Goal: Task Accomplishment & Management: Use online tool/utility

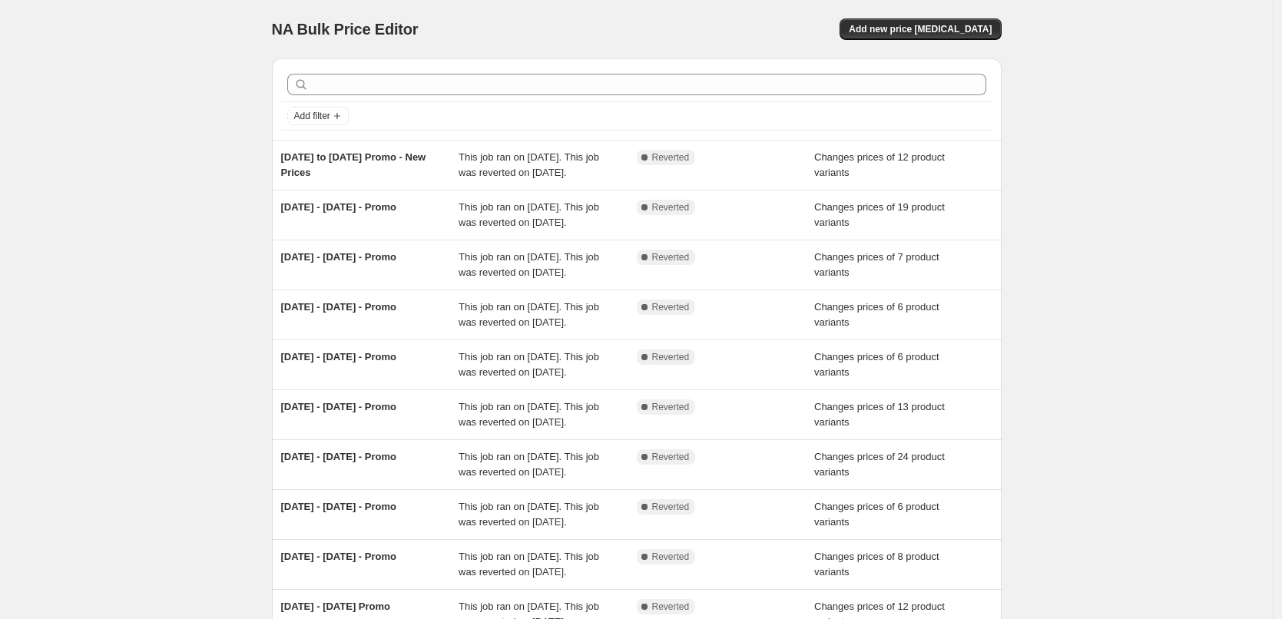
click at [712, 11] on div "NA Bulk Price Editor. This page is ready NA Bulk Price Editor Add new price [ME…" at bounding box center [637, 29] width 730 height 58
click at [928, 33] on span "Add new price [MEDICAL_DATA]" at bounding box center [920, 29] width 143 height 12
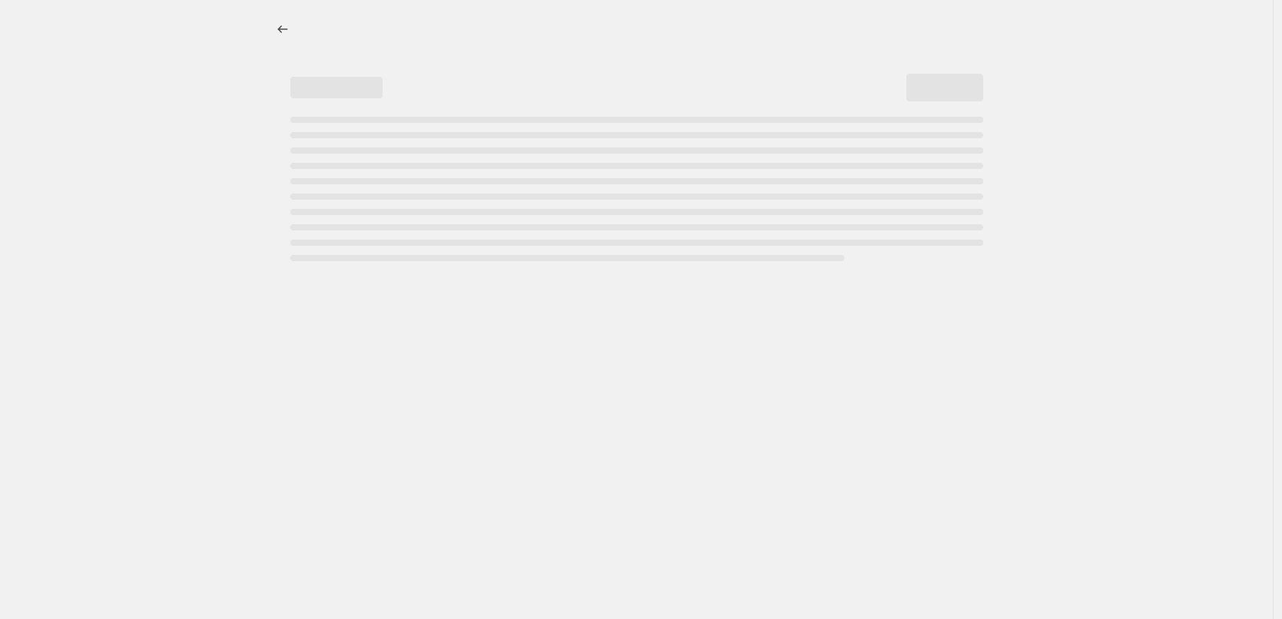
select select "percentage"
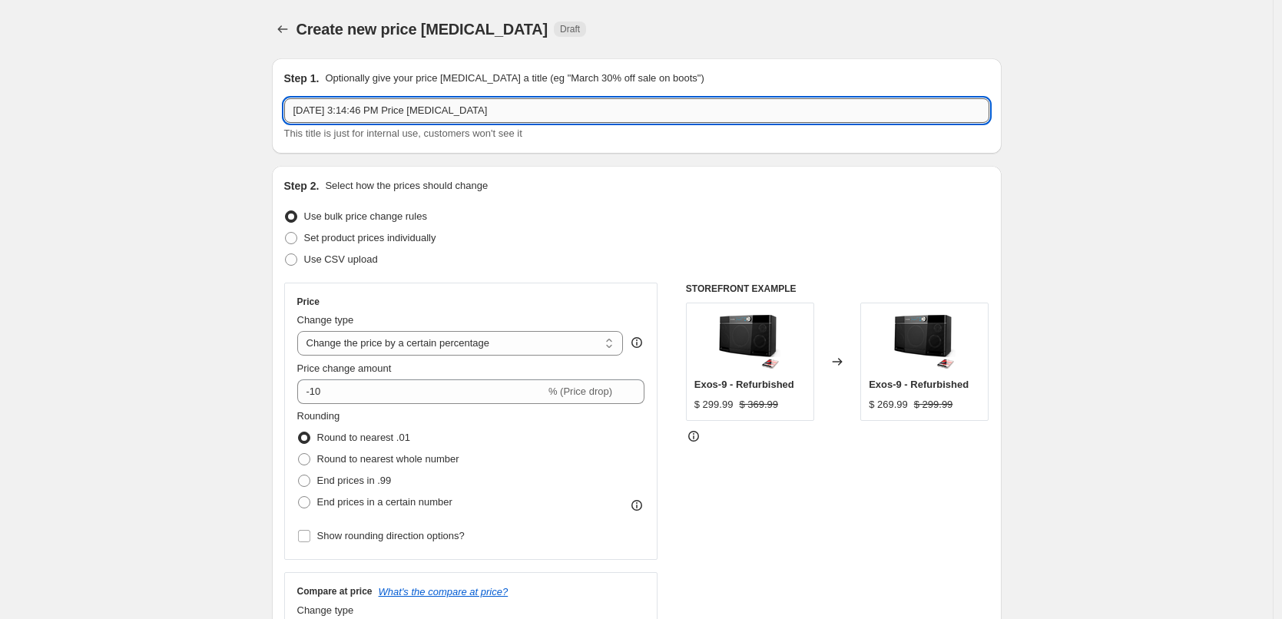
click at [541, 118] on input "[DATE] 3:14:46 PM Price [MEDICAL_DATA]" at bounding box center [636, 110] width 705 height 25
type input "[DATE] to [DATE] Promo"
click at [401, 234] on span "Set product prices individually" at bounding box center [370, 238] width 132 height 12
click at [286, 233] on input "Set product prices individually" at bounding box center [285, 232] width 1 height 1
radio input "true"
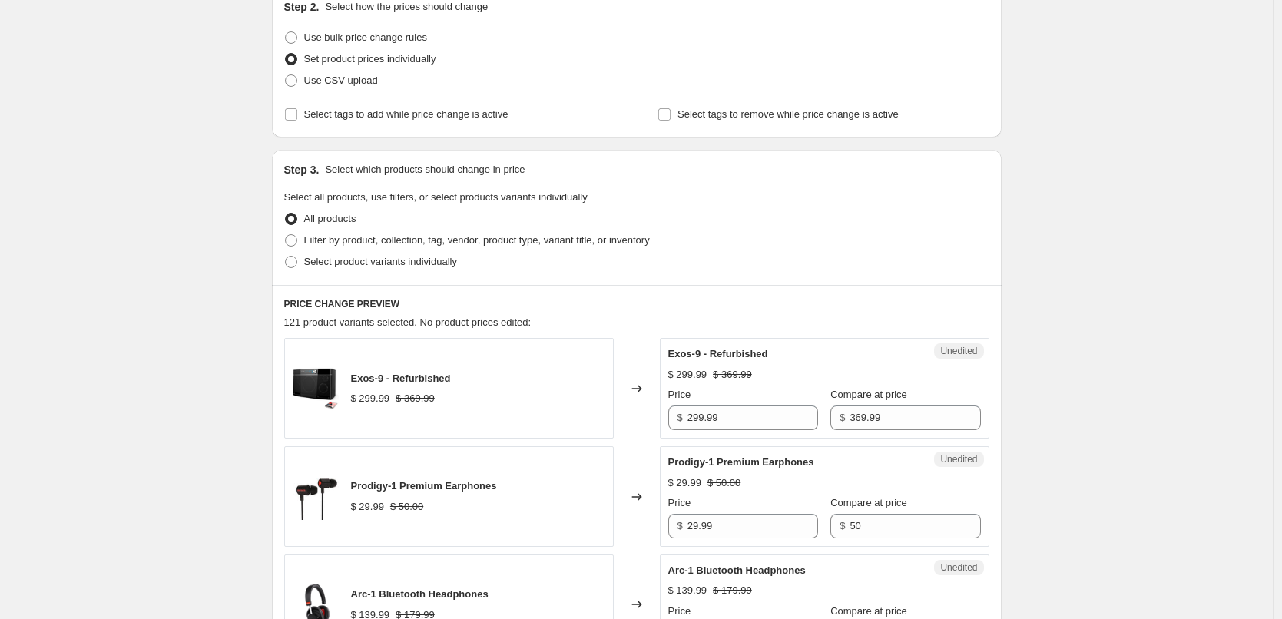
scroll to position [230, 0]
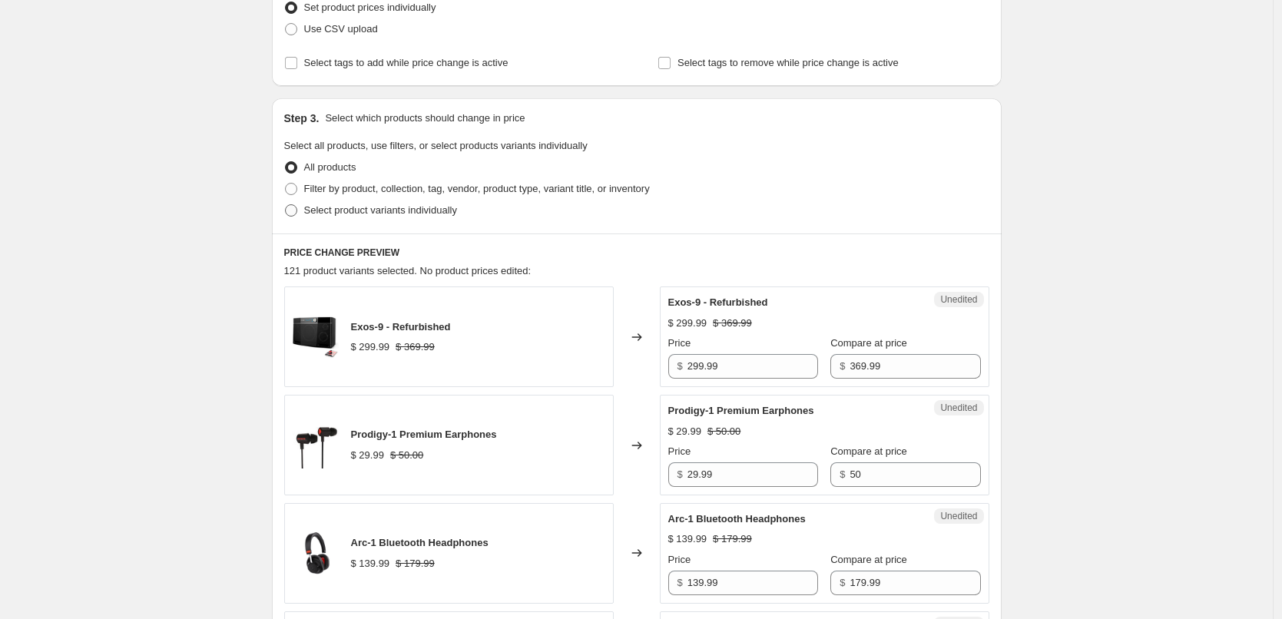
click at [392, 215] on span "Select product variants individually" at bounding box center [380, 210] width 153 height 12
click at [286, 205] on input "Select product variants individually" at bounding box center [285, 204] width 1 height 1
radio input "true"
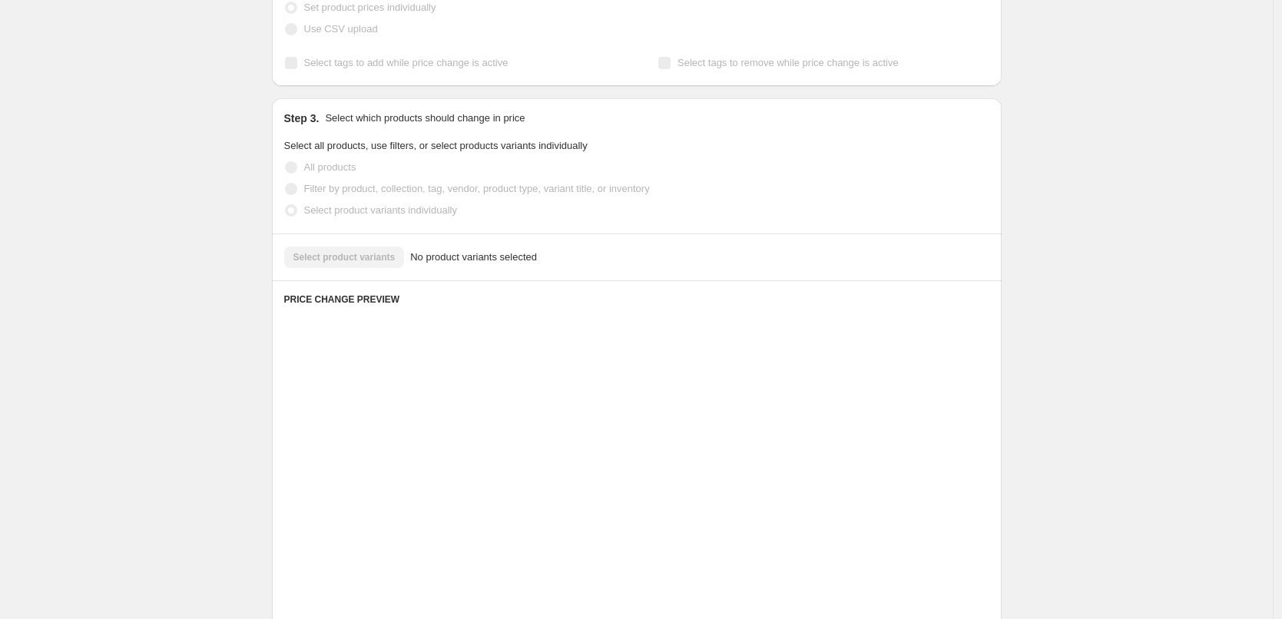
scroll to position [187, 0]
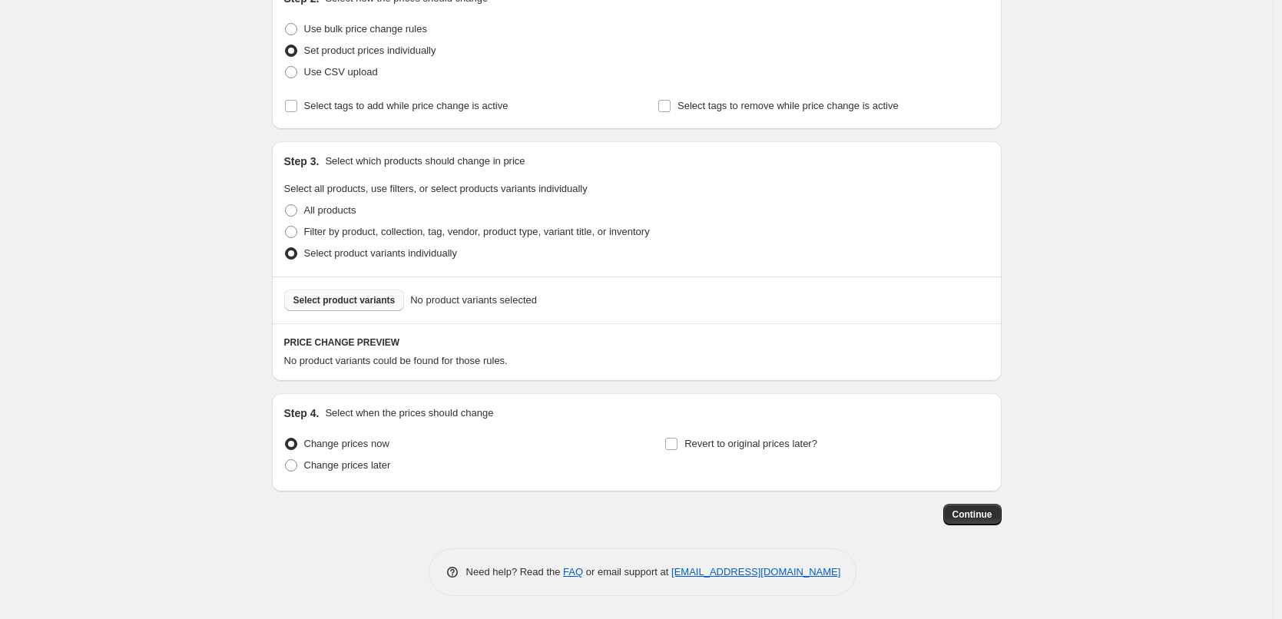
click at [350, 298] on span "Select product variants" at bounding box center [344, 300] width 102 height 12
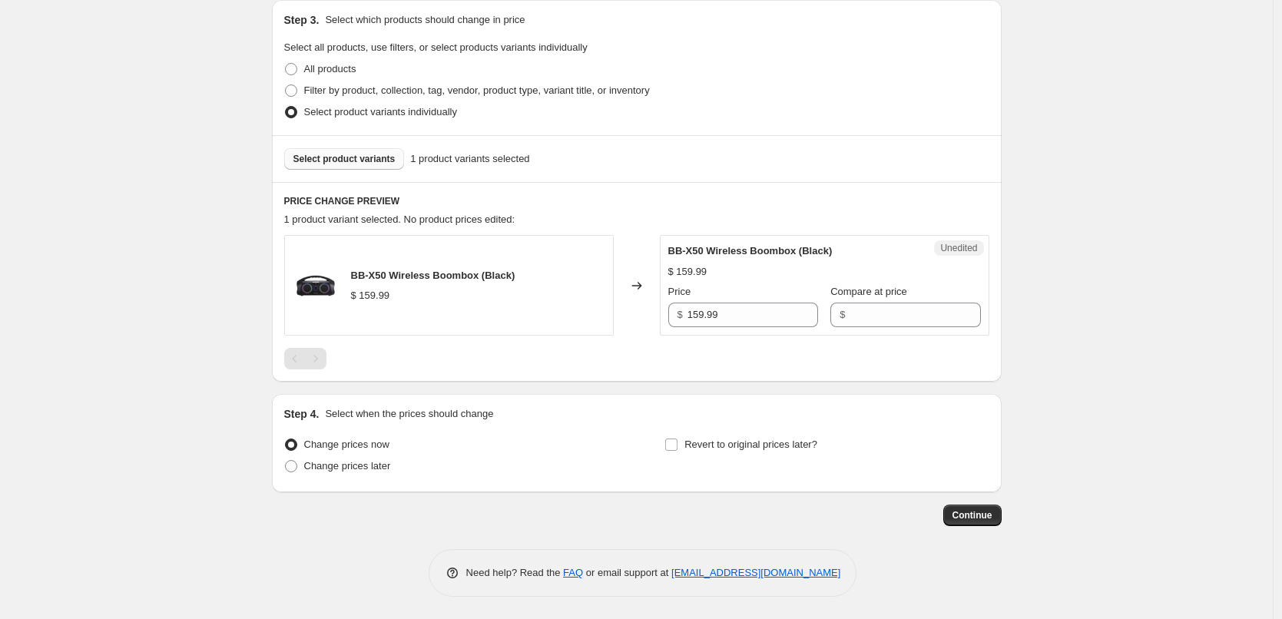
scroll to position [330, 0]
click at [732, 317] on input "159.99" at bounding box center [753, 314] width 131 height 25
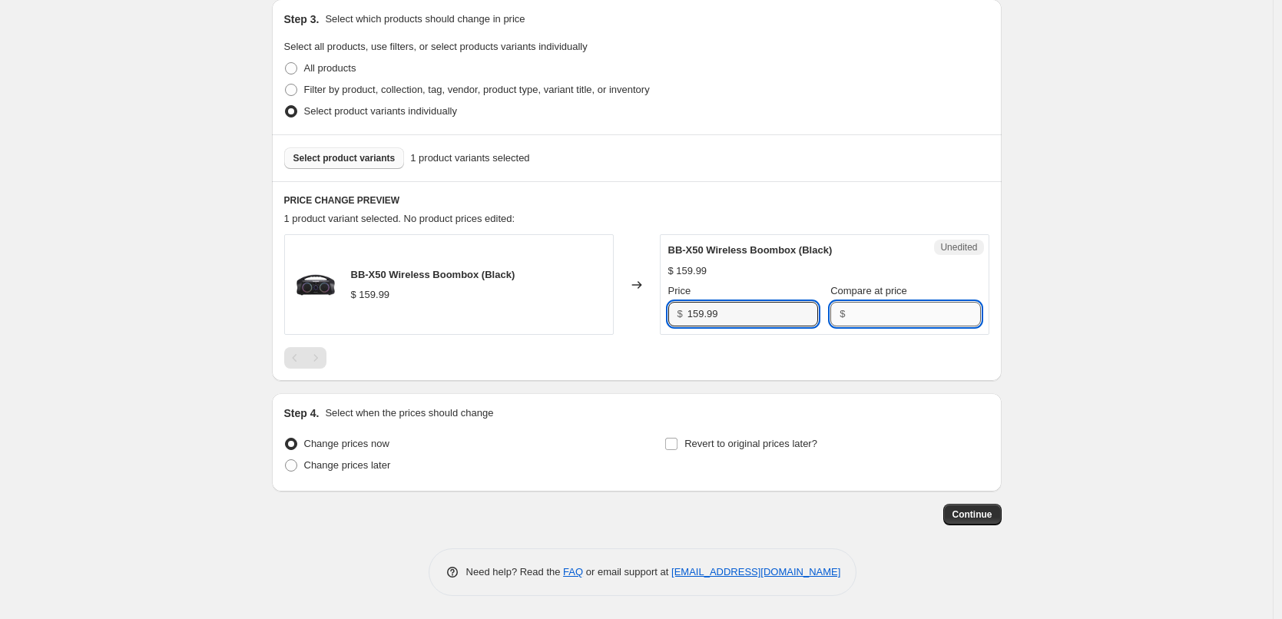
click at [886, 313] on input "Compare at price" at bounding box center [915, 314] width 131 height 25
paste input "159.99"
type input "159.99"
click at [746, 313] on input "159.99" at bounding box center [753, 314] width 131 height 25
type input "119.99"
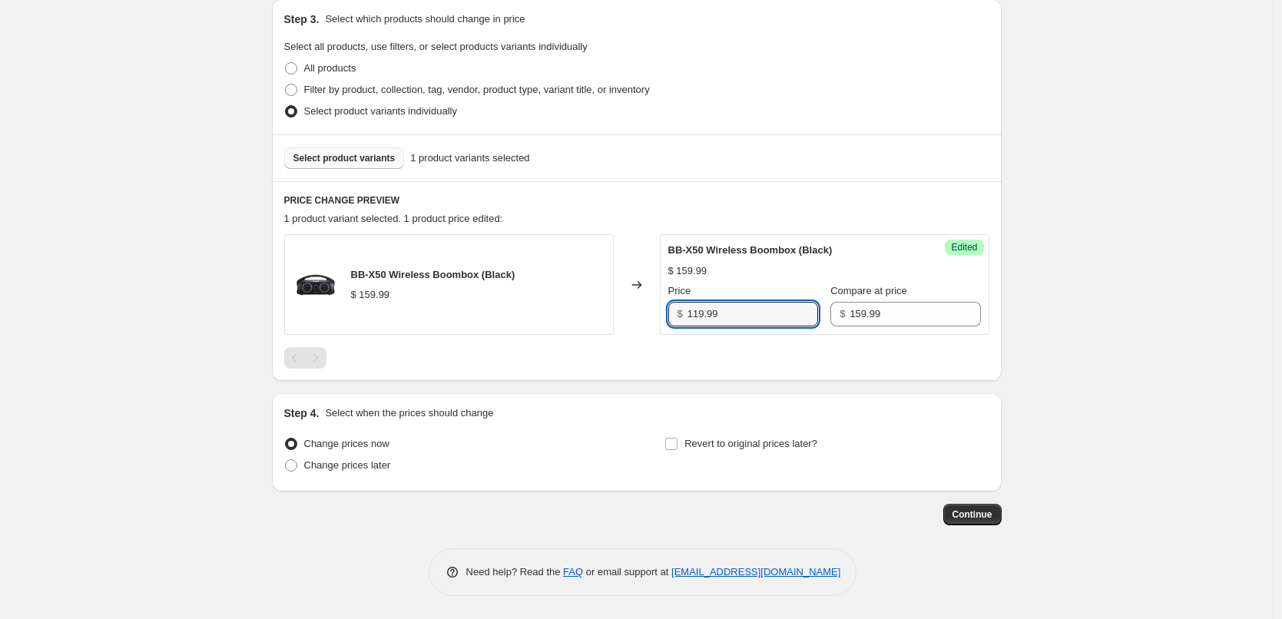
click at [785, 269] on div "$ 159.99" at bounding box center [824, 270] width 313 height 15
click at [364, 157] on span "Select product variants" at bounding box center [344, 158] width 102 height 12
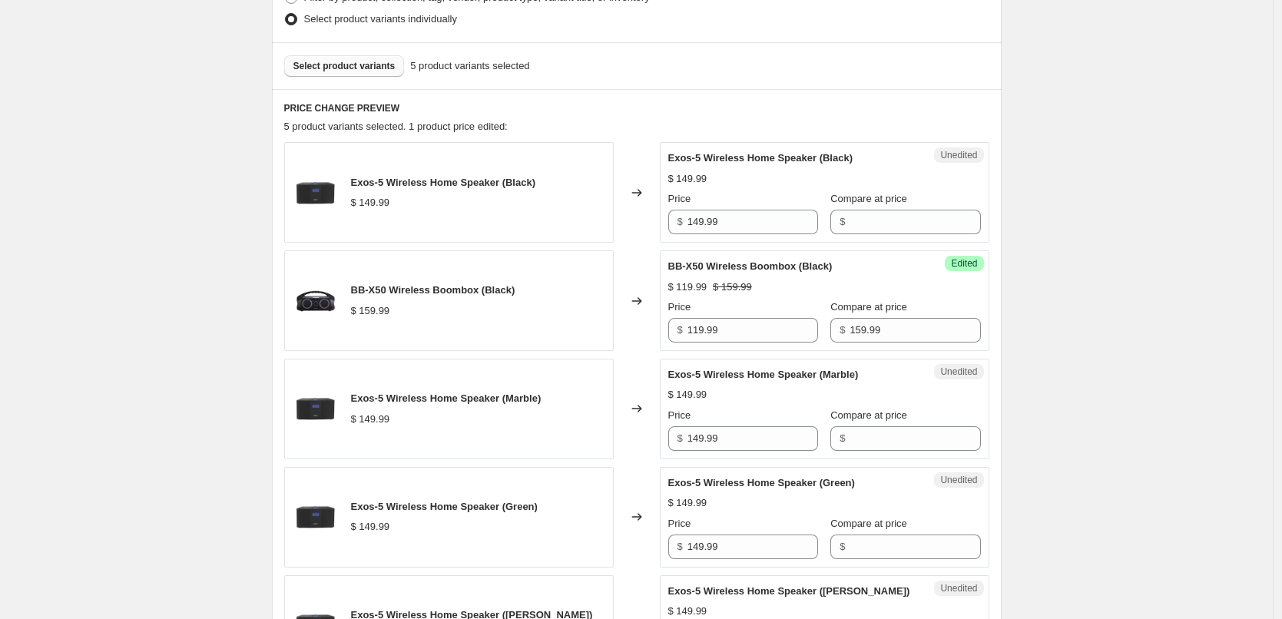
scroll to position [483, 0]
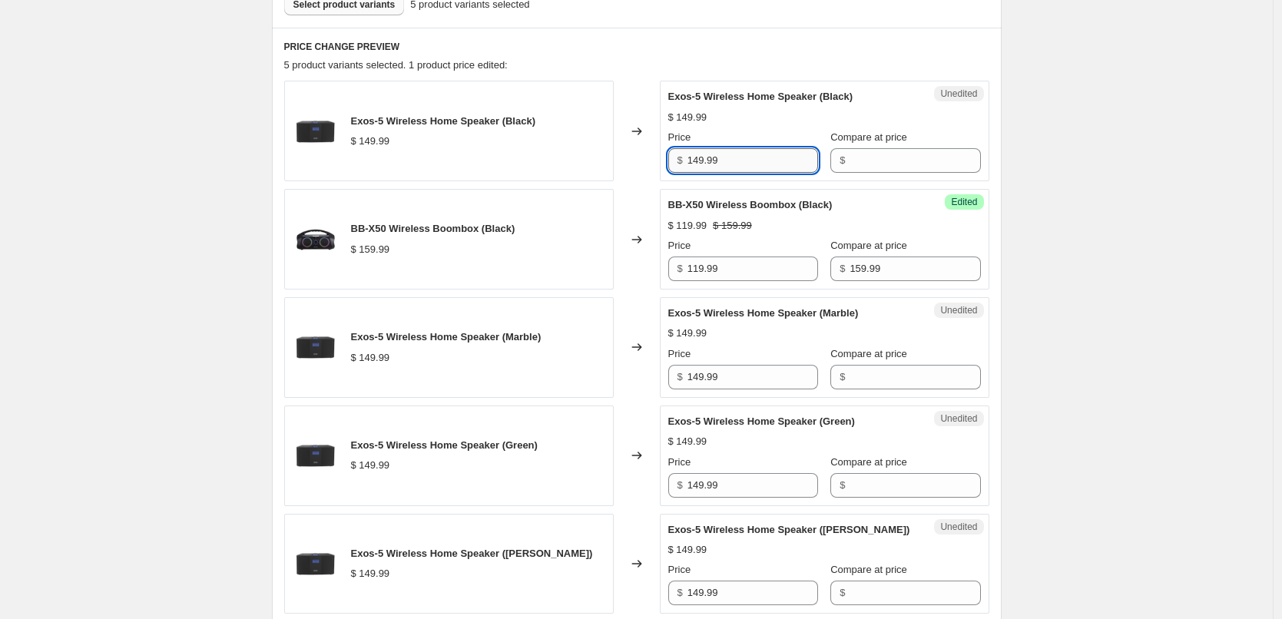
click at [763, 159] on input "149.99" at bounding box center [753, 160] width 131 height 25
click at [882, 151] on input "Compare at price" at bounding box center [915, 160] width 131 height 25
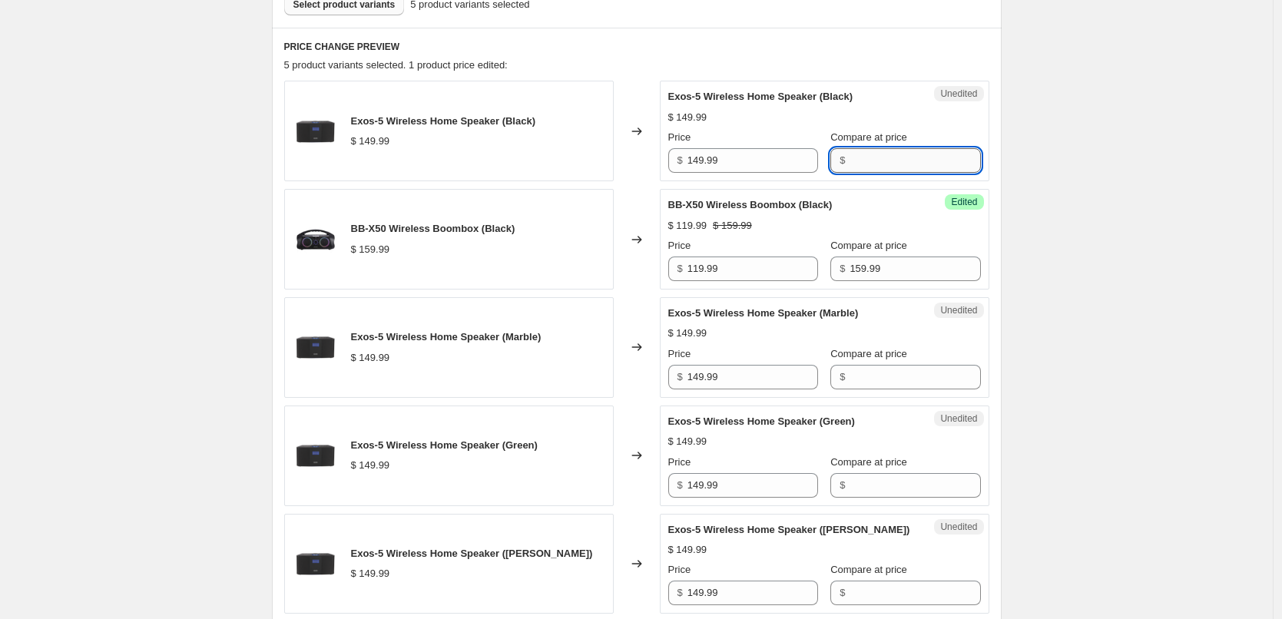
paste input "149.99"
type input "149.99"
click at [911, 369] on input "Compare at price" at bounding box center [915, 377] width 131 height 25
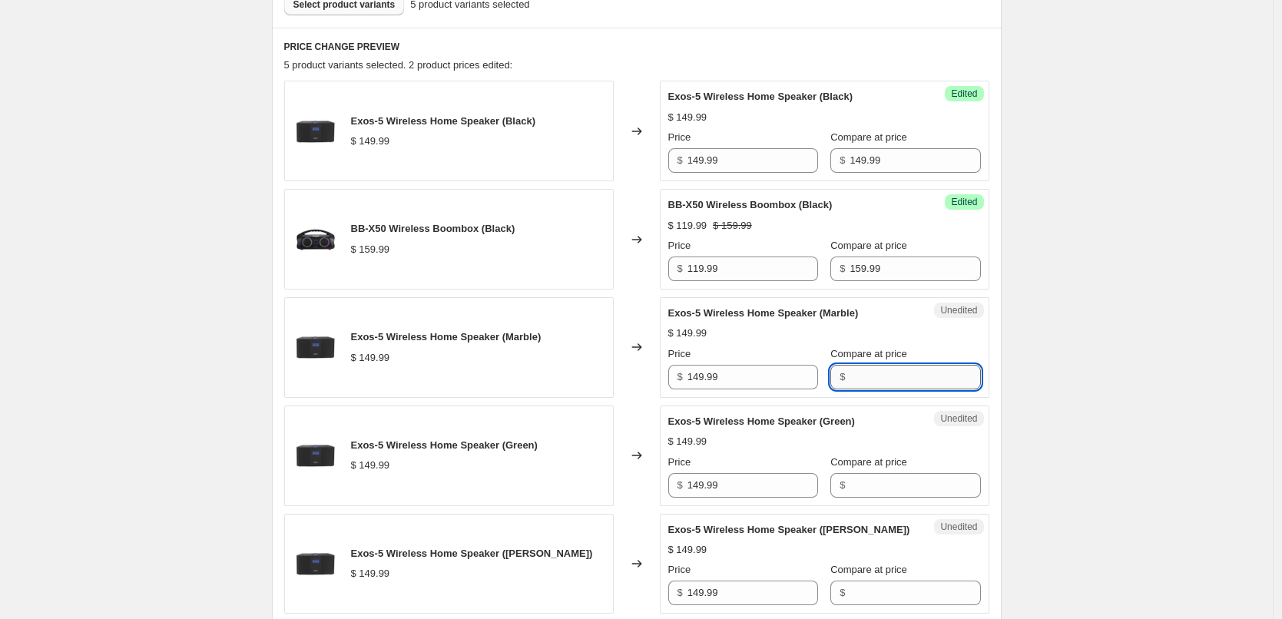
paste input "149.99"
type input "149.99"
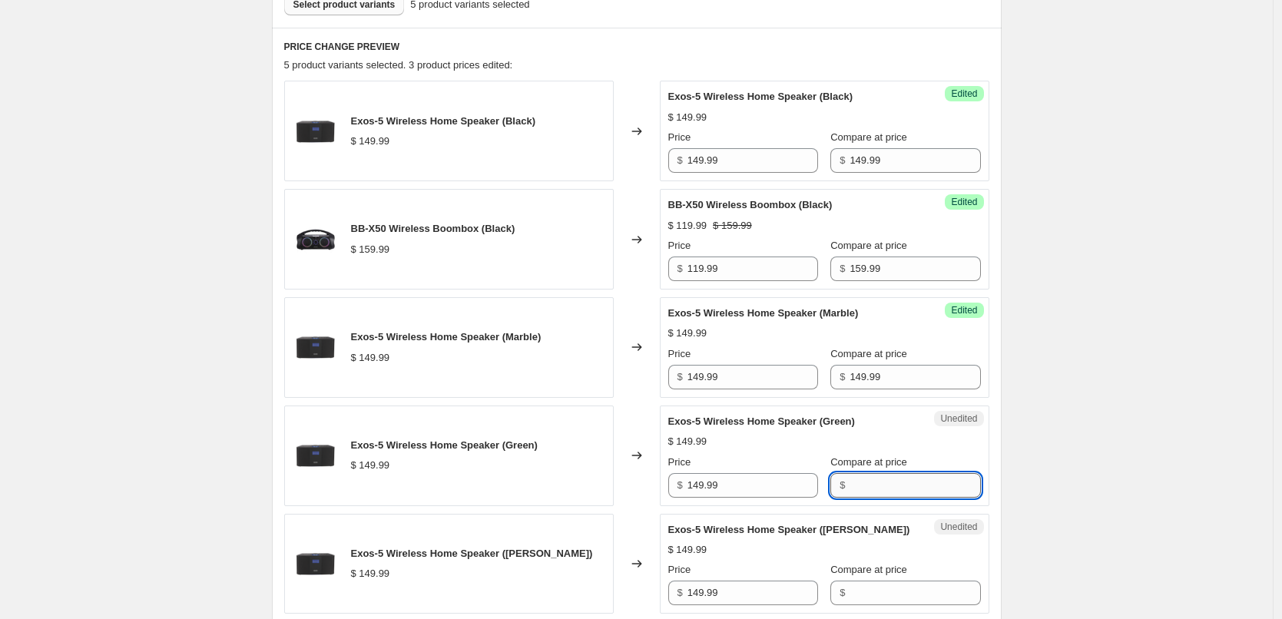
click at [880, 478] on input "Compare at price" at bounding box center [915, 485] width 131 height 25
paste input "149.99"
type input "149.99"
click at [906, 588] on input "Compare at price" at bounding box center [915, 593] width 131 height 25
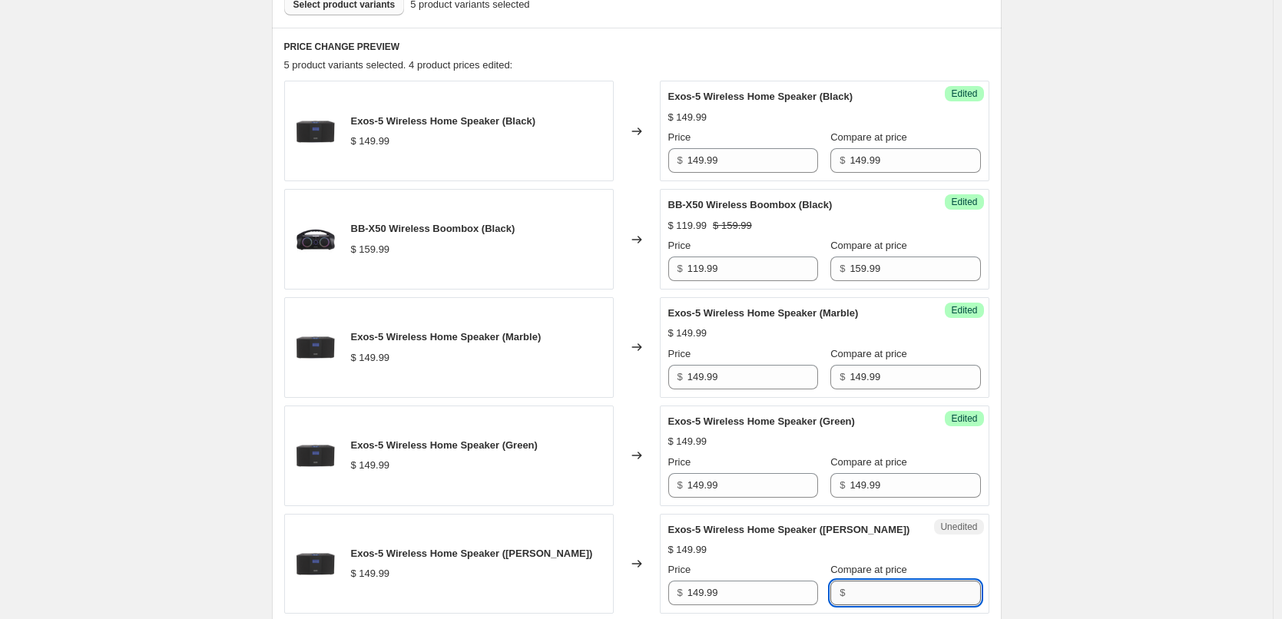
paste input "149.99"
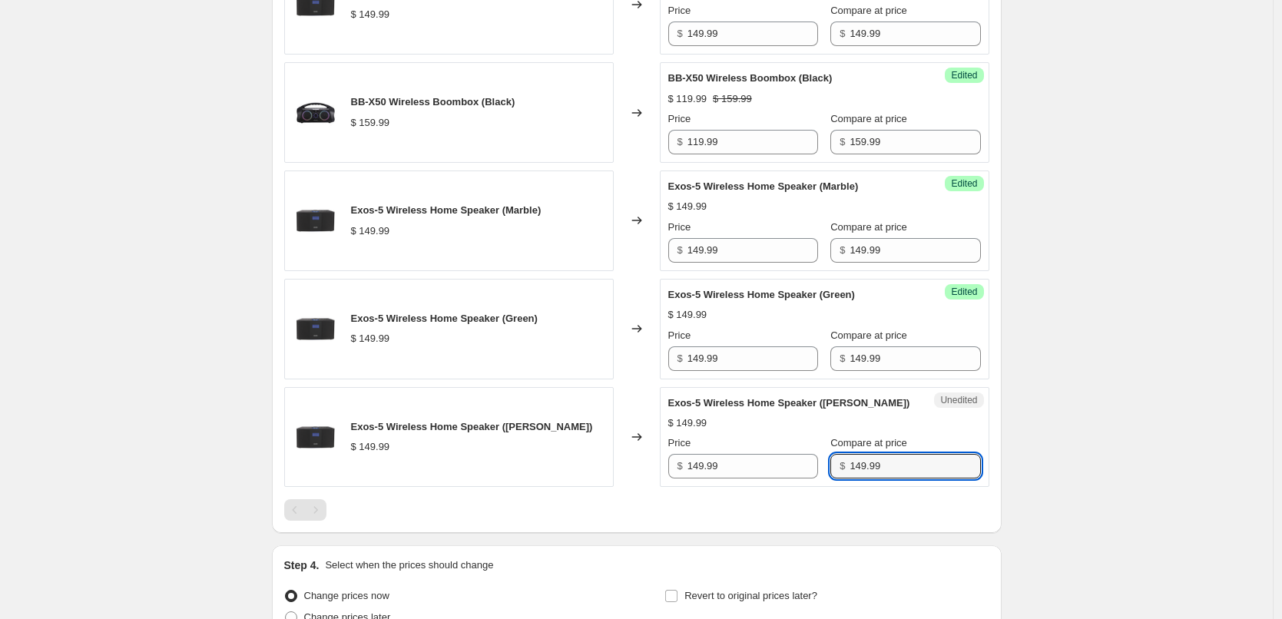
scroll to position [637, 0]
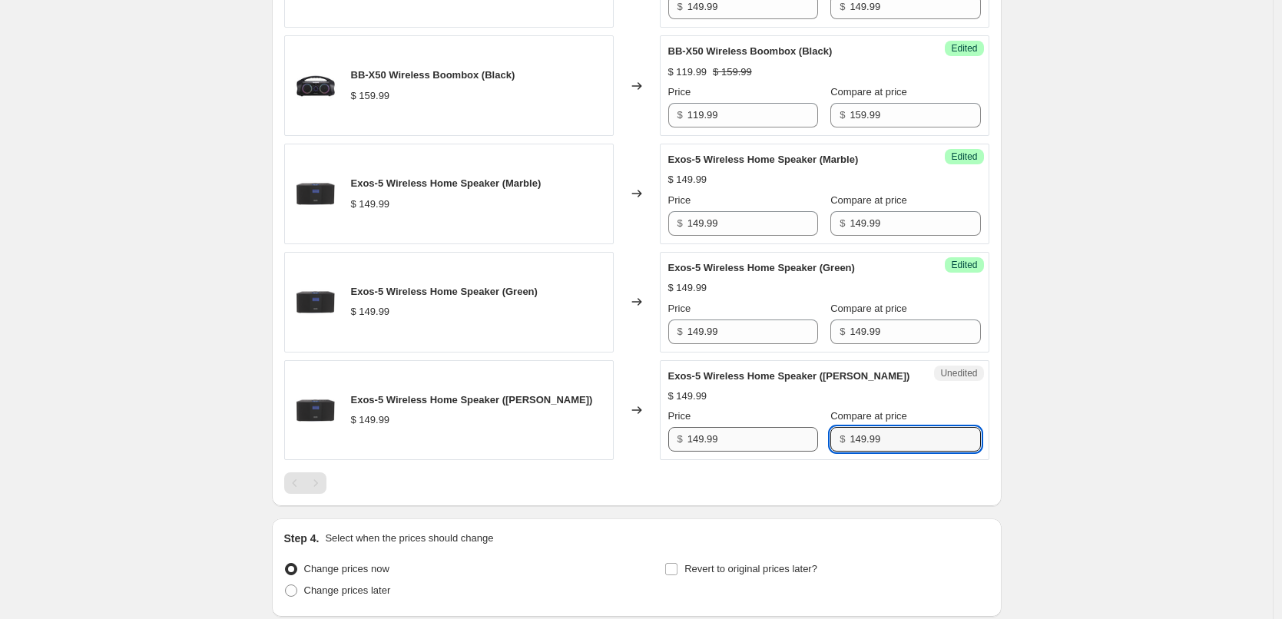
type input "149.99"
click at [764, 442] on input "149.99" at bounding box center [753, 439] width 131 height 25
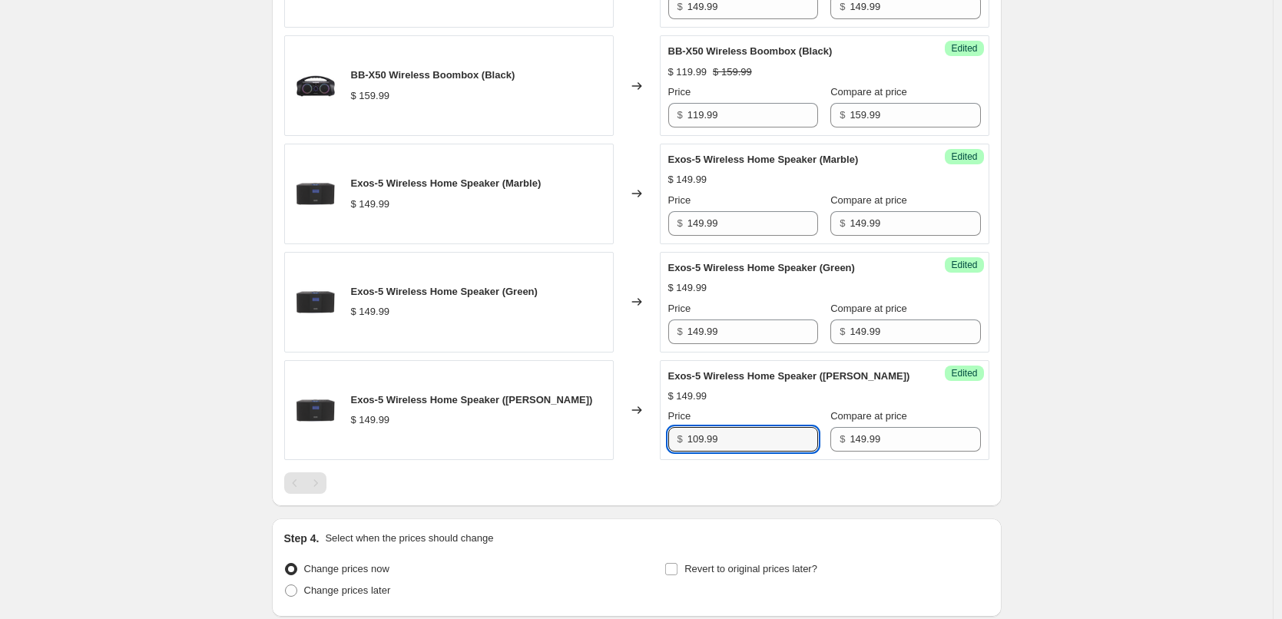
type input "109.99"
click at [787, 399] on div "$ 149.99" at bounding box center [824, 396] width 313 height 15
click at [738, 449] on input "109.99" at bounding box center [753, 439] width 131 height 25
click at [752, 330] on input "149.99" at bounding box center [753, 332] width 131 height 25
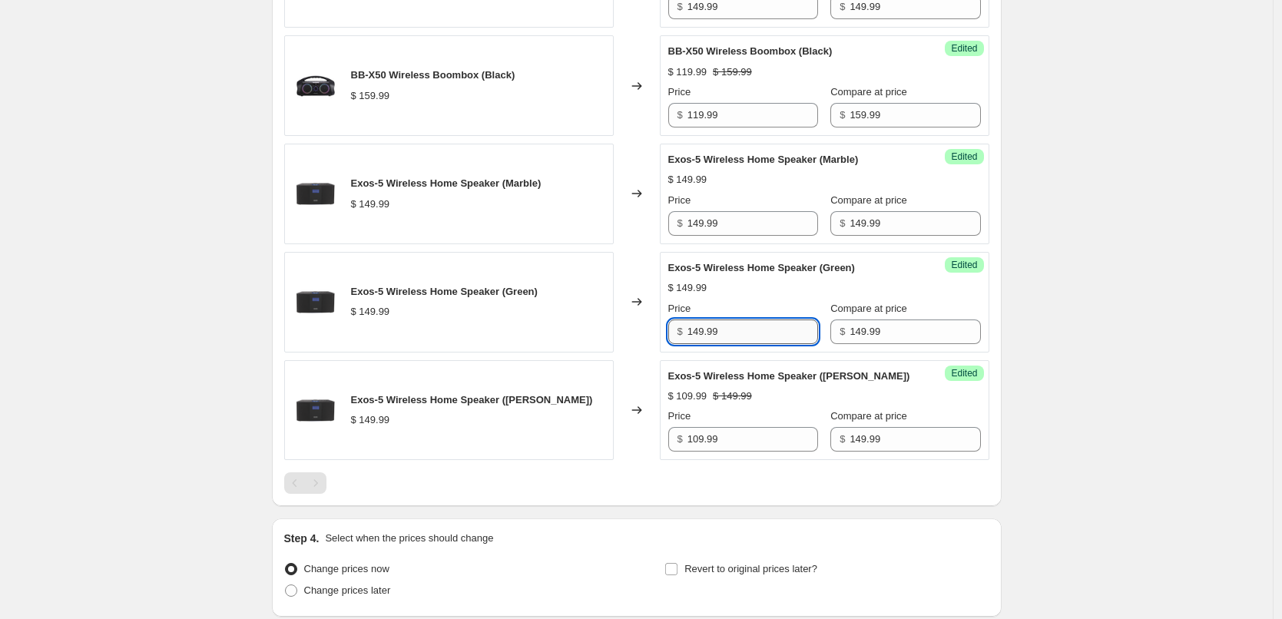
paste input "0"
type input "109.99"
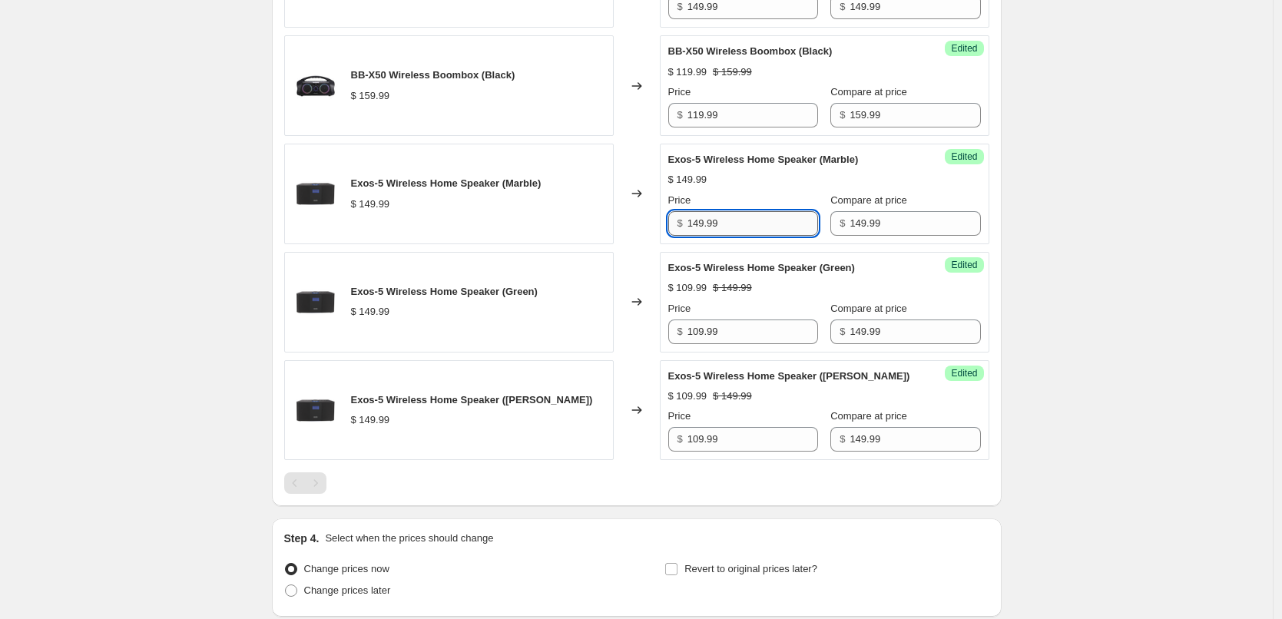
click at [750, 224] on input "149.99" at bounding box center [753, 223] width 131 height 25
paste input "0"
type input "109.99"
click at [764, 196] on div "Price" at bounding box center [743, 200] width 150 height 15
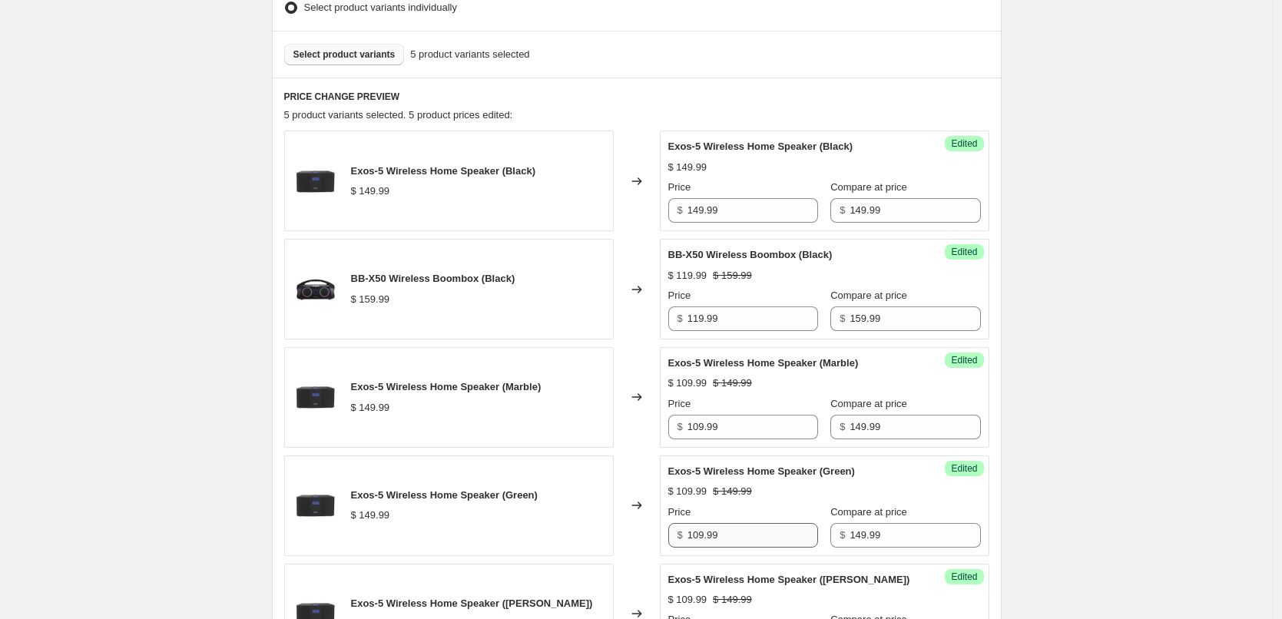
scroll to position [406, 0]
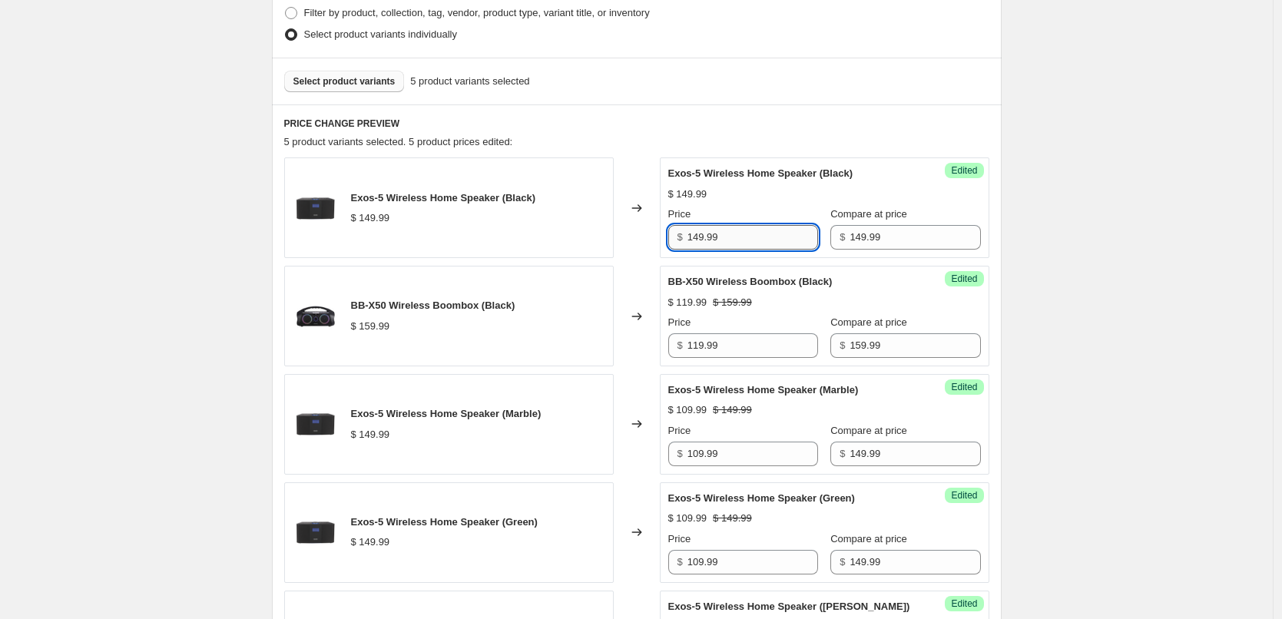
click at [747, 237] on input "149.99" at bounding box center [753, 237] width 131 height 25
paste input "0"
type input "109.99"
click at [781, 209] on div "Price" at bounding box center [743, 214] width 150 height 15
click at [379, 84] on span "Select product variants" at bounding box center [344, 81] width 102 height 12
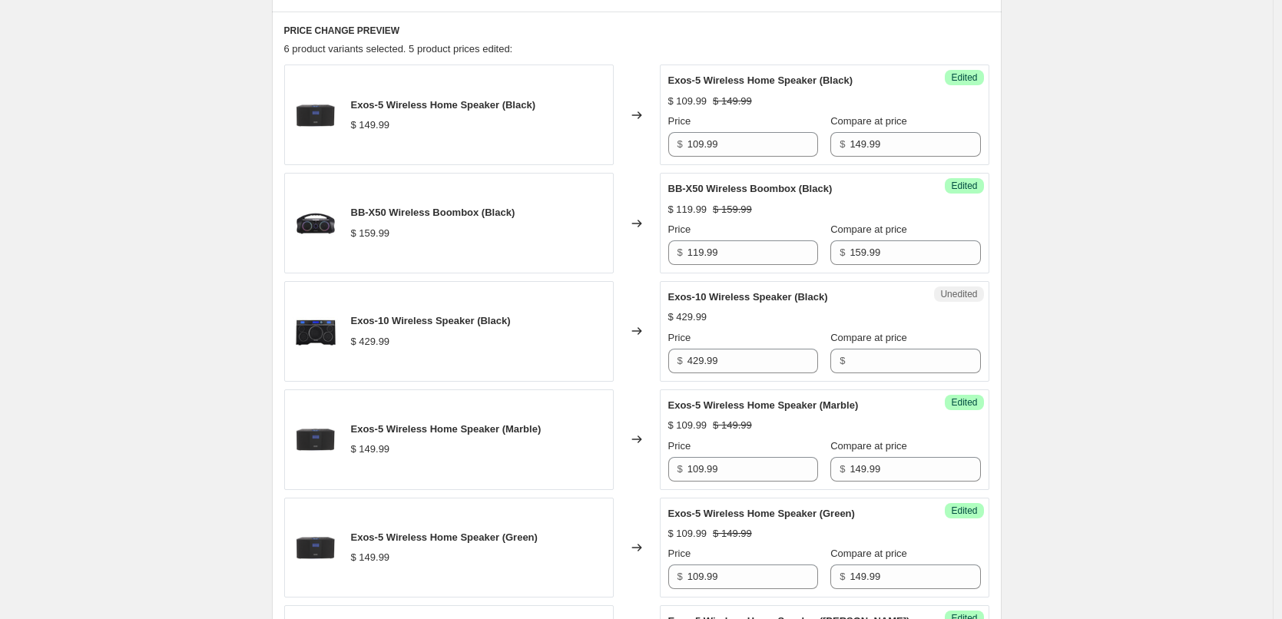
scroll to position [637, 0]
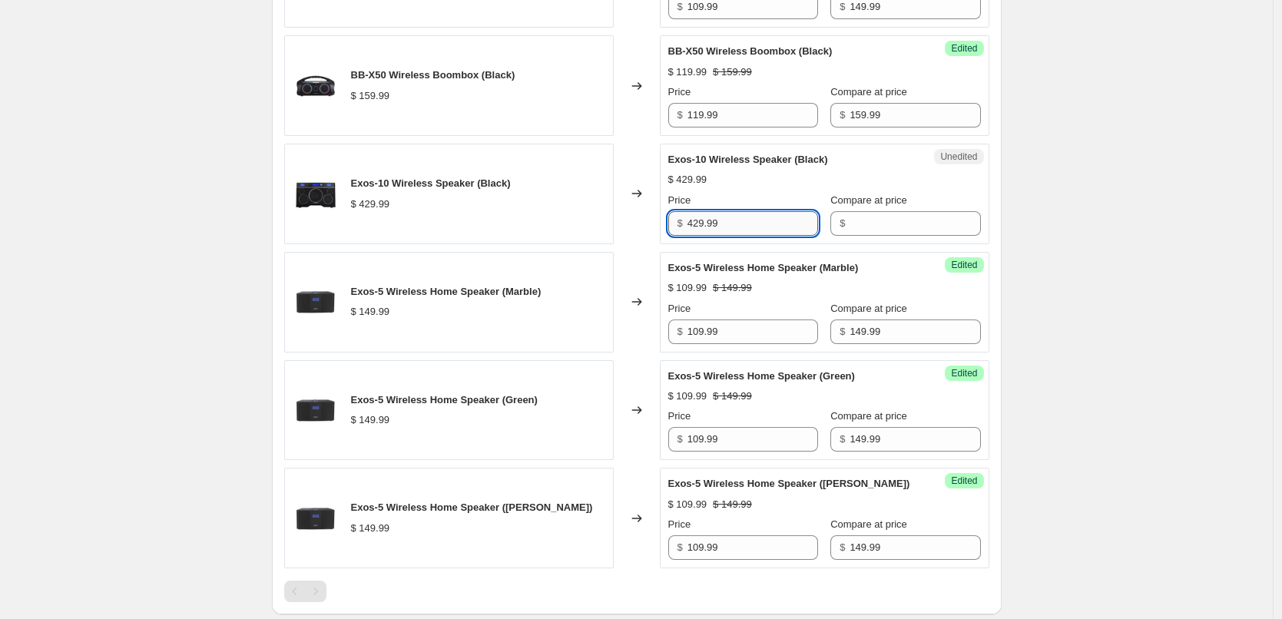
click at [758, 225] on input "429.99" at bounding box center [753, 223] width 131 height 25
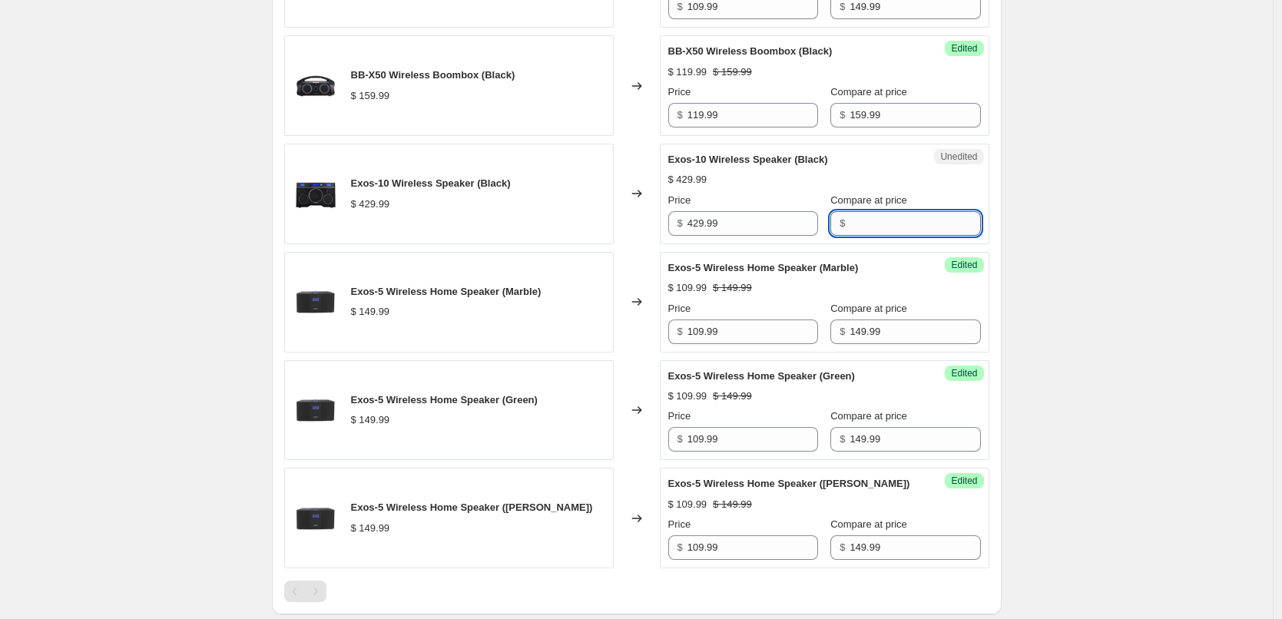
click at [870, 228] on input "Compare at price" at bounding box center [915, 223] width 131 height 25
paste input "429.99"
type input "429.99"
click at [774, 232] on input "429.99" at bounding box center [753, 223] width 131 height 25
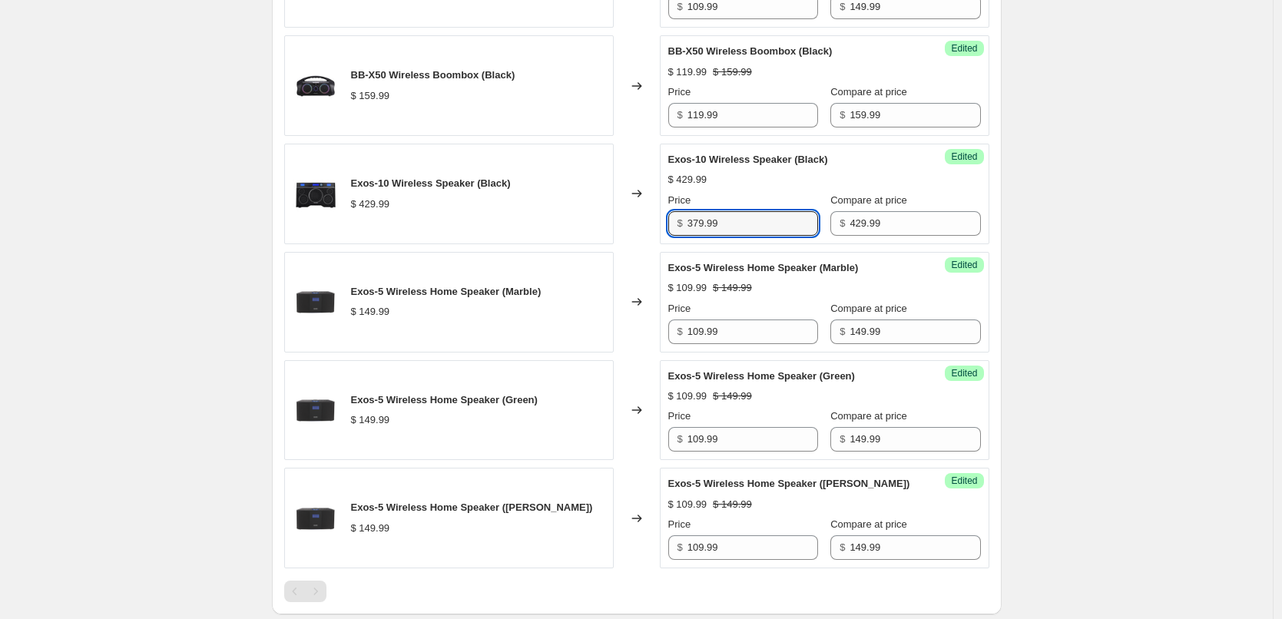
type input "379.99"
click at [820, 190] on div "Exos-10 Wireless Speaker (Black) $ 429.99 Price $ 379.99 Compare at price $ 429…" at bounding box center [824, 194] width 313 height 84
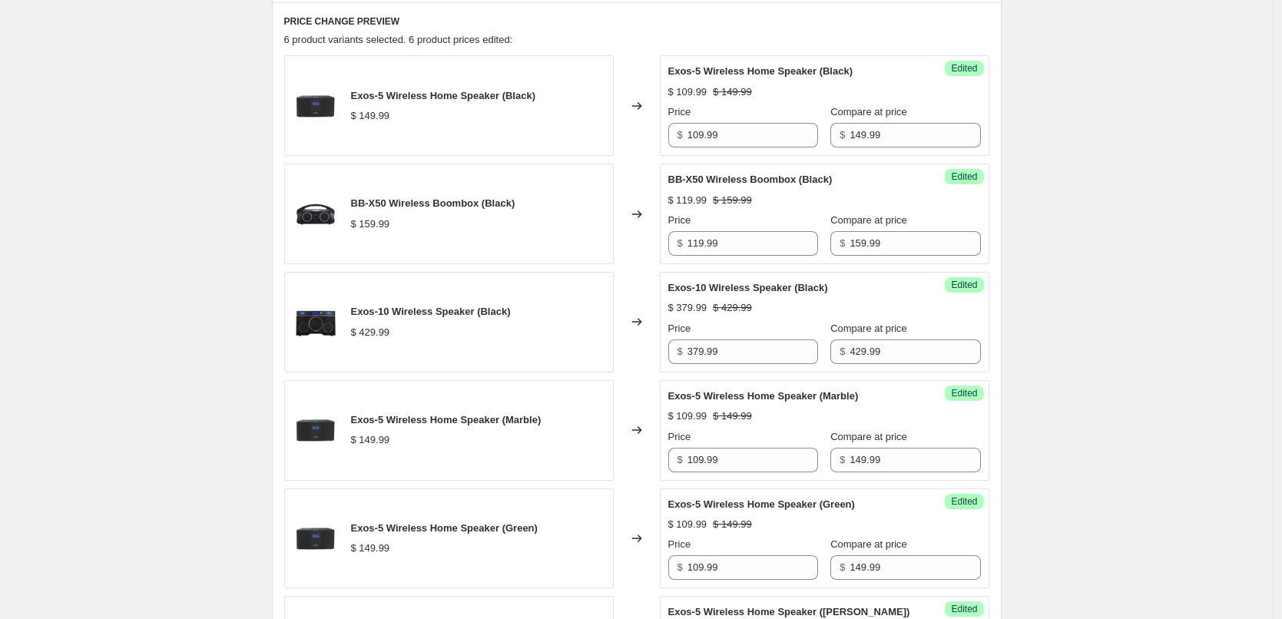
scroll to position [330, 0]
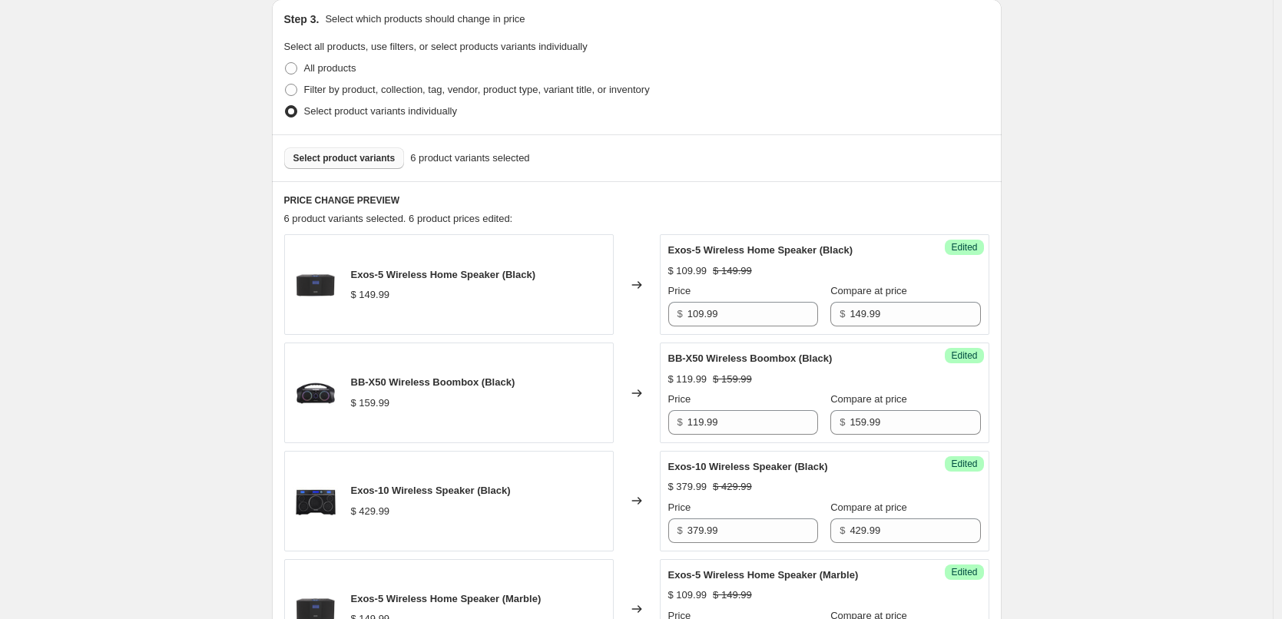
click at [362, 161] on span "Select product variants" at bounding box center [344, 158] width 102 height 12
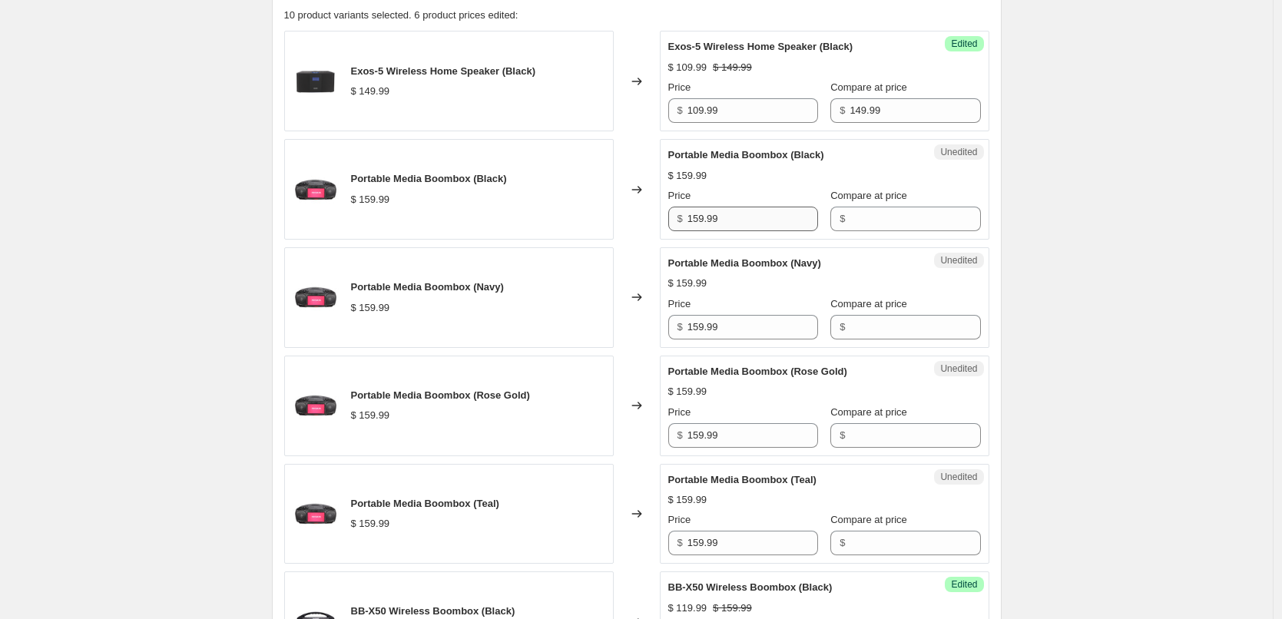
scroll to position [560, 0]
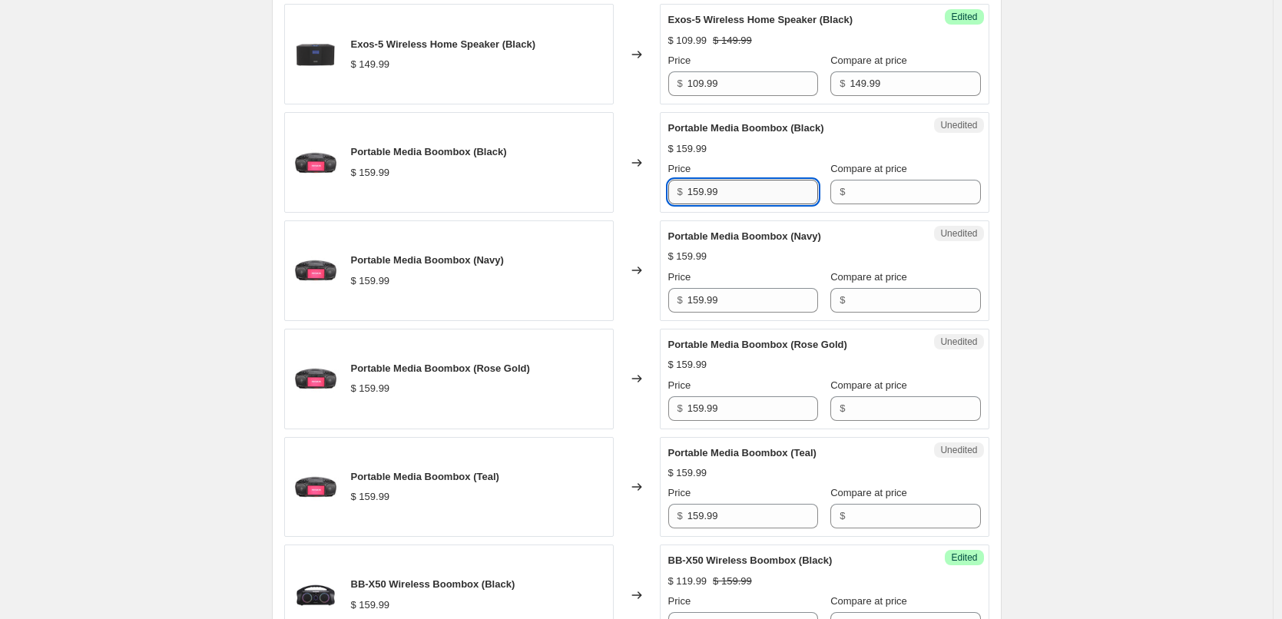
click at [723, 199] on input "159.99" at bounding box center [753, 192] width 131 height 25
click at [858, 194] on input "Compare at price" at bounding box center [915, 192] width 131 height 25
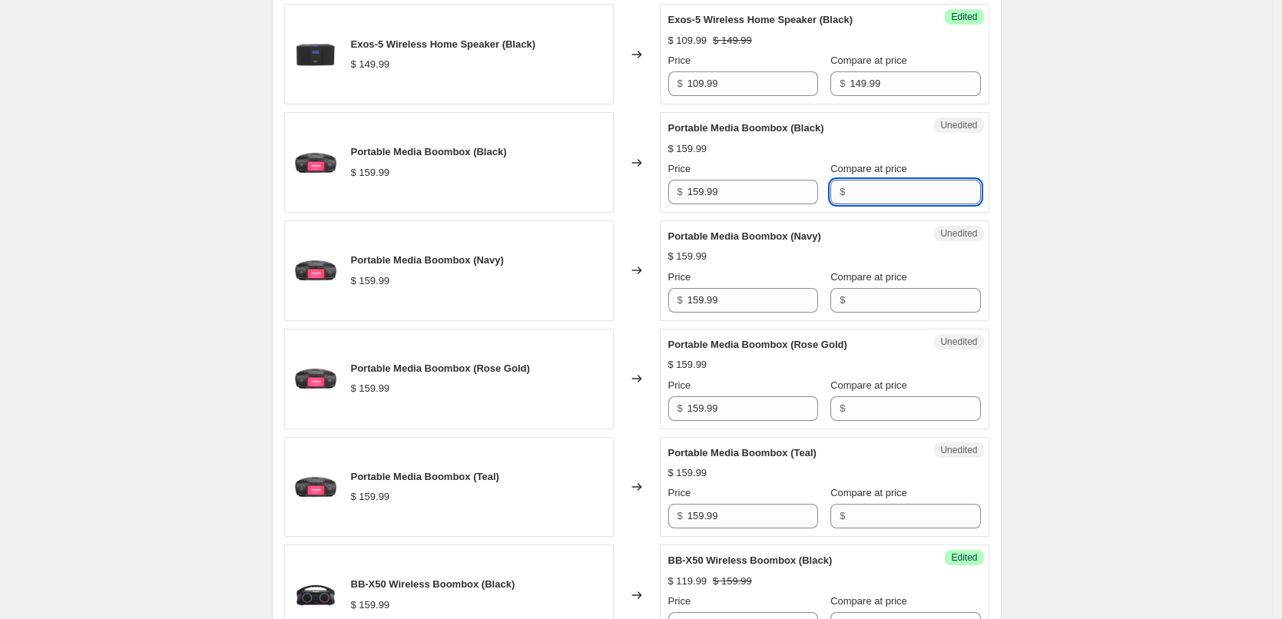
paste input "159.99"
type input "159.99"
click at [880, 300] on input "Compare at price" at bounding box center [915, 300] width 131 height 25
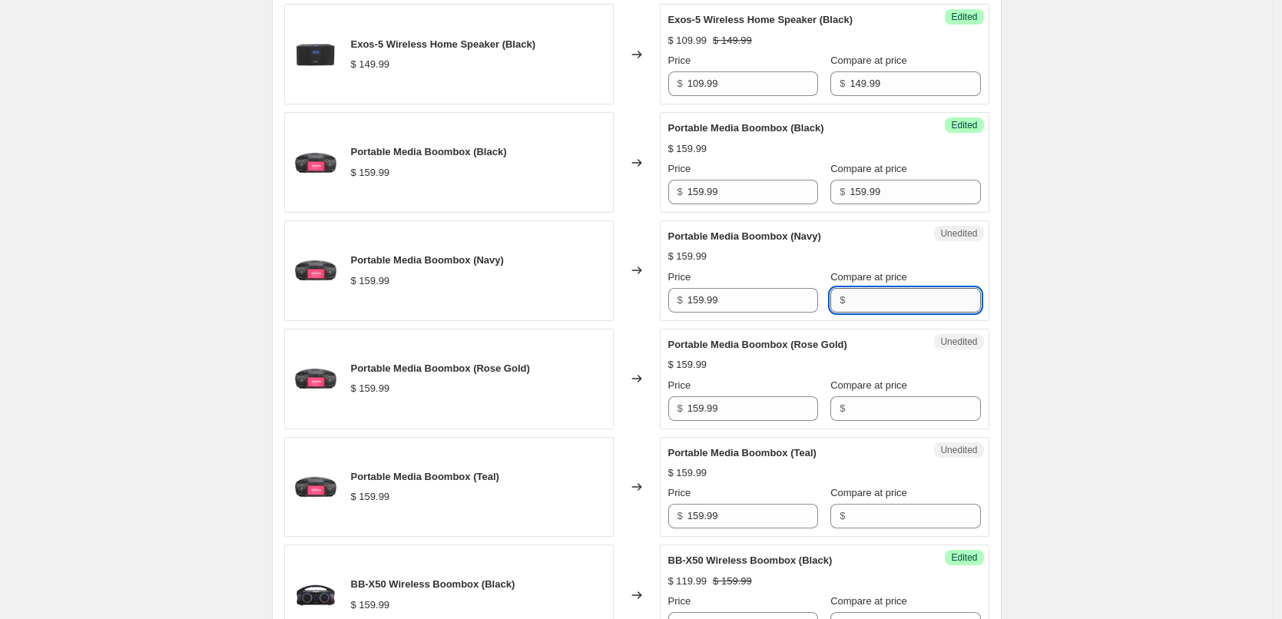
paste input "159.99"
type input "159.99"
click at [876, 413] on input "Compare at price" at bounding box center [915, 408] width 131 height 25
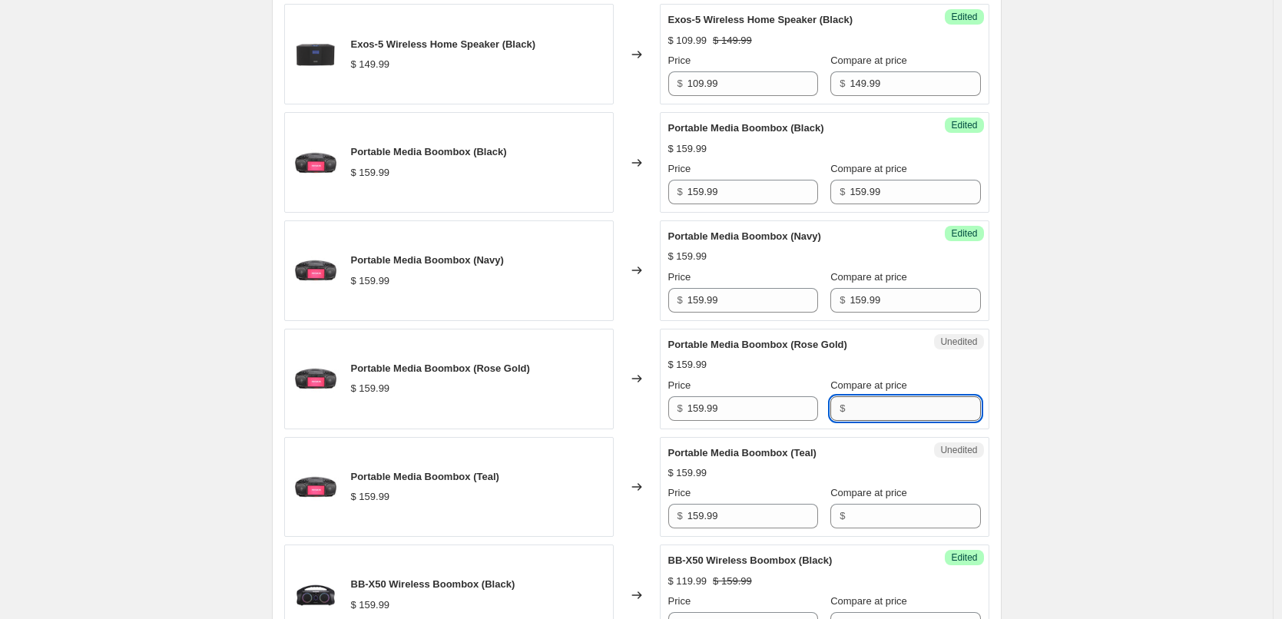
paste input "159.99"
type input "159.99"
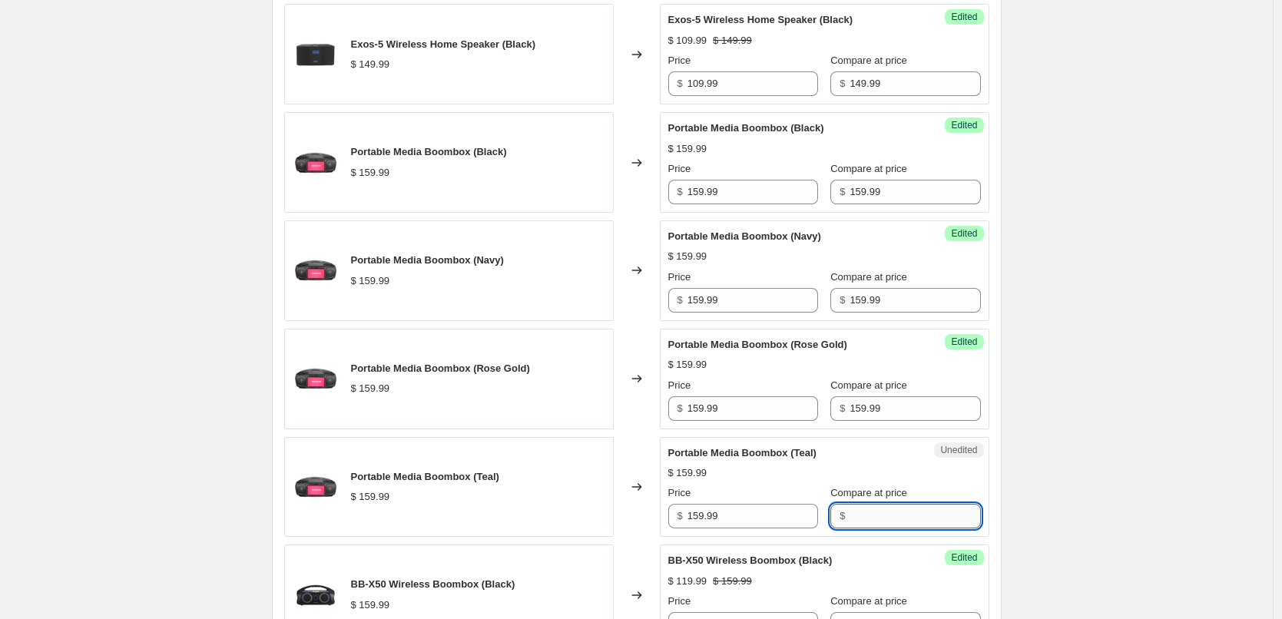
click at [890, 515] on input "Compare at price" at bounding box center [915, 516] width 131 height 25
paste input "159.99"
type input "159.99"
click at [765, 515] on input "159.99" at bounding box center [753, 516] width 131 height 25
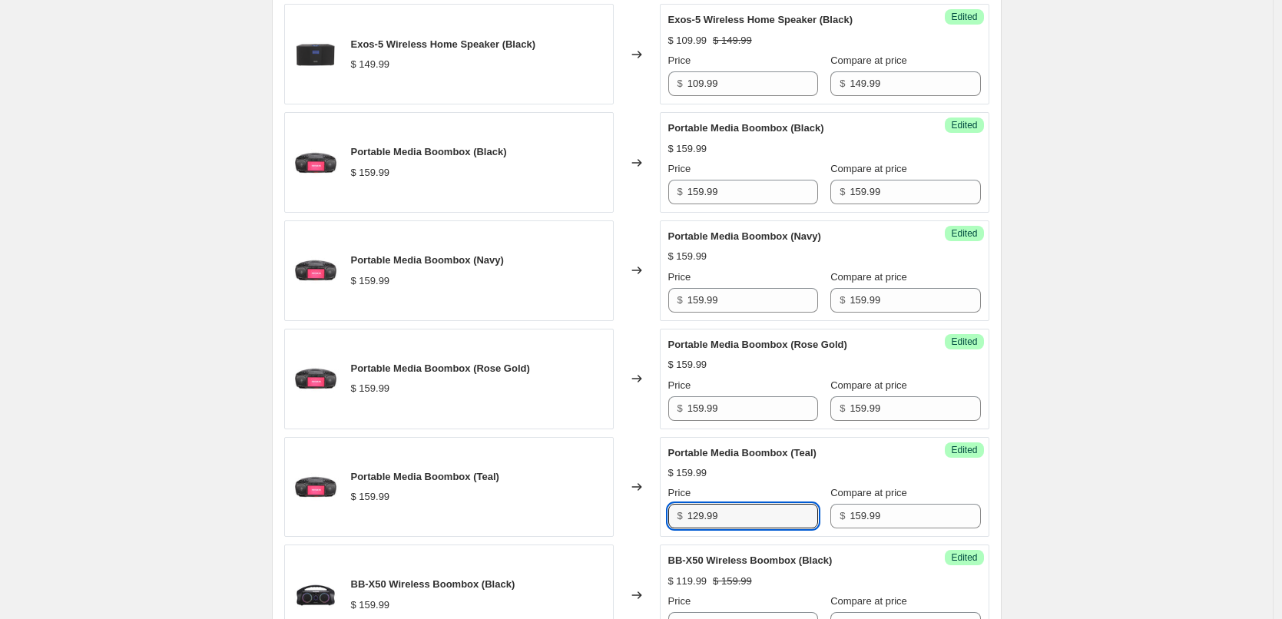
type input "129.99"
click at [780, 479] on div "$ 159.99" at bounding box center [824, 473] width 313 height 15
click at [739, 518] on input "129.99" at bounding box center [753, 516] width 131 height 25
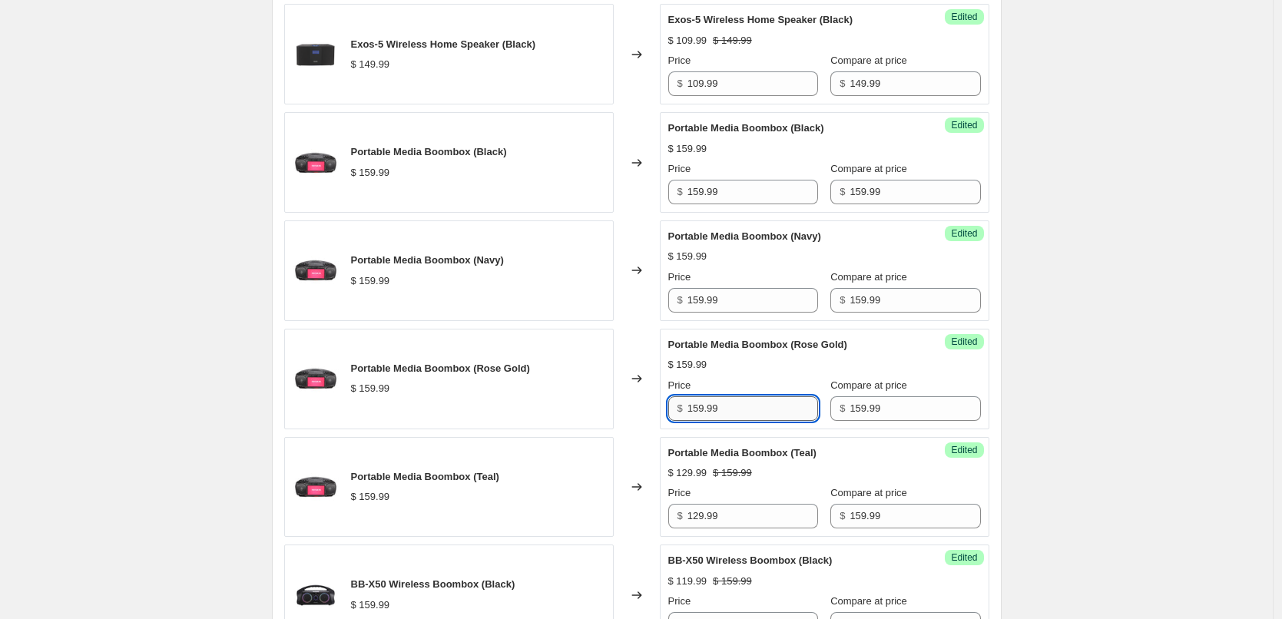
click at [742, 409] on input "159.99" at bounding box center [753, 408] width 131 height 25
paste input "2"
type input "129.99"
click at [758, 364] on div "$ 129.99 $ 159.99" at bounding box center [824, 364] width 313 height 15
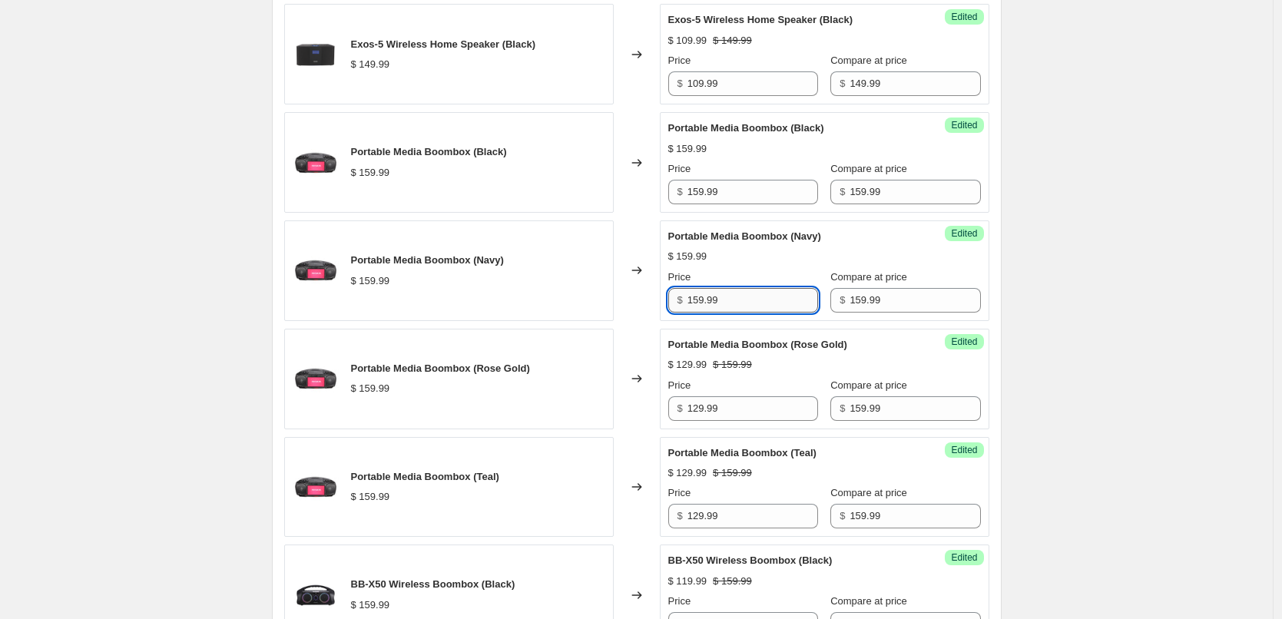
click at [745, 297] on input "159.99" at bounding box center [753, 300] width 131 height 25
paste input "2"
type input "129.99"
click at [767, 260] on div "$ 129.99 $ 159.99" at bounding box center [824, 256] width 313 height 15
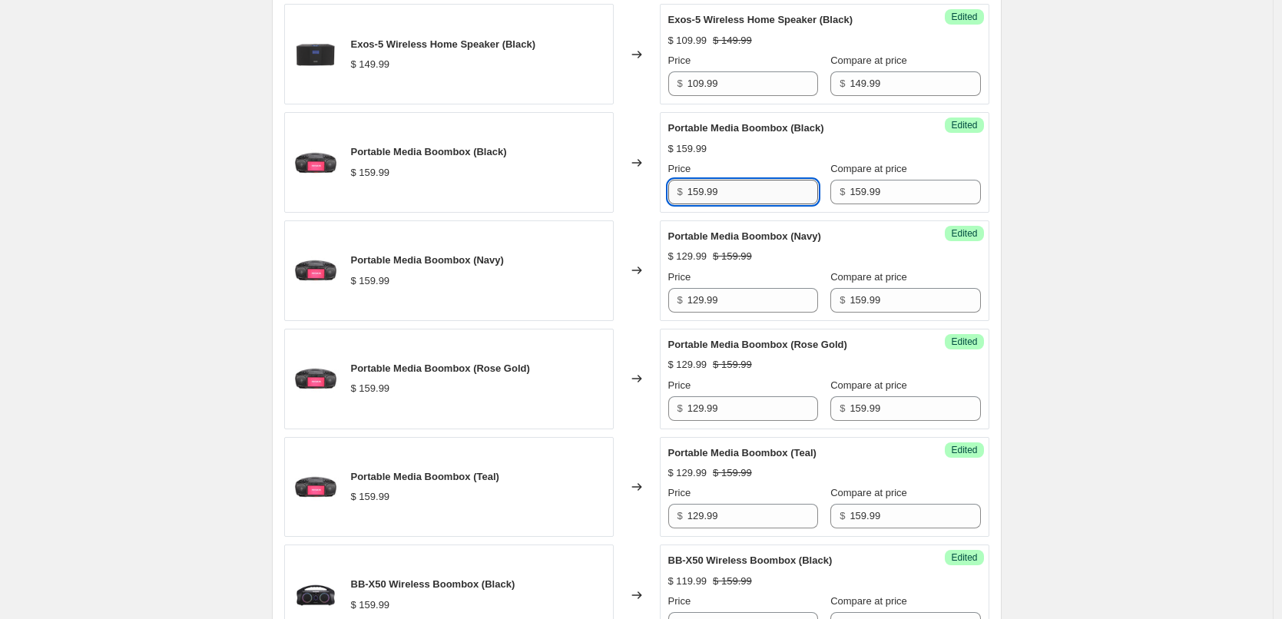
click at [751, 187] on input "159.99" at bounding box center [753, 192] width 131 height 25
paste input "2"
type input "129.99"
click at [766, 156] on div "$ 159.99" at bounding box center [824, 148] width 313 height 15
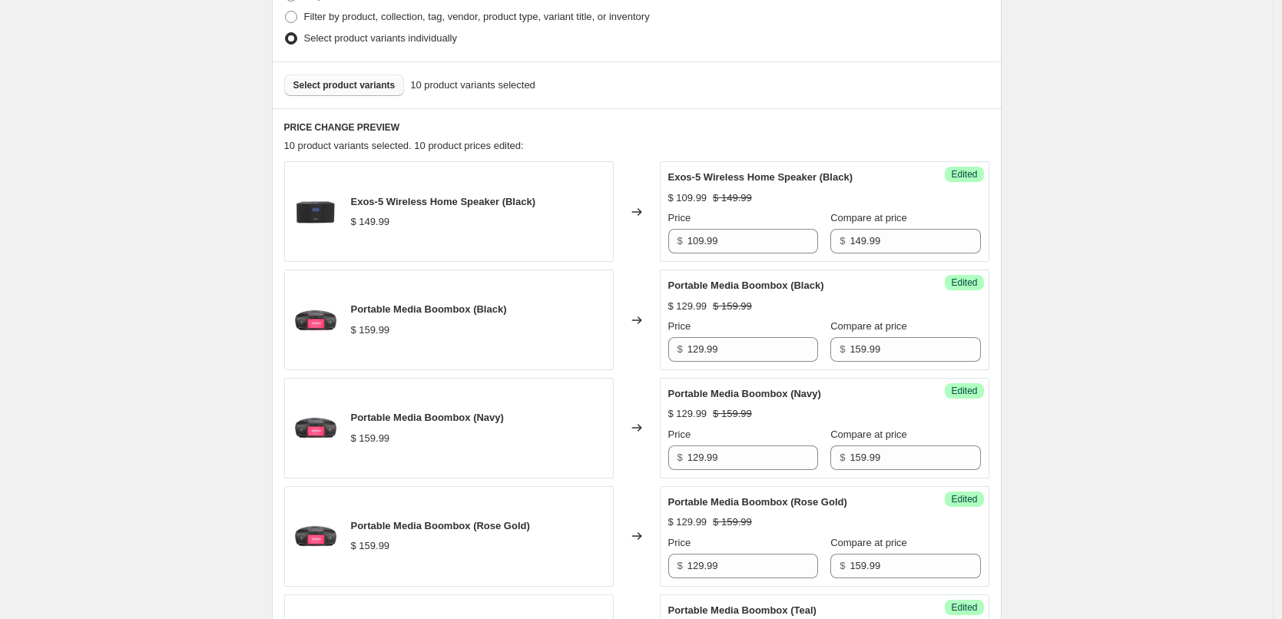
scroll to position [253, 0]
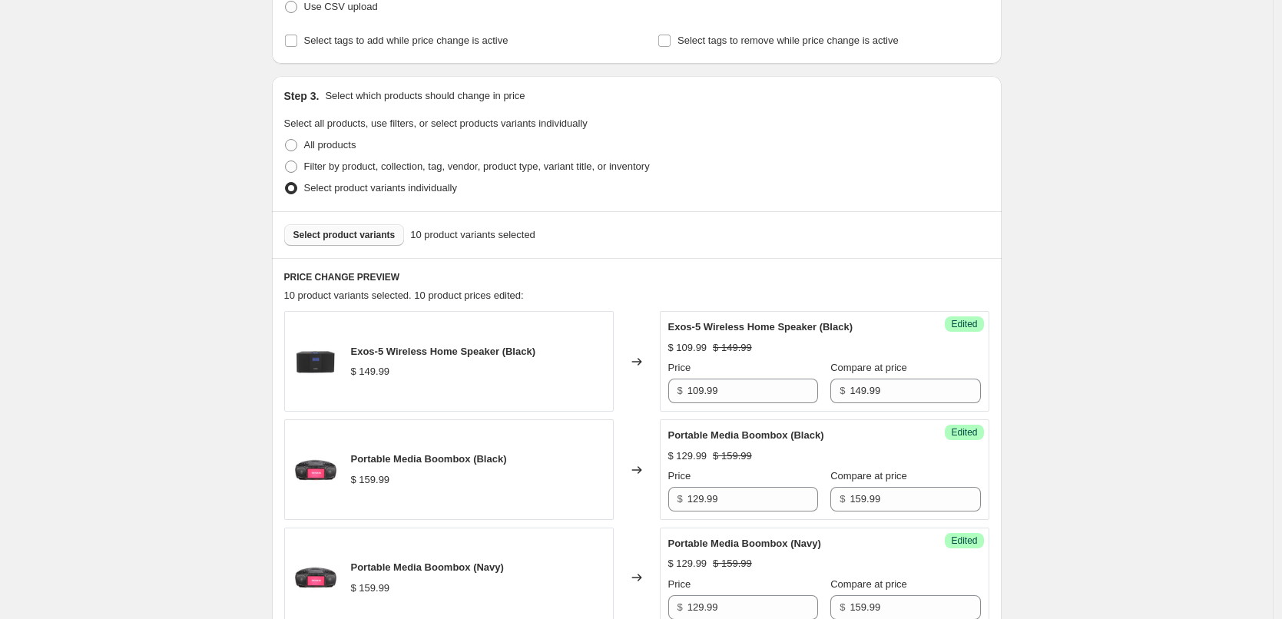
click at [379, 244] on button "Select product variants" at bounding box center [344, 235] width 121 height 22
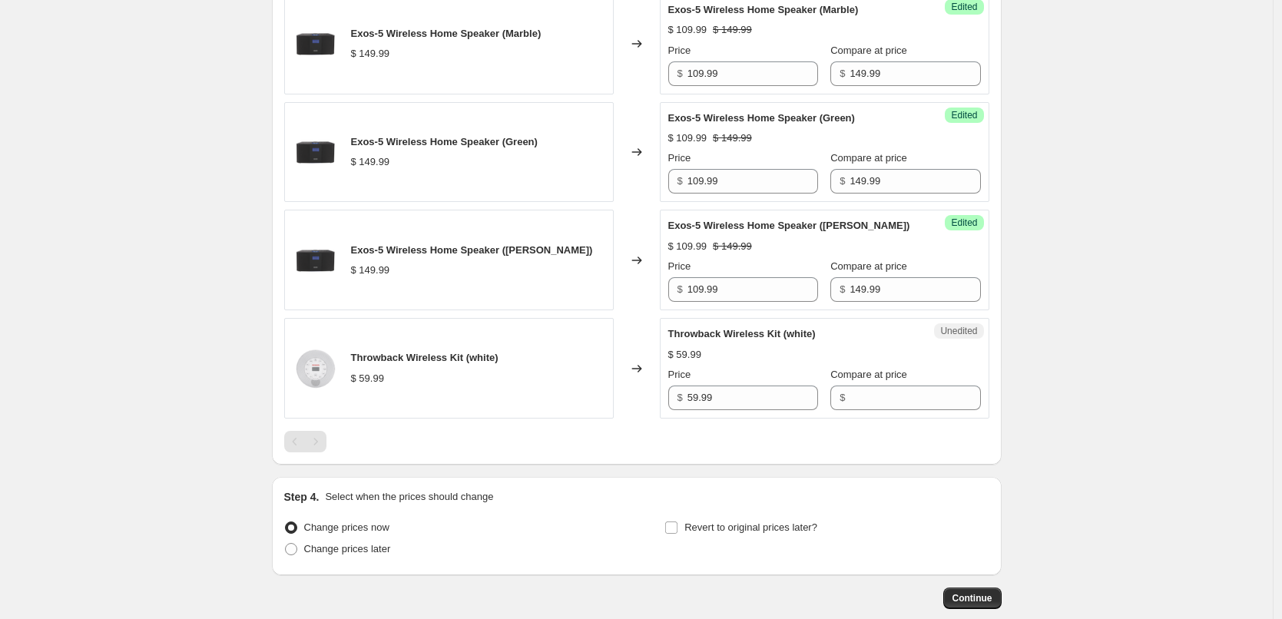
scroll to position [1328, 0]
click at [743, 393] on input "59.99" at bounding box center [753, 397] width 131 height 25
click at [867, 399] on input "Compare at price" at bounding box center [915, 397] width 131 height 25
paste input "59.99"
type input "59.99"
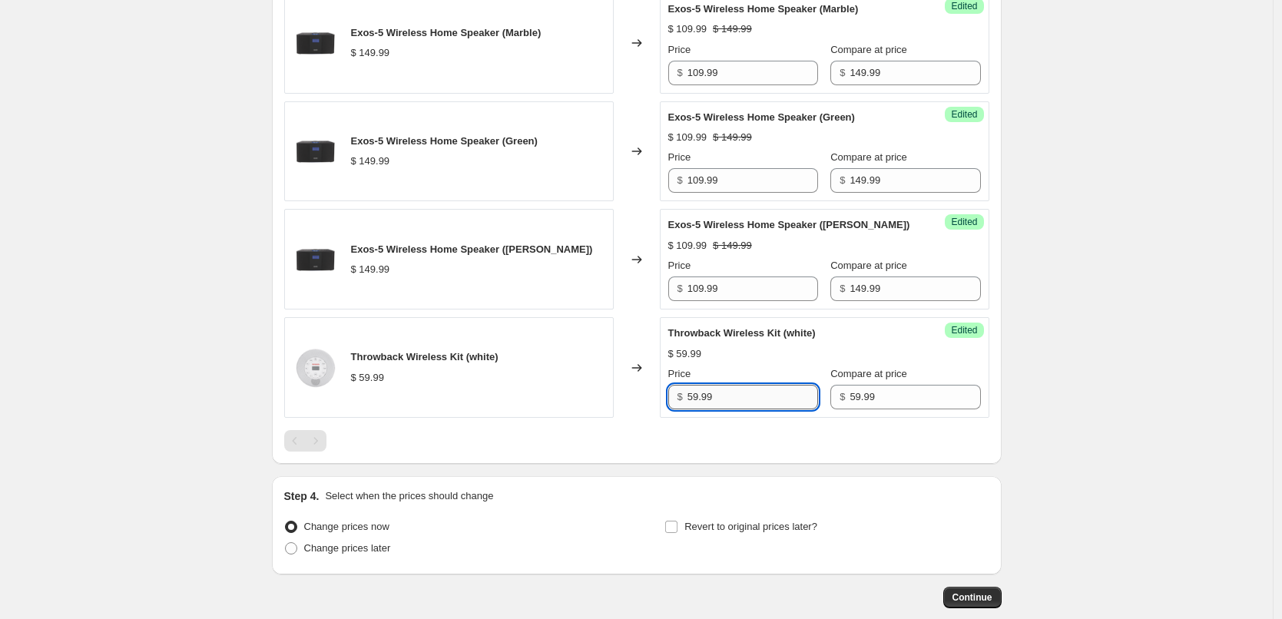
click at [755, 401] on input "59.99" at bounding box center [753, 397] width 131 height 25
type input "3"
type input "23.99"
click at [776, 369] on div "Price" at bounding box center [743, 373] width 150 height 15
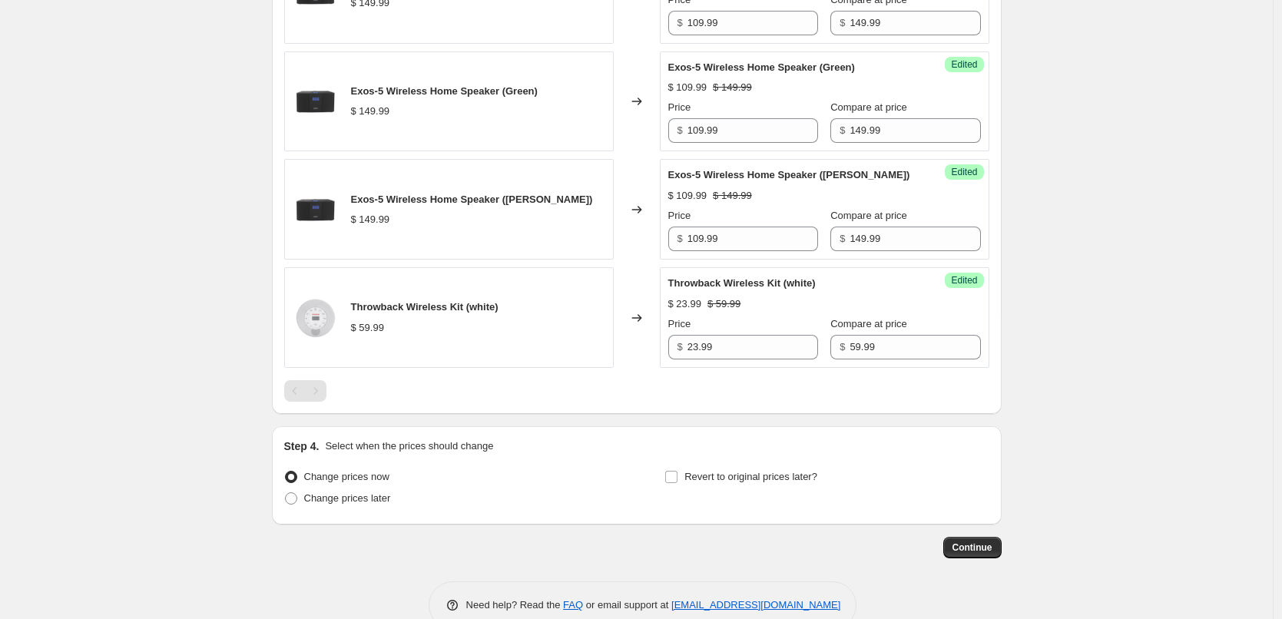
scroll to position [1405, 0]
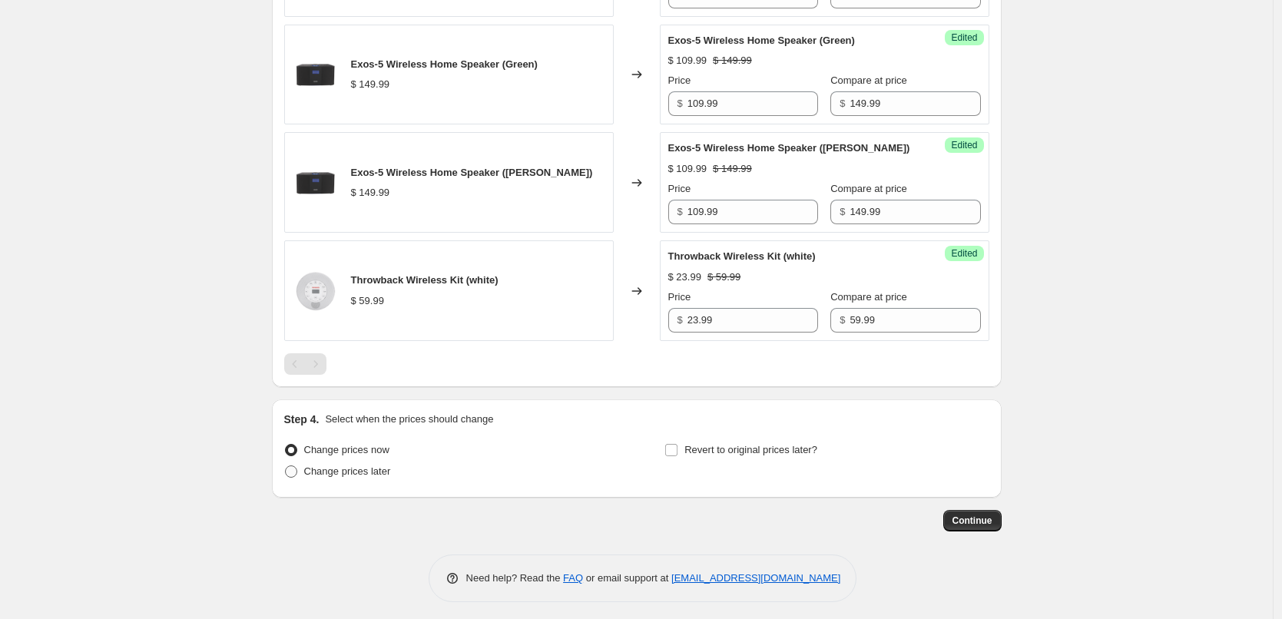
click at [340, 472] on span "Change prices later" at bounding box center [347, 472] width 87 height 12
click at [286, 466] on input "Change prices later" at bounding box center [285, 466] width 1 height 1
radio input "true"
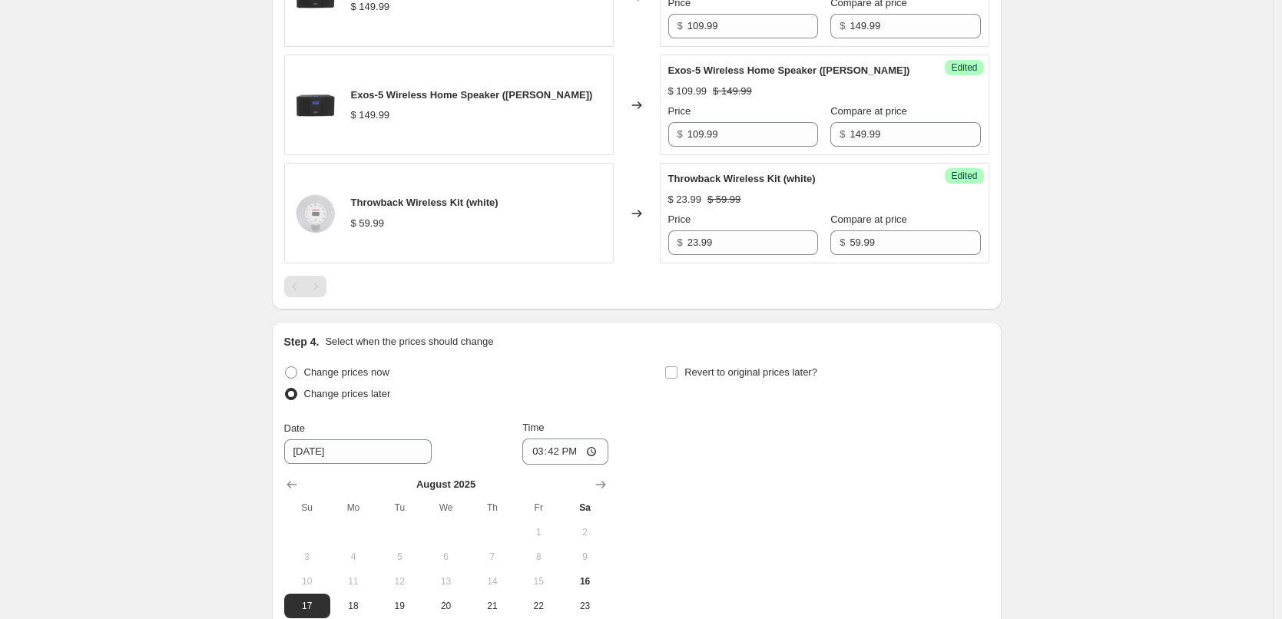
scroll to position [1559, 0]
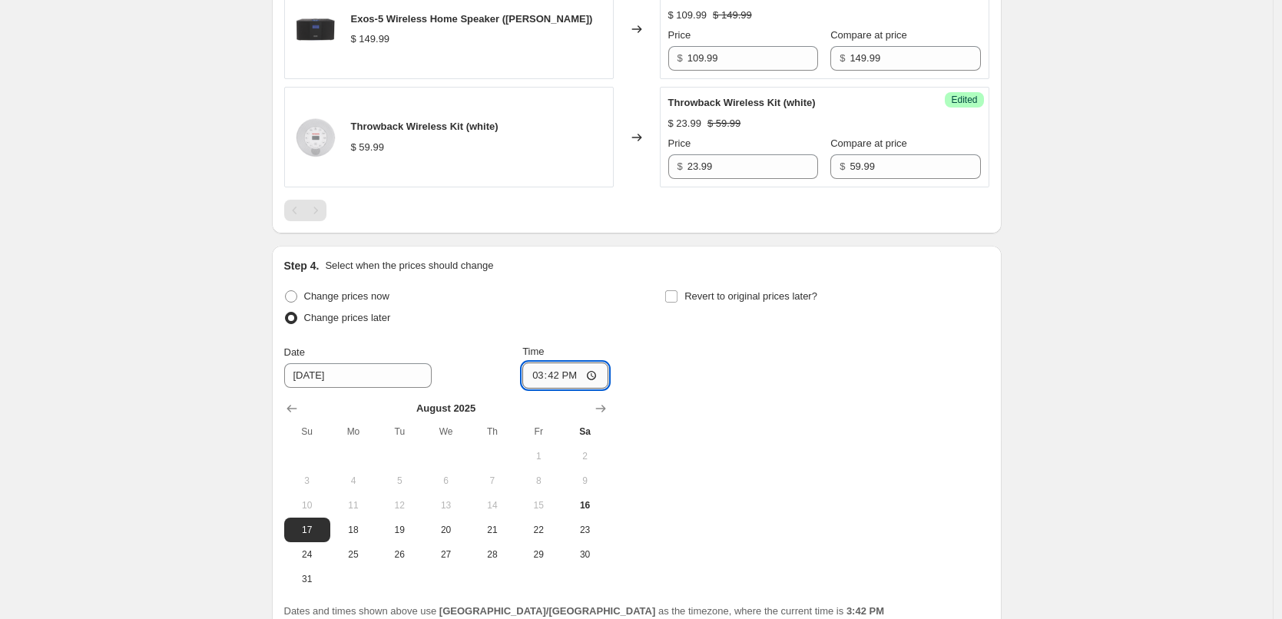
click at [558, 377] on input "15:42" at bounding box center [565, 376] width 86 height 26
type input "00:05"
click at [678, 298] on input "Revert to original prices later?" at bounding box center [671, 296] width 12 height 12
checkbox input "true"
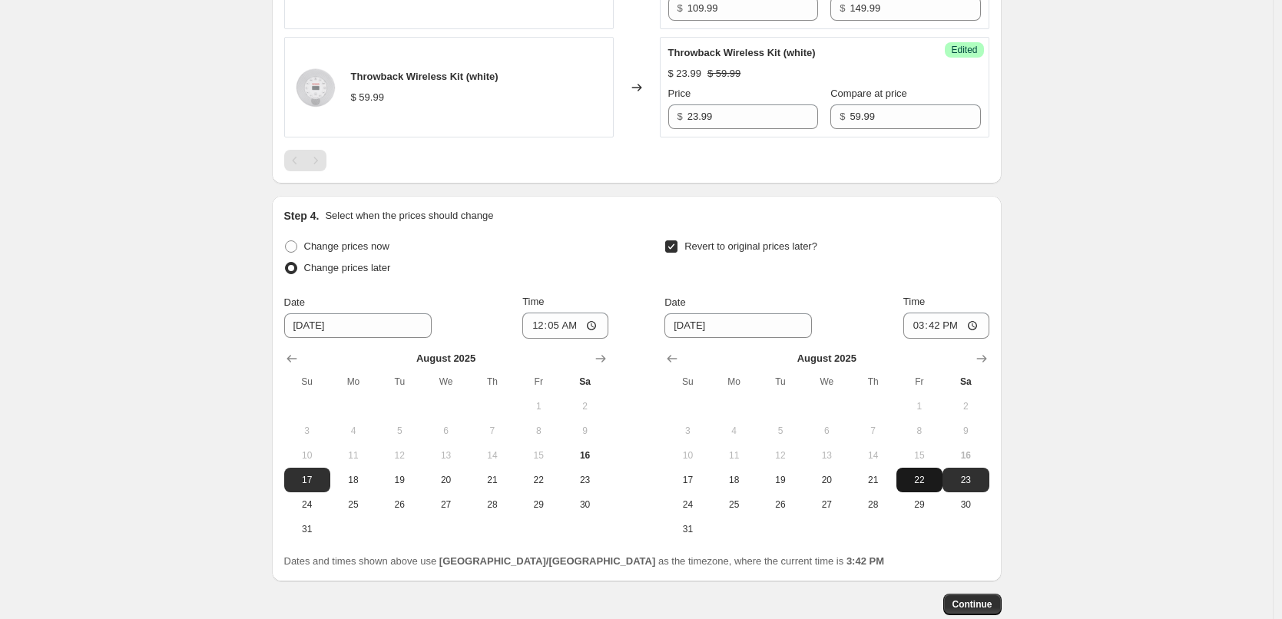
scroll to position [1635, 0]
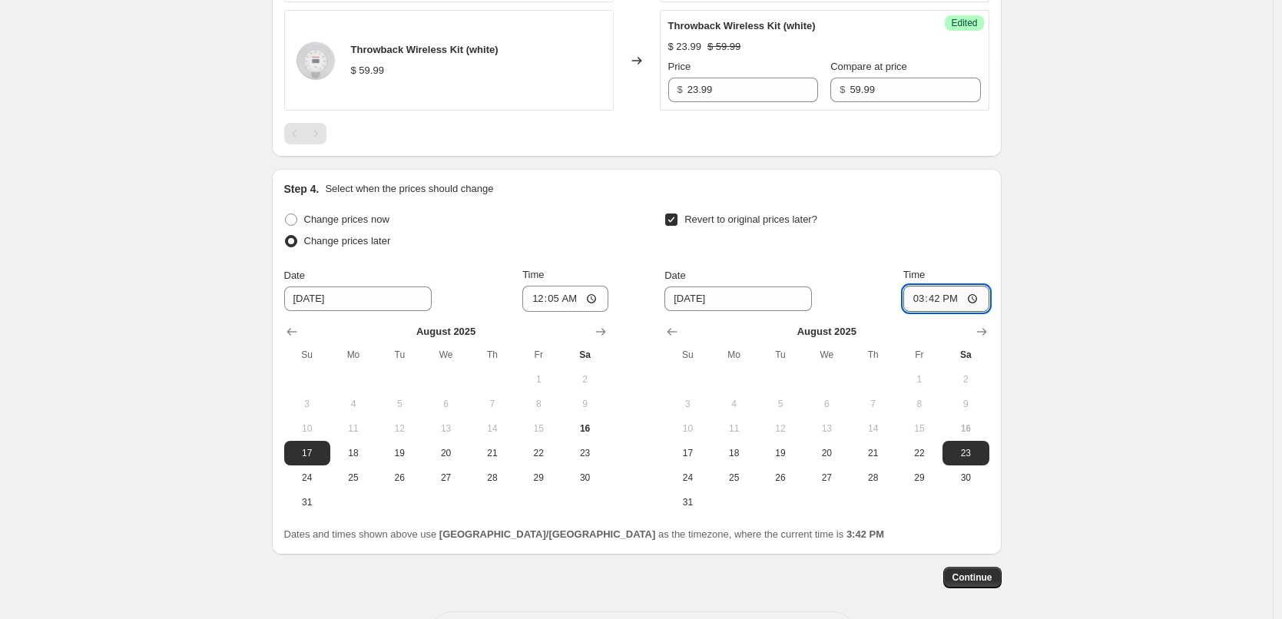
click at [940, 295] on input "15:42" at bounding box center [946, 299] width 86 height 26
type input "23:55"
click at [880, 263] on div "Revert to original prices later? Date [DATE] Time 23:55 [DATE] Su Mo Tu We Th F…" at bounding box center [826, 362] width 324 height 306
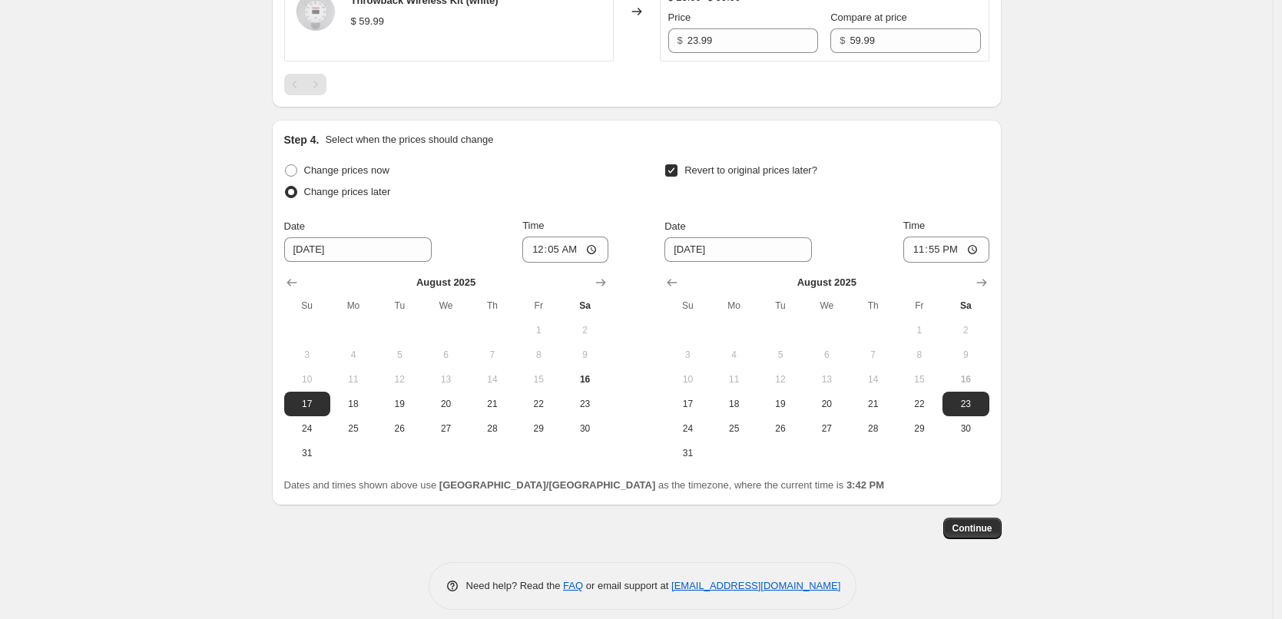
scroll to position [1698, 0]
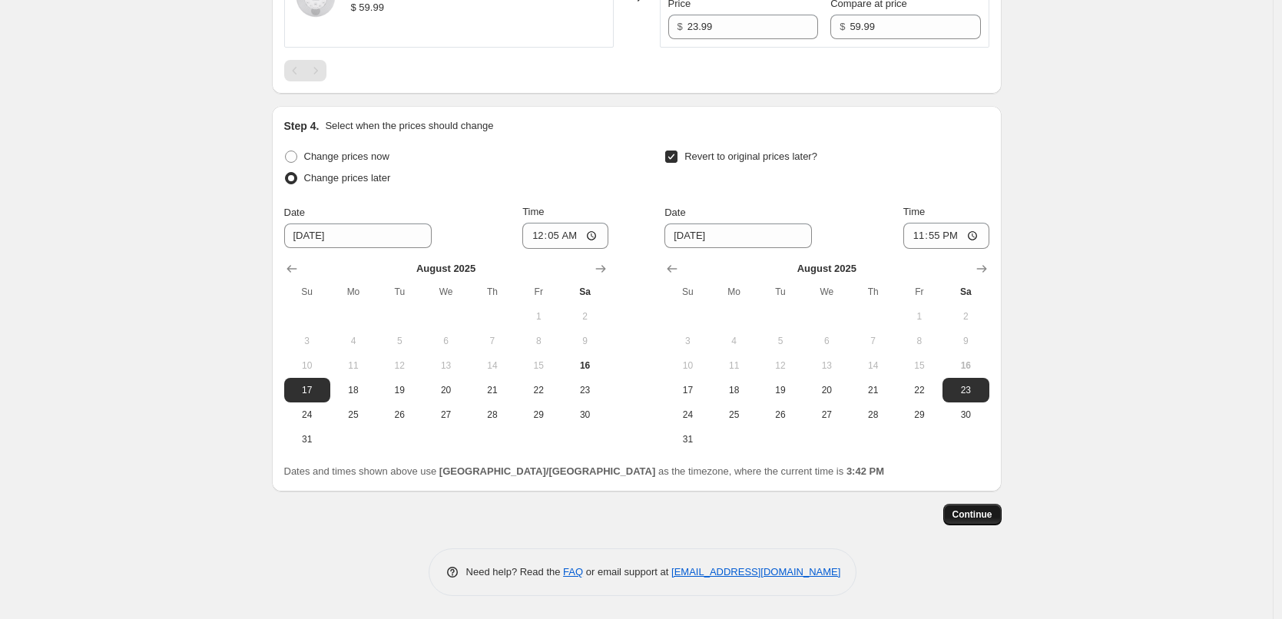
click at [980, 513] on span "Continue" at bounding box center [973, 515] width 40 height 12
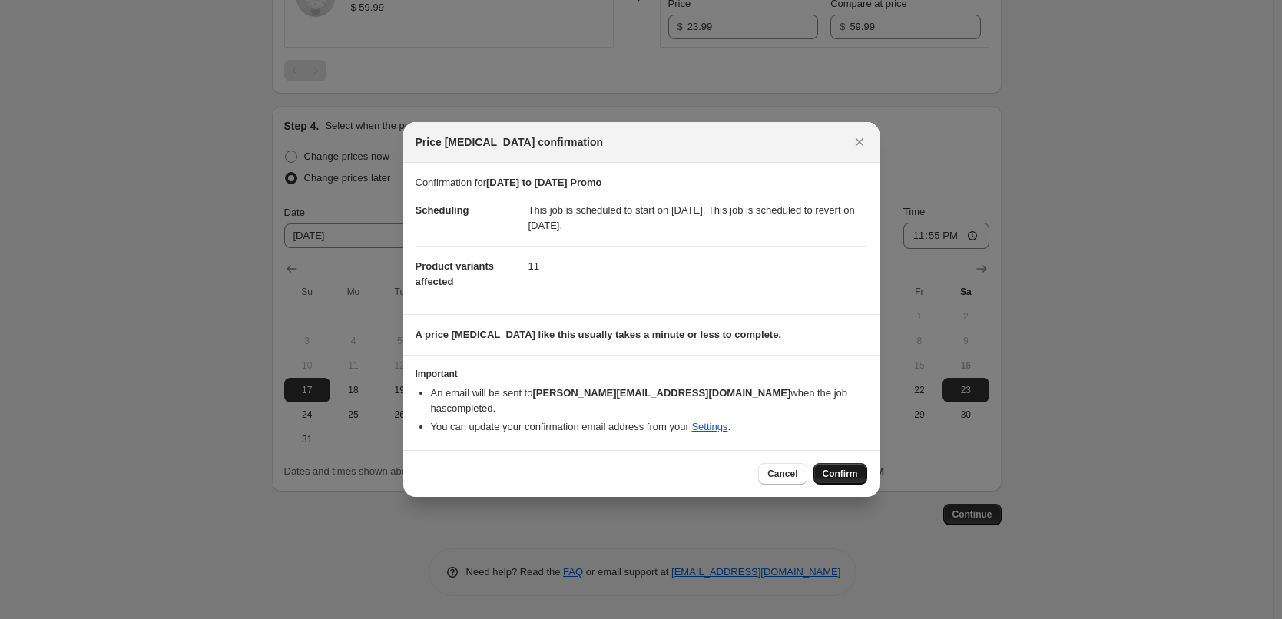
click at [833, 471] on span "Confirm" at bounding box center [840, 474] width 35 height 12
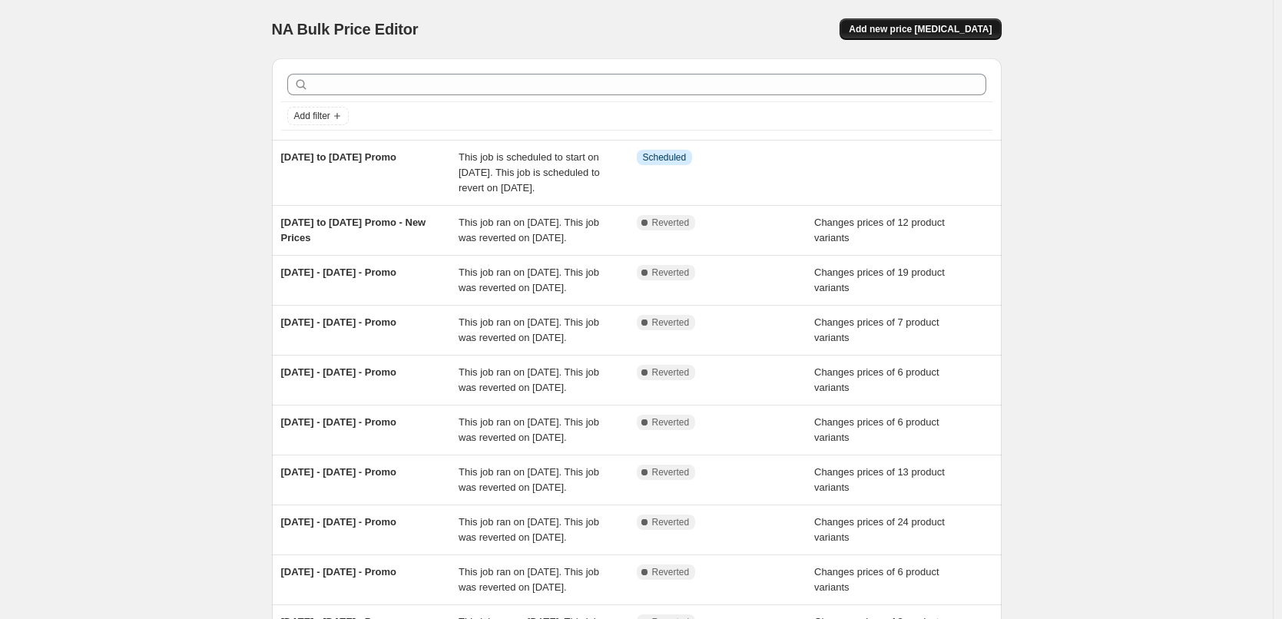
click at [942, 27] on span "Add new price [MEDICAL_DATA]" at bounding box center [920, 29] width 143 height 12
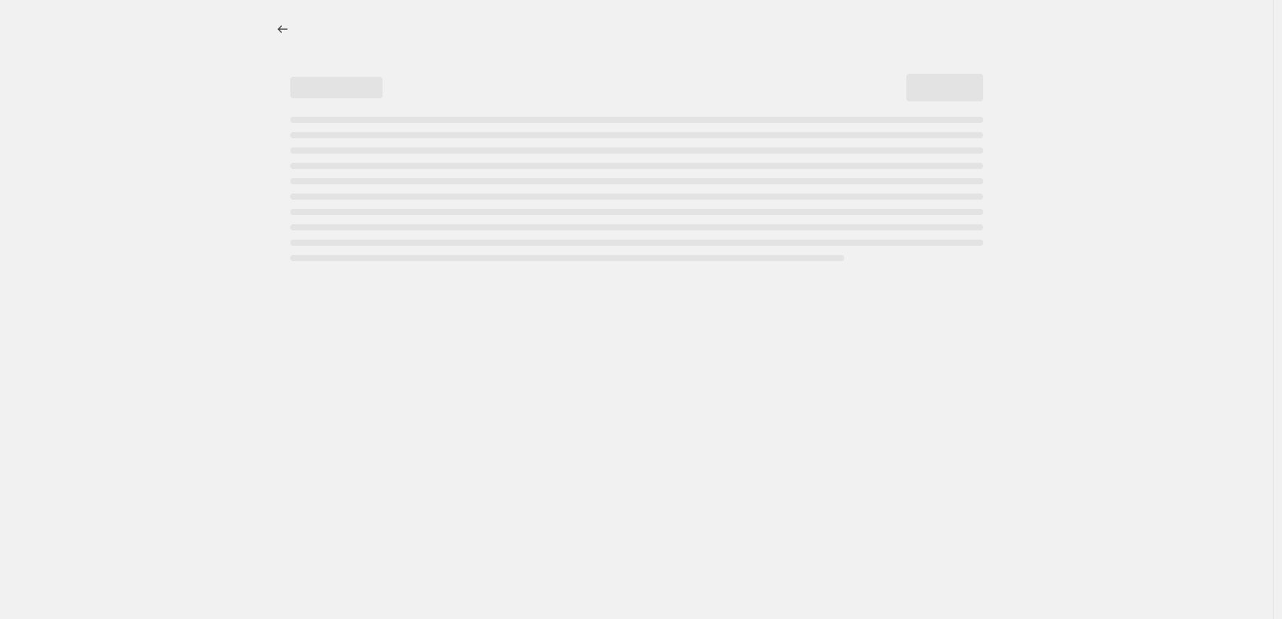
select select "percentage"
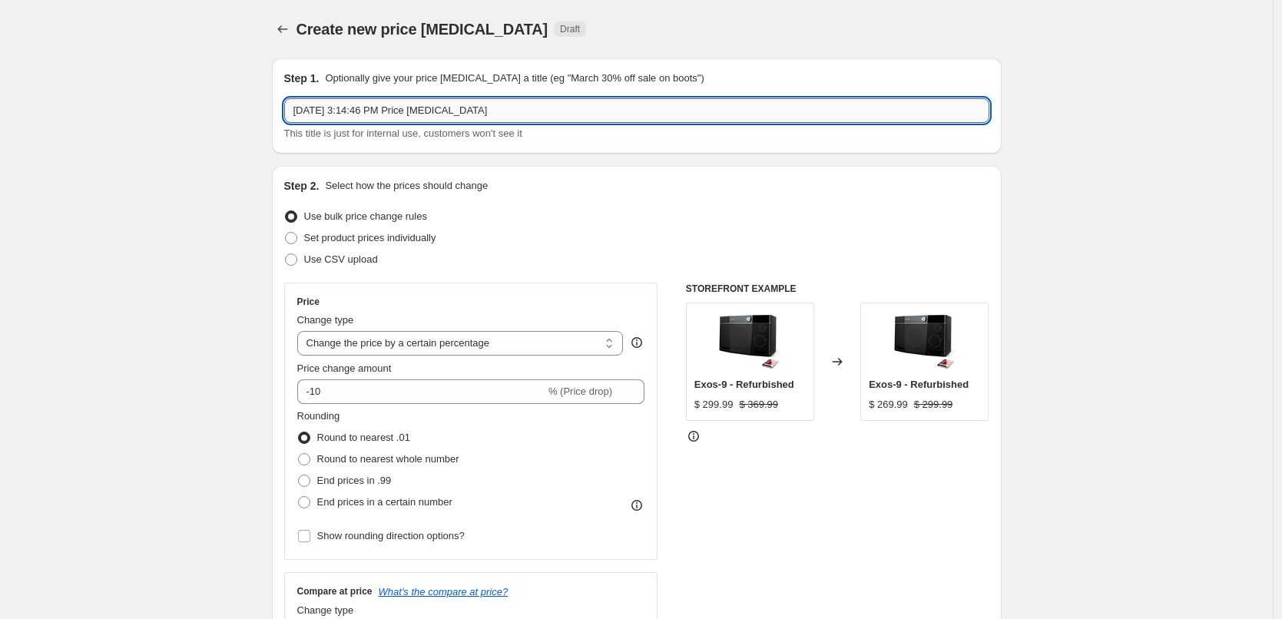
click at [505, 111] on input "[DATE] 3:14:46 PM Price [MEDICAL_DATA]" at bounding box center [636, 110] width 705 height 25
type input "[DATE] to [DATE] Promo"
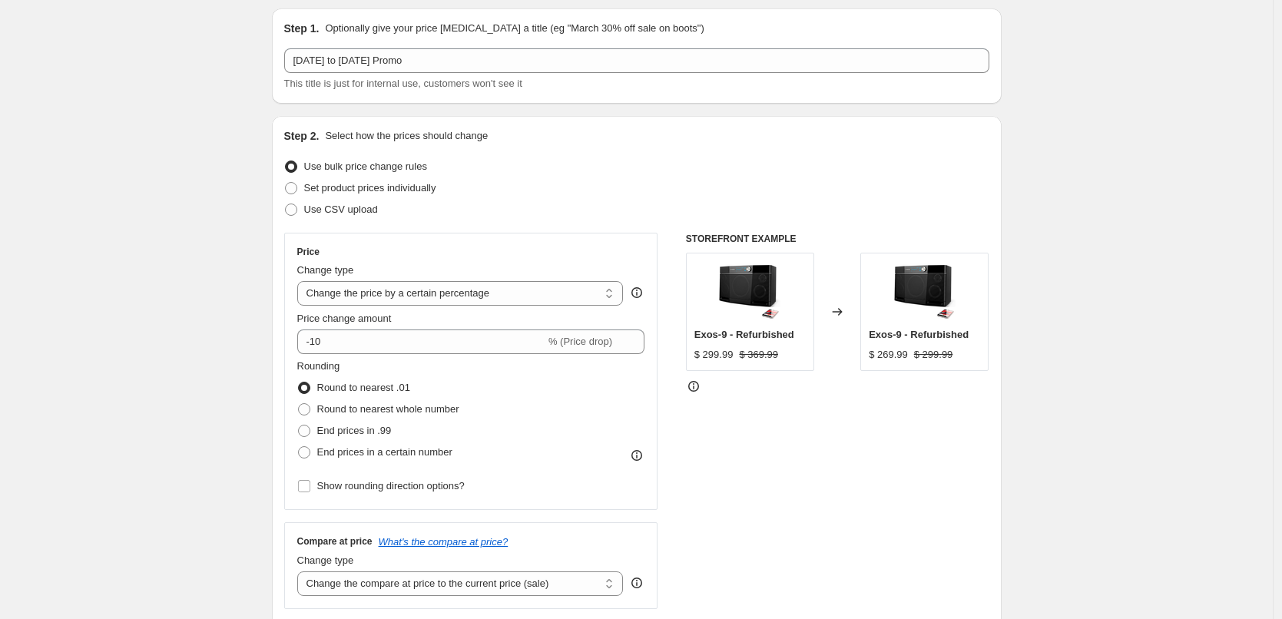
scroll to position [77, 0]
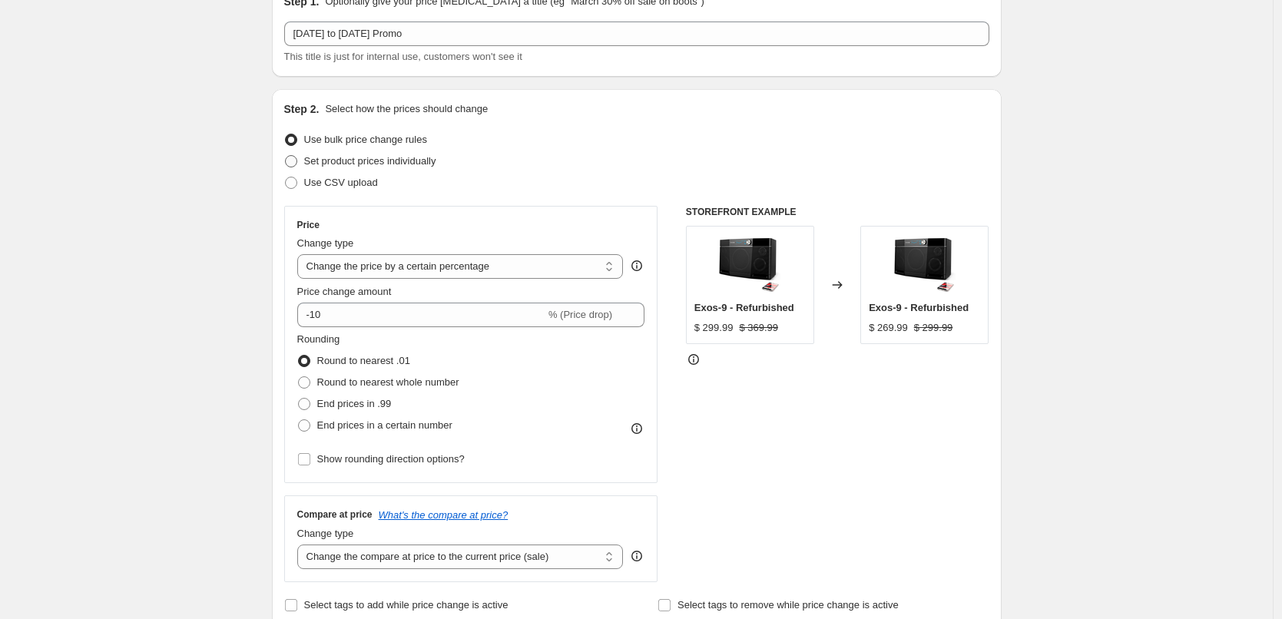
drag, startPoint x: 397, startPoint y: 155, endPoint x: 440, endPoint y: 155, distance: 43.0
click at [403, 155] on span "Set product prices individually" at bounding box center [370, 161] width 132 height 12
click at [349, 161] on span "Set product prices individually" at bounding box center [370, 161] width 132 height 12
click at [286, 156] on input "Set product prices individually" at bounding box center [285, 155] width 1 height 1
radio input "true"
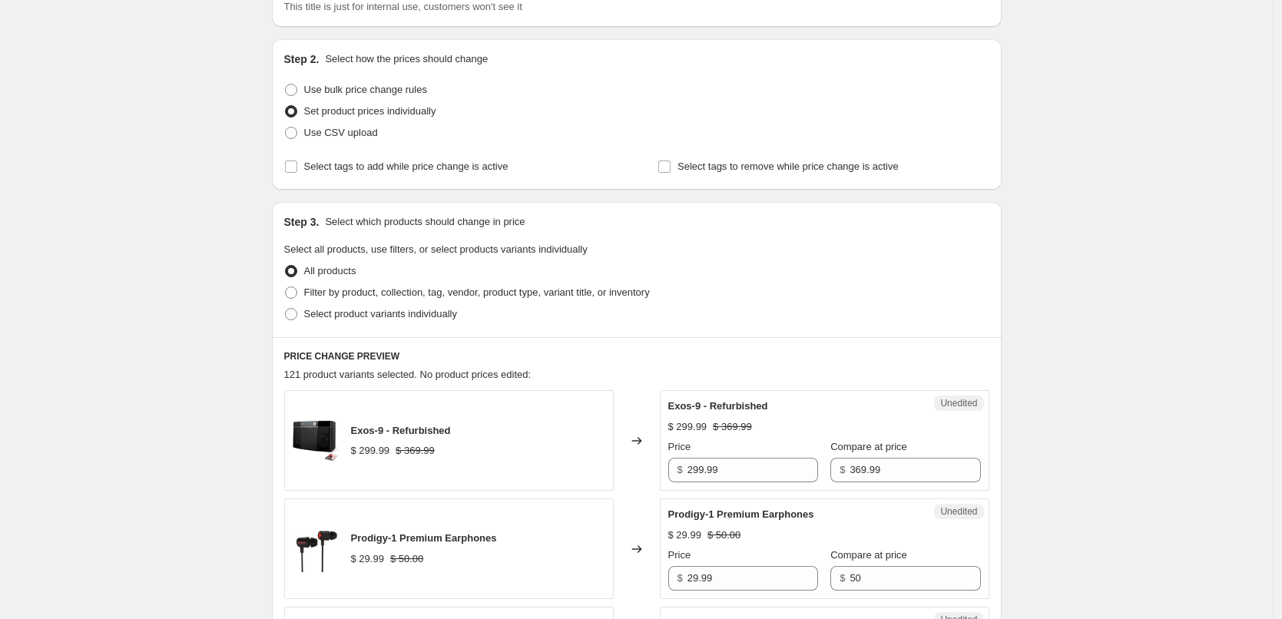
scroll to position [154, 0]
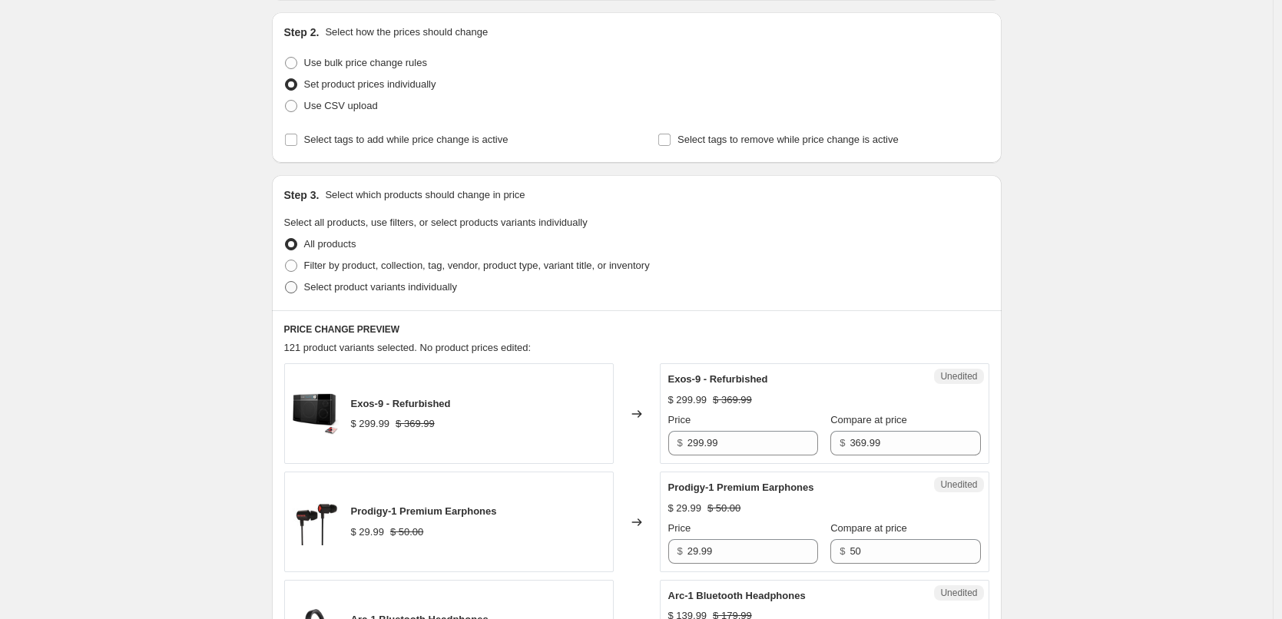
click at [433, 293] on span "Select product variants individually" at bounding box center [380, 287] width 153 height 15
click at [286, 282] on input "Select product variants individually" at bounding box center [285, 281] width 1 height 1
radio input "true"
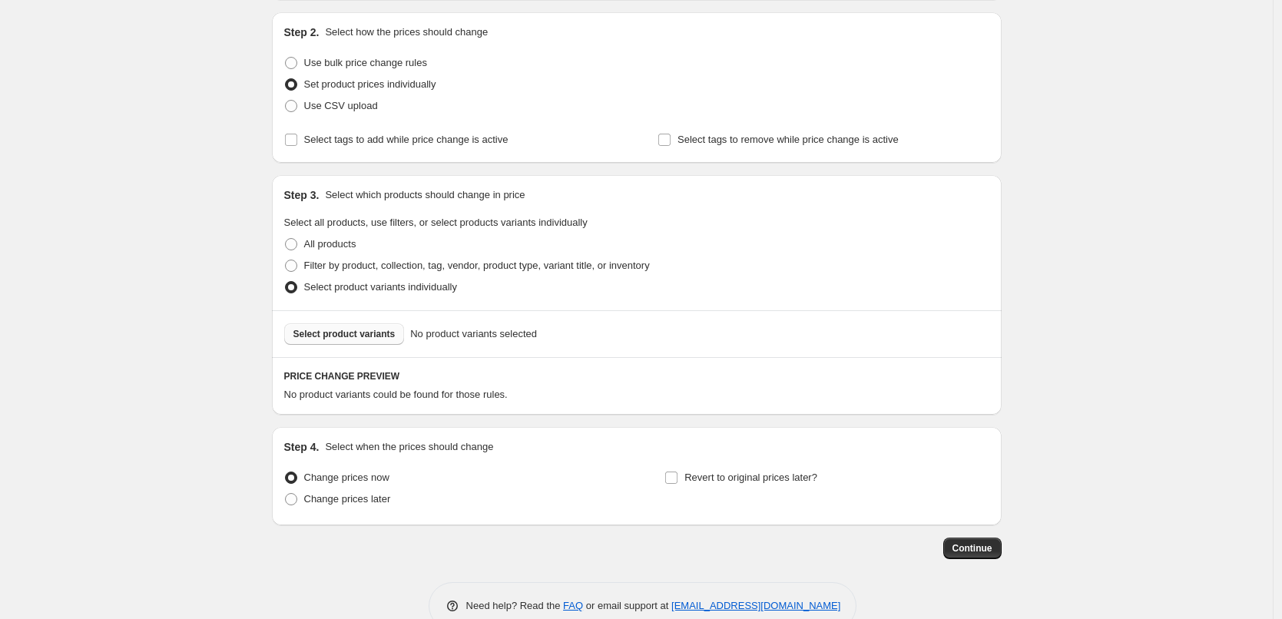
click at [353, 335] on span "Select product variants" at bounding box center [344, 334] width 102 height 12
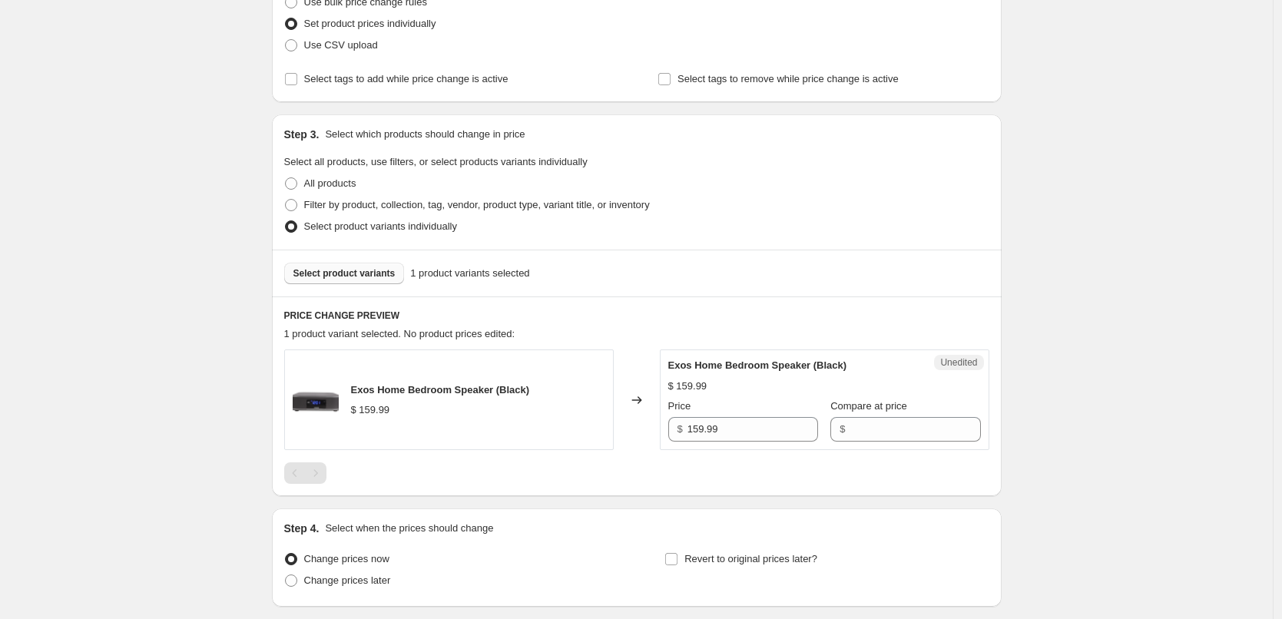
scroll to position [307, 0]
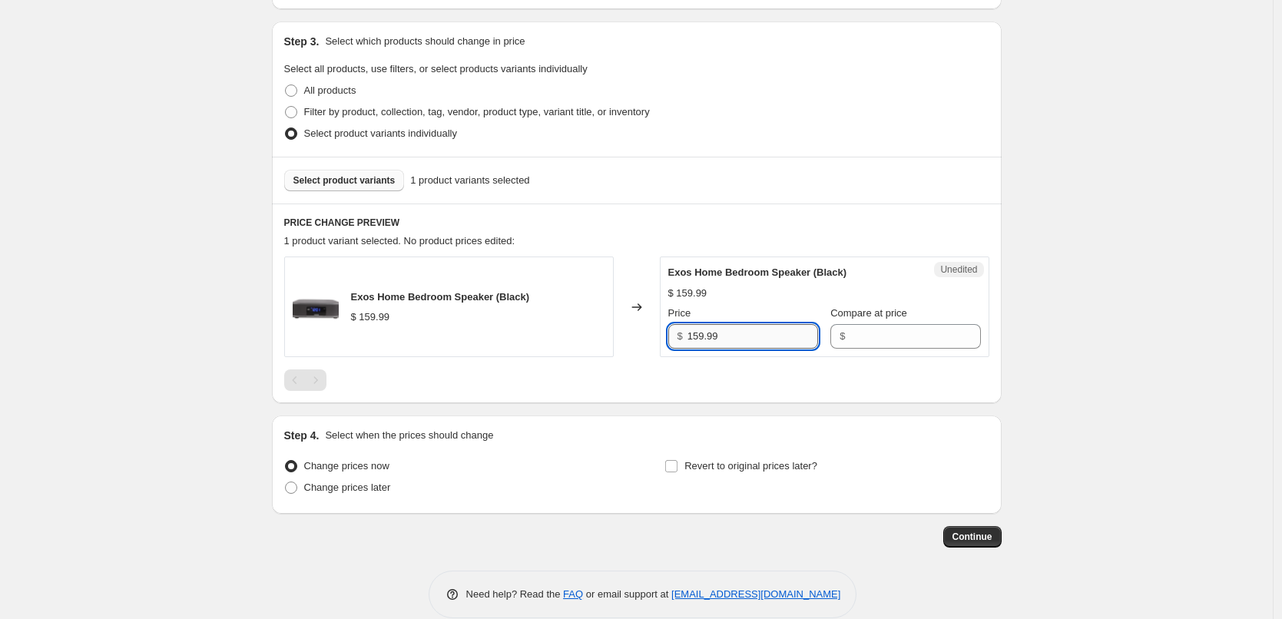
click at [744, 337] on input "159.99" at bounding box center [753, 336] width 131 height 25
click at [851, 334] on input "Compare at price" at bounding box center [915, 336] width 131 height 25
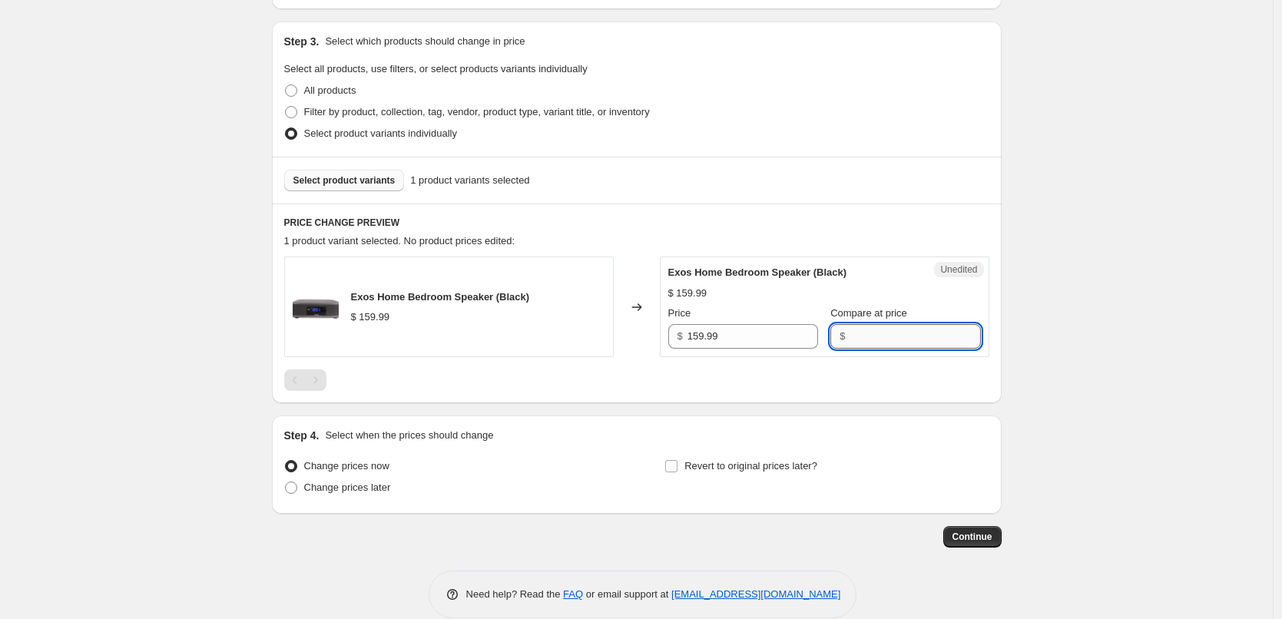
paste input "159.99"
type input "159.99"
click at [758, 343] on input "159.99" at bounding box center [753, 336] width 131 height 25
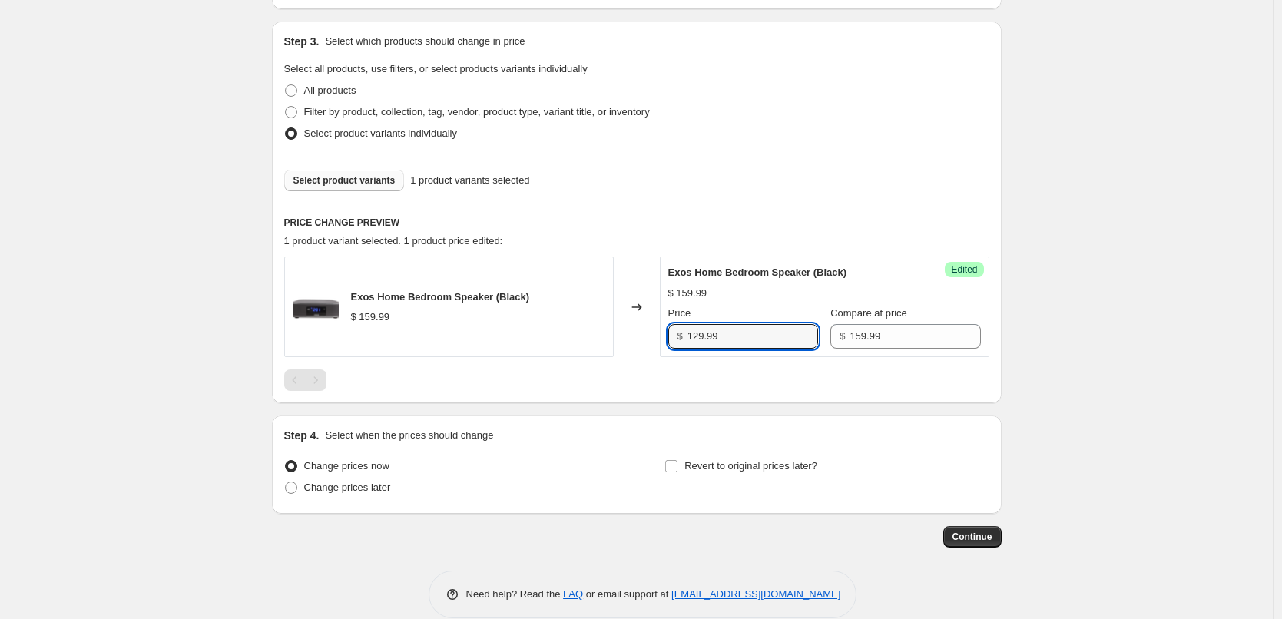
type input "129.99"
click at [831, 382] on div at bounding box center [636, 380] width 705 height 22
click at [350, 190] on button "Select product variants" at bounding box center [344, 181] width 121 height 22
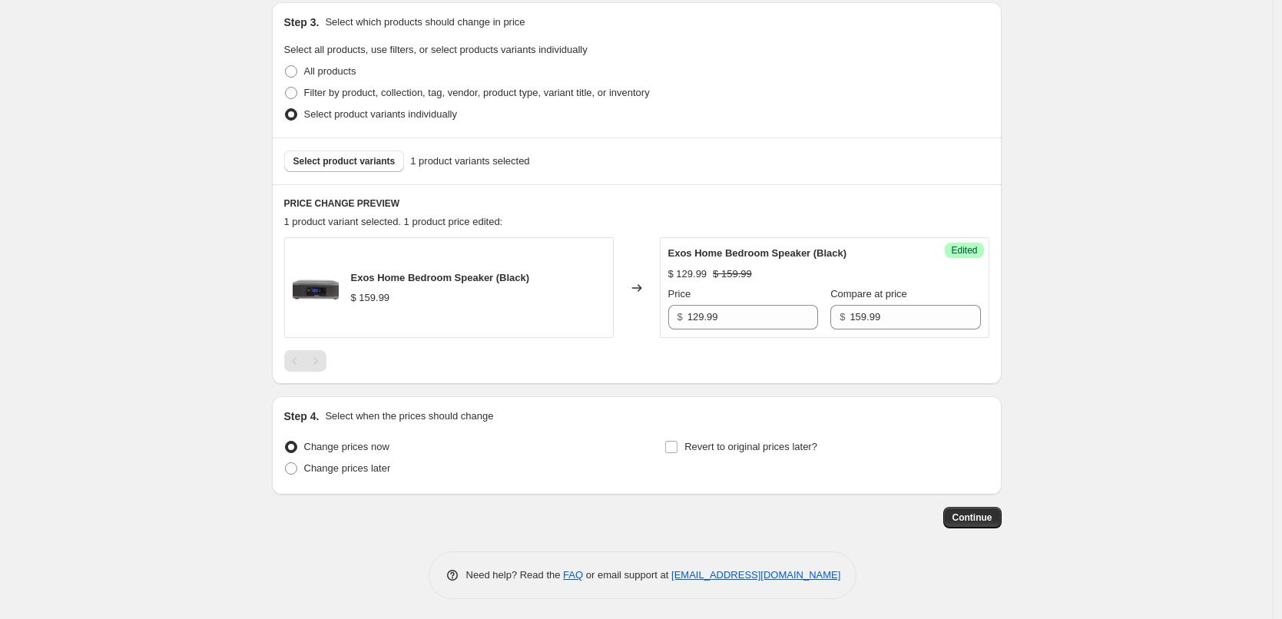
scroll to position [330, 0]
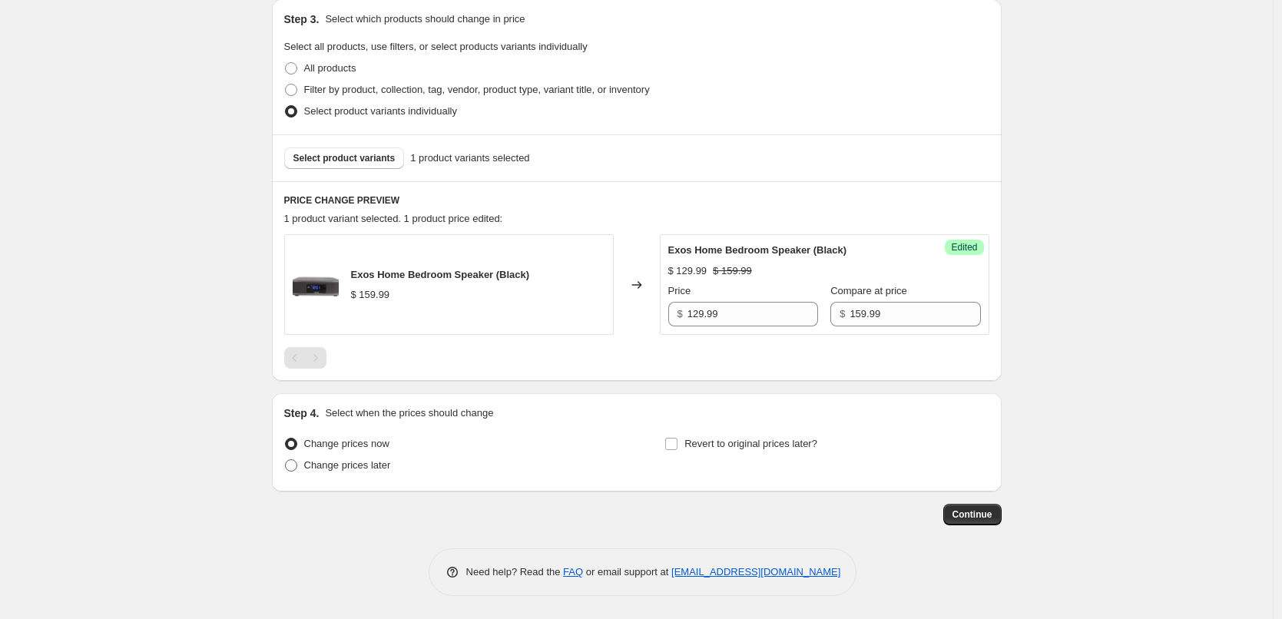
click at [349, 464] on span "Change prices later" at bounding box center [347, 465] width 87 height 12
click at [286, 460] on input "Change prices later" at bounding box center [285, 459] width 1 height 1
radio input "true"
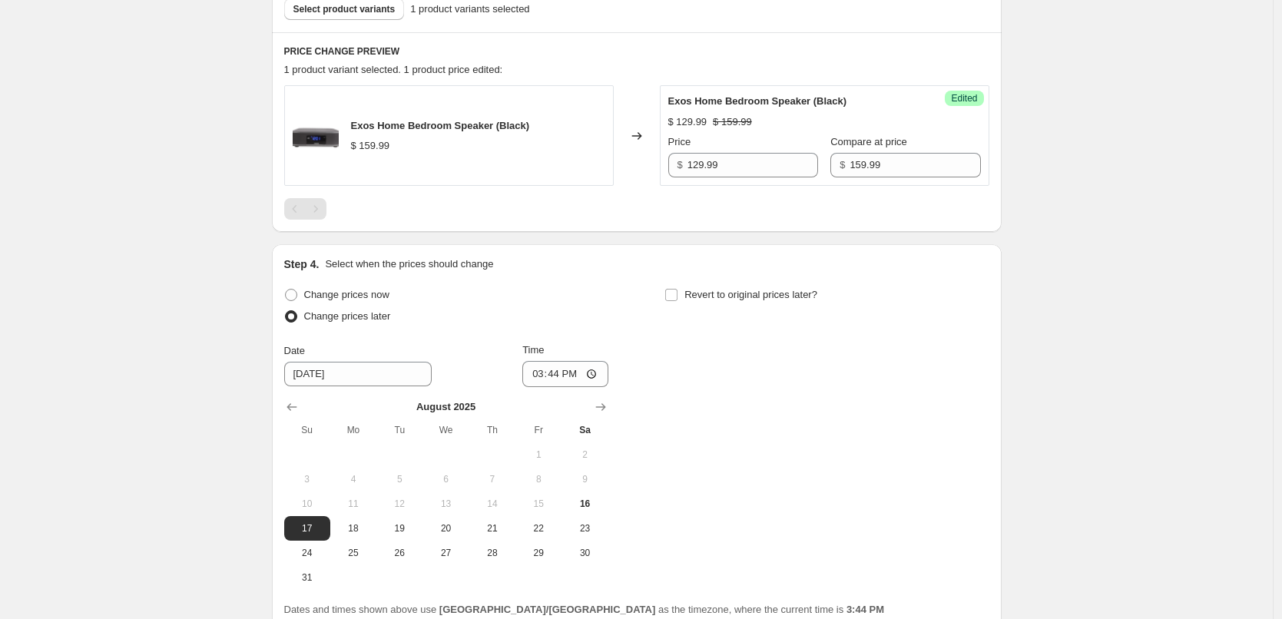
scroll to position [483, 0]
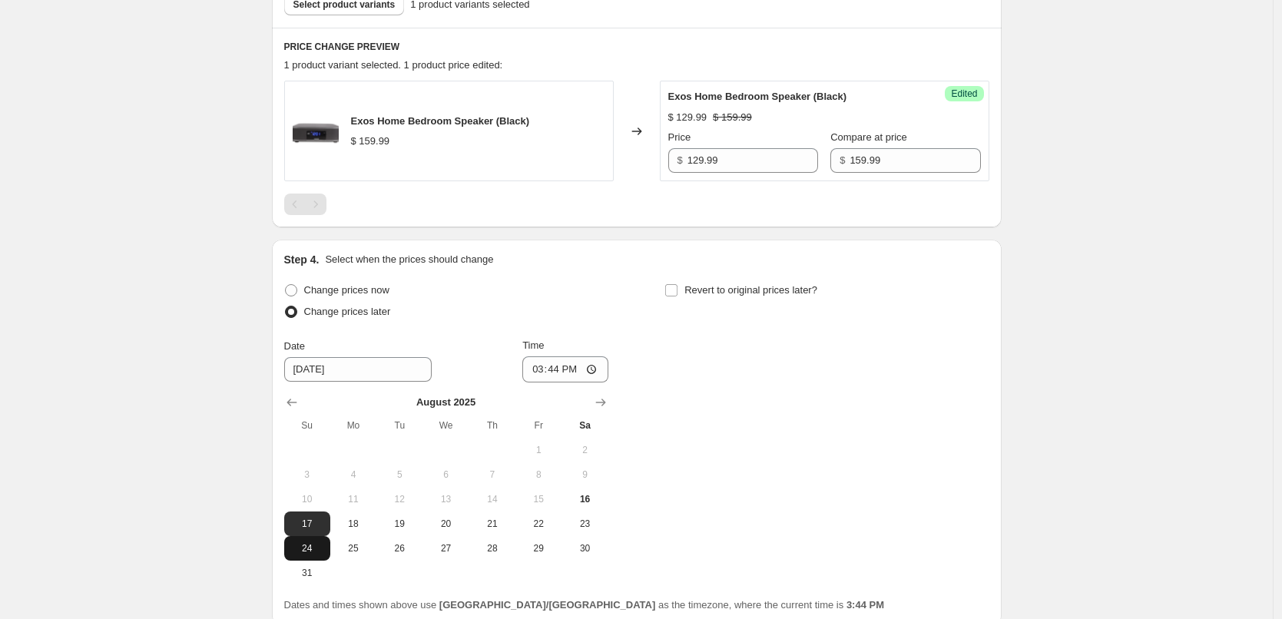
click at [316, 551] on span "24" at bounding box center [307, 548] width 34 height 12
type input "[DATE]"
click at [563, 374] on input "15:44" at bounding box center [565, 369] width 86 height 26
type input "00:05"
click at [633, 330] on div "Change prices now Change prices later Date [DATE] Time 00:[DATE] Mo Tu We Th Fr…" at bounding box center [636, 433] width 705 height 306
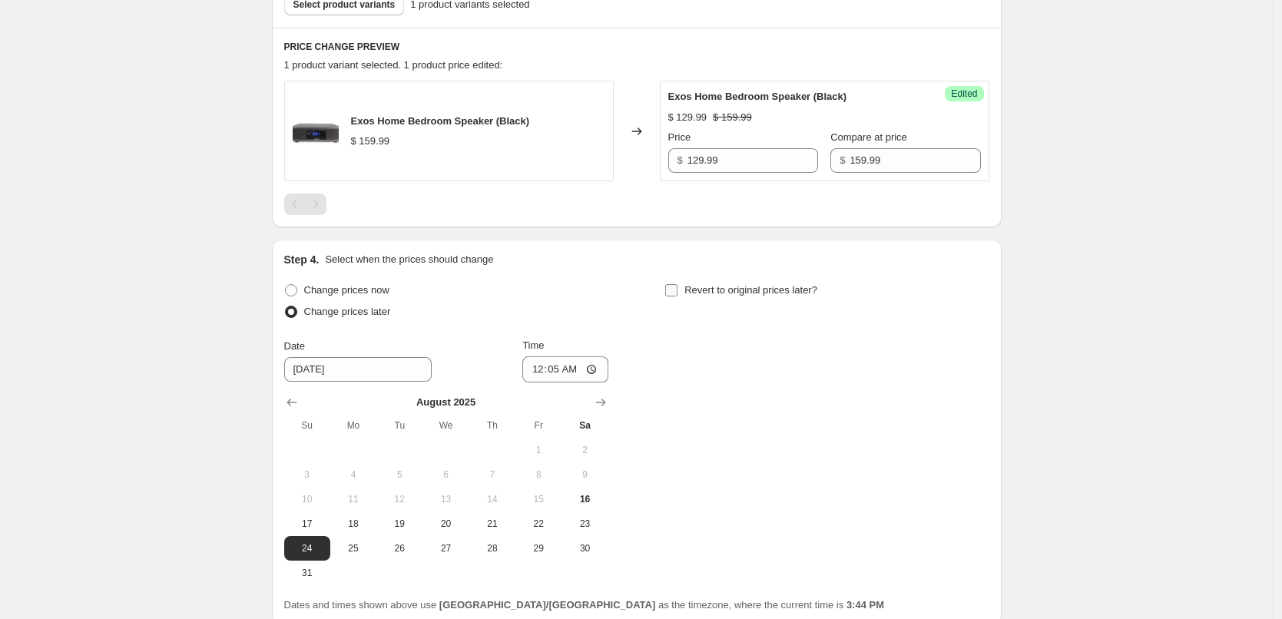
click at [678, 286] on input "Revert to original prices later?" at bounding box center [671, 290] width 12 height 12
checkbox input "true"
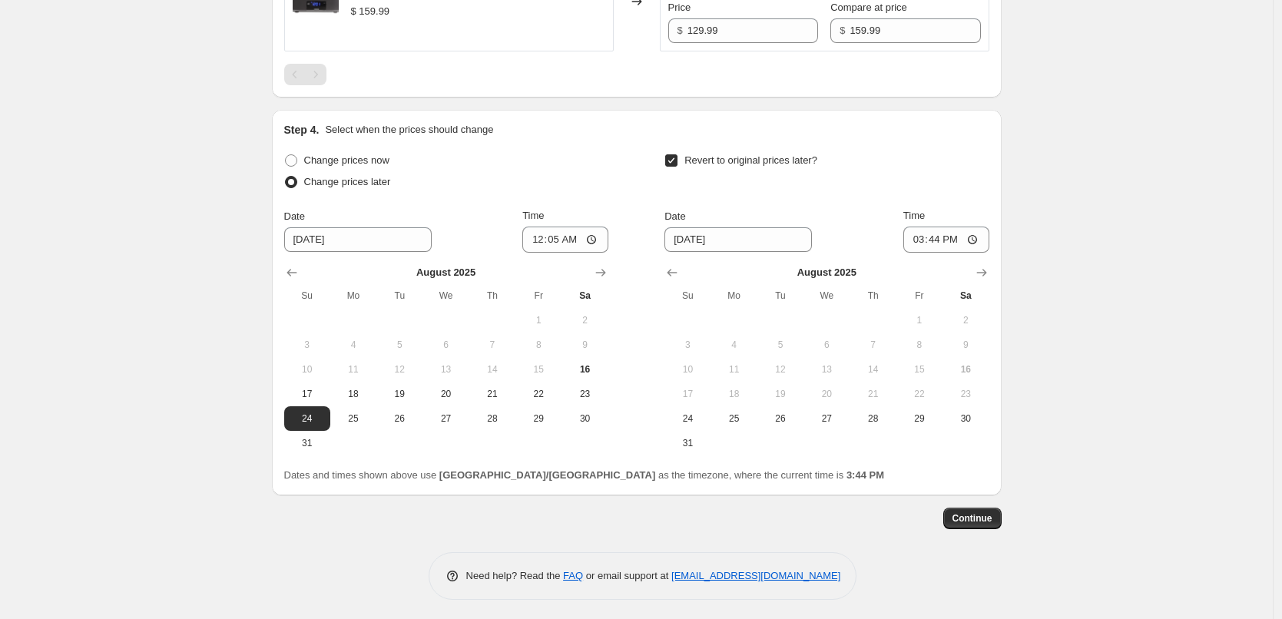
scroll to position [617, 0]
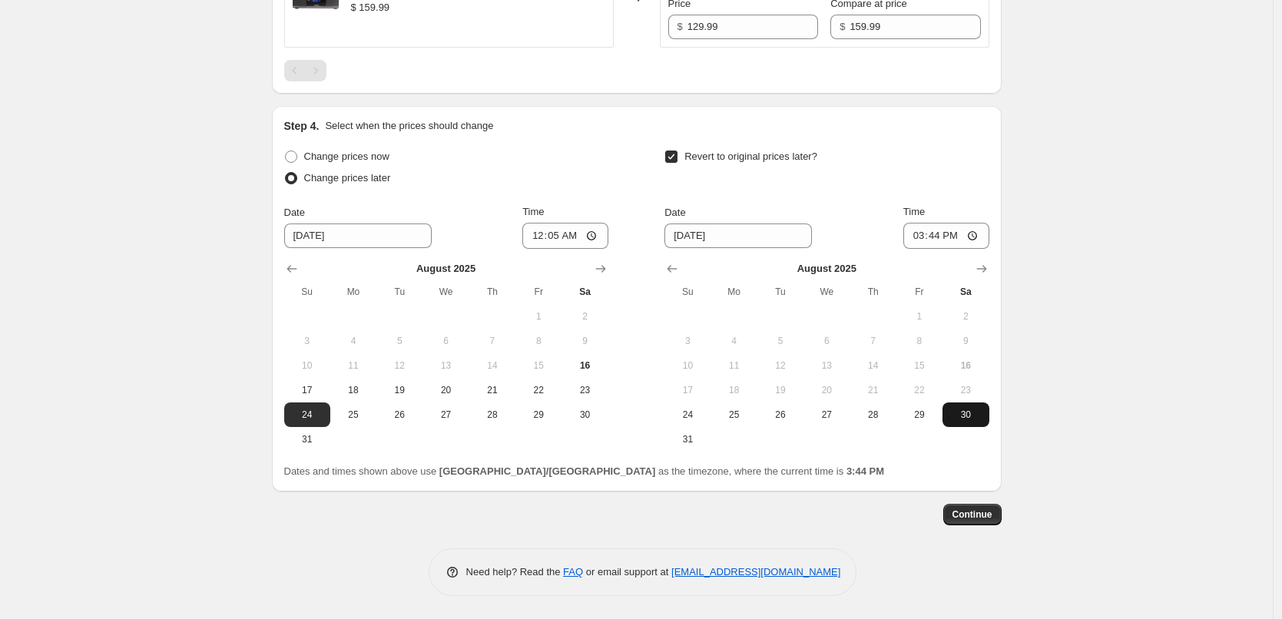
click at [982, 417] on span "30" at bounding box center [966, 415] width 34 height 12
type input "[DATE]"
click at [943, 236] on input "15:44" at bounding box center [946, 236] width 86 height 26
type input "23:55"
click at [850, 202] on div "Revert to original prices later? Date [DATE] Time 23:55 [DATE] Su Mo Tu We Th F…" at bounding box center [826, 299] width 324 height 306
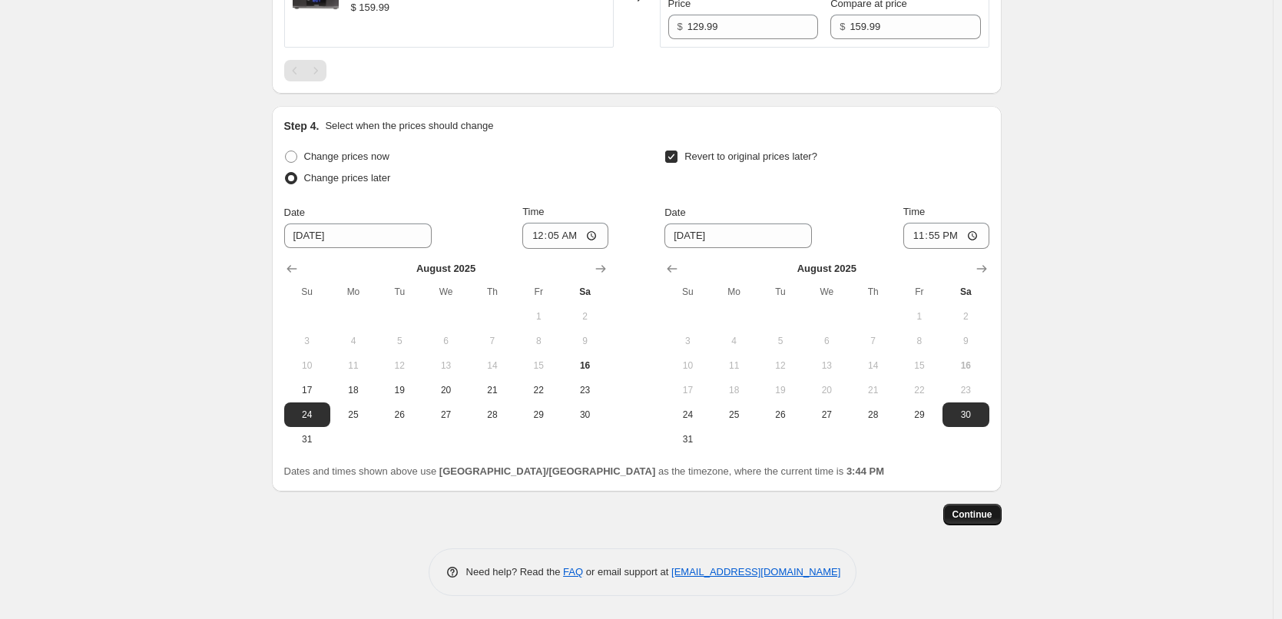
click at [977, 510] on span "Continue" at bounding box center [973, 515] width 40 height 12
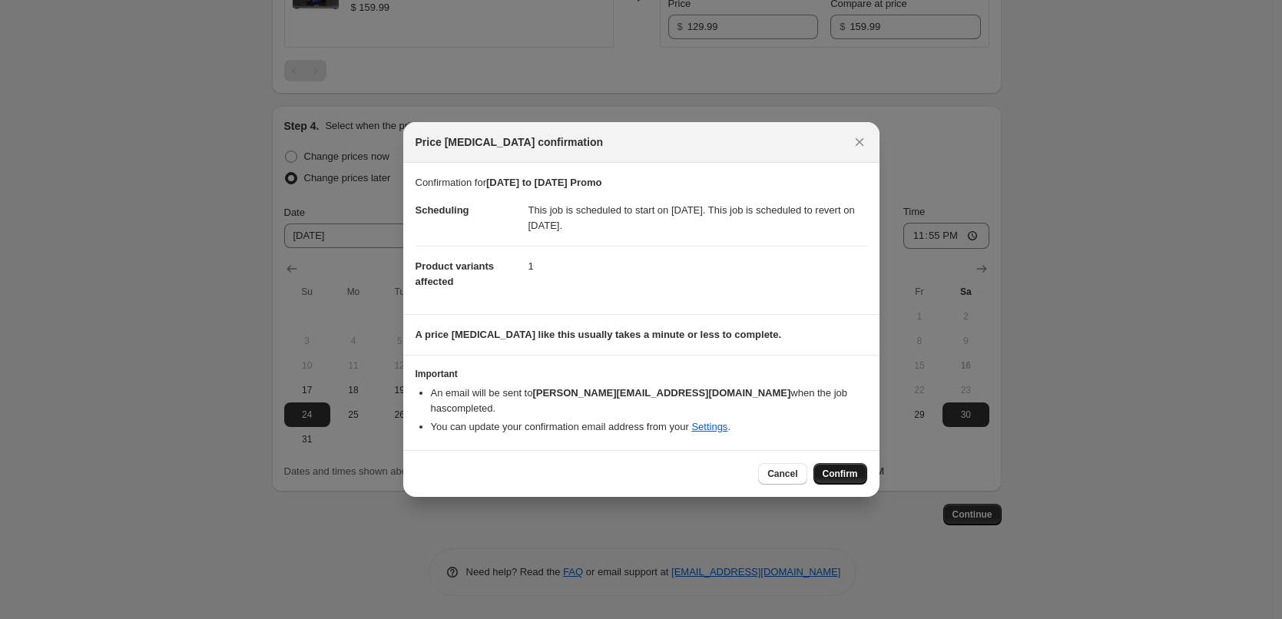
click at [845, 468] on span "Confirm" at bounding box center [840, 474] width 35 height 12
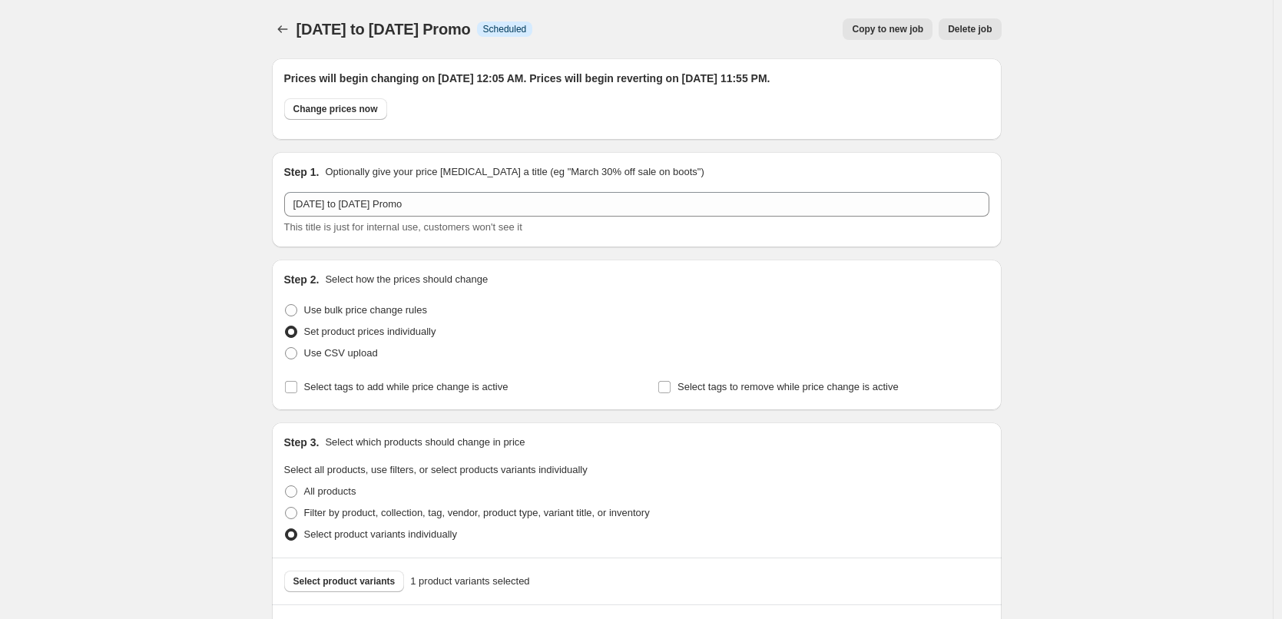
scroll to position [617, 0]
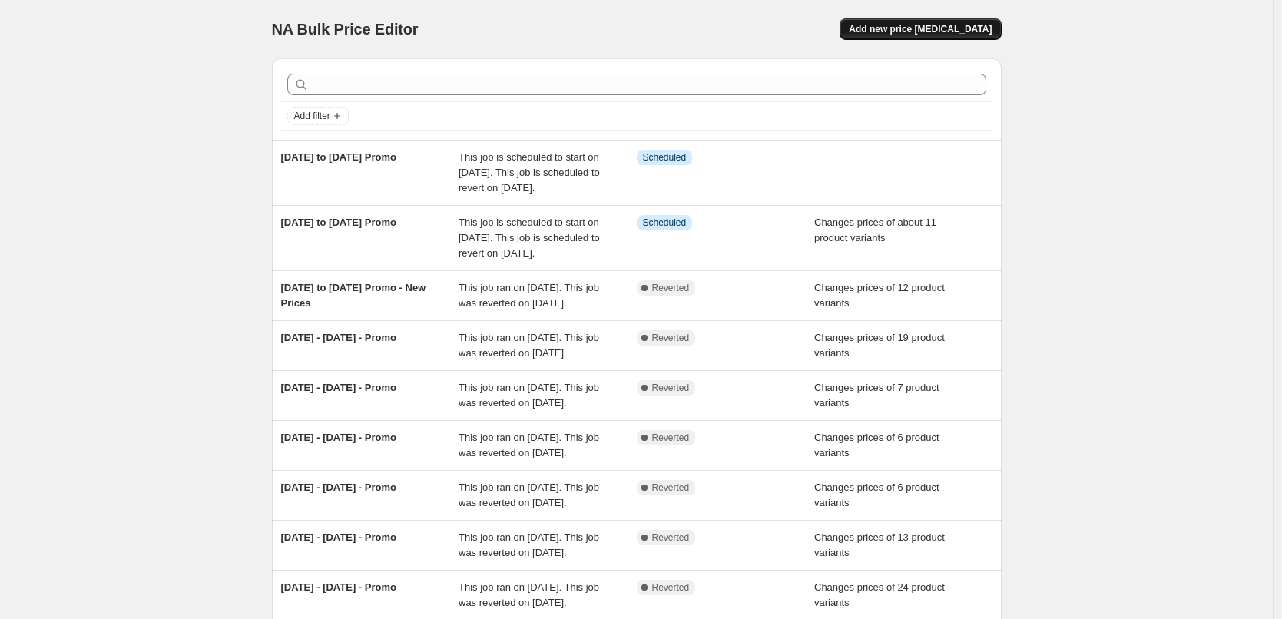
click at [915, 35] on span "Add new price [MEDICAL_DATA]" at bounding box center [920, 29] width 143 height 12
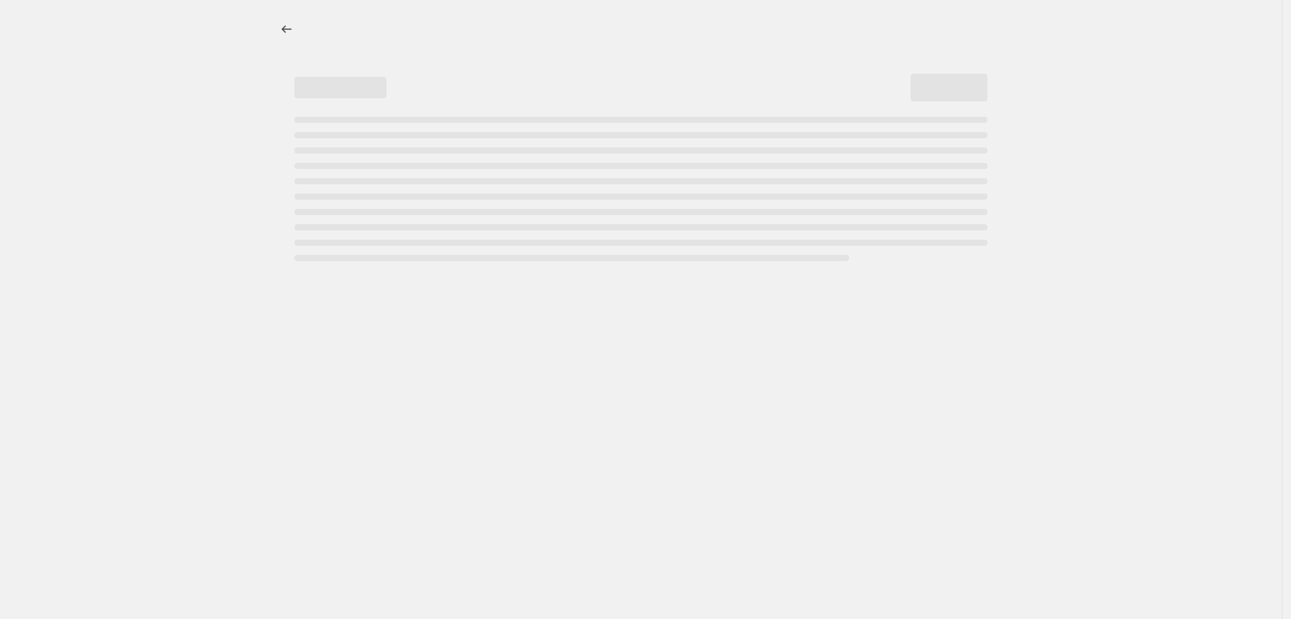
select select "percentage"
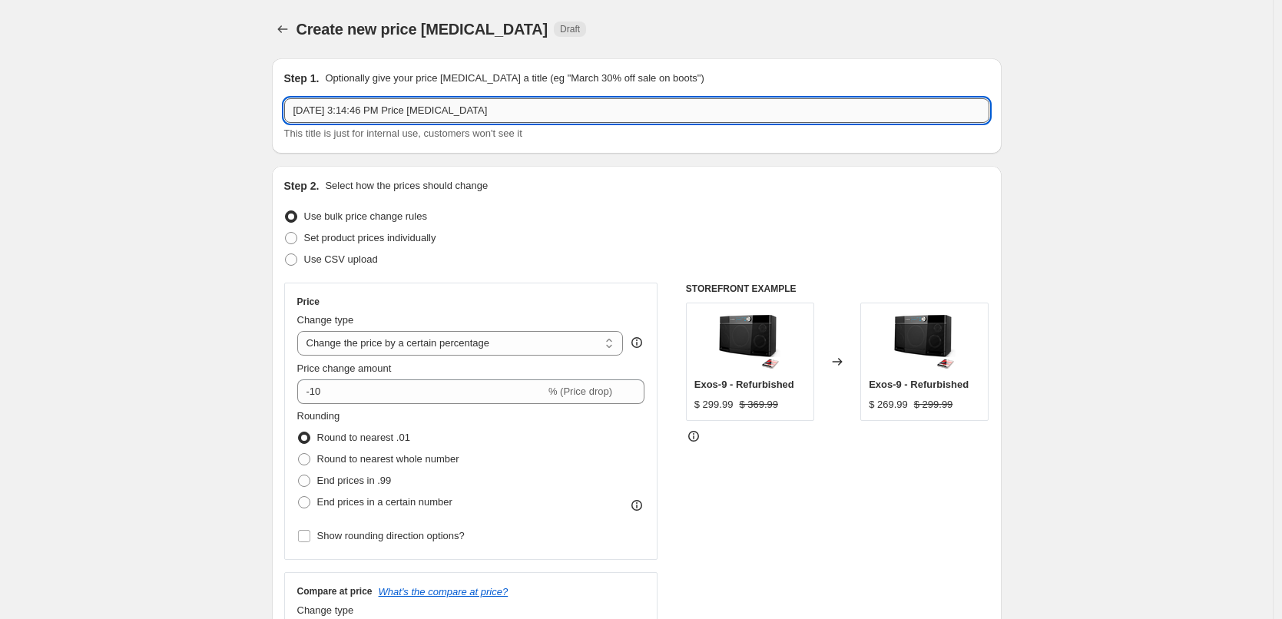
click at [504, 114] on input "[DATE] 3:14:46 PM Price [MEDICAL_DATA]" at bounding box center [636, 110] width 705 height 25
type input "[DATE] to [DATE] Promo"
click at [379, 239] on span "Set product prices individually" at bounding box center [370, 238] width 132 height 12
click at [286, 233] on input "Set product prices individually" at bounding box center [285, 232] width 1 height 1
radio input "true"
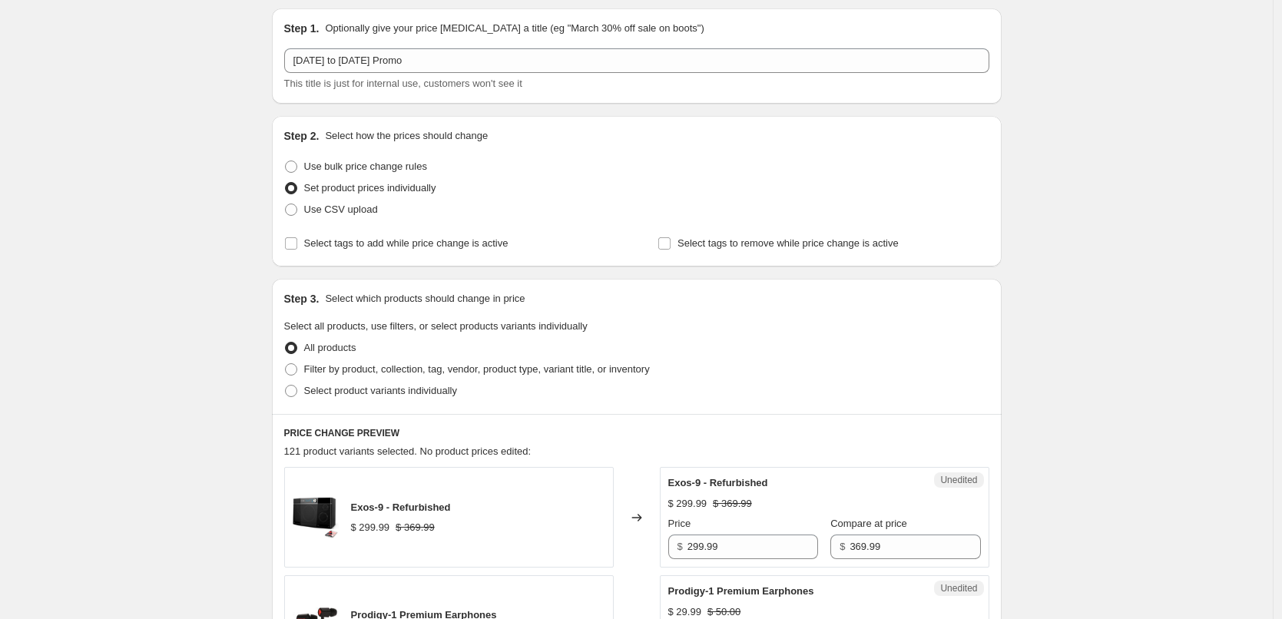
scroll to position [77, 0]
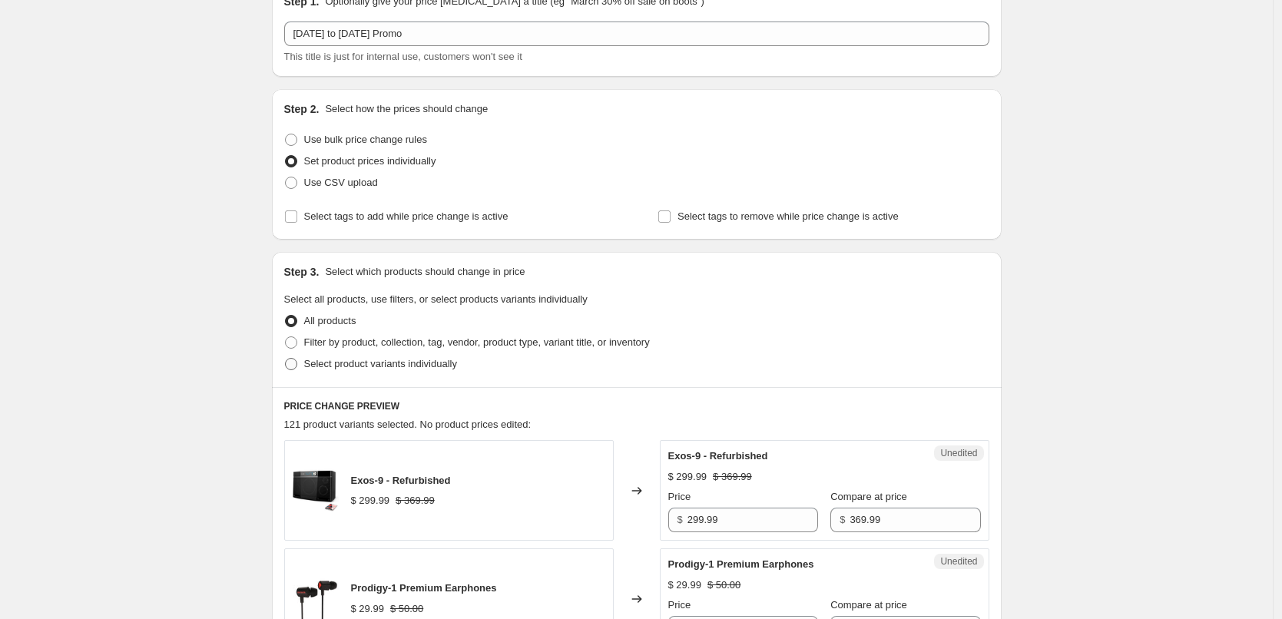
click at [396, 363] on span "Select product variants individually" at bounding box center [380, 364] width 153 height 12
click at [286, 359] on input "Select product variants individually" at bounding box center [285, 358] width 1 height 1
radio input "true"
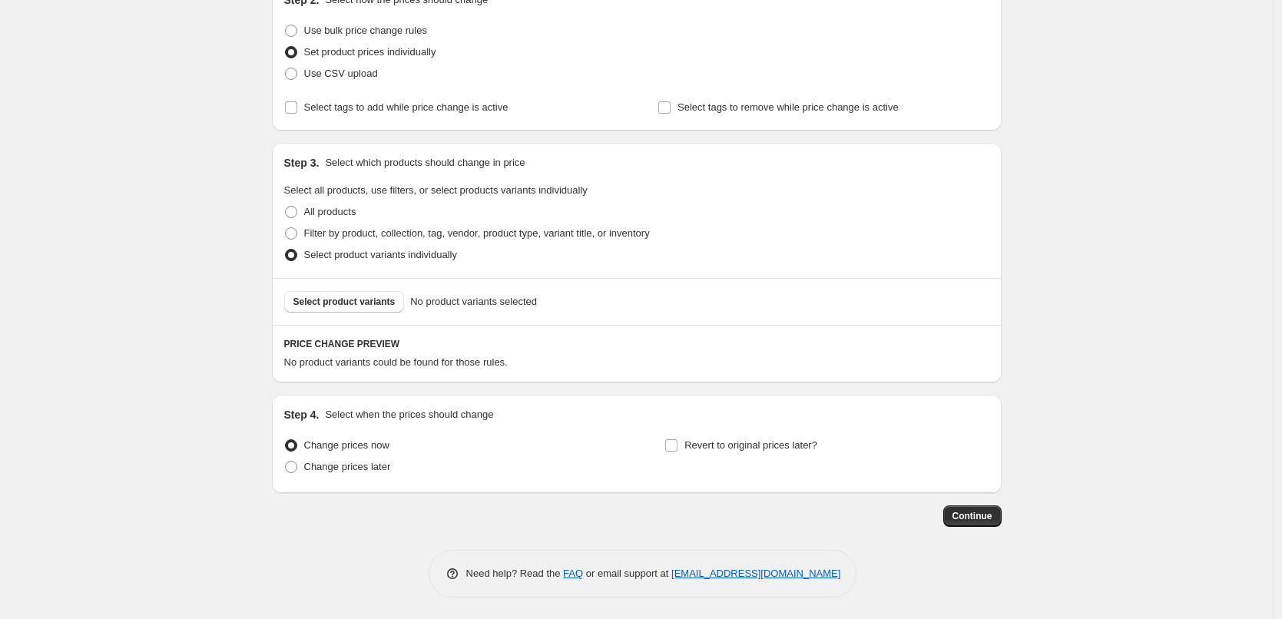
scroll to position [187, 0]
click at [356, 299] on span "Select product variants" at bounding box center [344, 300] width 102 height 12
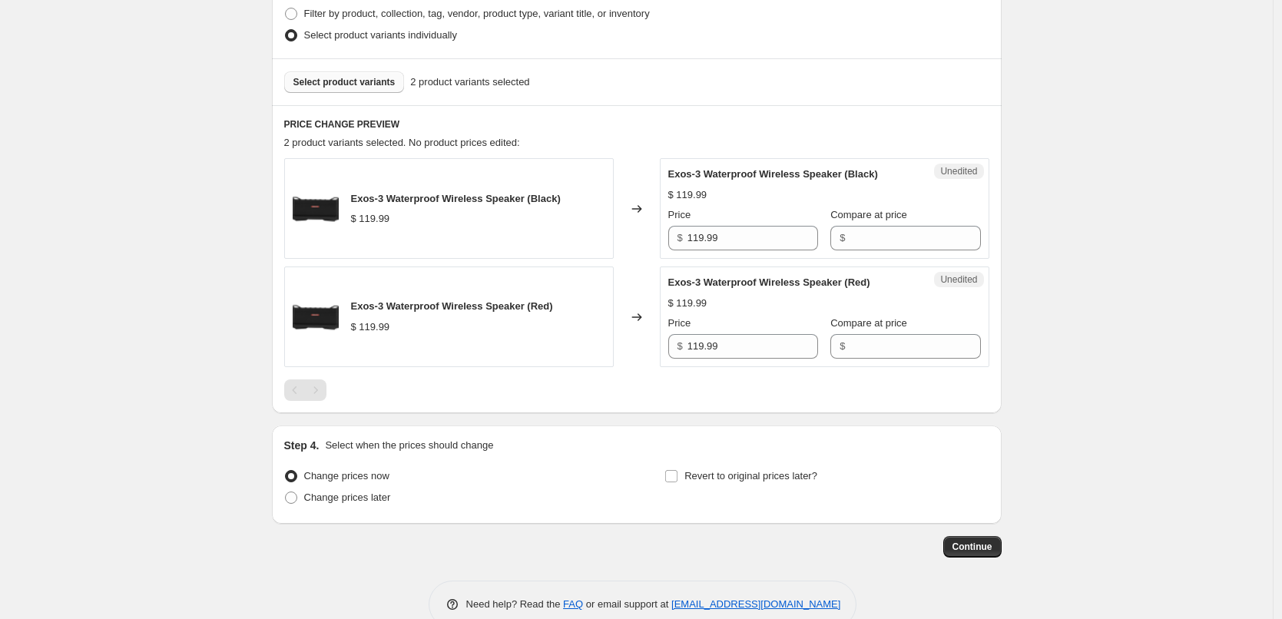
scroll to position [418, 0]
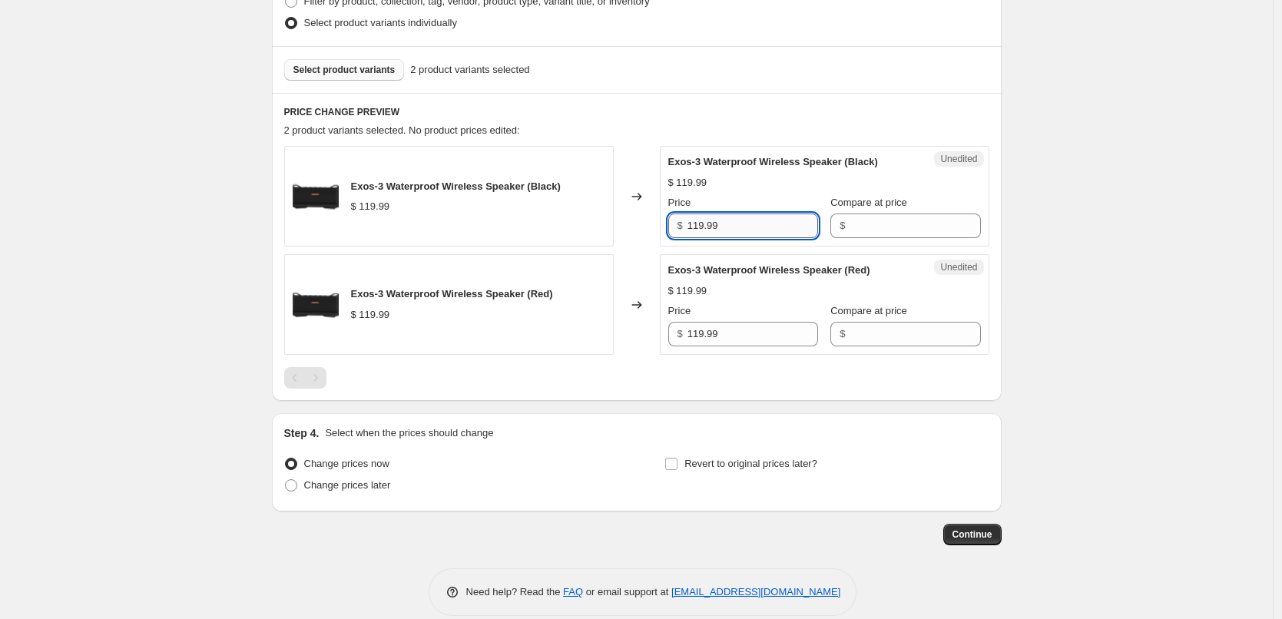
click at [747, 229] on input "119.99" at bounding box center [753, 226] width 131 height 25
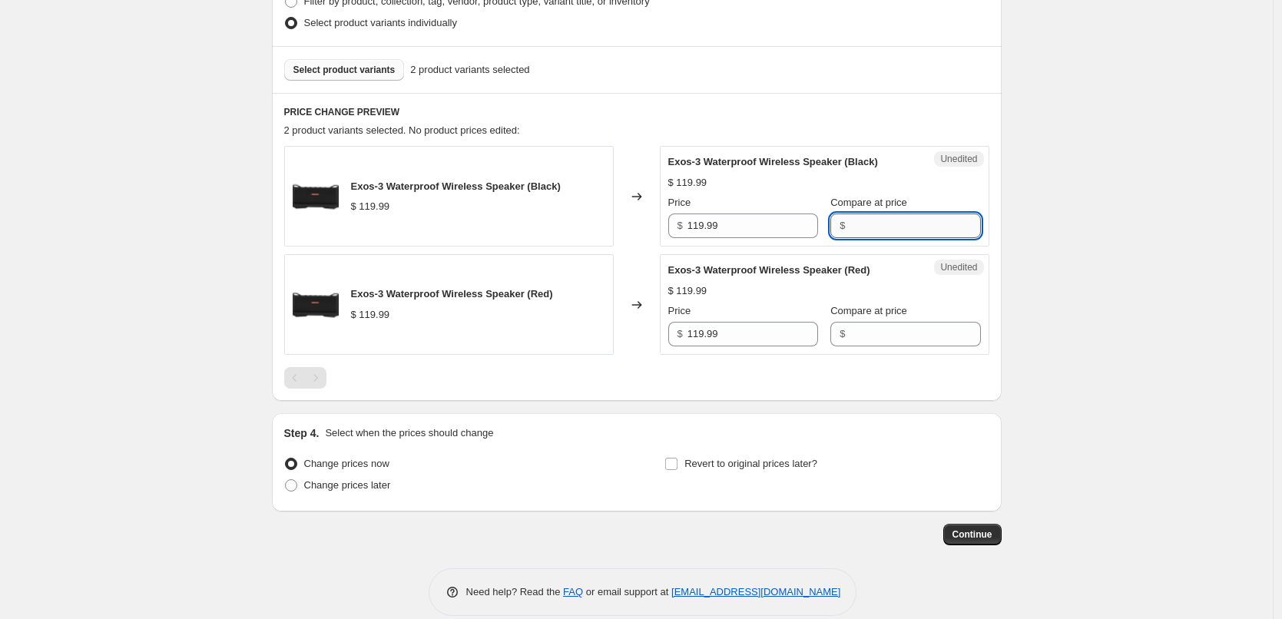
click at [863, 220] on input "Compare at price" at bounding box center [915, 226] width 131 height 25
paste input "119.99"
type input "119.99"
click at [890, 330] on input "Compare at price" at bounding box center [915, 334] width 131 height 25
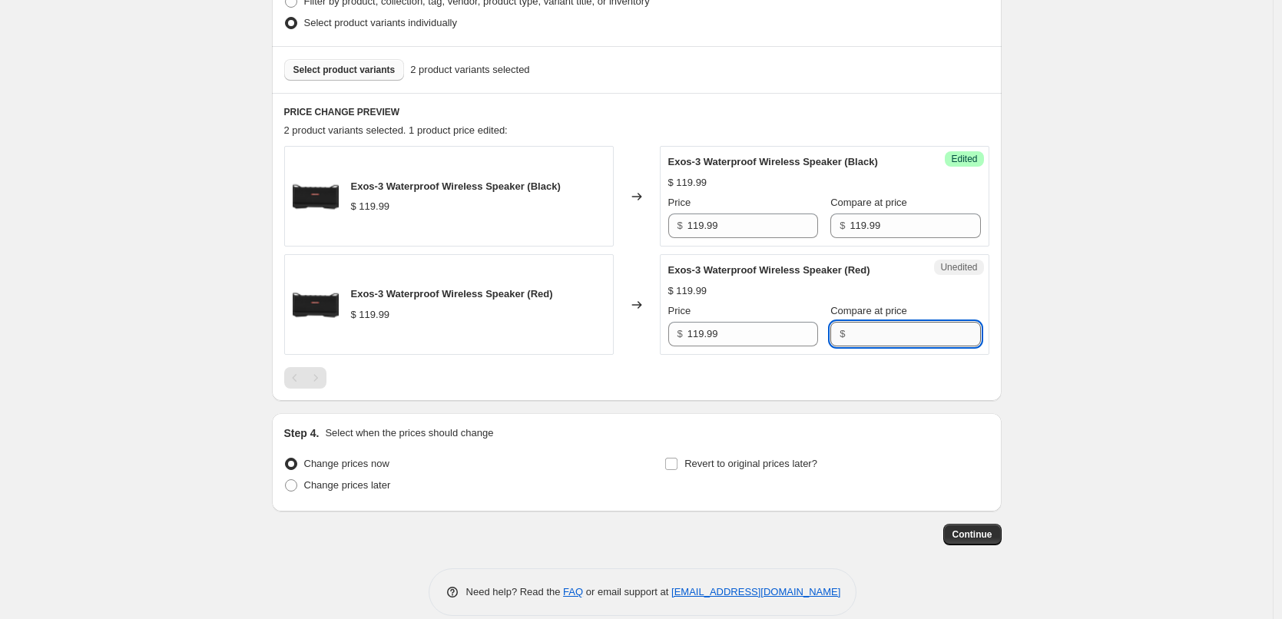
paste input "119.99"
type input "119.99"
click at [750, 336] on input "119.99" at bounding box center [753, 334] width 131 height 25
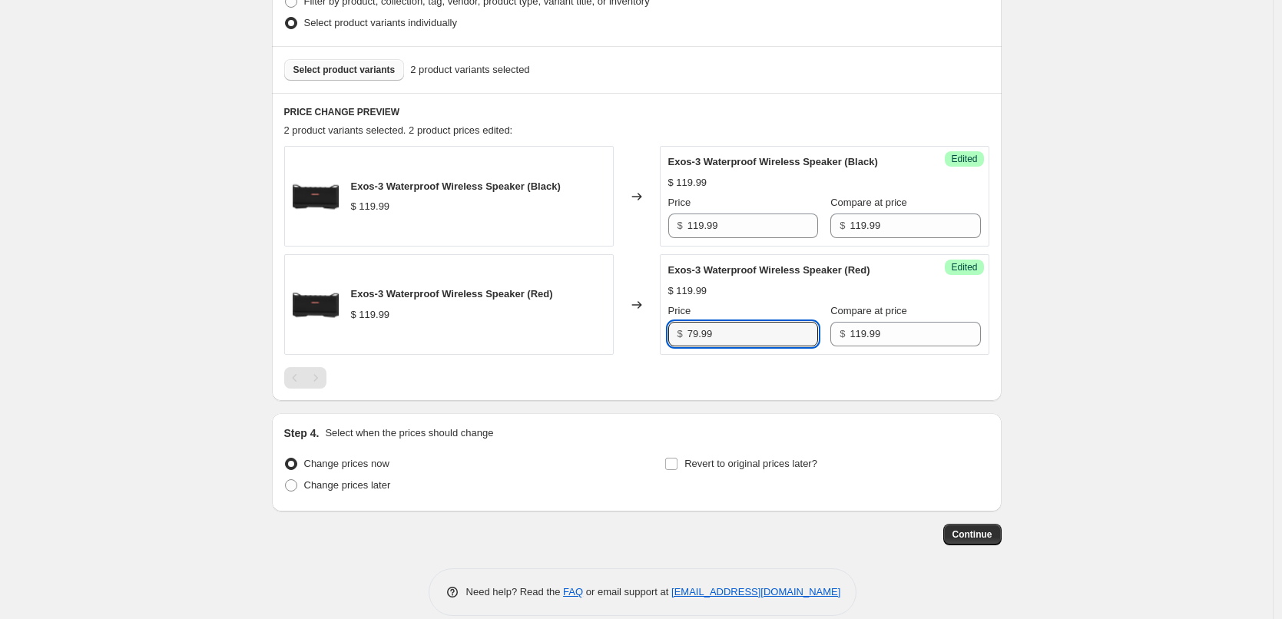
type input "79.99"
click at [787, 378] on div at bounding box center [636, 378] width 705 height 22
click at [737, 333] on input "79.99" at bounding box center [753, 334] width 131 height 25
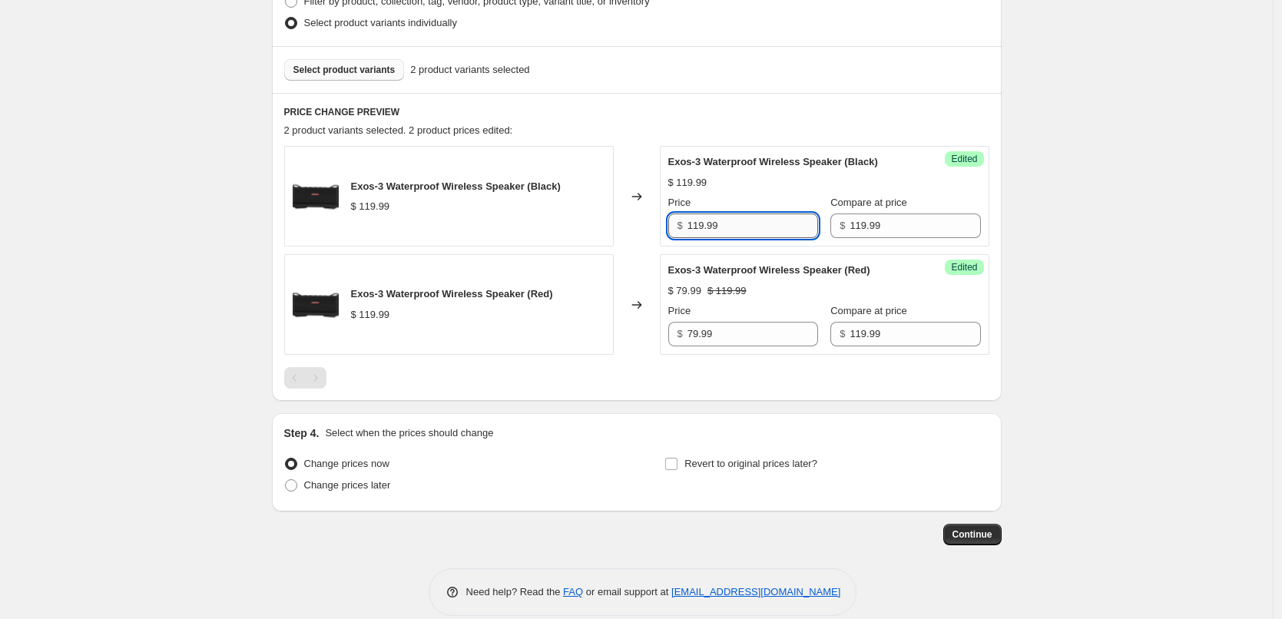
click at [741, 215] on input "119.99" at bounding box center [753, 226] width 131 height 25
paste input "7"
type input "79.99"
click at [764, 184] on div "$ 119.99" at bounding box center [824, 182] width 313 height 15
click at [378, 64] on button "Select product variants" at bounding box center [344, 70] width 121 height 22
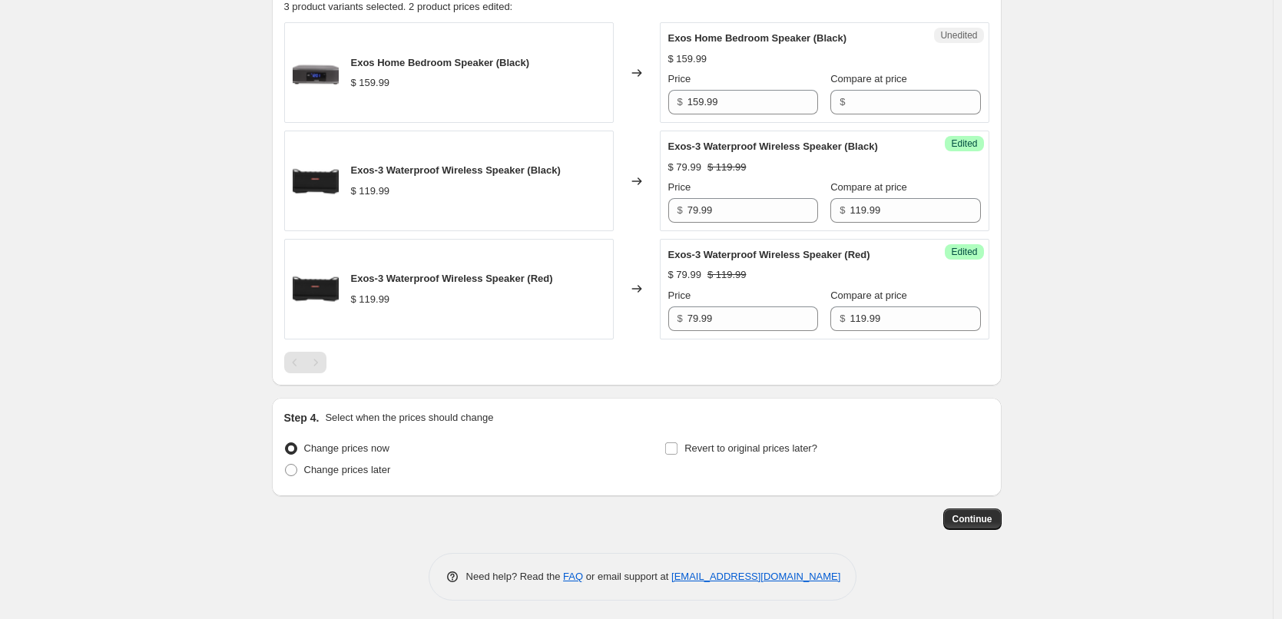
scroll to position [546, 0]
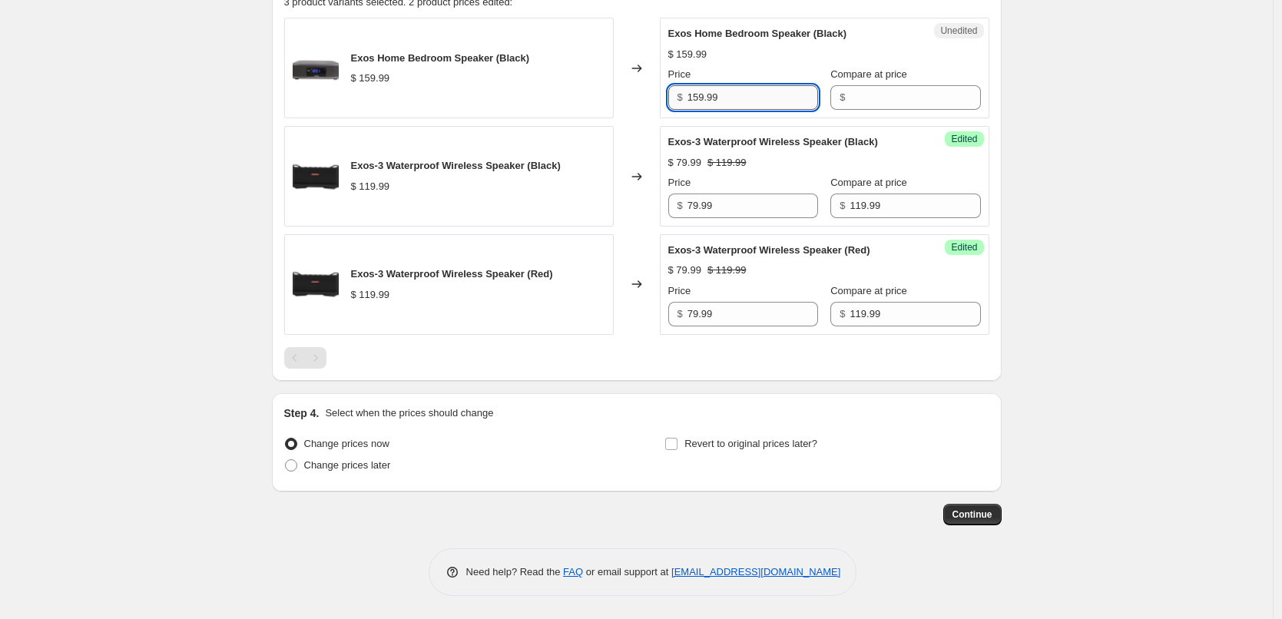
click at [738, 93] on input "159.99" at bounding box center [753, 97] width 131 height 25
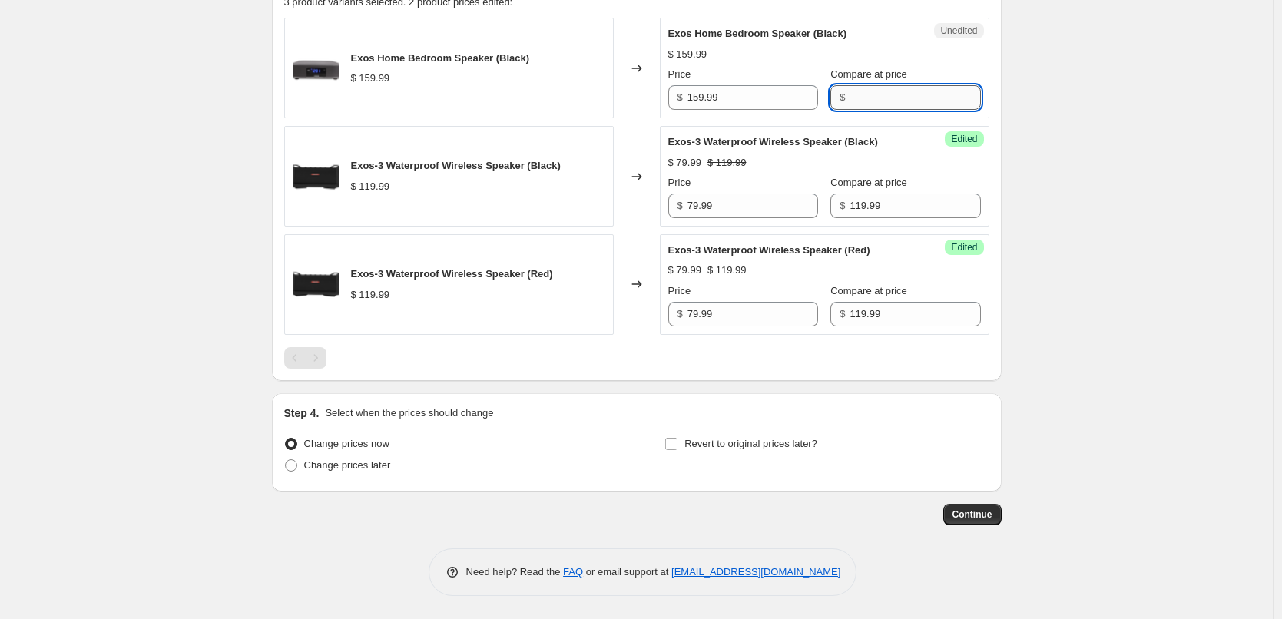
click at [850, 91] on input "Compare at price" at bounding box center [915, 97] width 131 height 25
paste input "159.99"
type input "159.99"
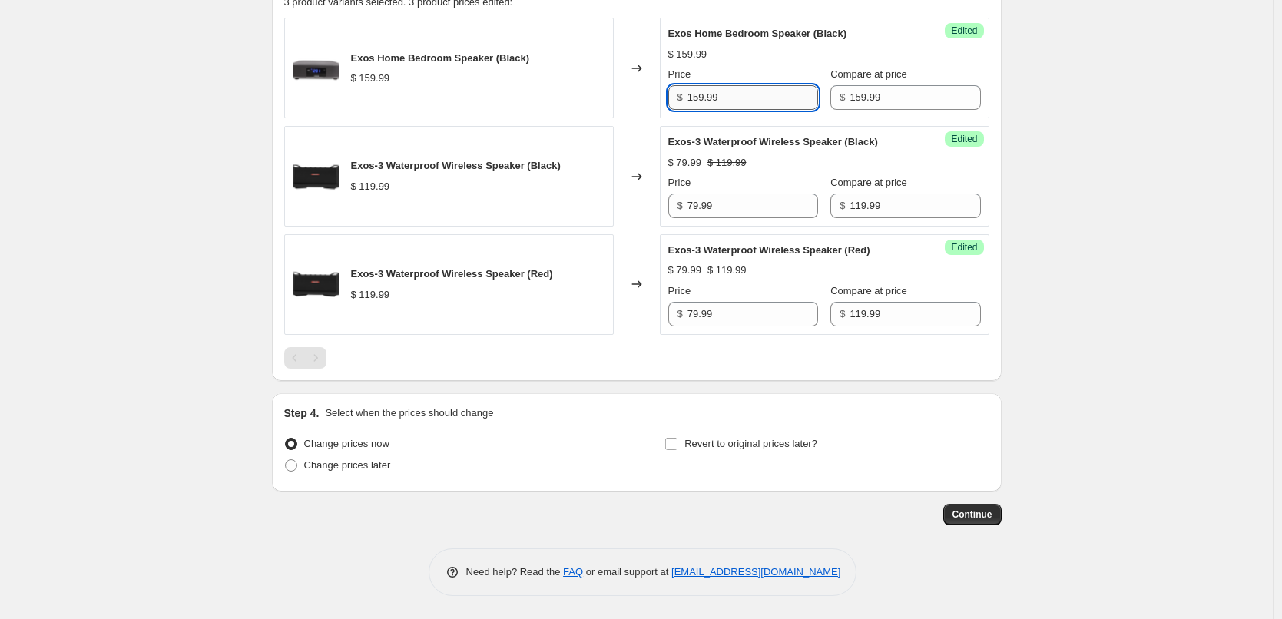
click at [739, 95] on input "159.99" at bounding box center [753, 97] width 131 height 25
type input "129.99"
click at [725, 63] on div "Exos Home Bedroom Speaker (Black) $ 159.99 Price $ 129.99 Compare at price $ 15…" at bounding box center [824, 68] width 313 height 84
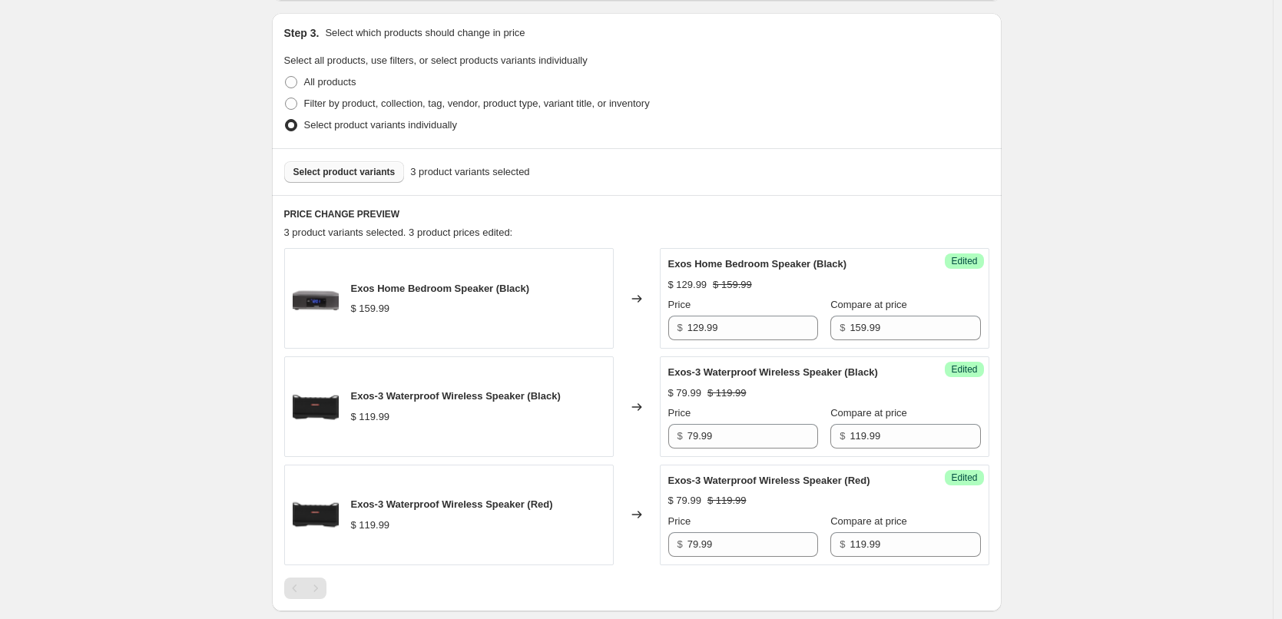
click at [346, 168] on span "Select product variants" at bounding box center [344, 172] width 102 height 12
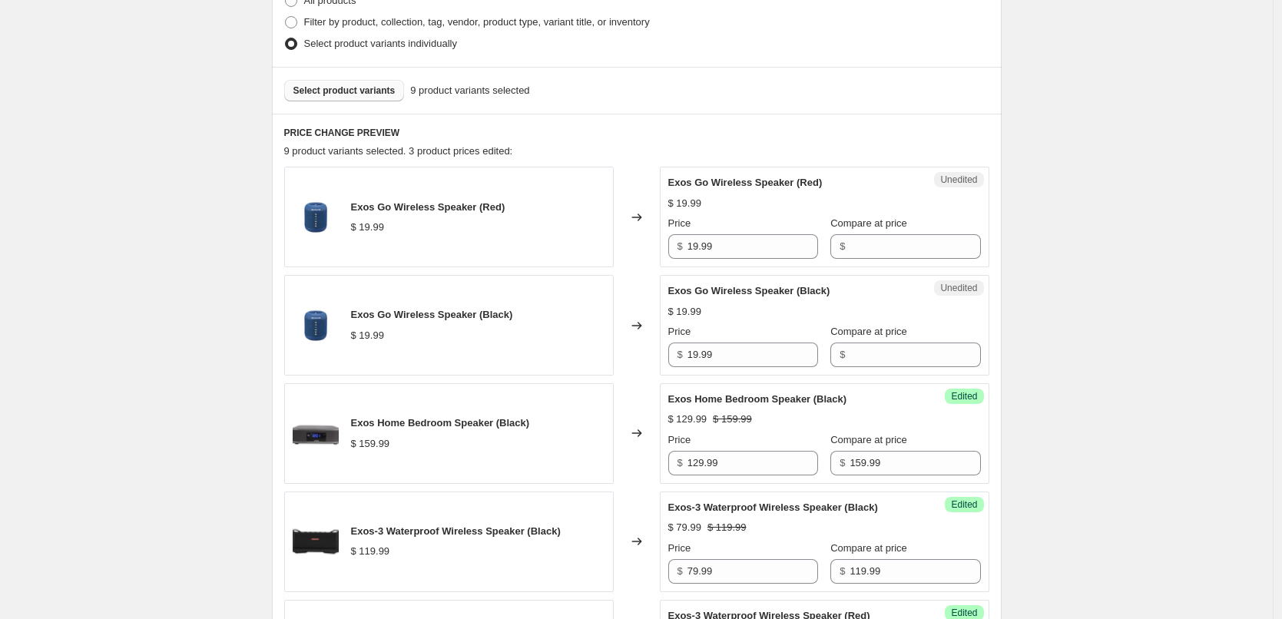
scroll to position [393, 0]
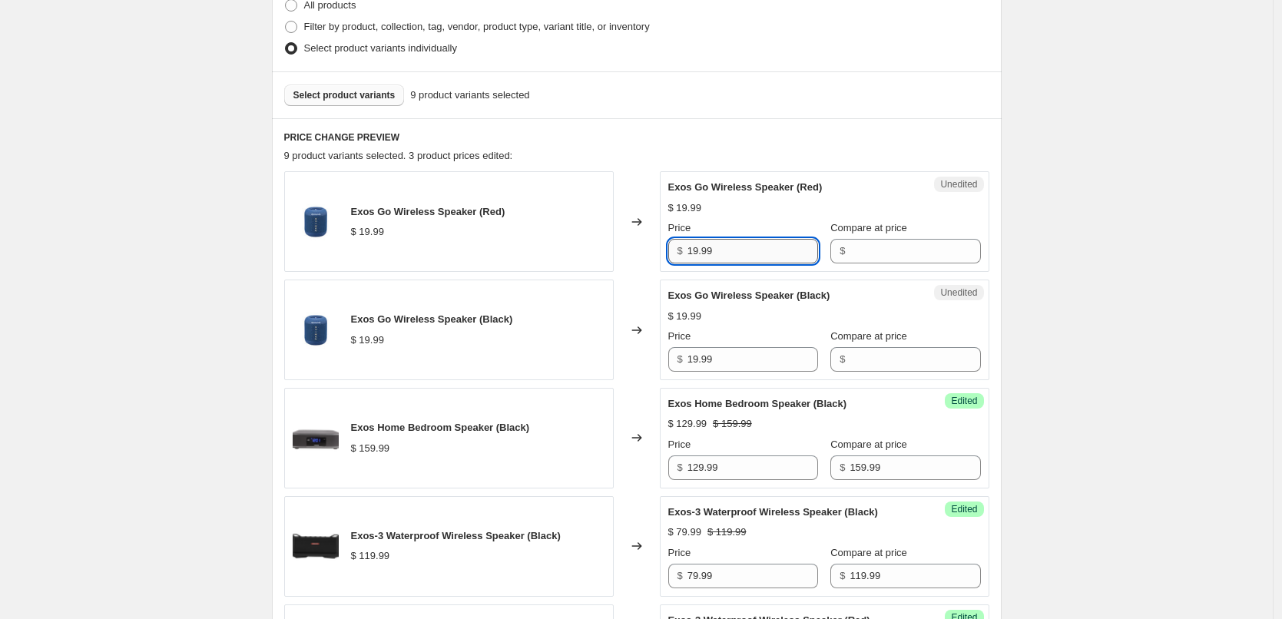
click at [741, 250] on input "19.99" at bounding box center [753, 251] width 131 height 25
click at [875, 257] on input "Compare at price" at bounding box center [915, 251] width 131 height 25
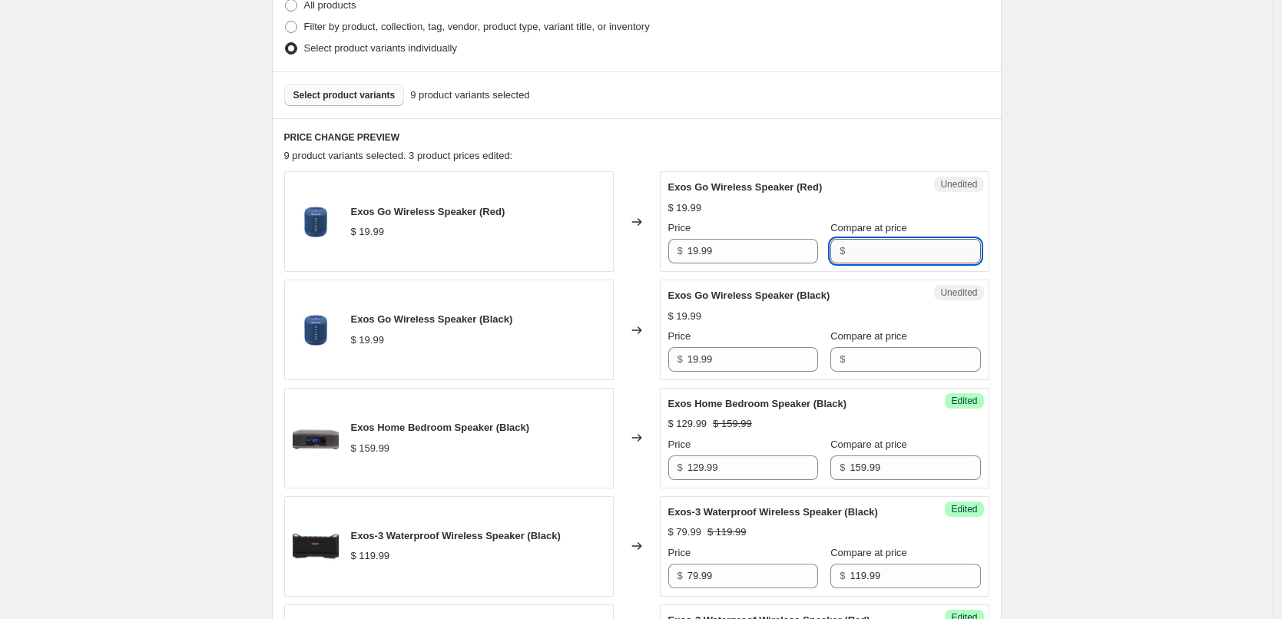
paste input "19.99"
type input "19.99"
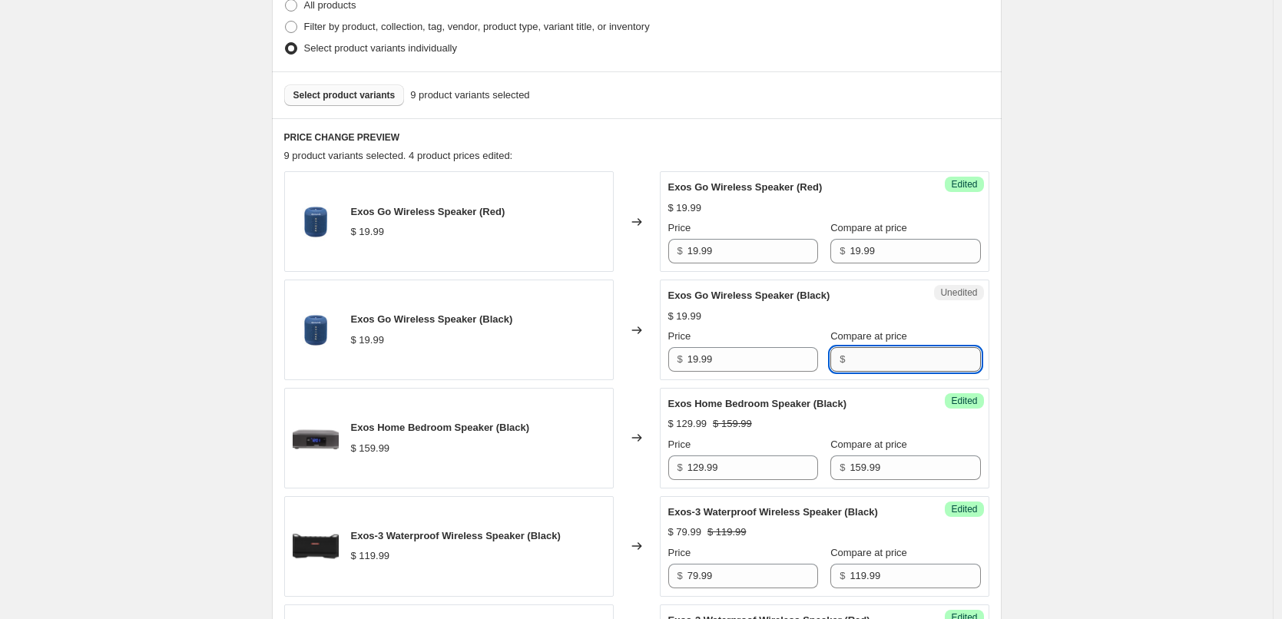
click at [881, 367] on input "Compare at price" at bounding box center [915, 359] width 131 height 25
paste input "19.99"
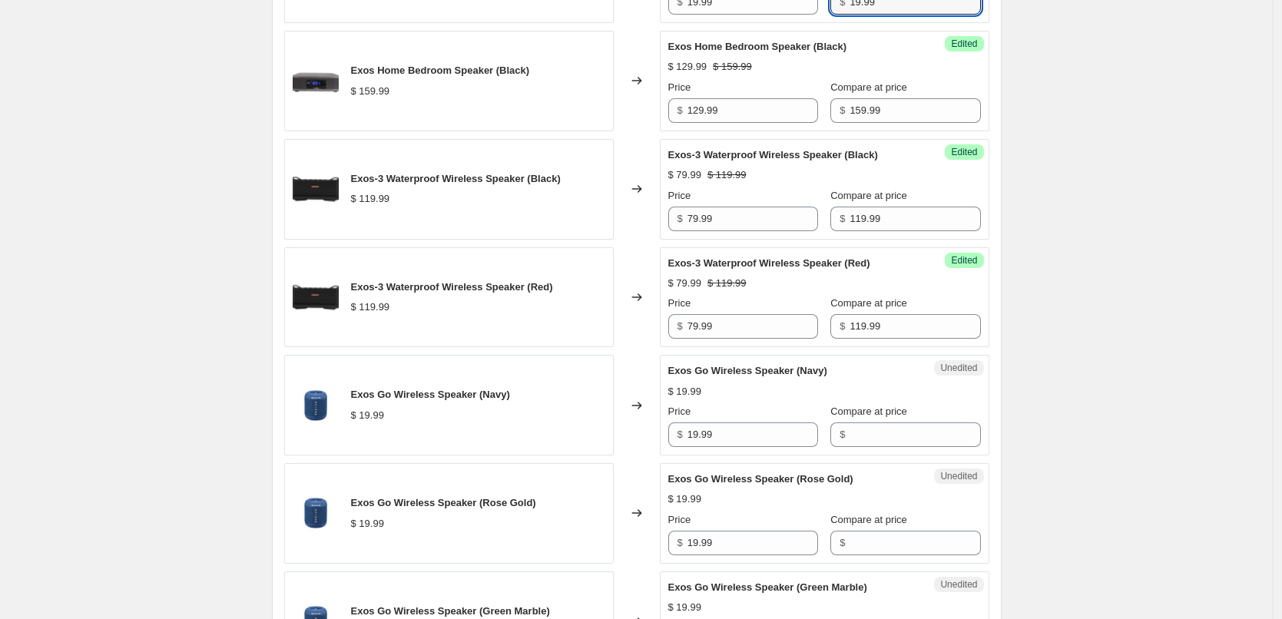
scroll to position [777, 0]
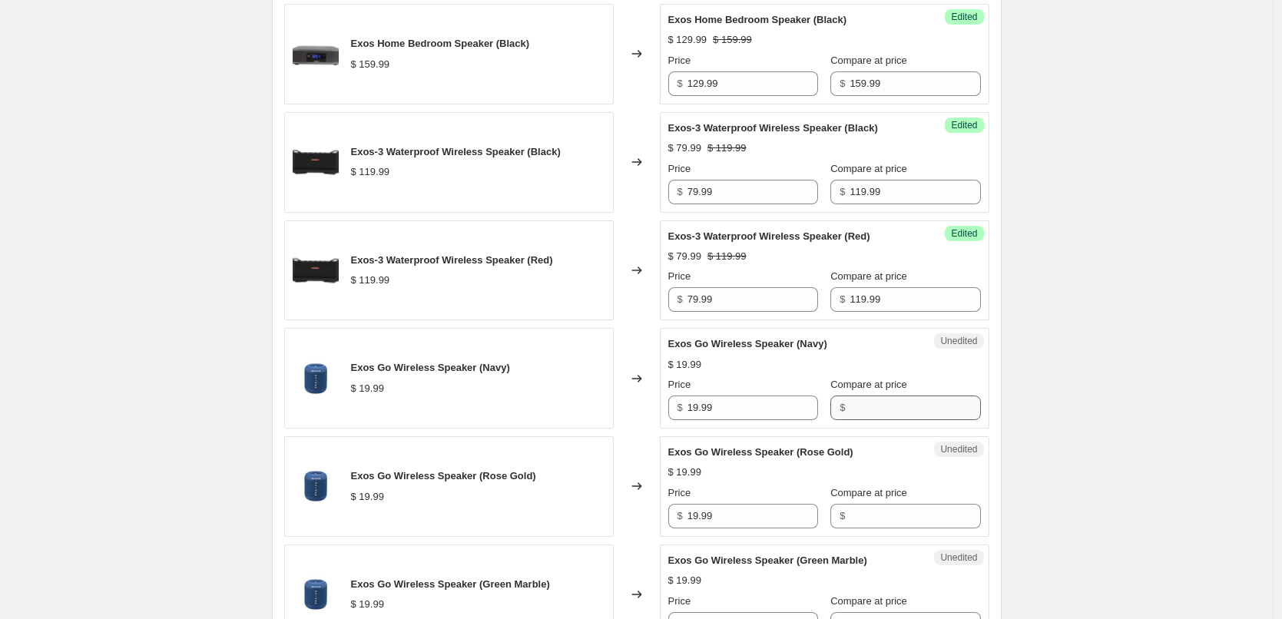
type input "19.99"
click at [882, 405] on input "Compare at price" at bounding box center [915, 408] width 131 height 25
paste input "19.99"
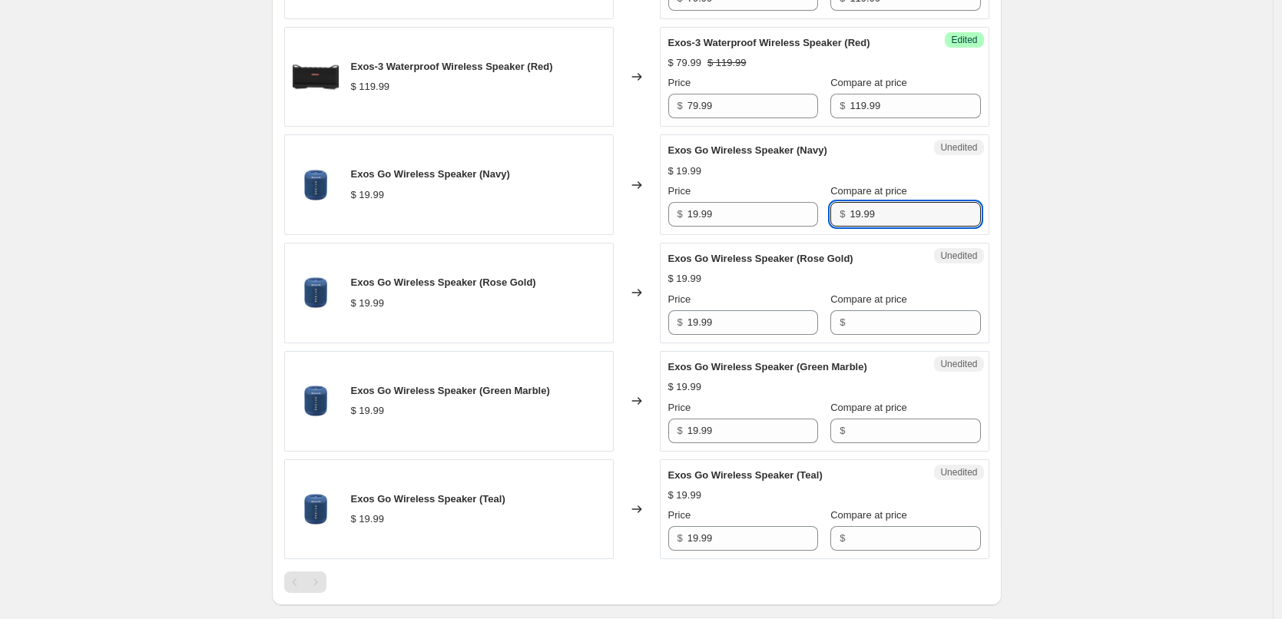
scroll to position [1007, 0]
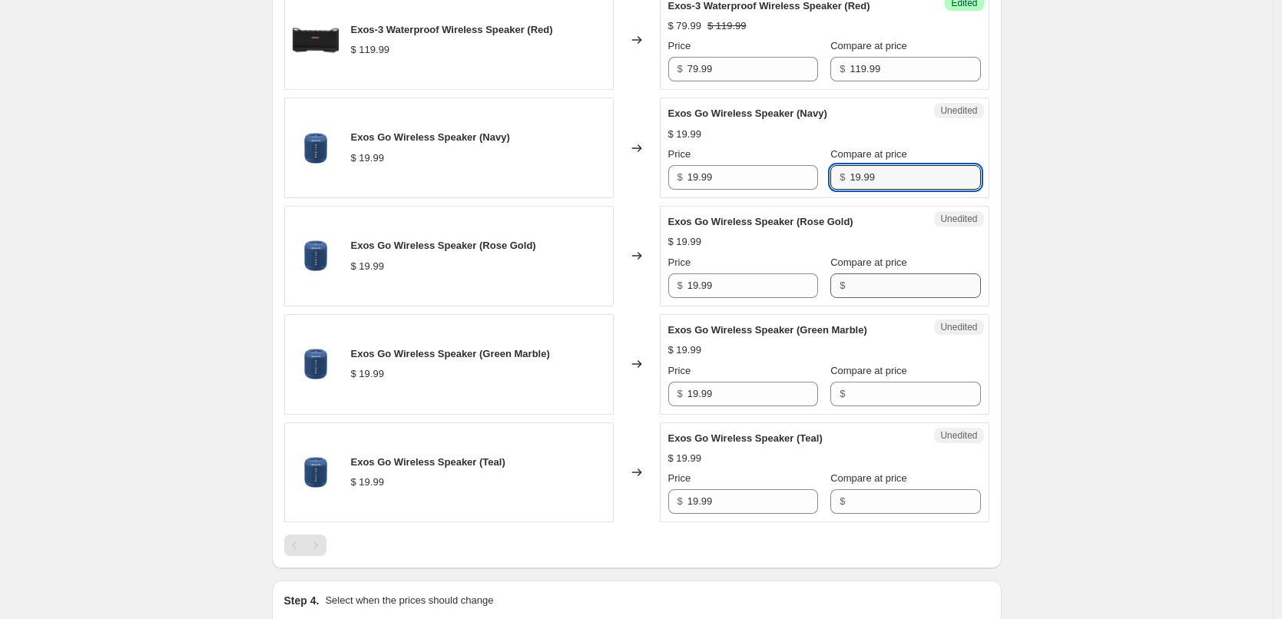
type input "19.99"
click at [866, 286] on input "Compare at price" at bounding box center [915, 285] width 131 height 25
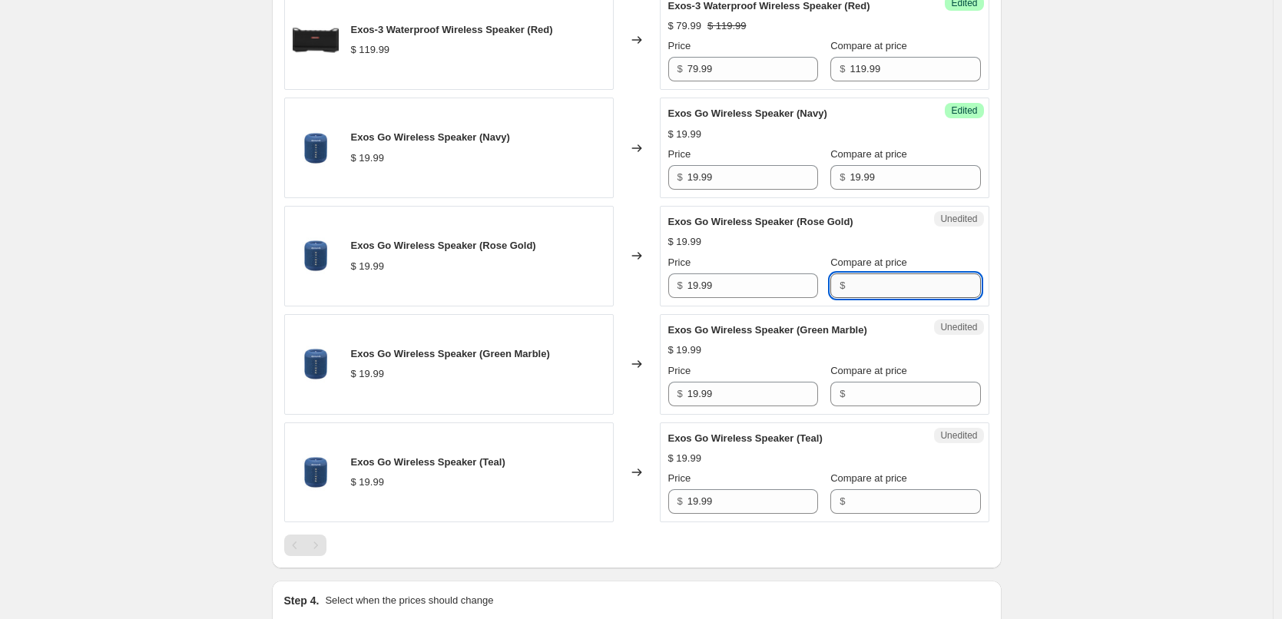
paste input "19.99"
type input "19.99"
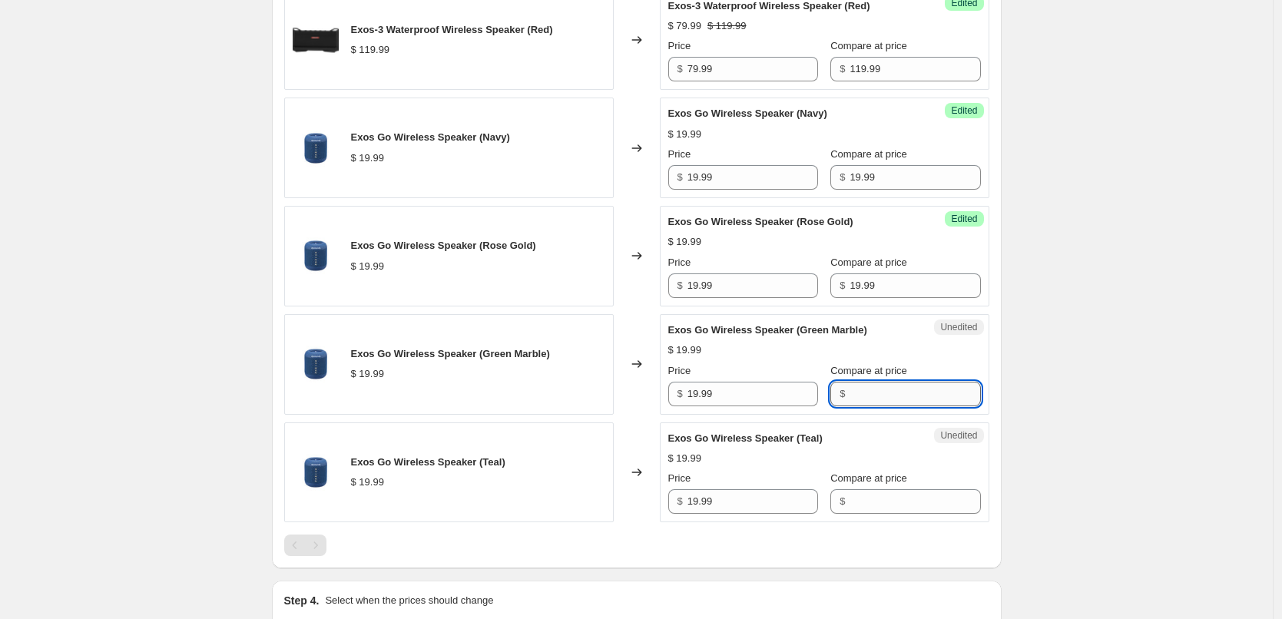
click at [886, 391] on input "Compare at price" at bounding box center [915, 394] width 131 height 25
paste input "19.99"
type input "19.99"
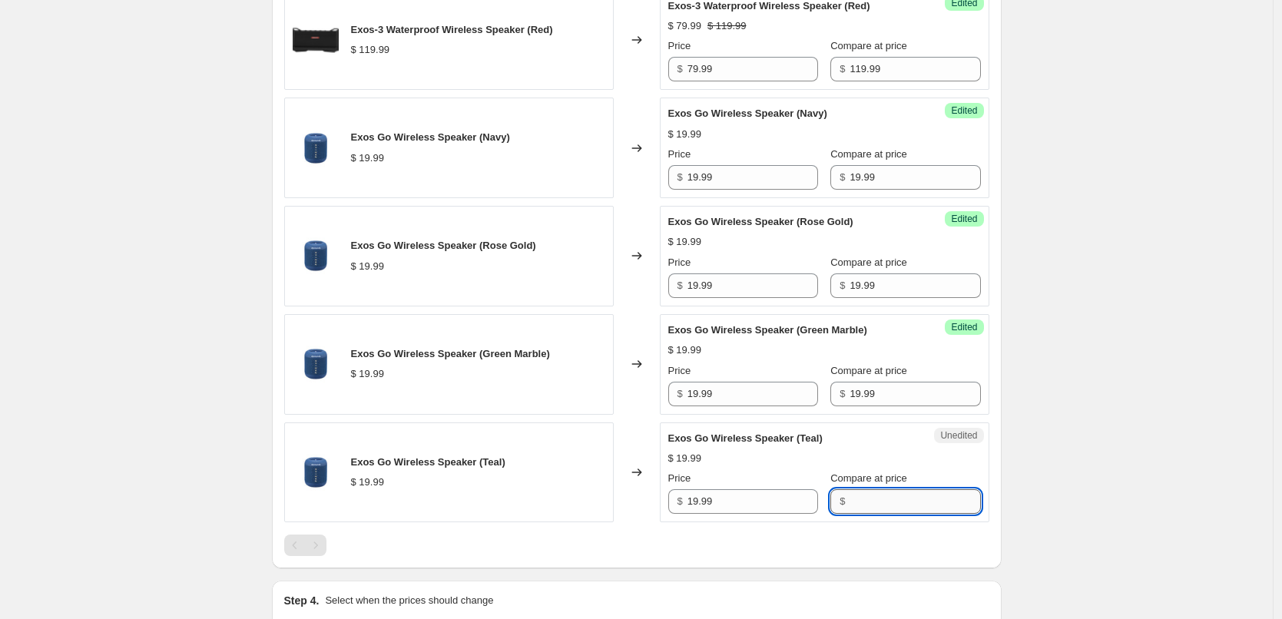
click at [884, 490] on input "Compare at price" at bounding box center [915, 501] width 131 height 25
paste input "19.99"
type input "19.99"
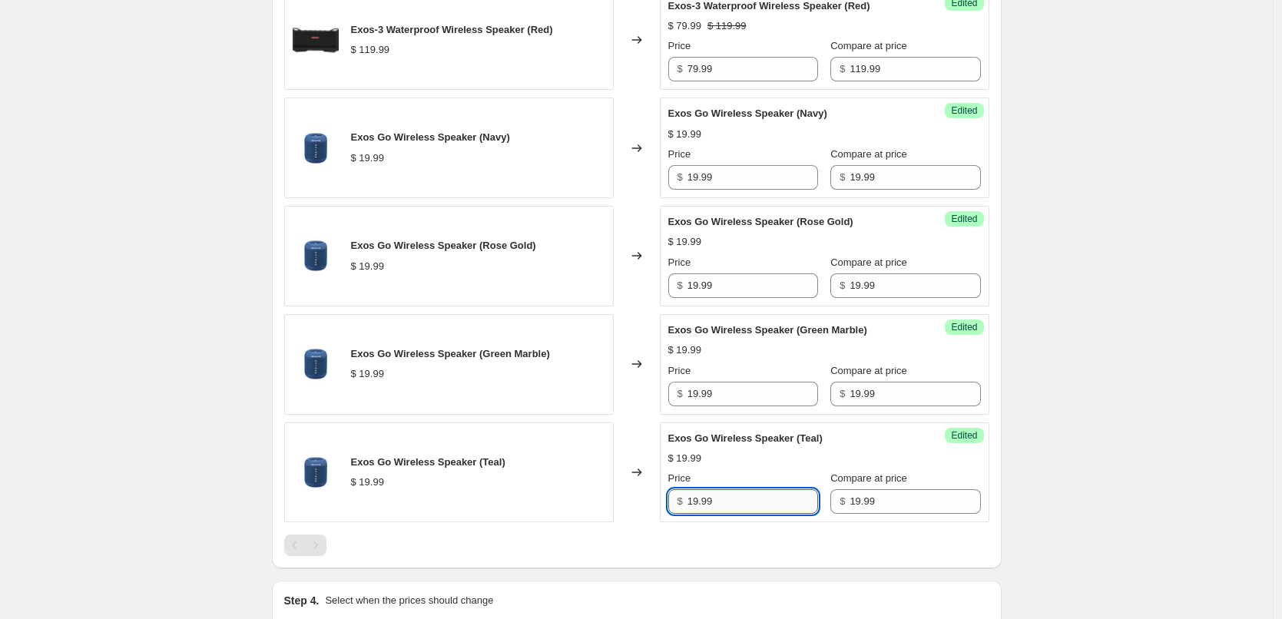
click at [747, 499] on input "19.99" at bounding box center [753, 501] width 131 height 25
type input "14.99"
click at [769, 467] on div "Exos Go Wireless Speaker (Teal) $ 19.99 Price $ 14.99 Compare at price $ 19.99" at bounding box center [824, 473] width 313 height 84
click at [746, 504] on input "14.99" at bounding box center [753, 501] width 131 height 25
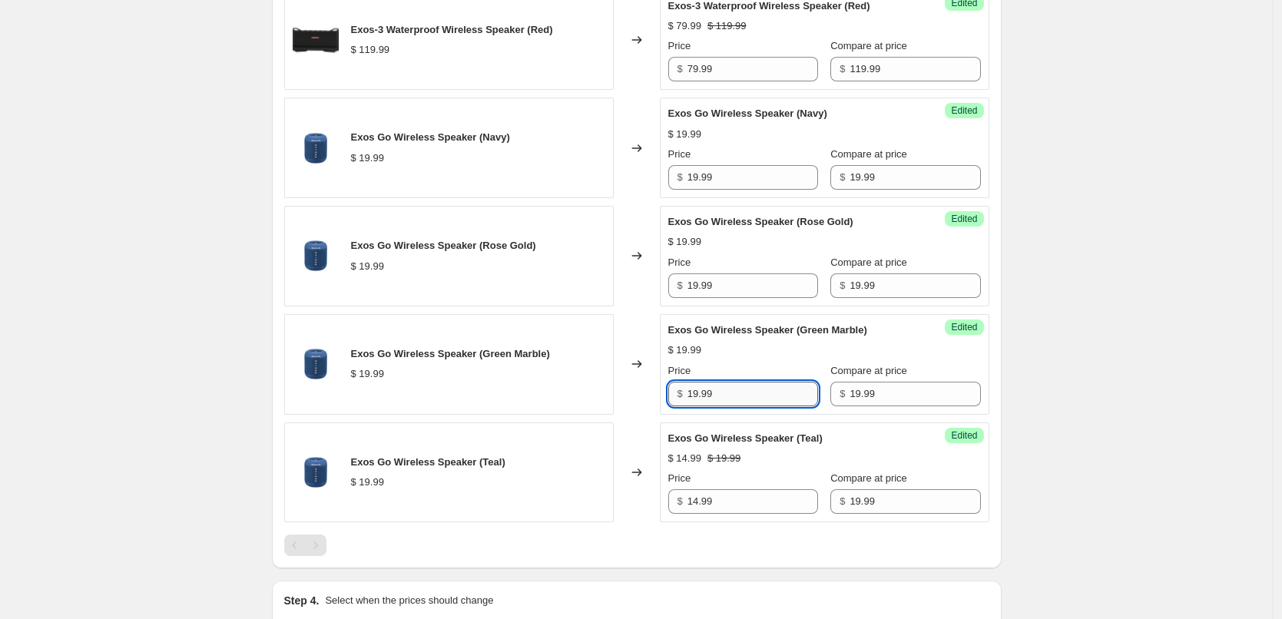
click at [735, 396] on input "19.99" at bounding box center [753, 394] width 131 height 25
paste input "4"
type input "14.99"
click at [746, 291] on input "19.99" at bounding box center [753, 285] width 131 height 25
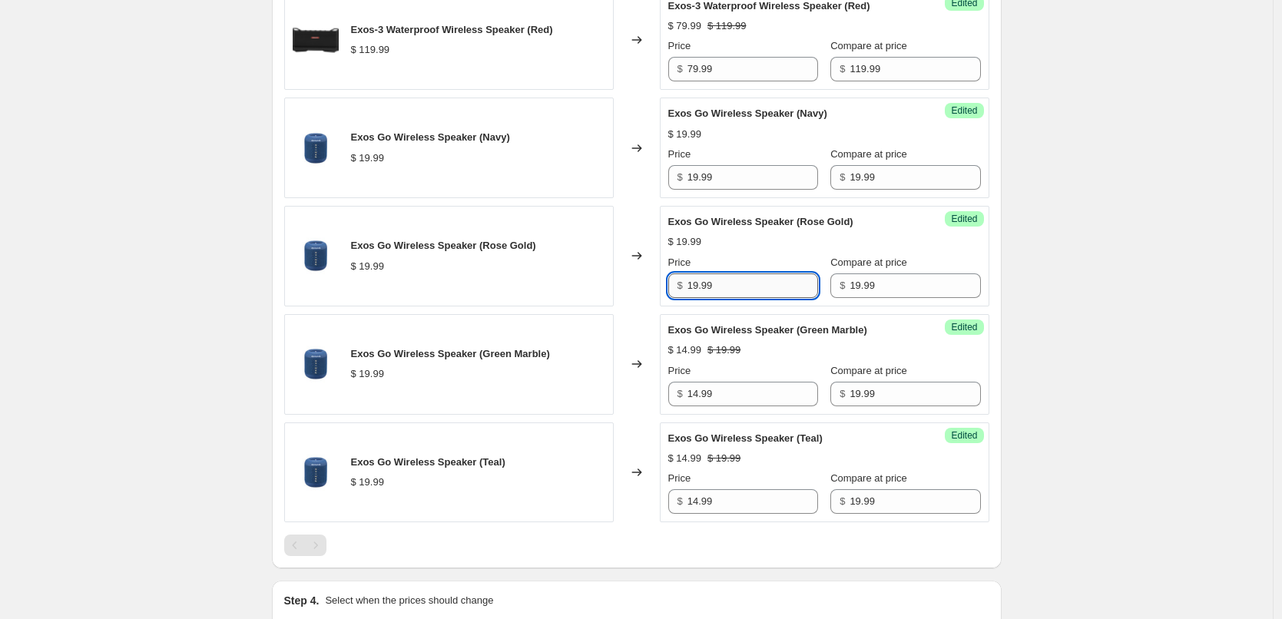
paste input "4"
type input "14.99"
click at [734, 179] on input "19.99" at bounding box center [753, 177] width 131 height 25
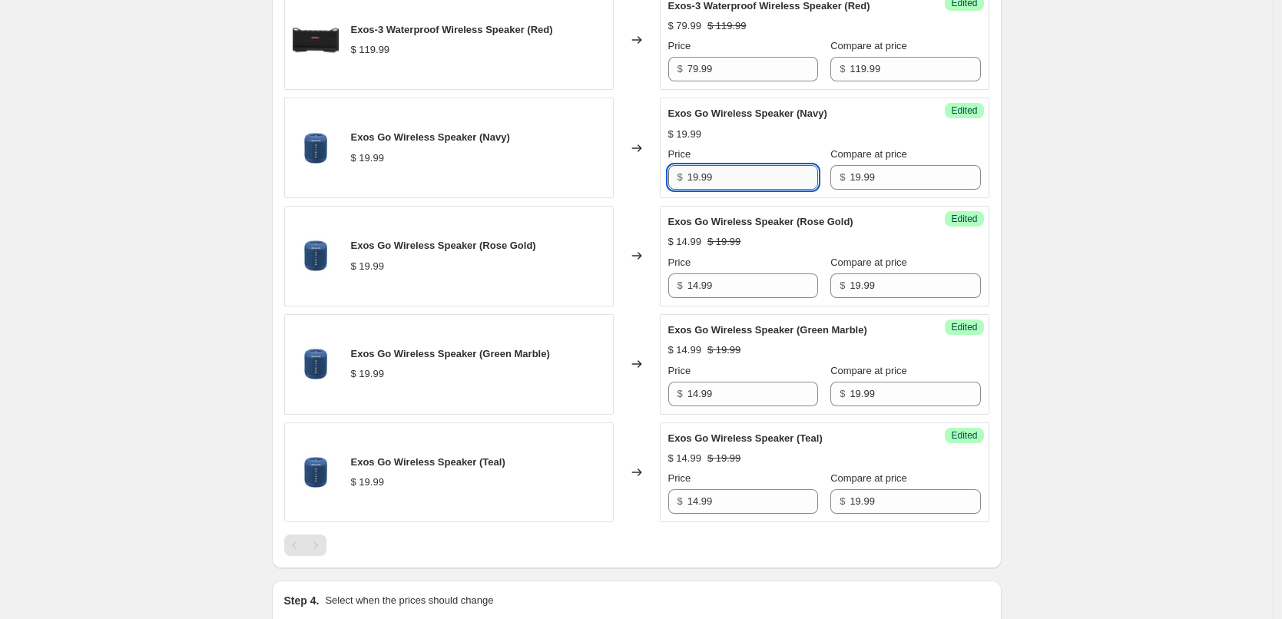
paste input "4"
type input "14.99"
click at [777, 212] on div "Success Edited Exos Go Wireless Speaker (Rose Gold) $ 14.99 $ 19.99 Price $ 14.…" at bounding box center [825, 256] width 330 height 101
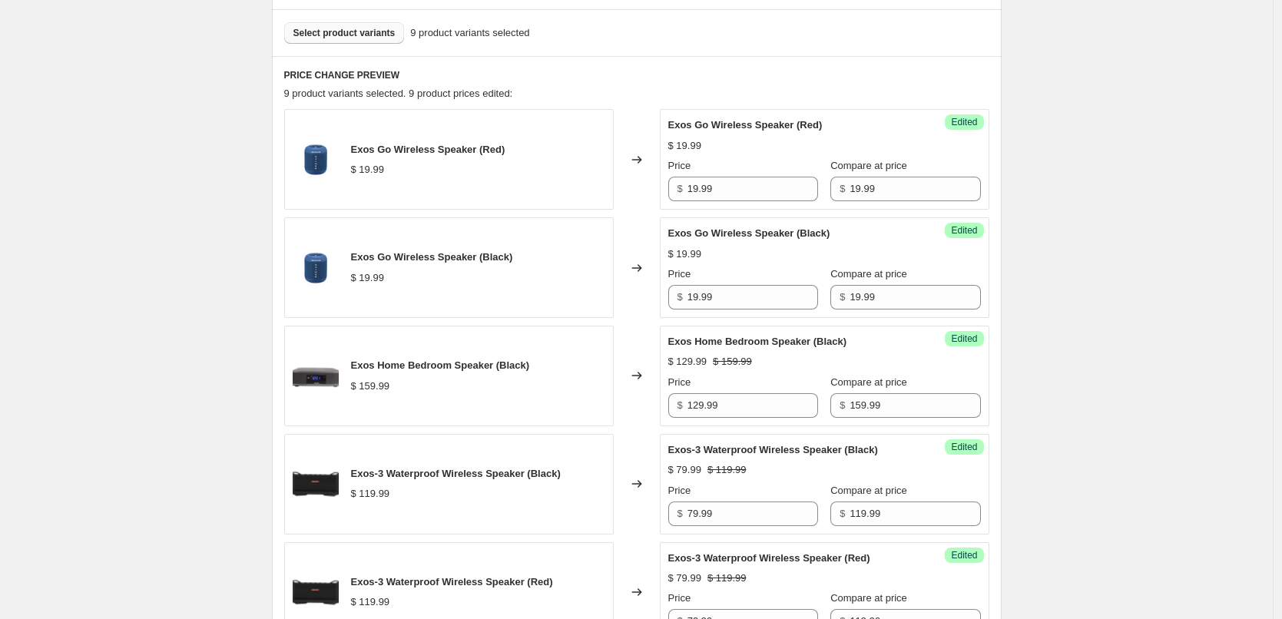
scroll to position [316, 0]
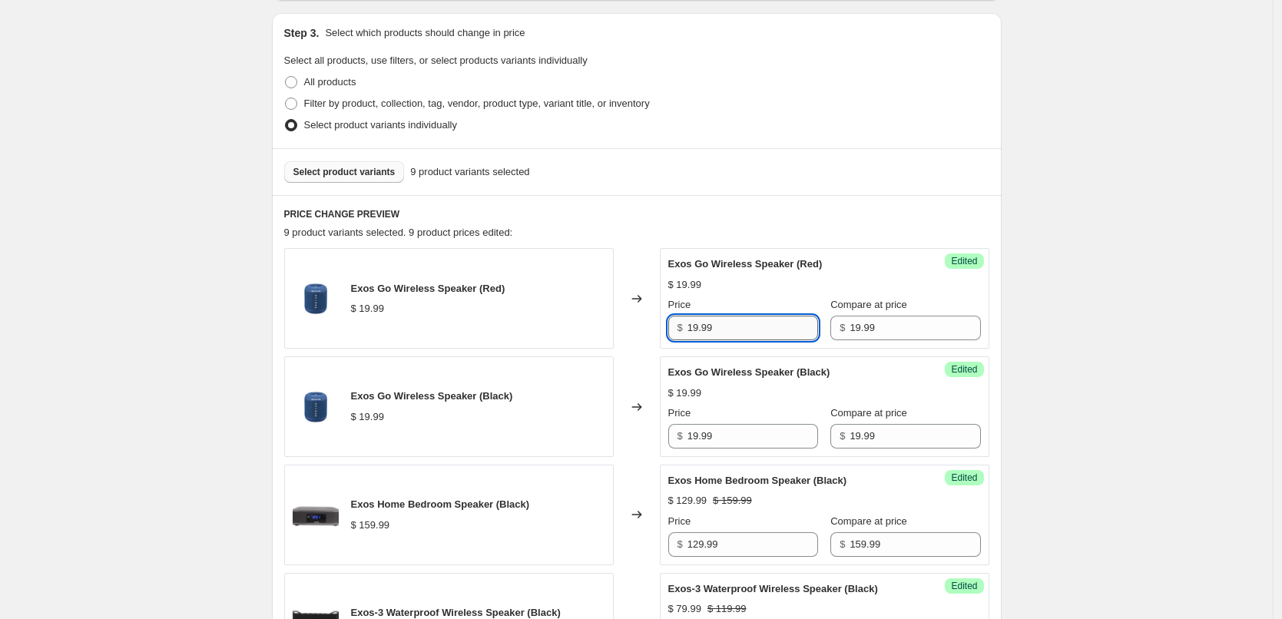
click at [736, 325] on input "19.99" at bounding box center [753, 328] width 131 height 25
paste input "4"
type input "14.99"
click at [740, 441] on input "19.99" at bounding box center [753, 436] width 131 height 25
paste input "4"
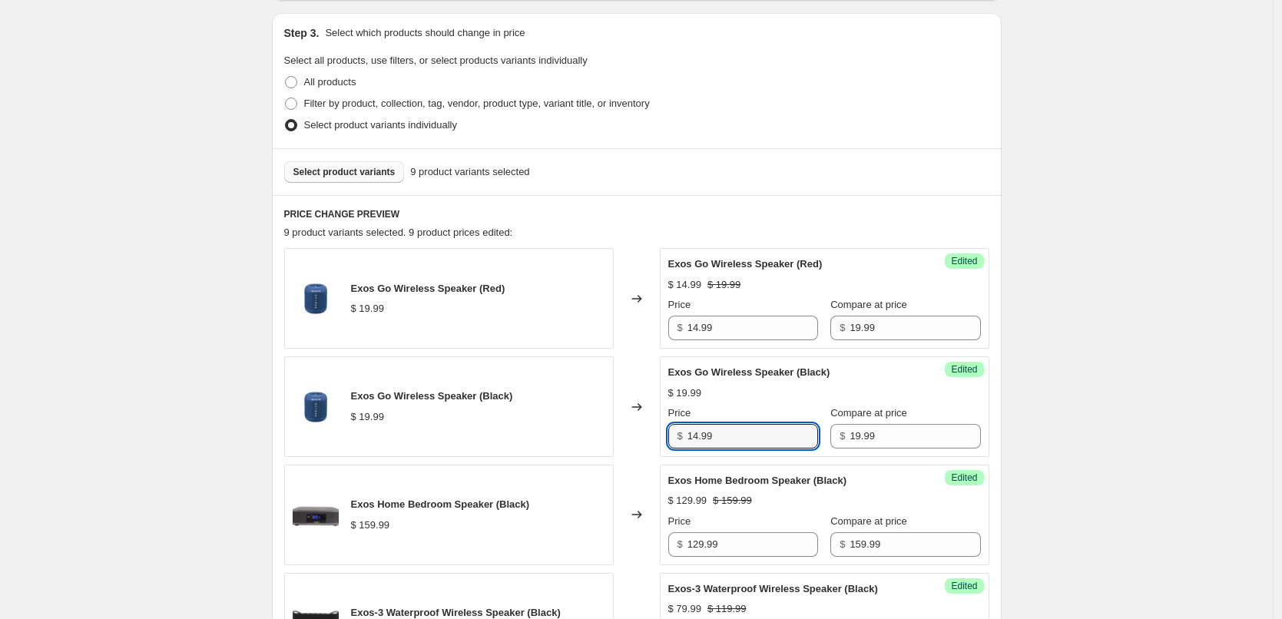
type input "14.99"
click at [751, 393] on div "$ 19.99" at bounding box center [824, 393] width 313 height 15
click at [366, 171] on span "Select product variants" at bounding box center [344, 172] width 102 height 12
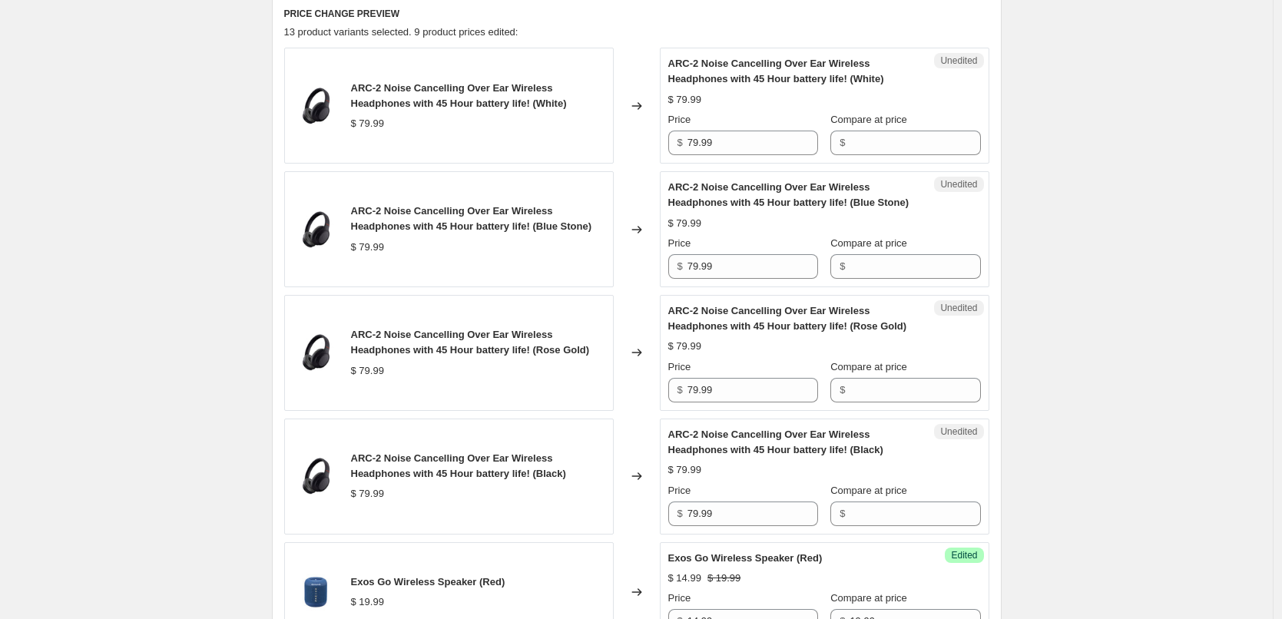
scroll to position [546, 0]
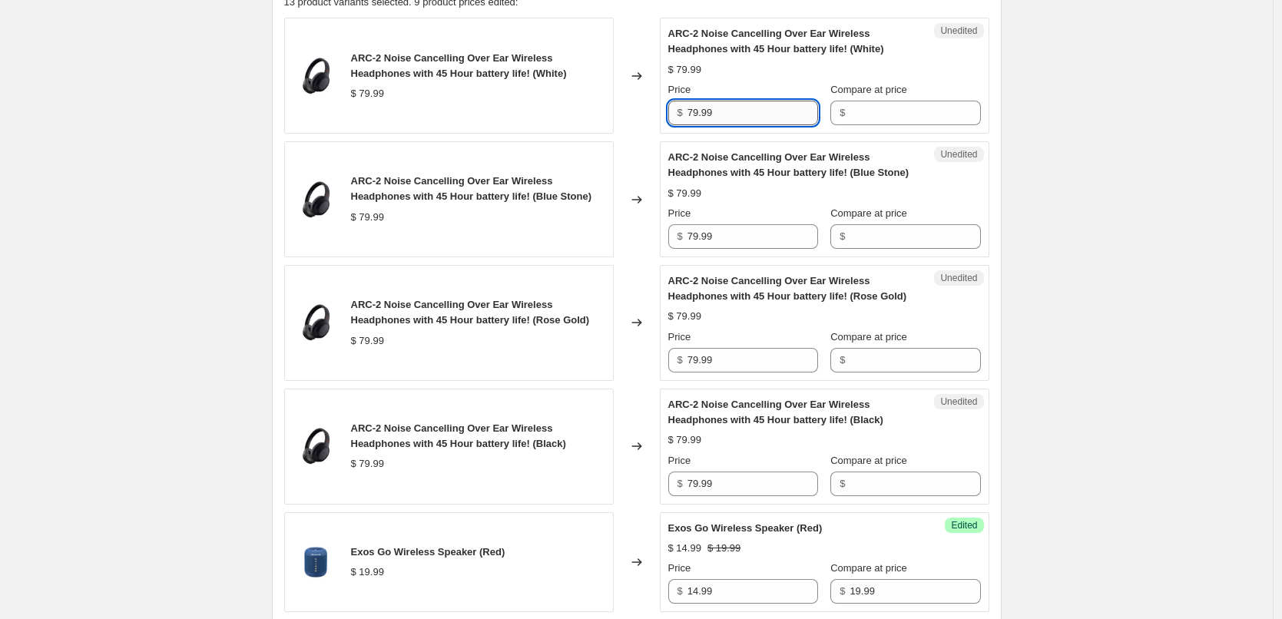
click at [741, 116] on input "79.99" at bounding box center [753, 113] width 131 height 25
click at [880, 112] on input "Compare at price" at bounding box center [915, 113] width 131 height 25
paste input "79.99"
type input "79.99"
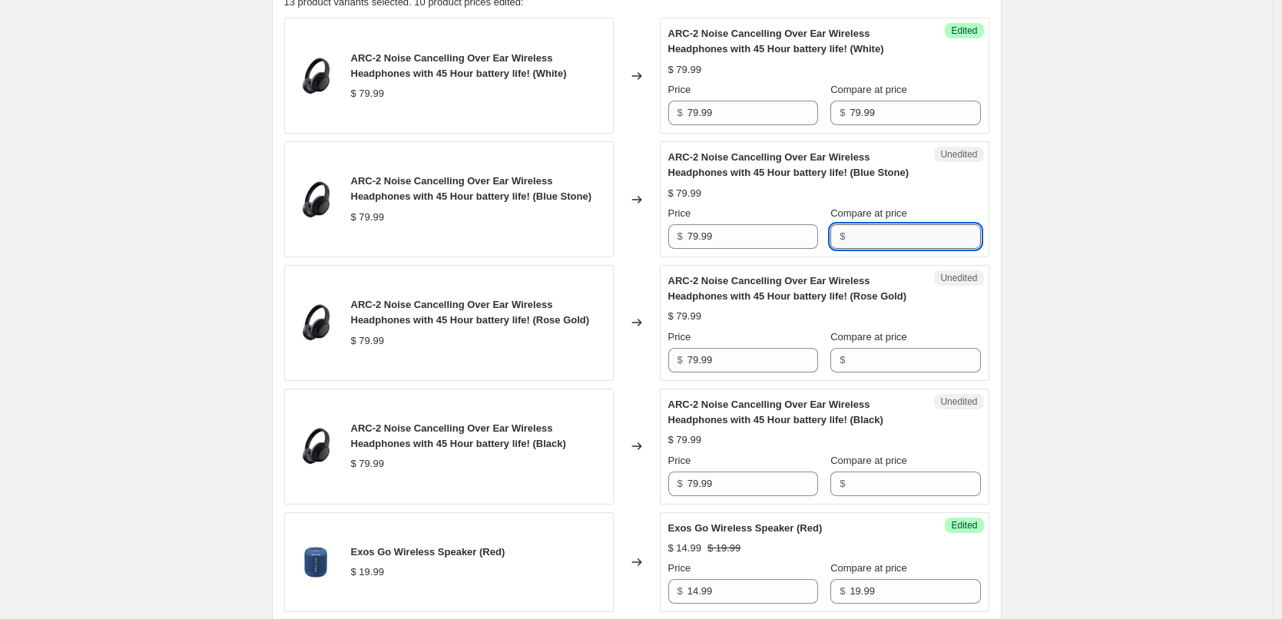
click at [912, 244] on input "Compare at price" at bounding box center [915, 236] width 131 height 25
paste input "79.99"
type input "79.99"
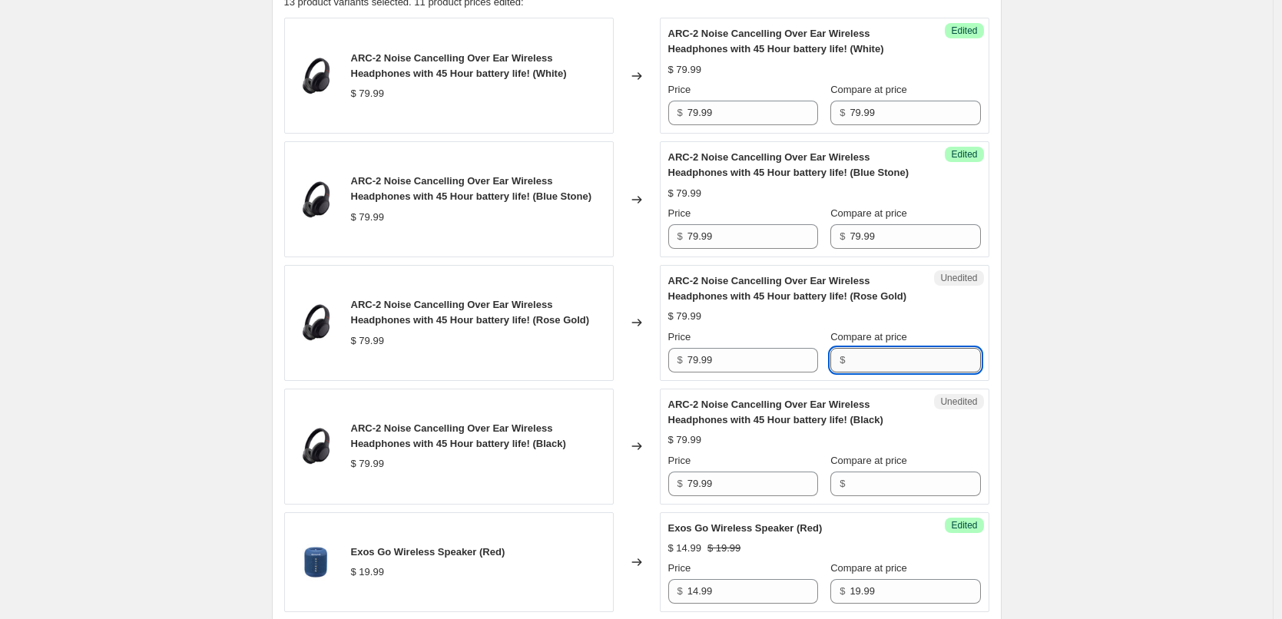
click at [908, 363] on input "Compare at price" at bounding box center [915, 360] width 131 height 25
paste input "79.99"
type input "79.99"
click at [899, 484] on input "Compare at price" at bounding box center [915, 484] width 131 height 25
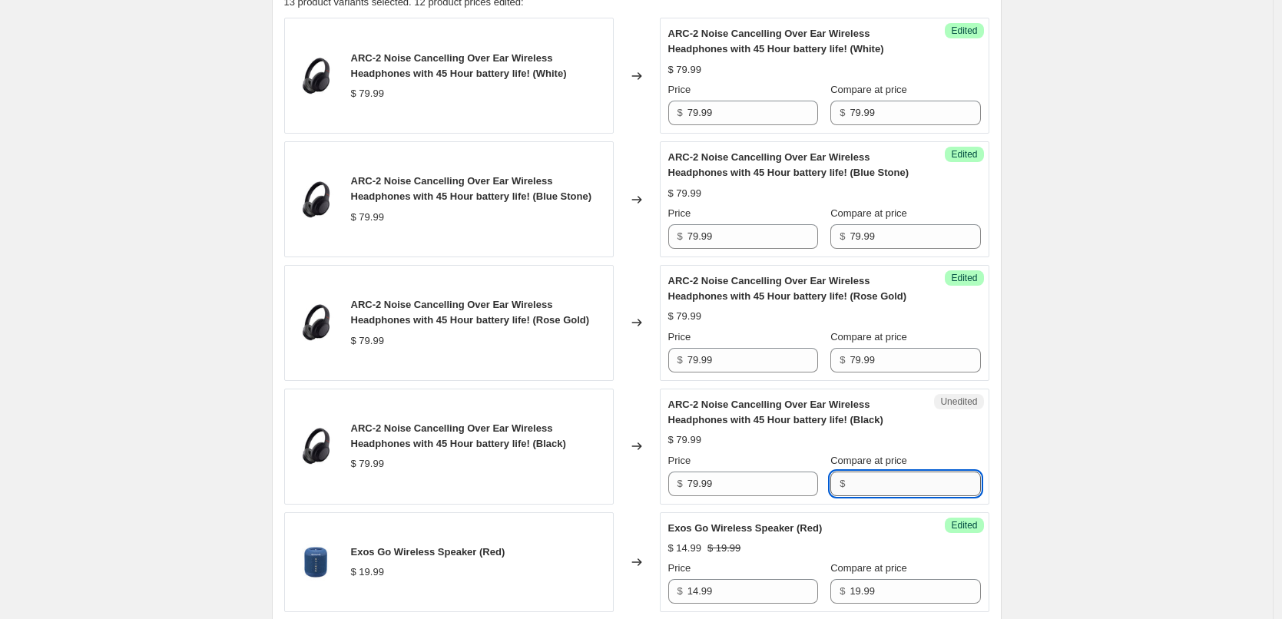
paste input "79.99"
type input "79.99"
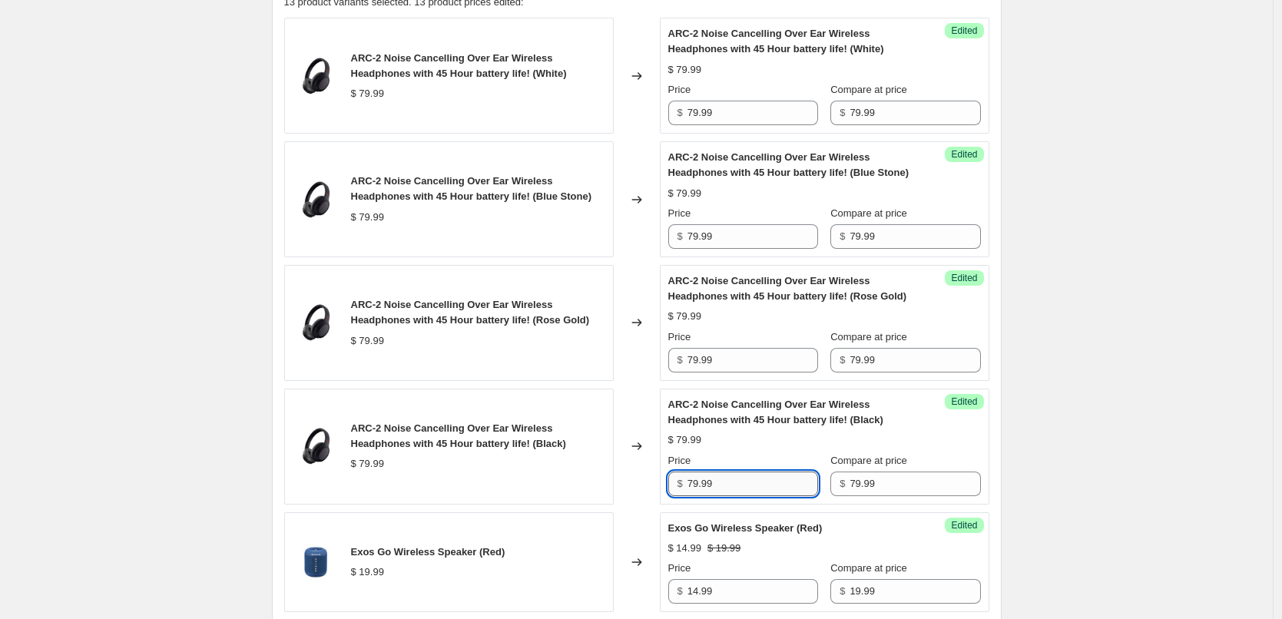
click at [754, 479] on input "79.99" at bounding box center [753, 484] width 131 height 25
type input "24.99"
click at [783, 454] on div "Price" at bounding box center [743, 460] width 150 height 15
click at [738, 485] on input "24.99" at bounding box center [753, 484] width 131 height 25
click at [740, 358] on input "79.99" at bounding box center [753, 360] width 131 height 25
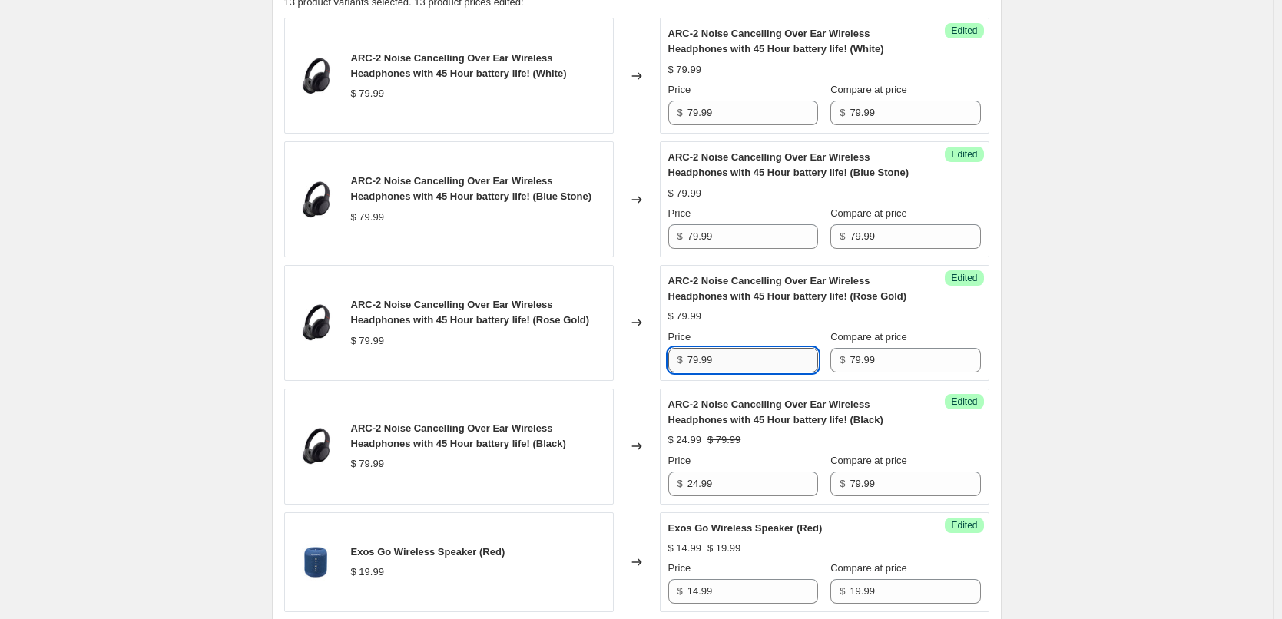
paste input "24"
type input "24.99"
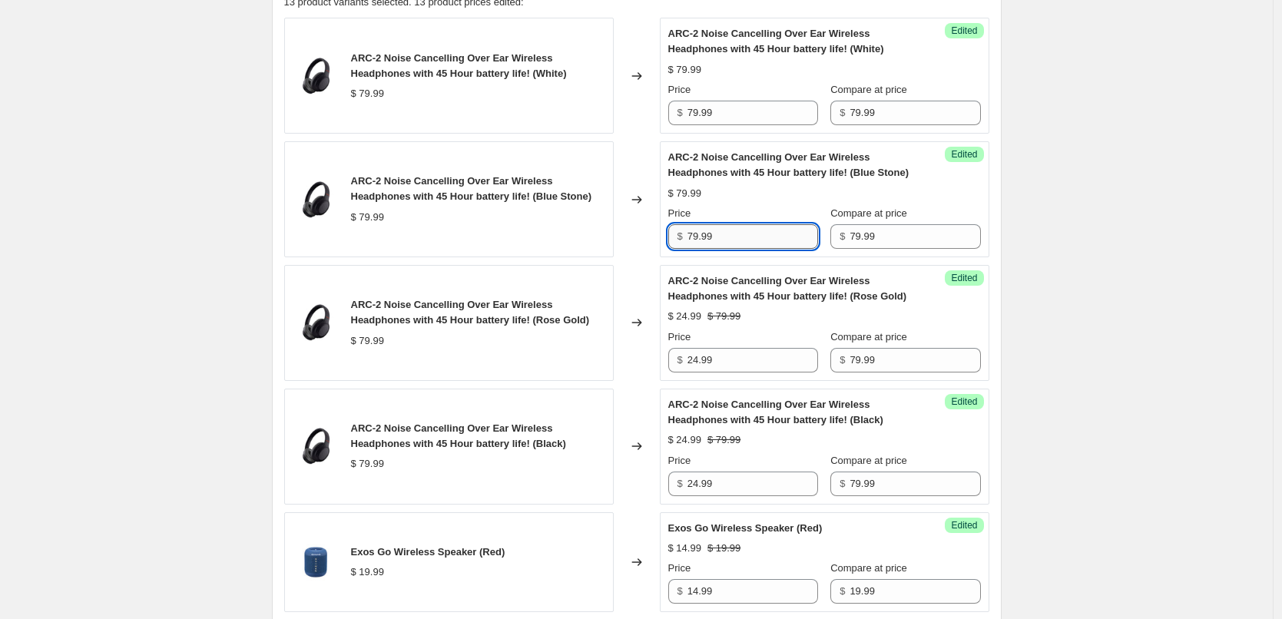
click at [743, 244] on input "79.99" at bounding box center [753, 236] width 131 height 25
paste input "24"
type input "24.99"
click at [742, 118] on input "79.99" at bounding box center [753, 113] width 131 height 25
paste input "24"
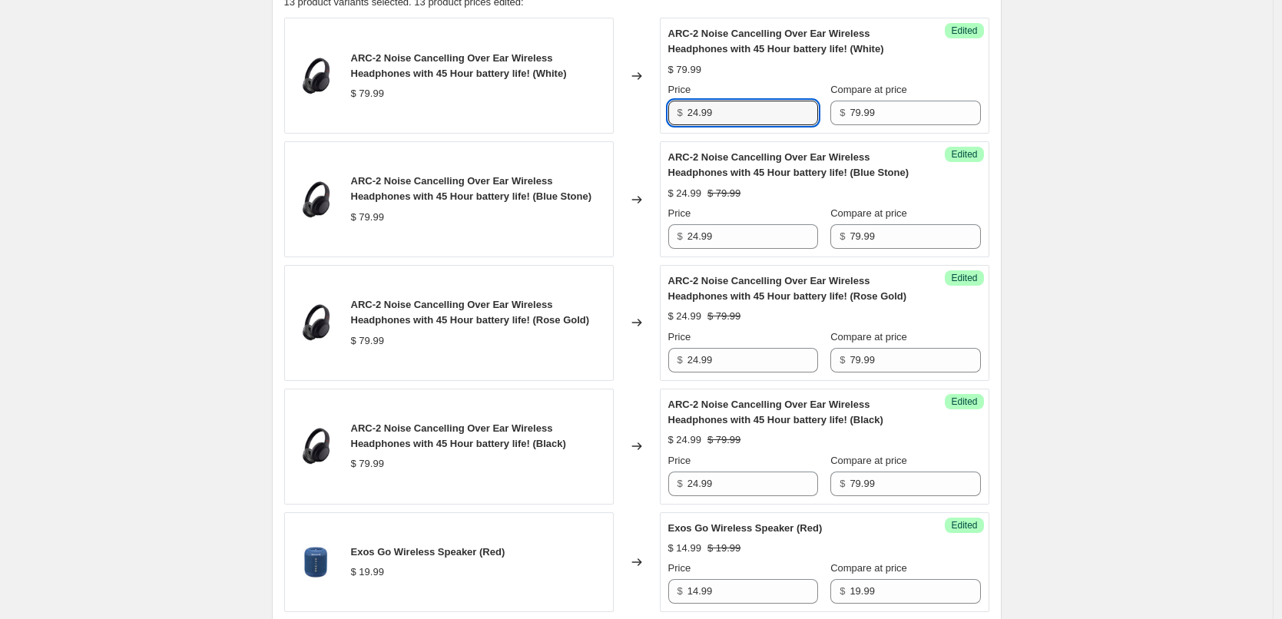
type input "24.99"
click at [778, 81] on div "ARC-2 Noise Cancelling Over Ear Wireless Headphones with 45 Hour battery life! …" at bounding box center [824, 75] width 313 height 99
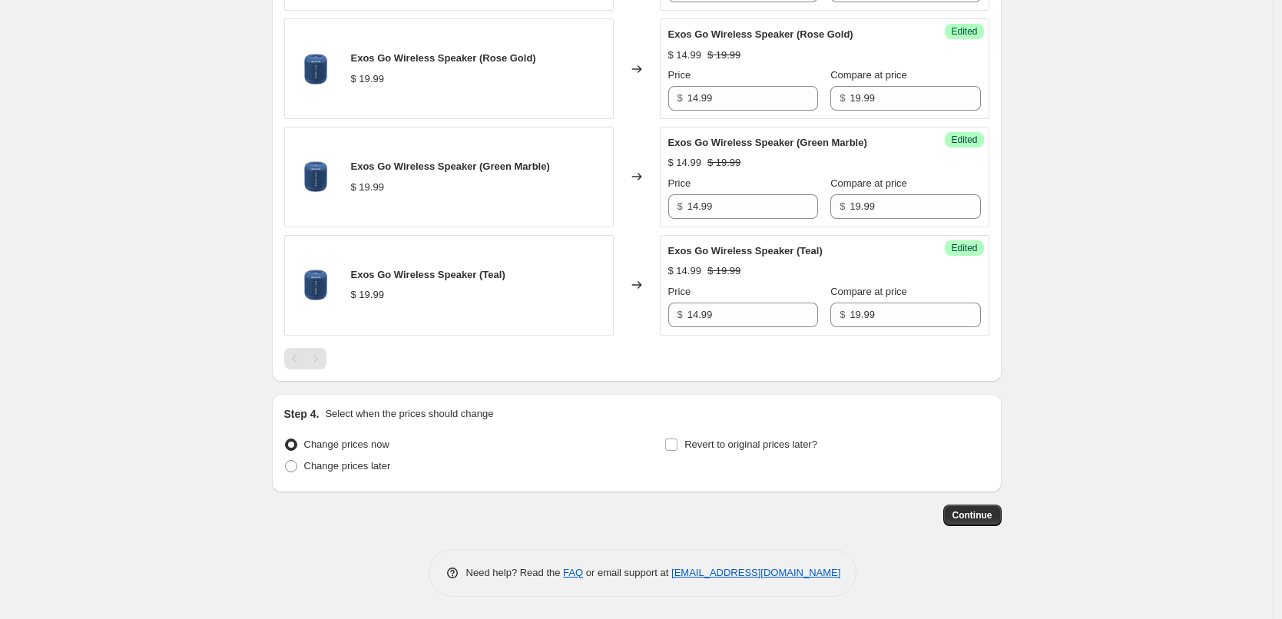
scroll to position [1689, 0]
click at [366, 469] on span "Change prices later" at bounding box center [347, 465] width 87 height 12
click at [286, 460] on input "Change prices later" at bounding box center [285, 459] width 1 height 1
radio input "true"
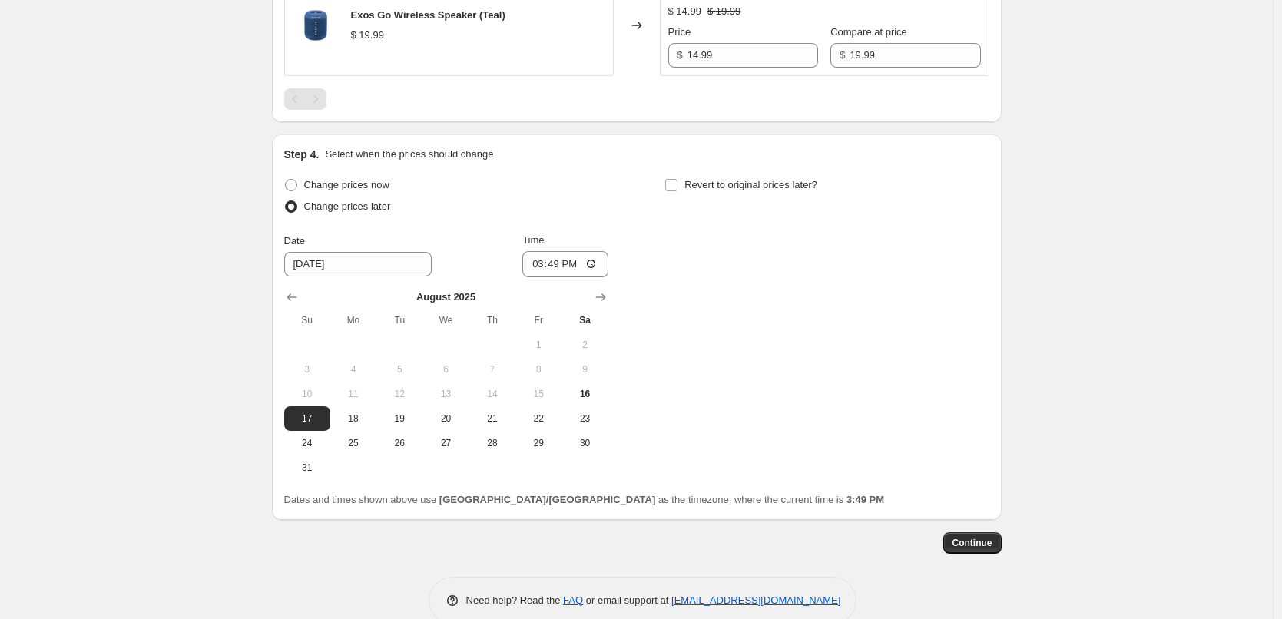
scroll to position [1977, 0]
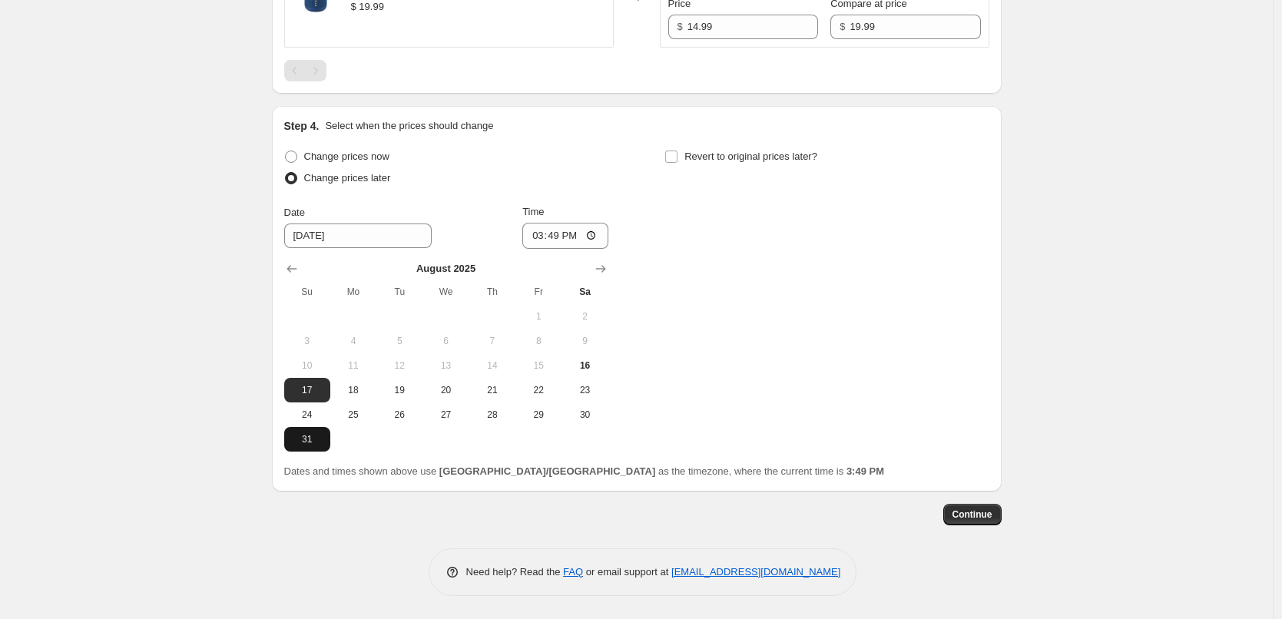
click at [305, 439] on span "31" at bounding box center [307, 439] width 34 height 12
type input "[DATE]"
click at [556, 230] on input "15:49" at bounding box center [565, 236] width 86 height 26
type input "00:05"
click at [675, 154] on input "Revert to original prices later?" at bounding box center [671, 157] width 12 height 12
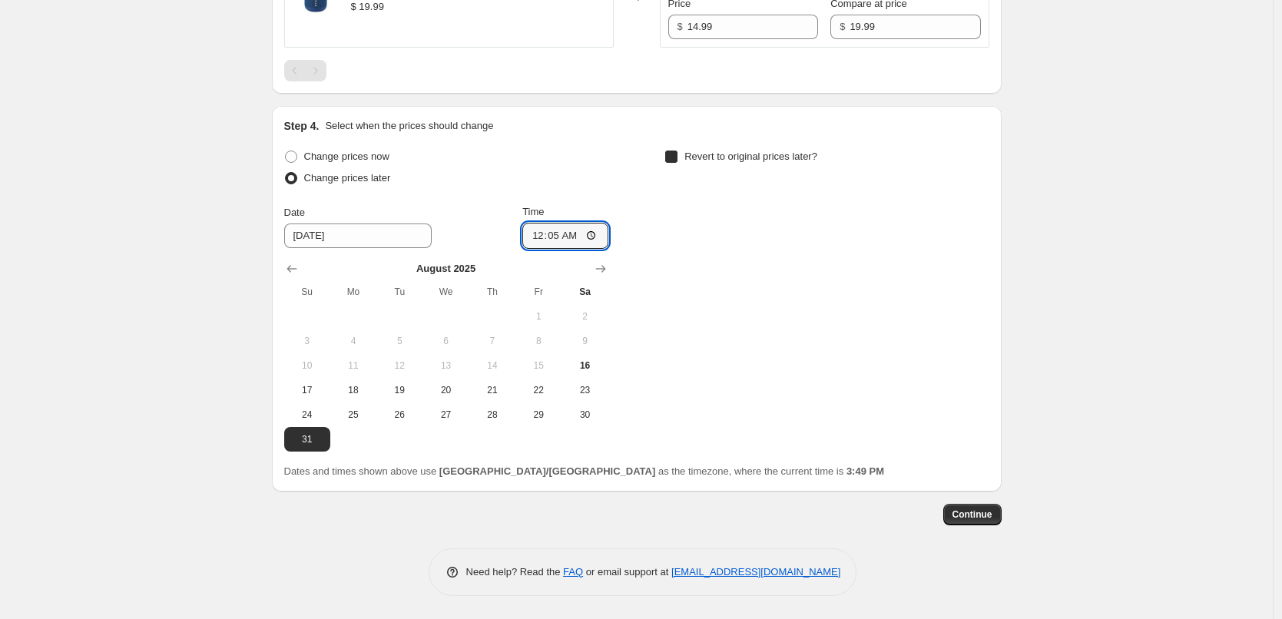
checkbox input "true"
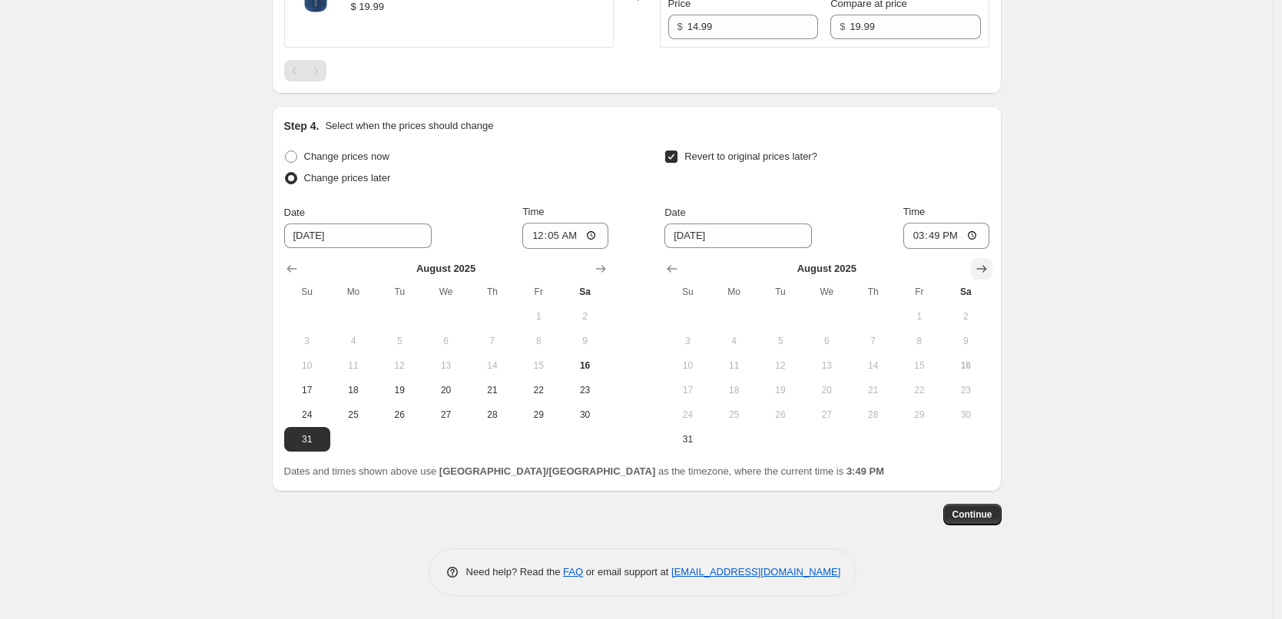
click at [981, 267] on icon "Show next month, September 2025" at bounding box center [981, 268] width 15 height 15
click at [976, 312] on span "6" at bounding box center [966, 316] width 34 height 12
type input "[DATE]"
click at [943, 237] on input "15:49" at bounding box center [946, 236] width 86 height 26
type input "23:55"
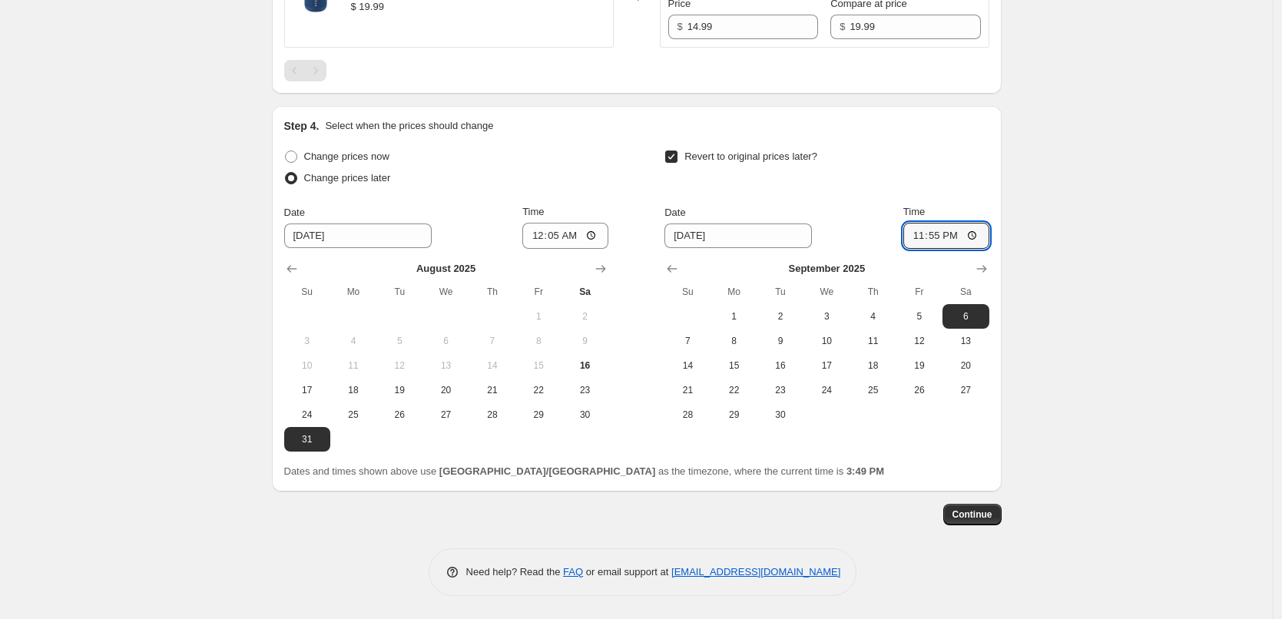
click at [827, 196] on div "Revert to original prices later? Date [DATE] Time 23:55 [DATE] Su Mo Tu We Th F…" at bounding box center [826, 286] width 324 height 281
click at [987, 514] on span "Continue" at bounding box center [973, 515] width 40 height 12
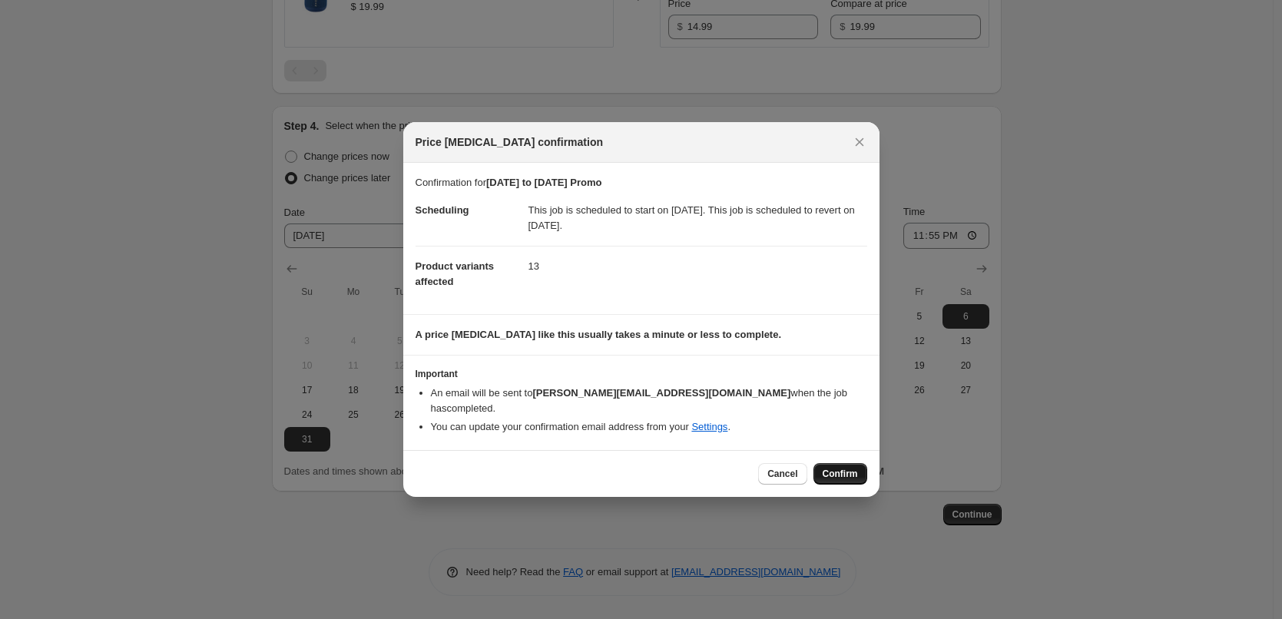
click at [859, 469] on button "Confirm" at bounding box center [840, 474] width 54 height 22
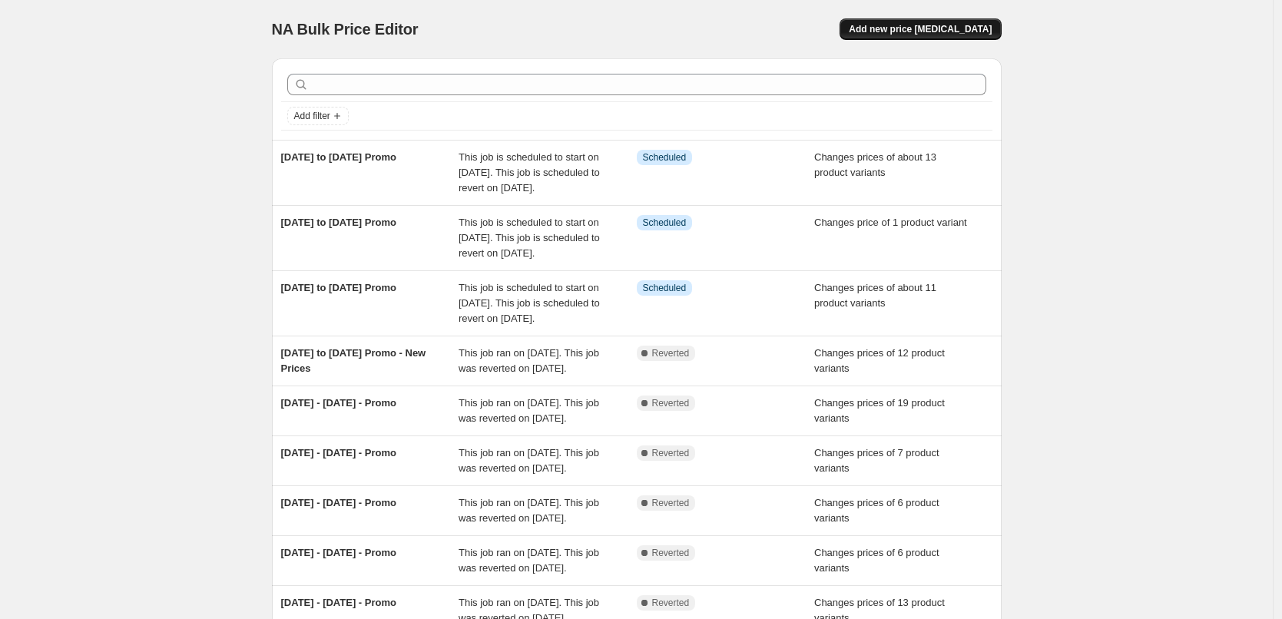
click at [906, 19] on button "Add new price [MEDICAL_DATA]" at bounding box center [920, 29] width 161 height 22
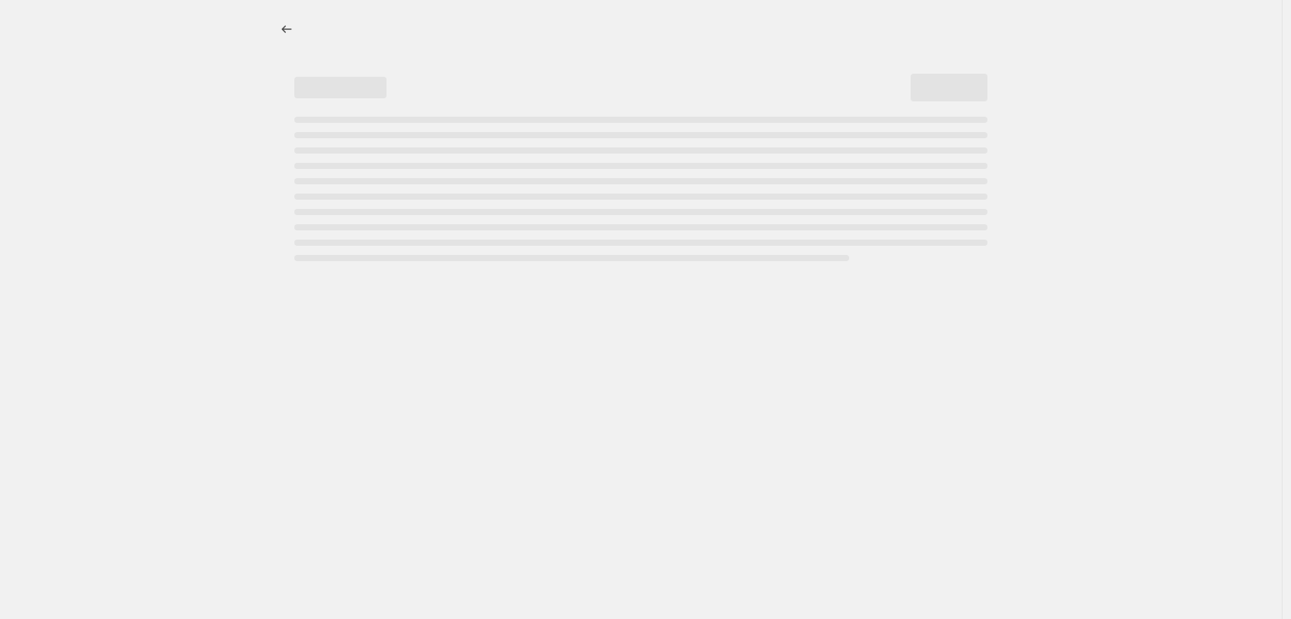
select select "percentage"
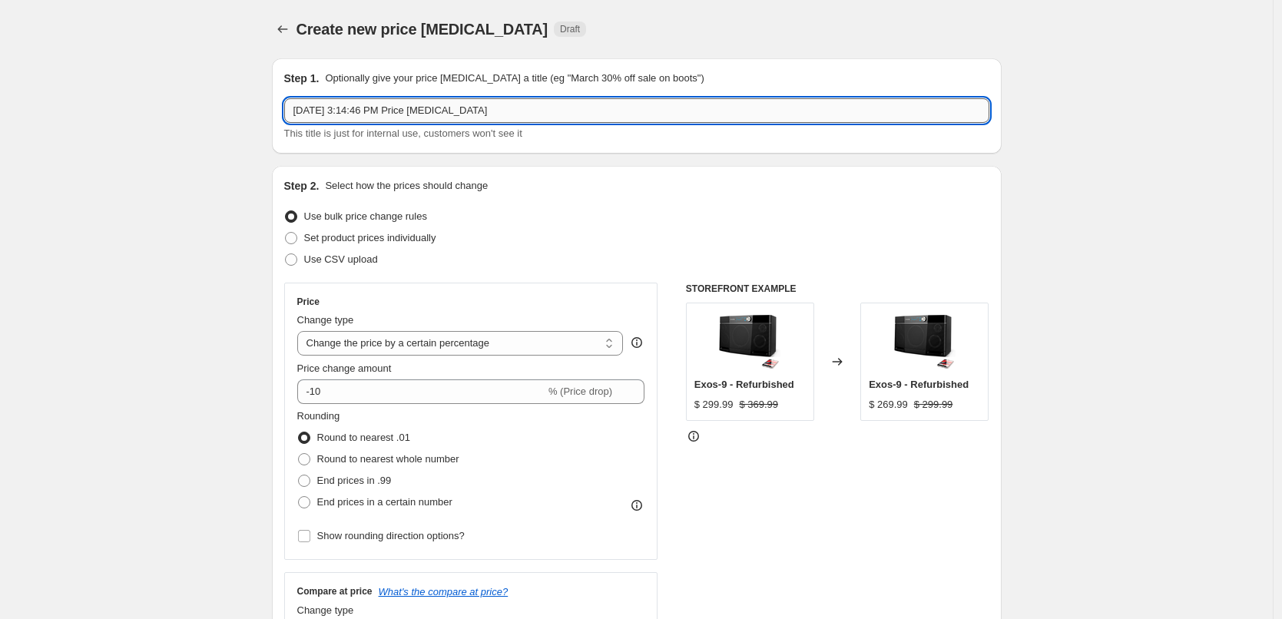
click at [519, 114] on input "[DATE] 3:14:46 PM Price [MEDICAL_DATA]" at bounding box center [636, 110] width 705 height 25
type input "[DATE] to [DATE] Promo"
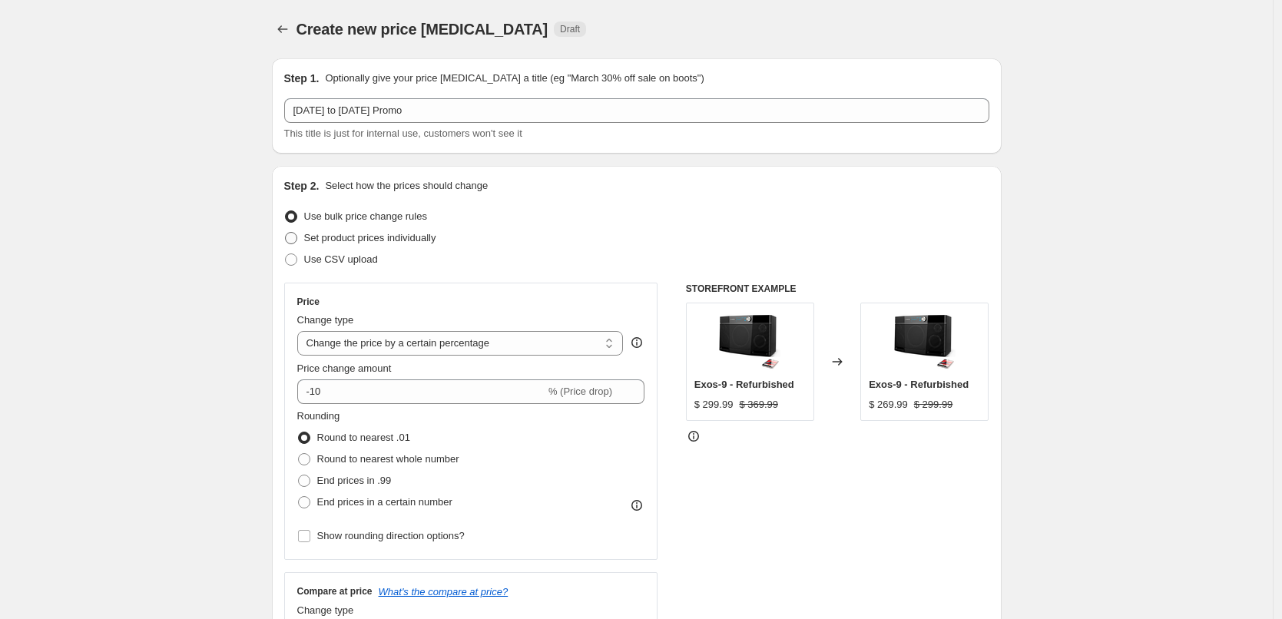
click at [399, 243] on span "Set product prices individually" at bounding box center [370, 238] width 132 height 12
click at [286, 233] on input "Set product prices individually" at bounding box center [285, 232] width 1 height 1
radio input "true"
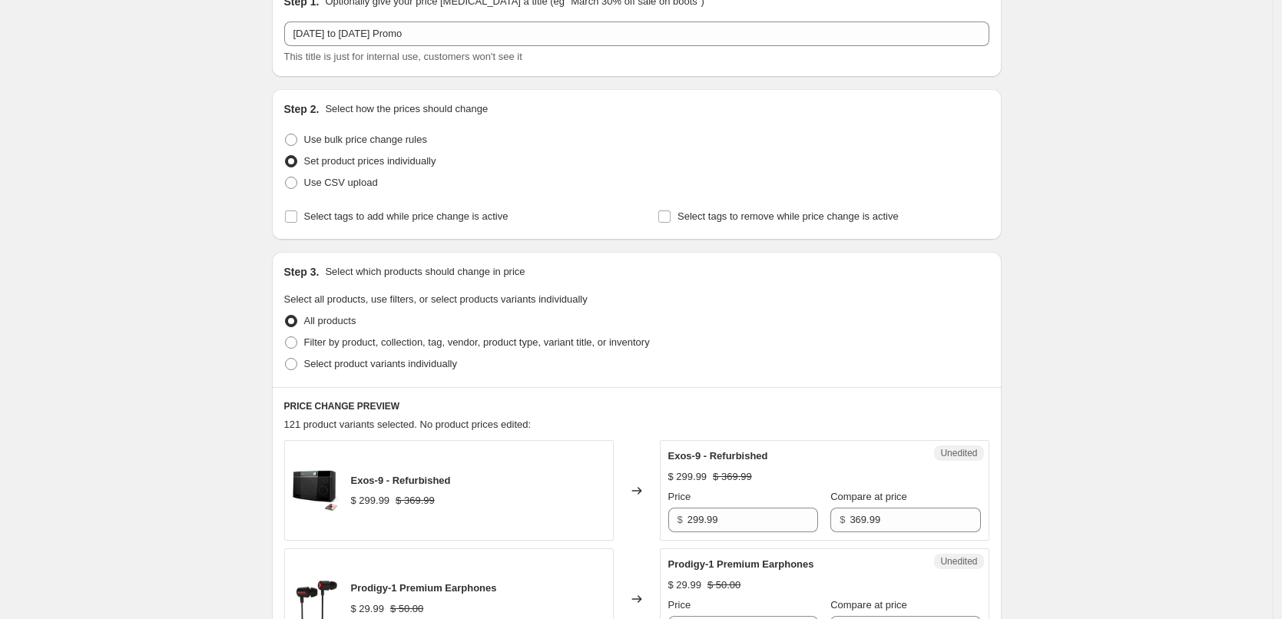
scroll to position [154, 0]
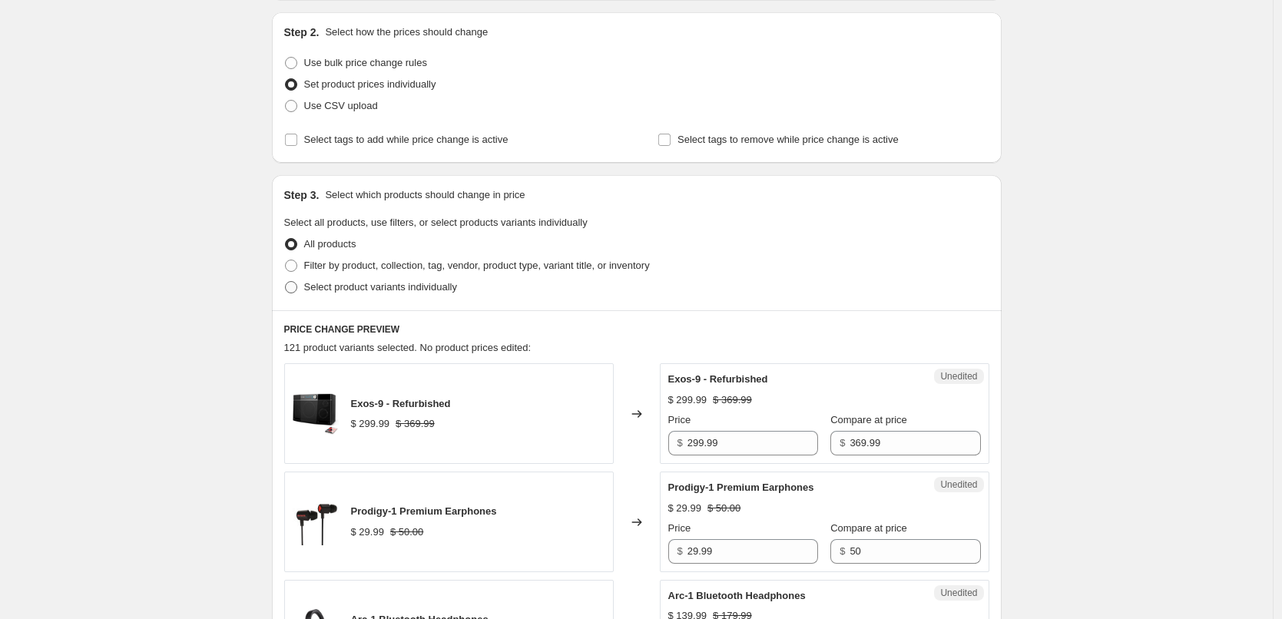
click at [383, 281] on span "Select product variants individually" at bounding box center [380, 287] width 153 height 12
click at [286, 281] on input "Select product variants individually" at bounding box center [285, 281] width 1 height 1
radio input "true"
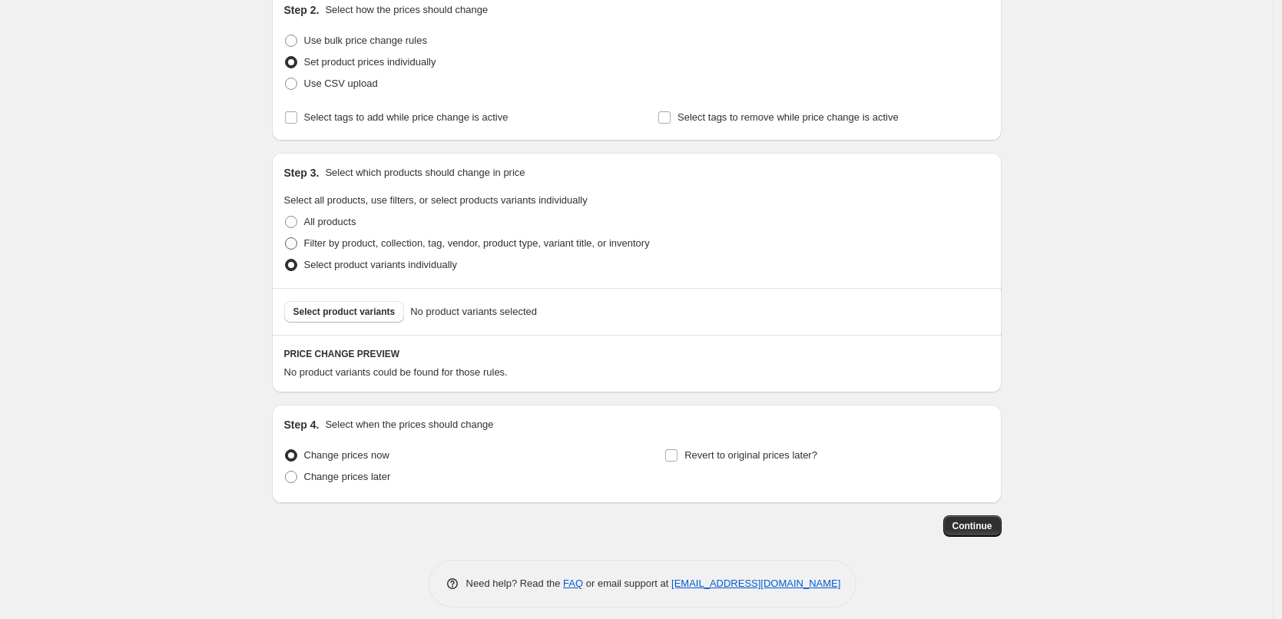
scroll to position [187, 0]
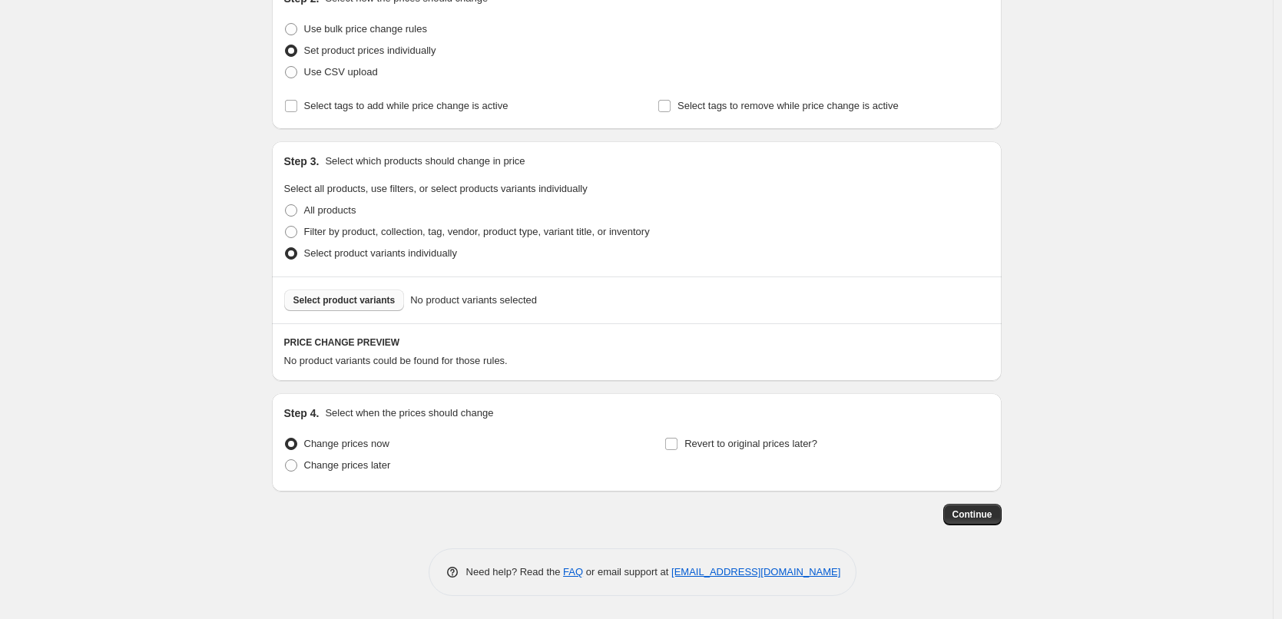
click at [357, 296] on span "Select product variants" at bounding box center [344, 300] width 102 height 12
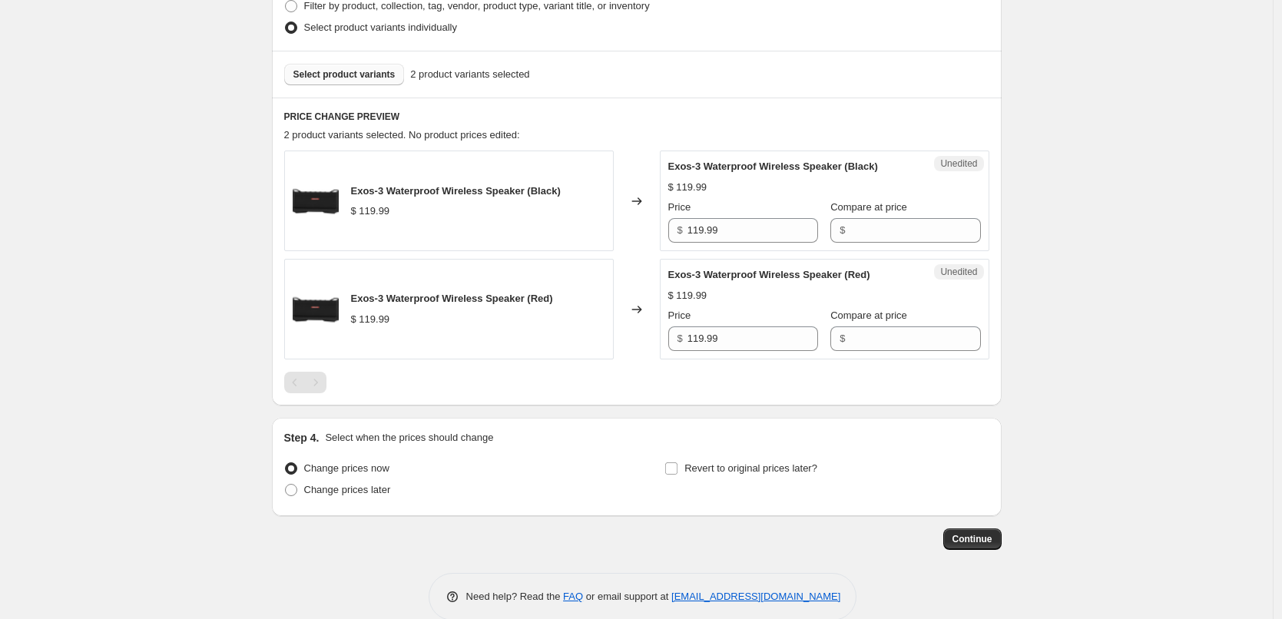
scroll to position [418, 0]
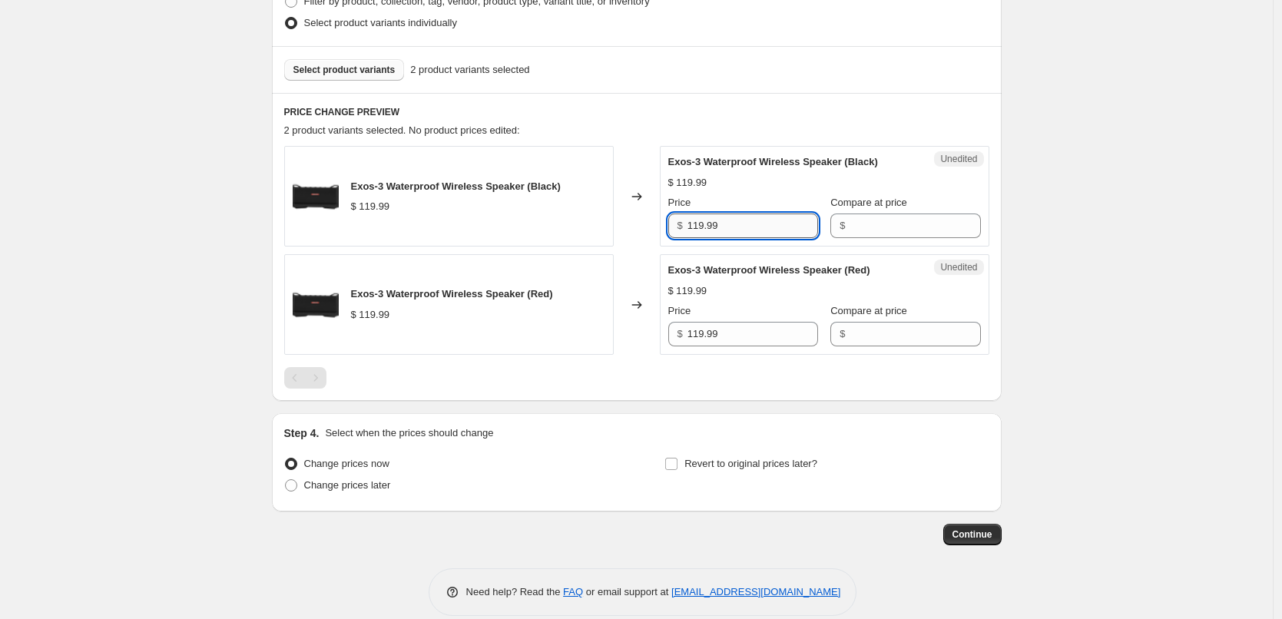
click at [749, 227] on input "119.99" at bounding box center [753, 226] width 131 height 25
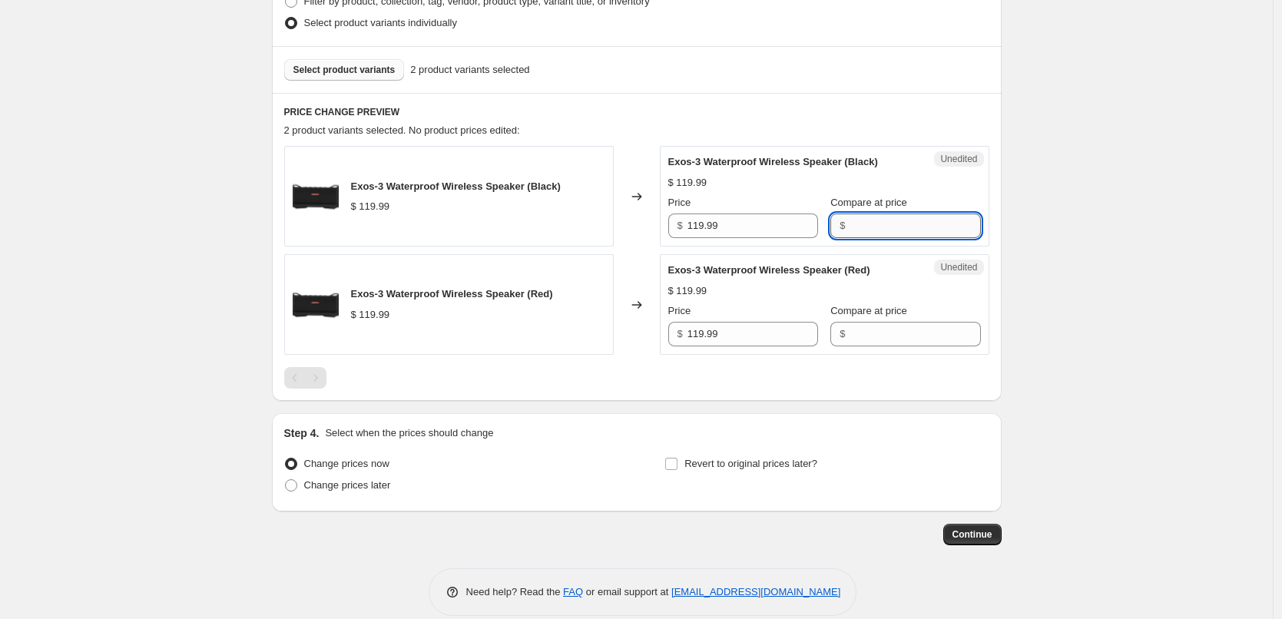
click at [888, 234] on input "Compare at price" at bounding box center [915, 226] width 131 height 25
paste input "119.99"
type input "119.99"
click at [890, 336] on input "Compare at price" at bounding box center [915, 334] width 131 height 25
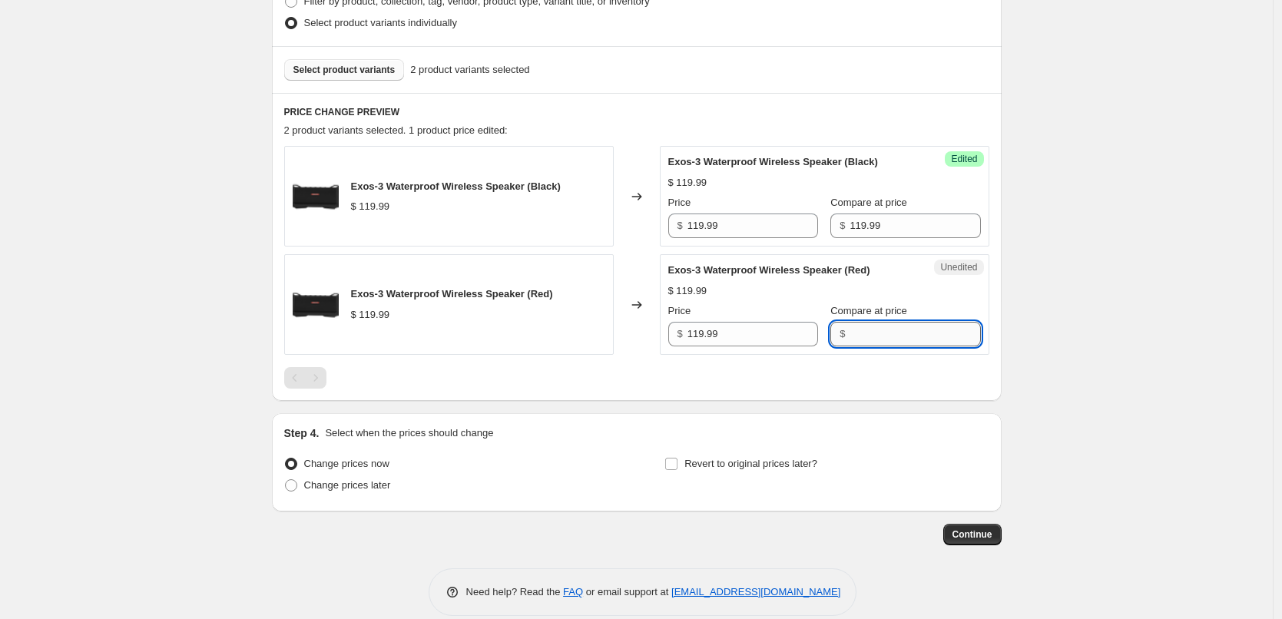
paste input "119.99"
type input "119.99"
click at [747, 223] on input "119.99" at bounding box center [753, 226] width 131 height 25
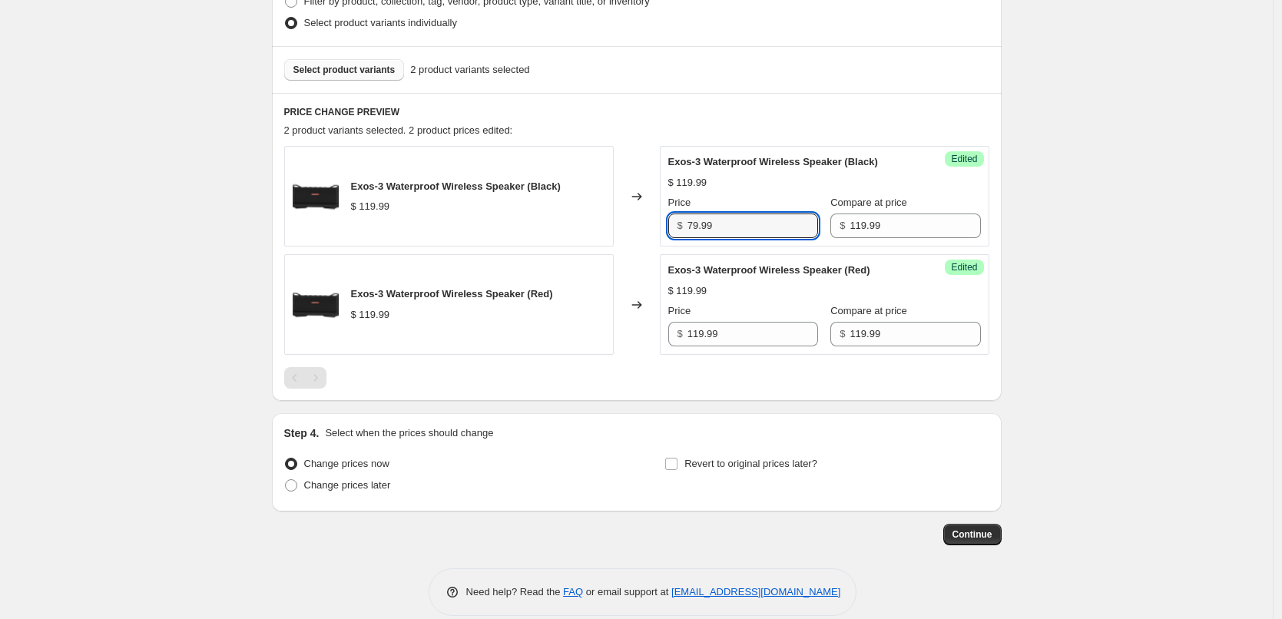
type input "79.99"
click at [751, 185] on div "$ 119.99" at bounding box center [824, 182] width 313 height 15
click at [737, 230] on input "79.99" at bounding box center [753, 226] width 131 height 25
click at [743, 337] on input "119.99" at bounding box center [753, 334] width 131 height 25
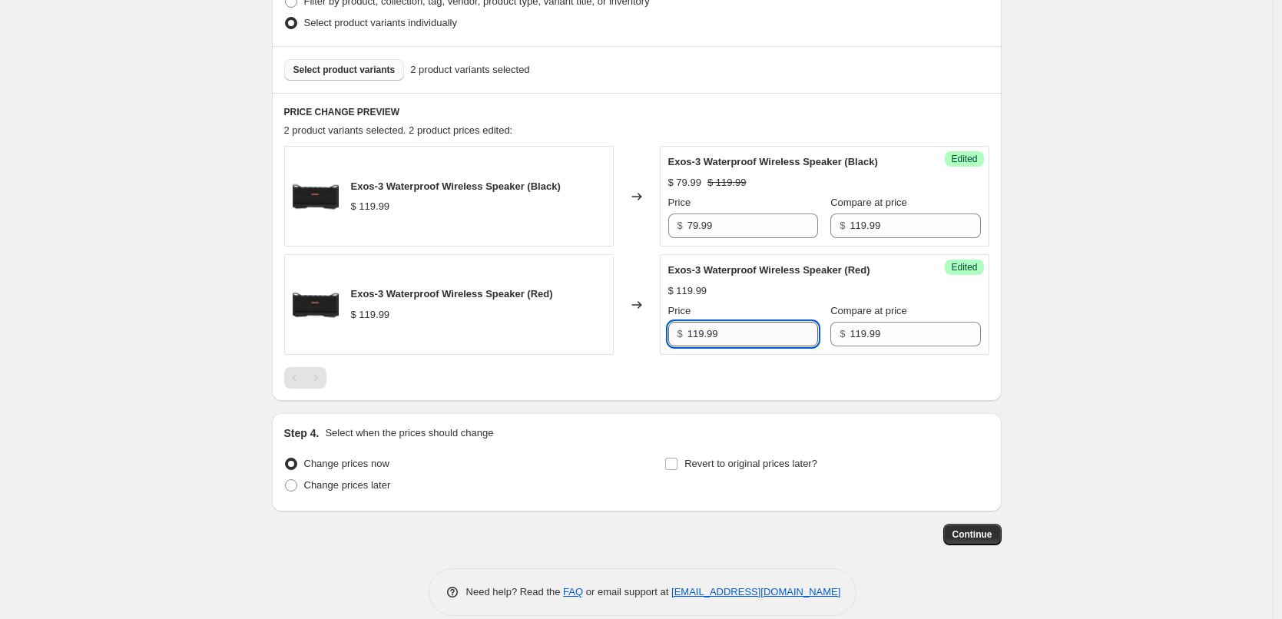
paste input "7"
type input "79.99"
click at [772, 286] on div "$ 79.99 $ 119.99" at bounding box center [824, 290] width 313 height 15
click at [364, 65] on span "Select product variants" at bounding box center [344, 70] width 102 height 12
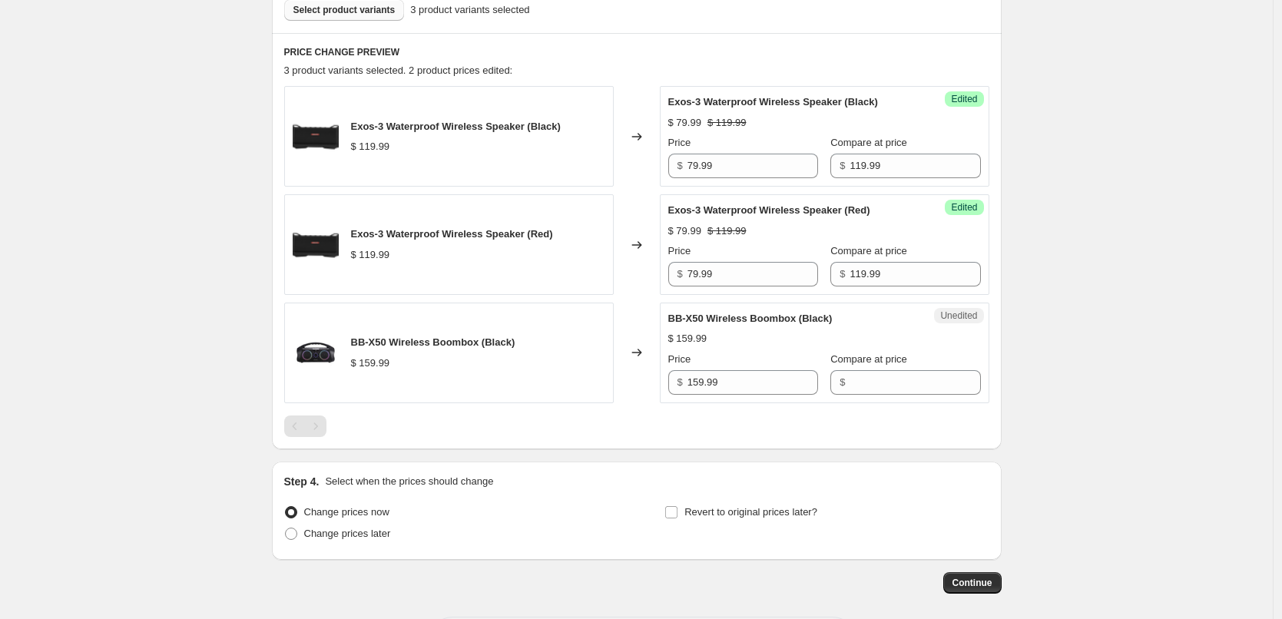
scroll to position [495, 0]
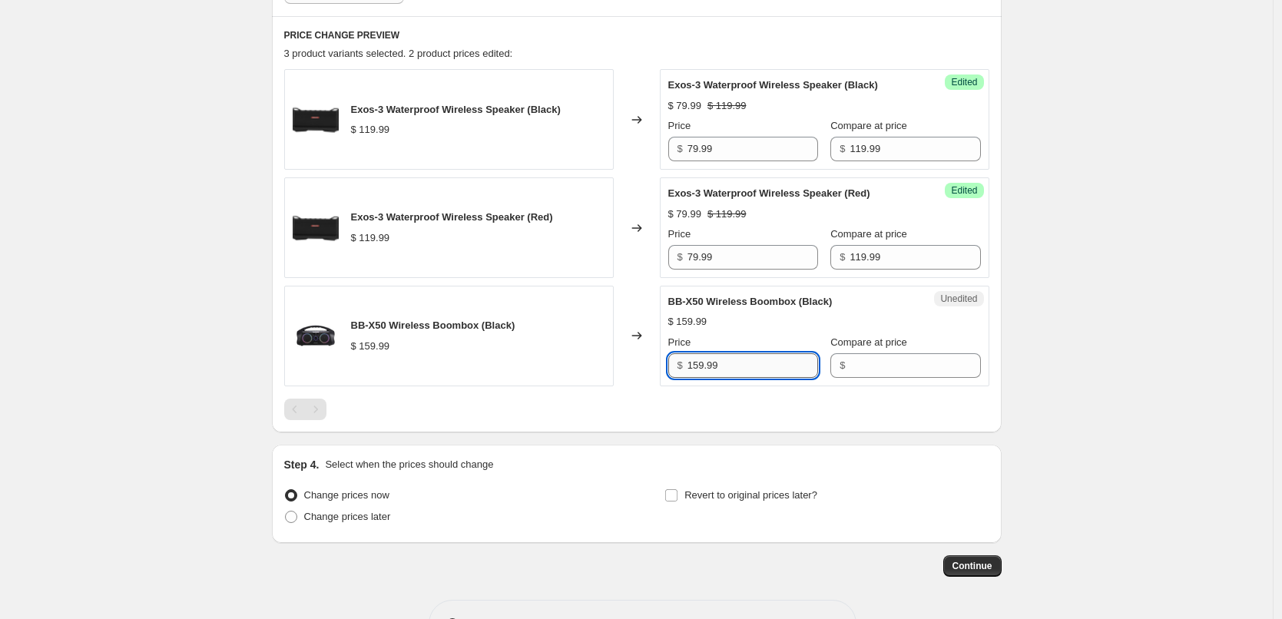
click at [757, 359] on input "159.99" at bounding box center [753, 365] width 131 height 25
click at [871, 366] on input "Compare at price" at bounding box center [915, 365] width 131 height 25
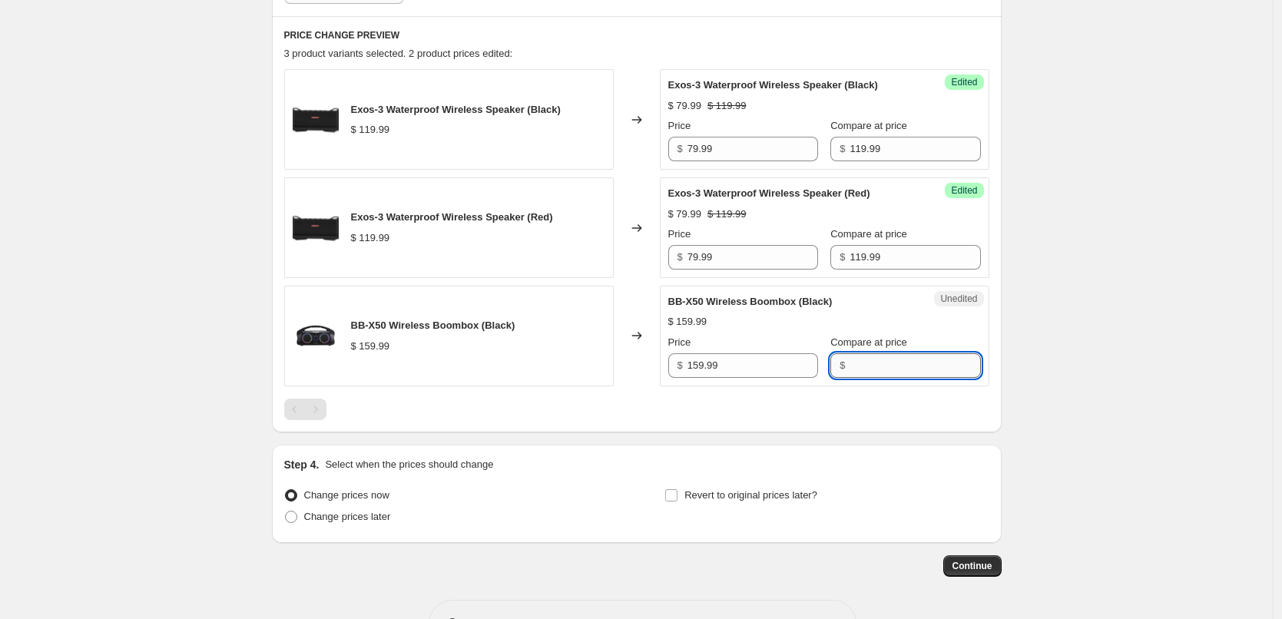
paste input "159.99"
type input "159.99"
click at [742, 365] on input "159.99" at bounding box center [753, 365] width 131 height 25
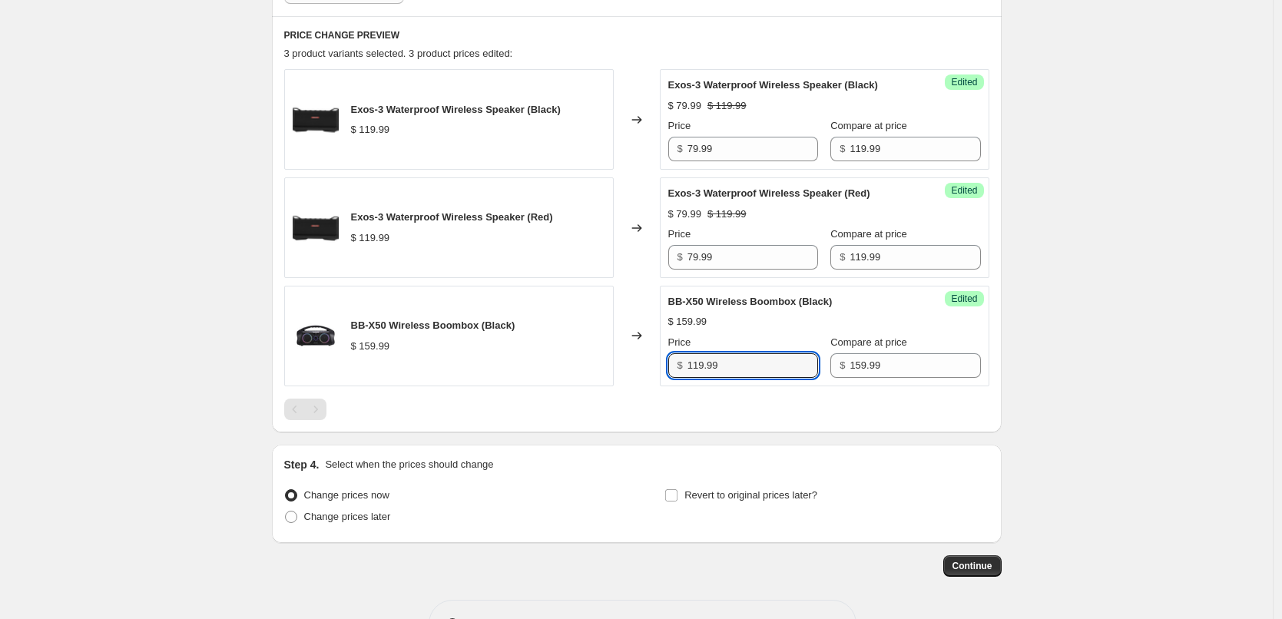
type input "119.99"
click at [767, 330] on div "$ 119.99 $ 159.99" at bounding box center [824, 321] width 313 height 15
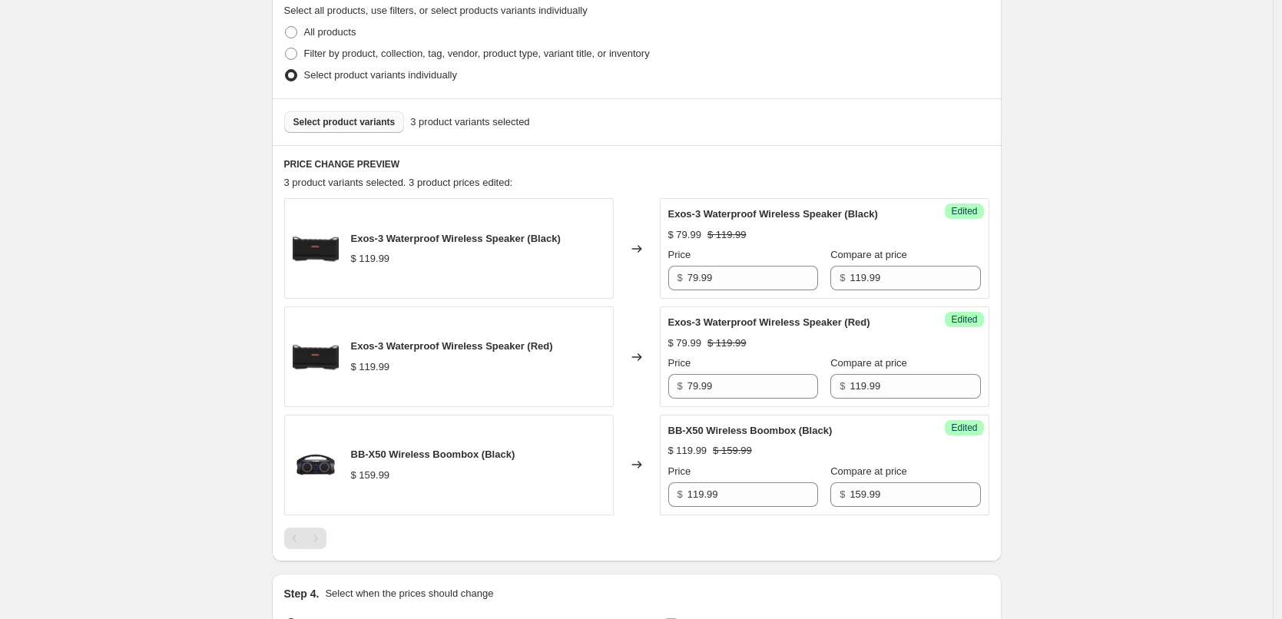
scroll to position [341, 0]
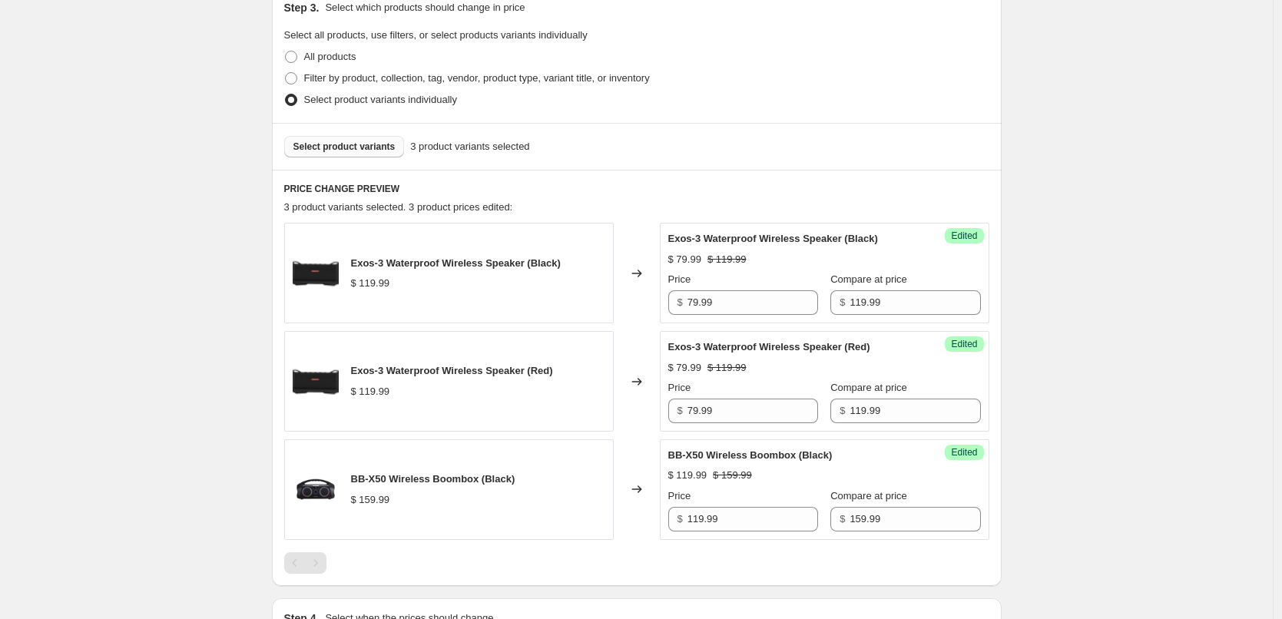
click at [360, 147] on span "Select product variants" at bounding box center [344, 147] width 102 height 12
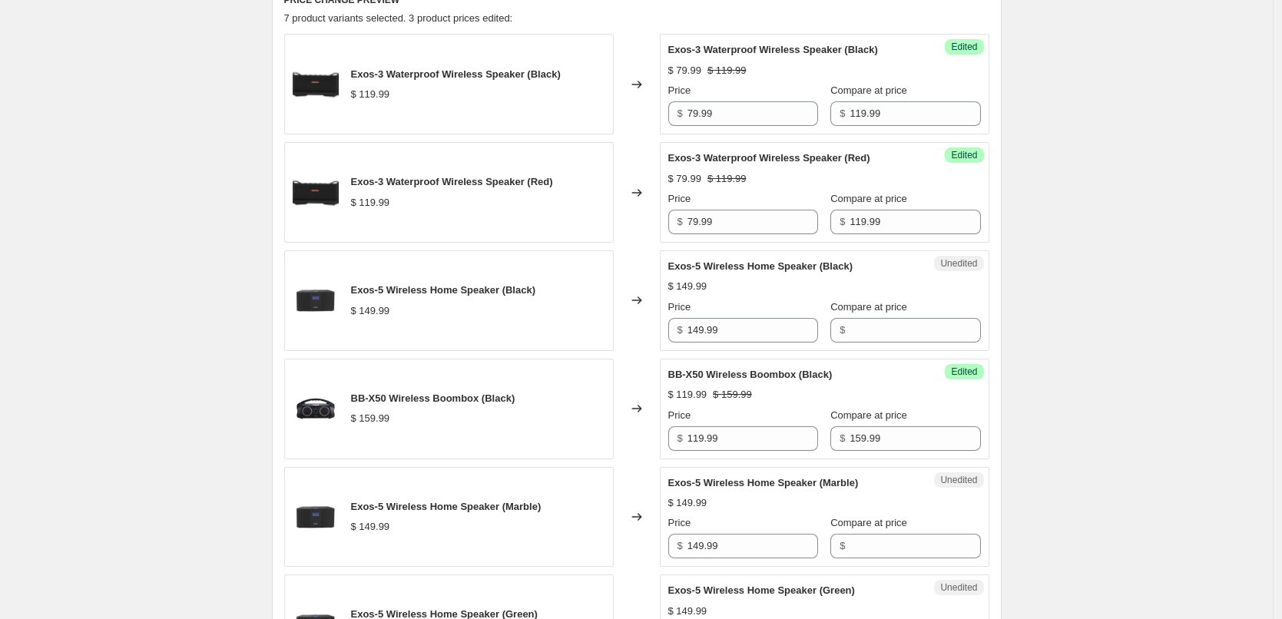
scroll to position [572, 0]
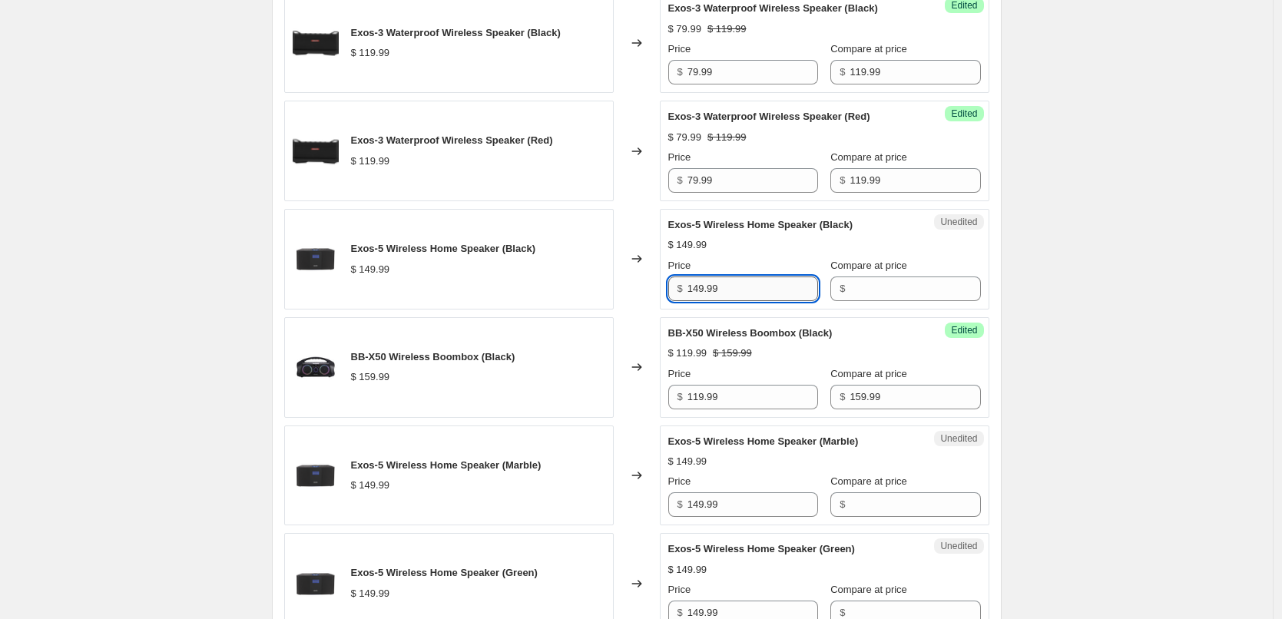
click at [756, 290] on input "149.99" at bounding box center [753, 289] width 131 height 25
click at [855, 289] on input "Compare at price" at bounding box center [915, 289] width 131 height 25
paste input "149.99"
type input "149.99"
click at [923, 247] on div "$ 149.99" at bounding box center [824, 244] width 313 height 15
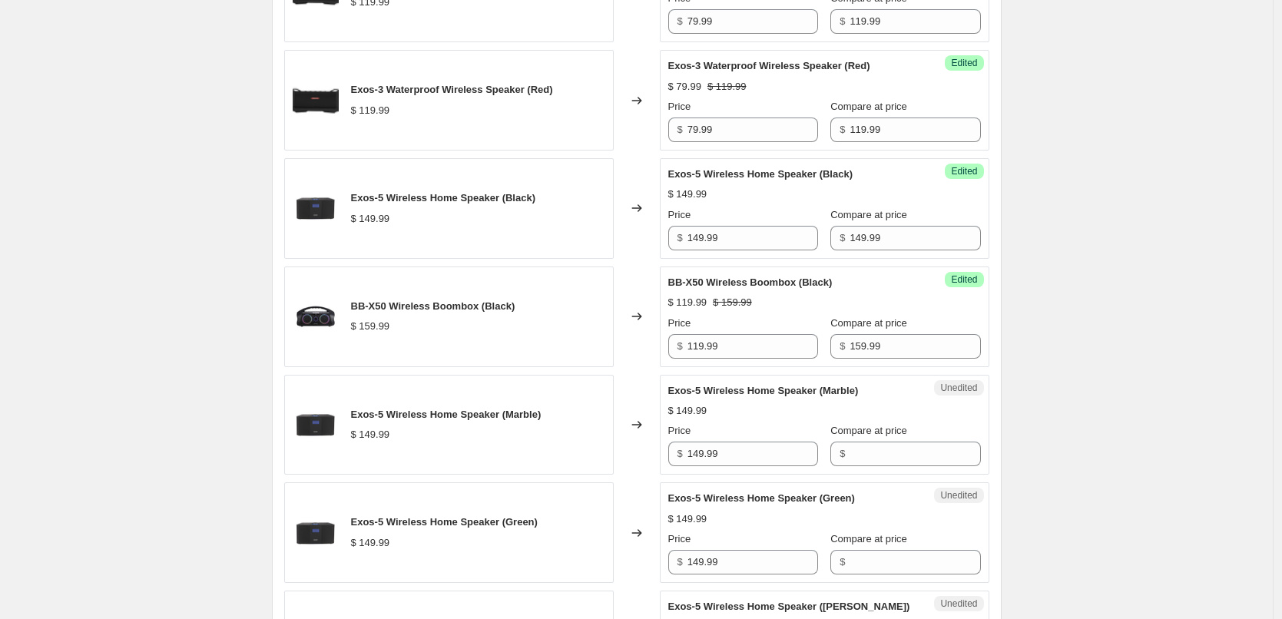
scroll to position [725, 0]
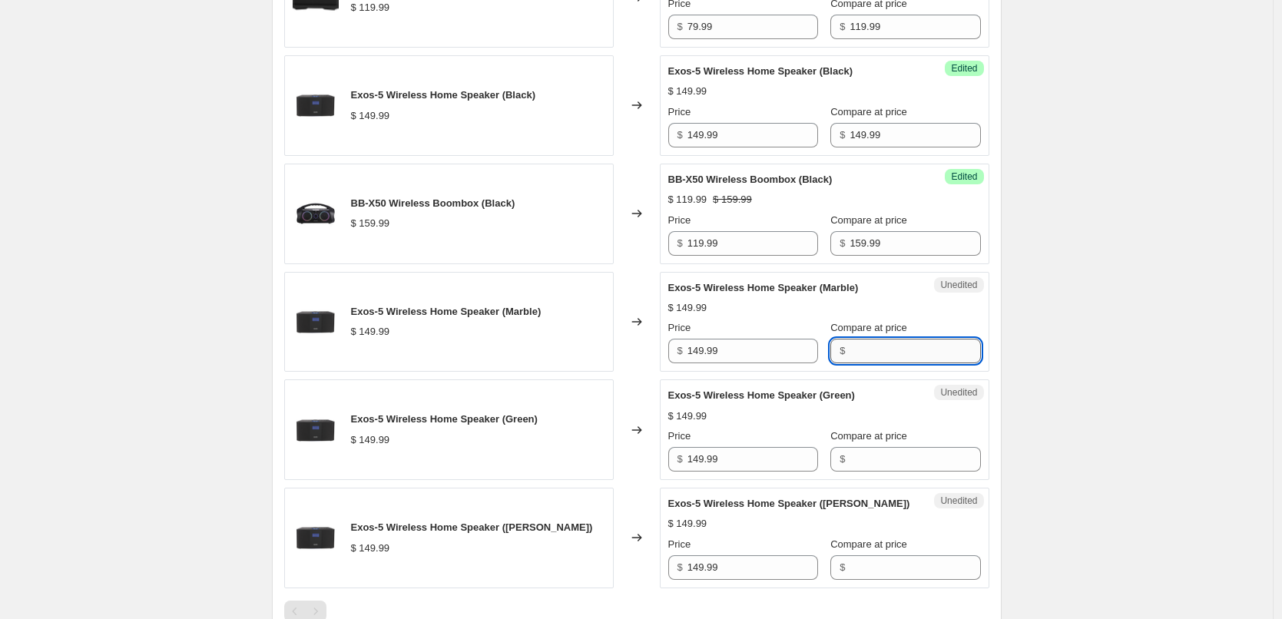
click at [873, 343] on input "Compare at price" at bounding box center [915, 351] width 131 height 25
paste input "149.99"
type input "149.99"
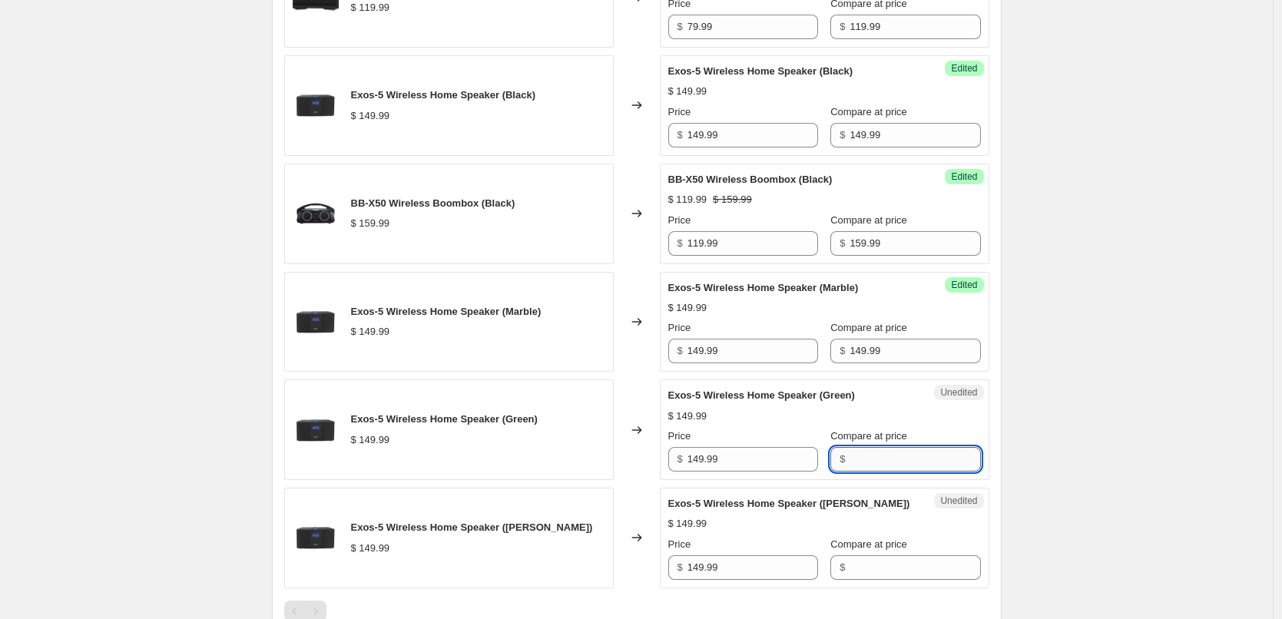
click at [876, 461] on input "Compare at price" at bounding box center [915, 459] width 131 height 25
paste input "149.99"
type input "149.99"
click at [883, 568] on input "Compare at price" at bounding box center [915, 567] width 131 height 25
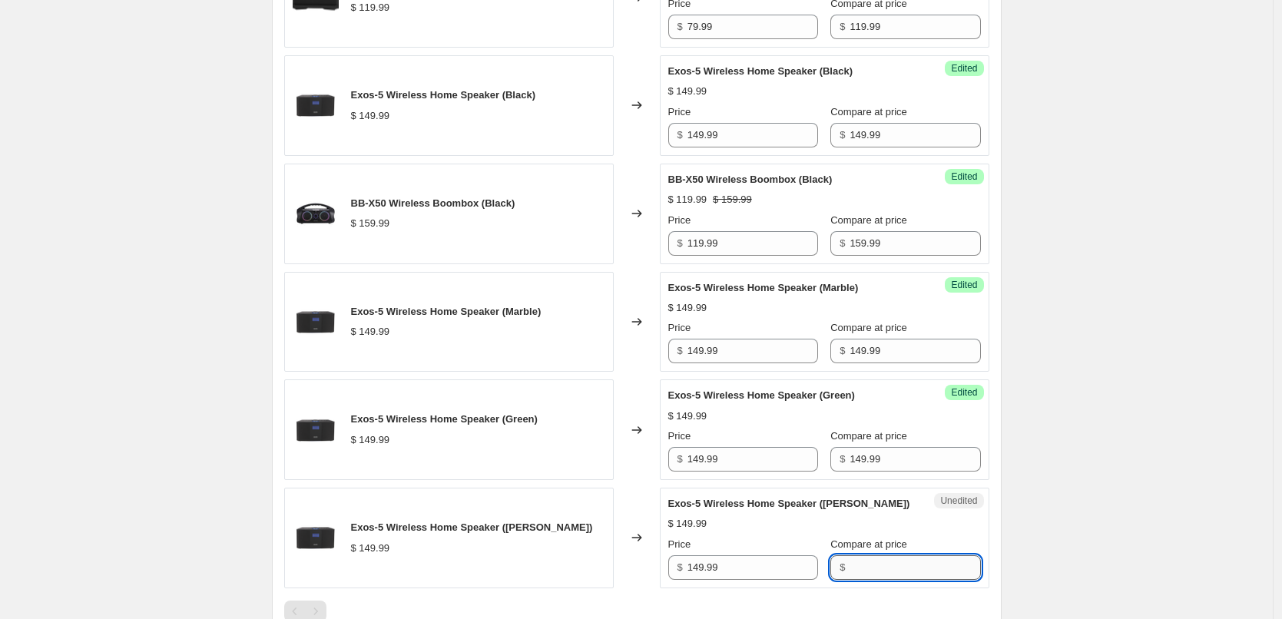
paste input "149.99"
type input "149.99"
click at [865, 509] on span "Exos-5 Wireless Home Speaker ([PERSON_NAME])" at bounding box center [789, 504] width 242 height 12
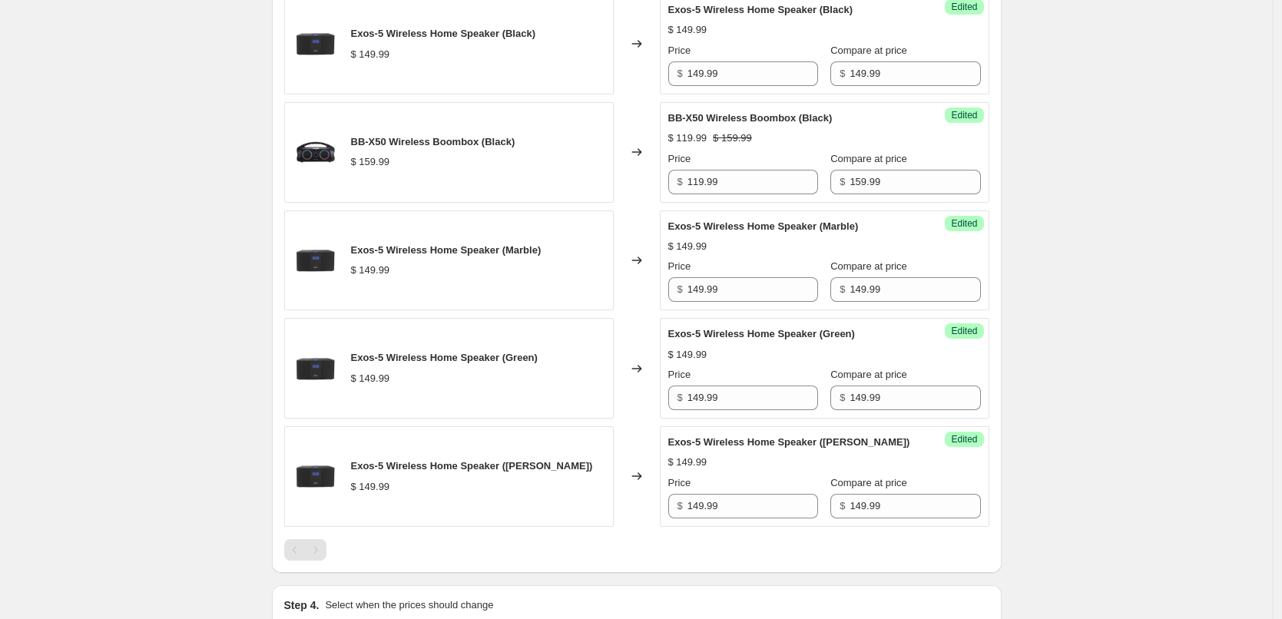
scroll to position [879, 0]
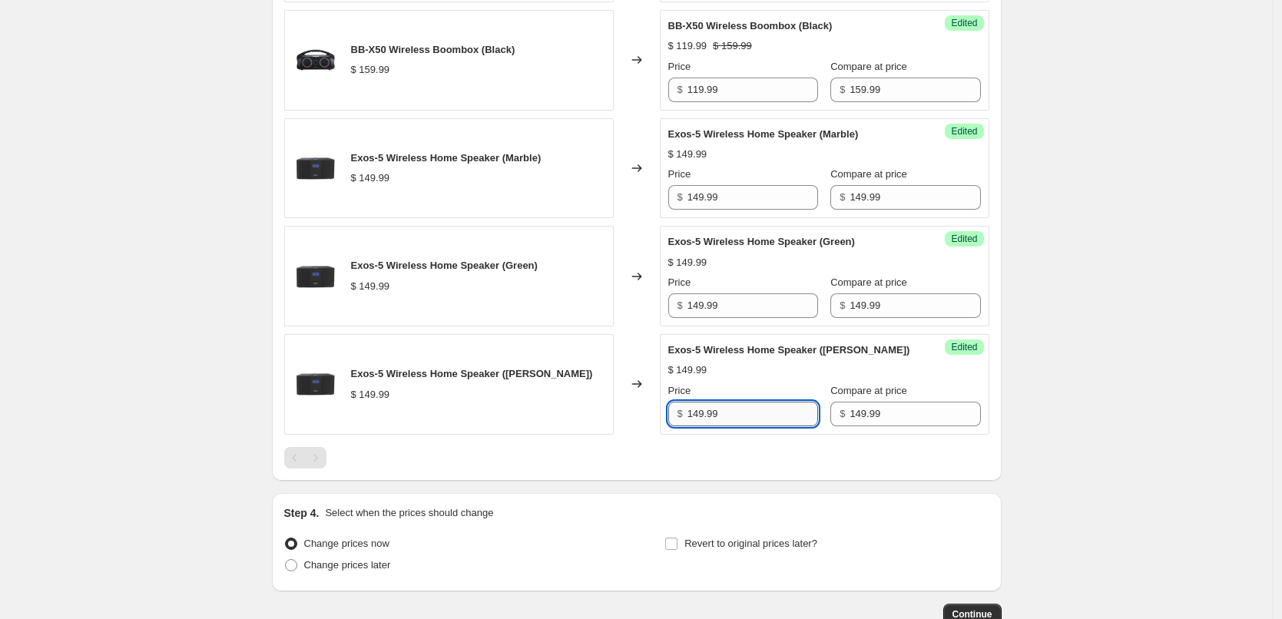
click at [746, 411] on input "149.99" at bounding box center [753, 414] width 131 height 25
type input "109.99"
click at [780, 462] on div at bounding box center [636, 458] width 705 height 22
click at [748, 409] on input "109.99" at bounding box center [753, 414] width 131 height 25
click at [733, 308] on input "149.99" at bounding box center [753, 305] width 131 height 25
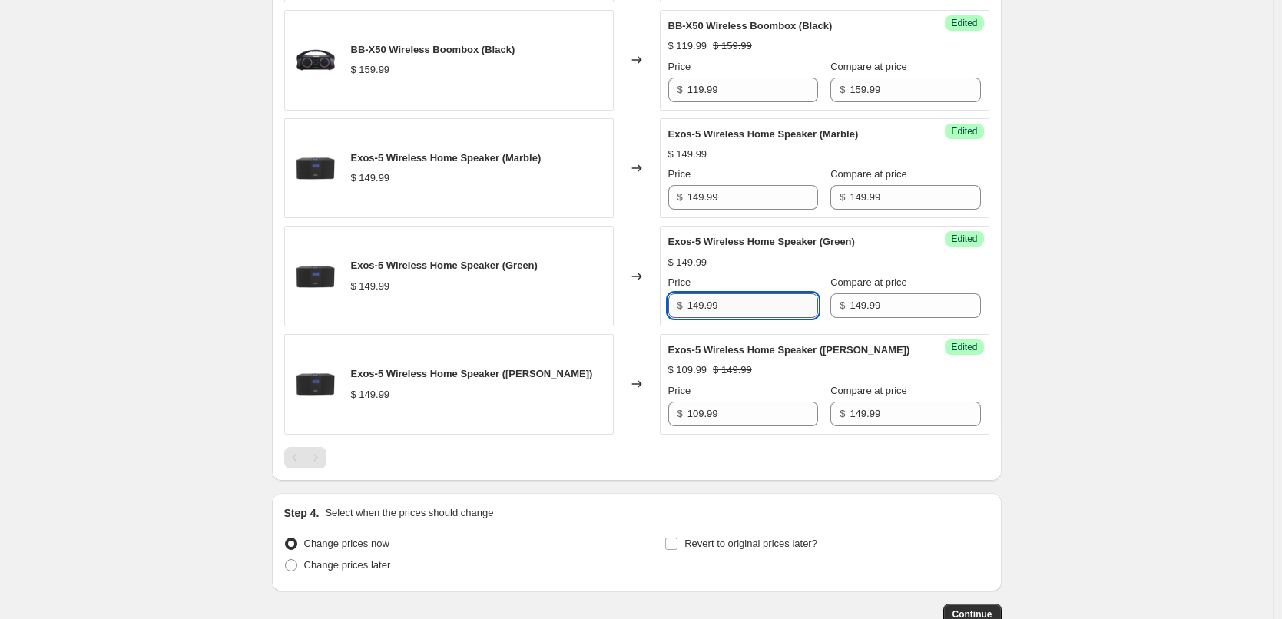
paste input "0"
type input "109.99"
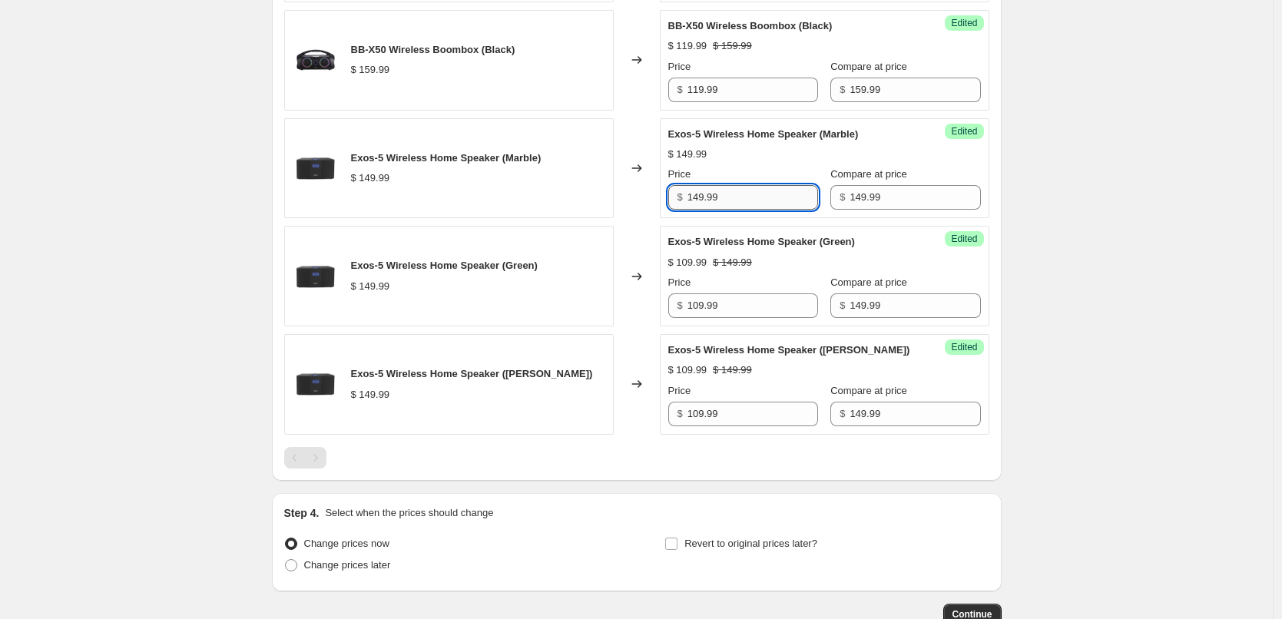
click at [746, 202] on input "149.99" at bounding box center [753, 197] width 131 height 25
paste input "0"
type input "109.99"
click at [764, 160] on div "$ 149.99" at bounding box center [824, 154] width 313 height 15
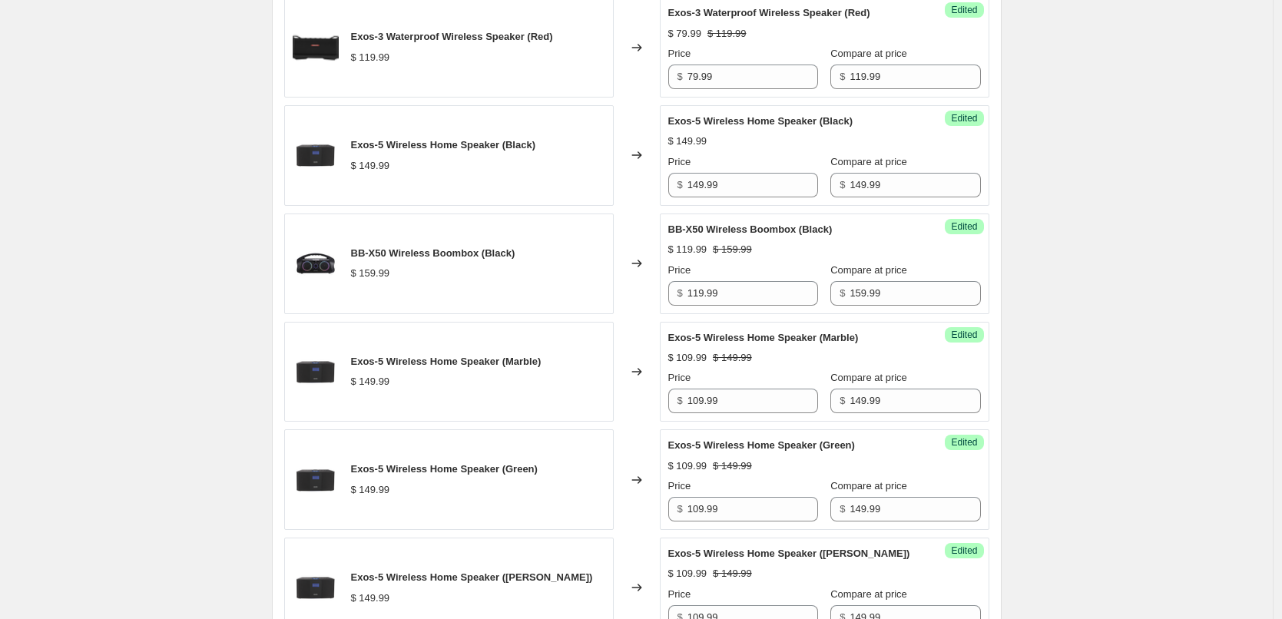
scroll to position [648, 0]
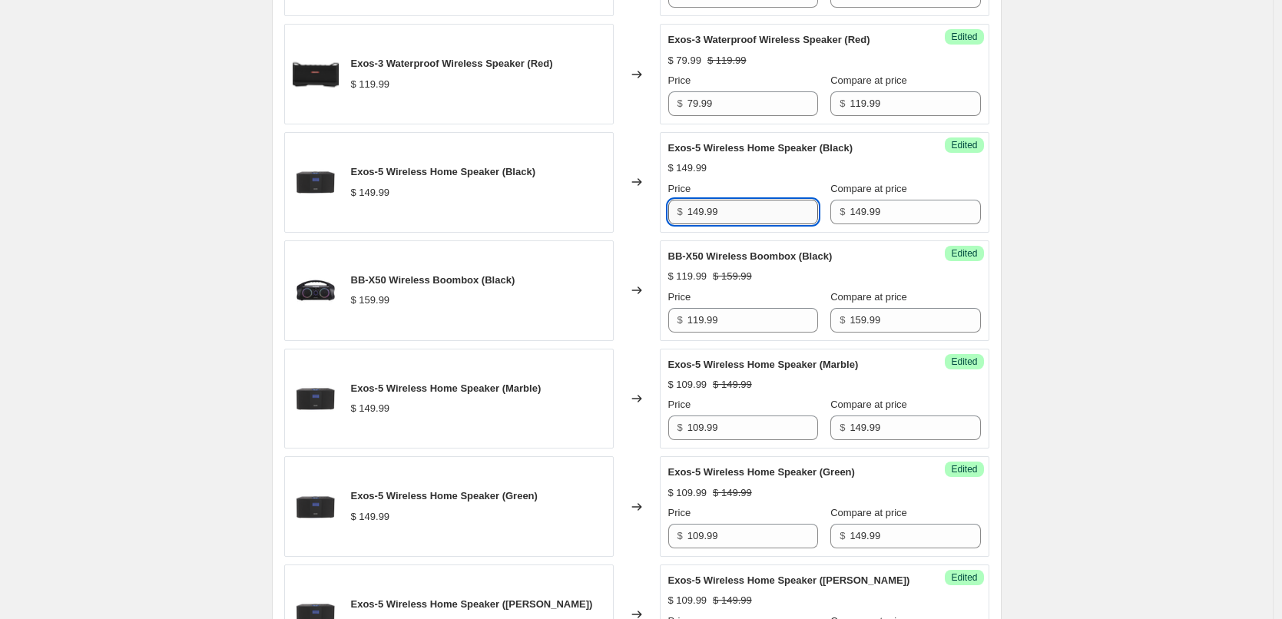
click at [738, 216] on input "149.99" at bounding box center [753, 212] width 131 height 25
paste input "0"
type input "109.99"
click at [763, 181] on div "Price" at bounding box center [743, 188] width 150 height 15
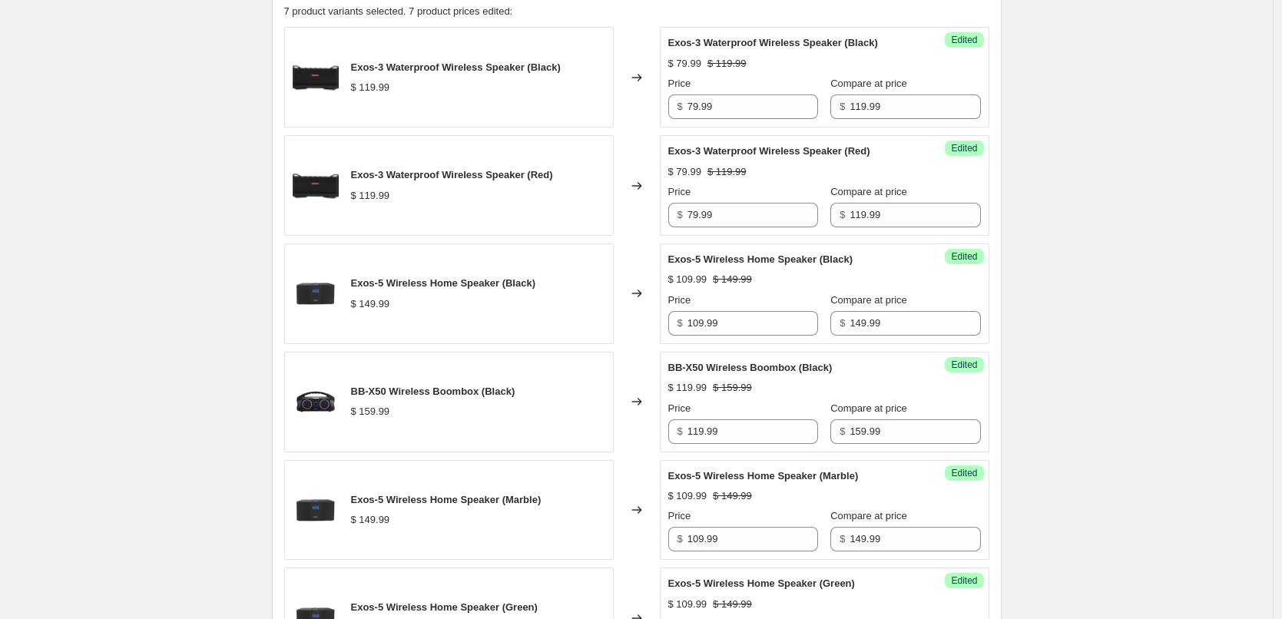
scroll to position [341, 0]
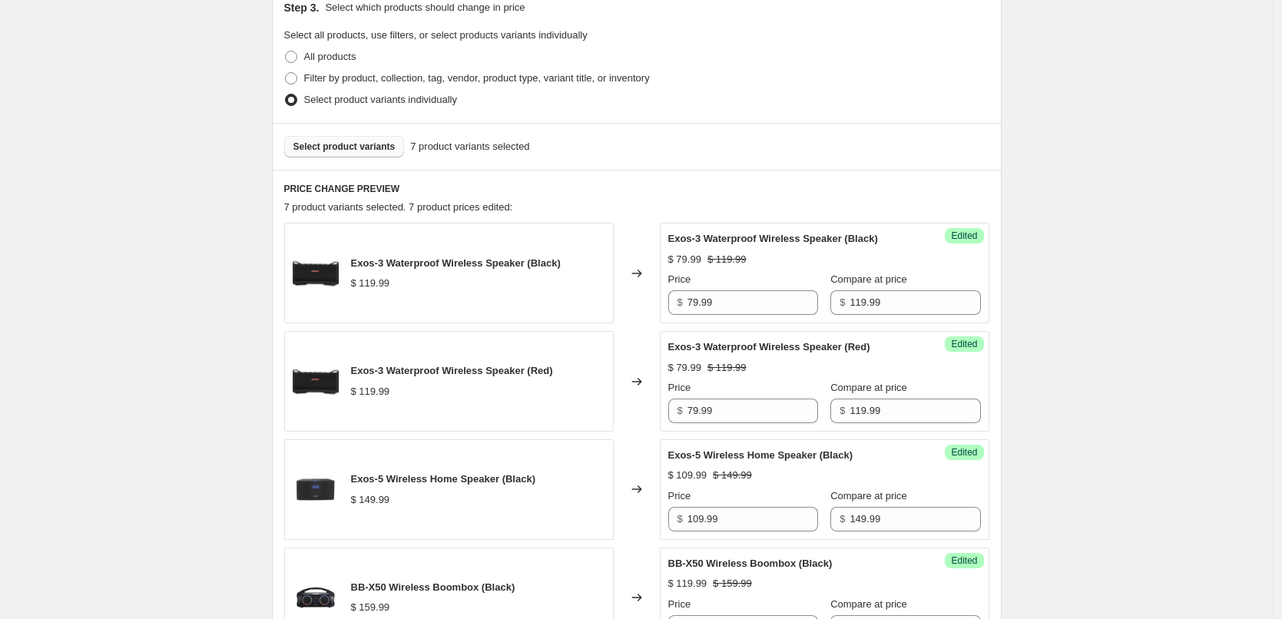
click at [368, 135] on div "Select product variants 7 product variants selected" at bounding box center [637, 146] width 730 height 47
click at [366, 154] on button "Select product variants" at bounding box center [344, 147] width 121 height 22
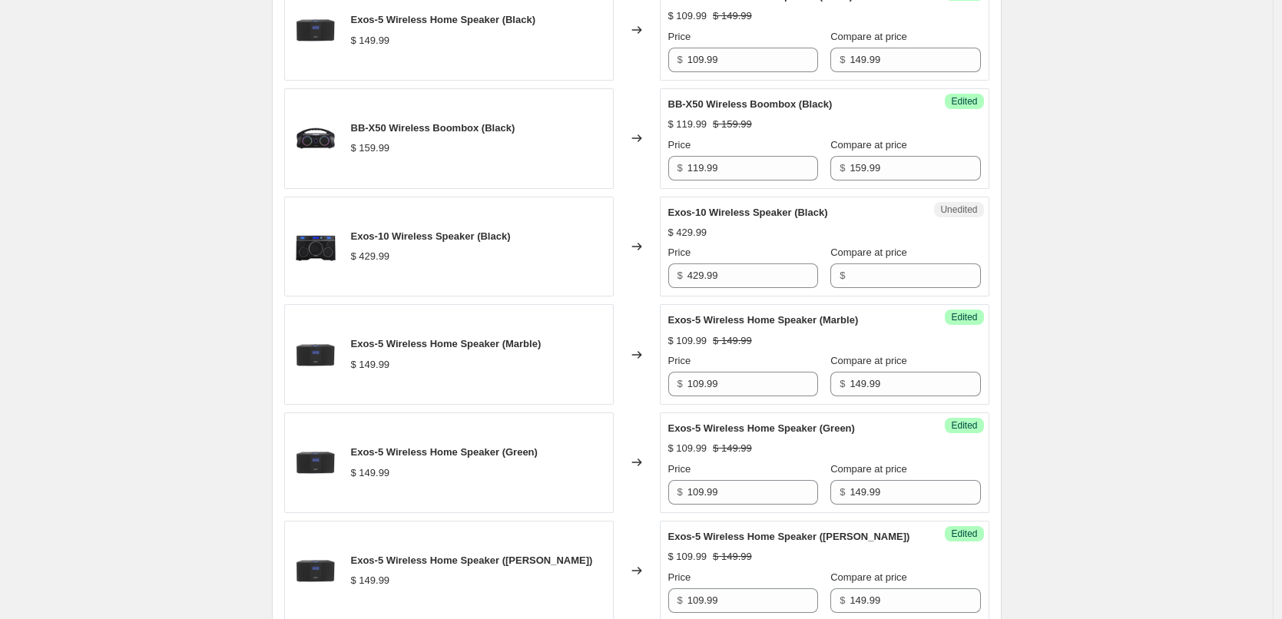
scroll to position [802, 0]
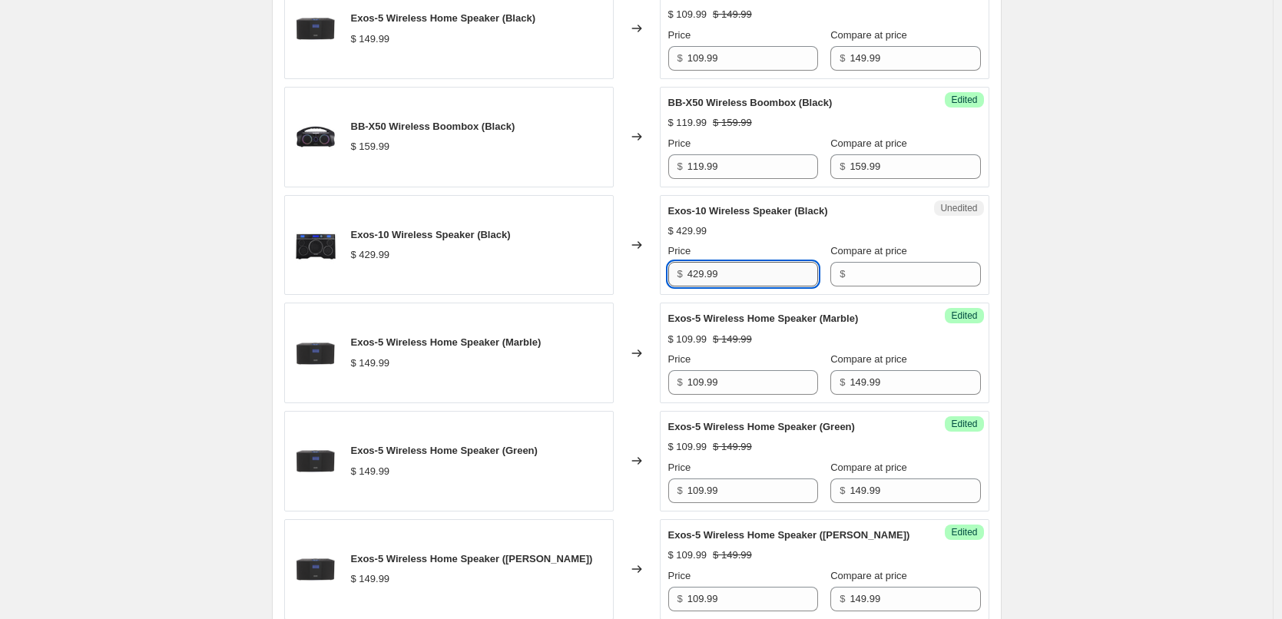
click at [748, 268] on input "429.99" at bounding box center [753, 274] width 131 height 25
click at [883, 286] on input "Compare at price" at bounding box center [915, 274] width 131 height 25
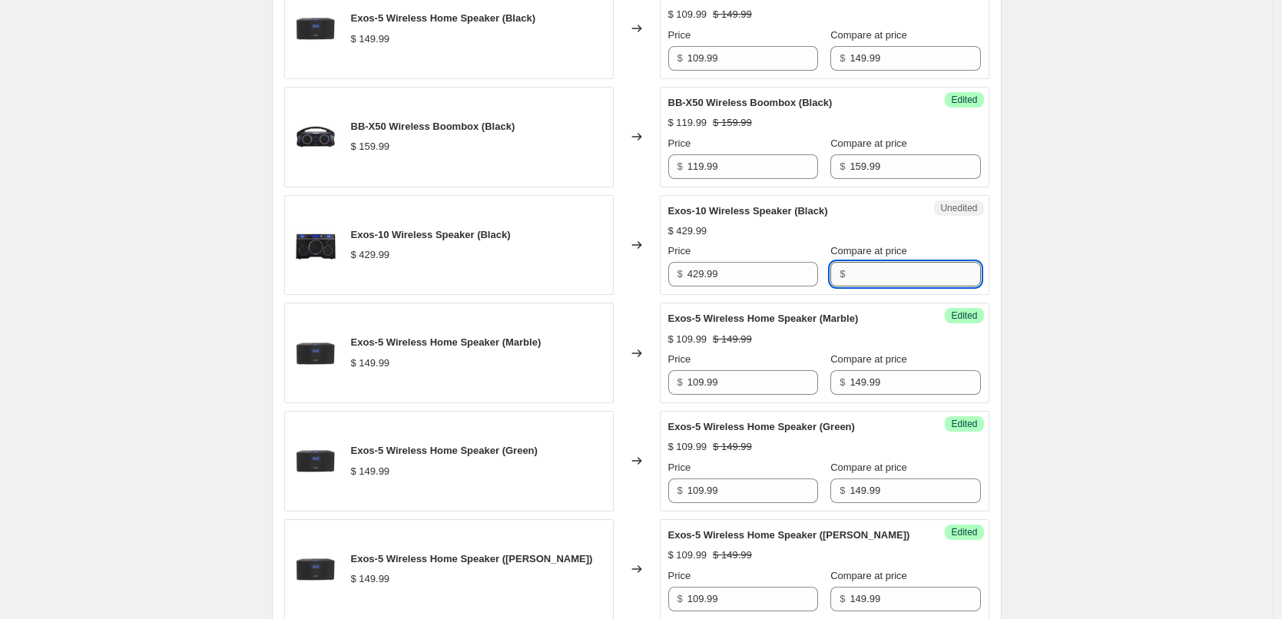
paste input "429.99"
type input "429.99"
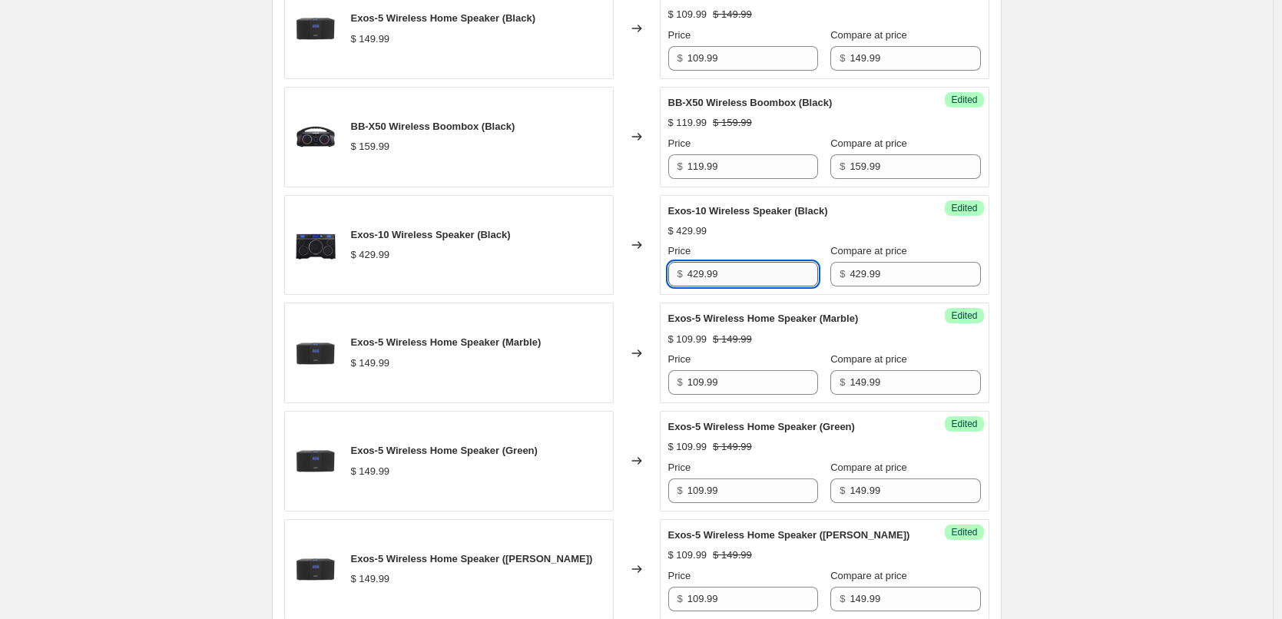
click at [778, 276] on input "429.99" at bounding box center [753, 274] width 131 height 25
type input "379.99"
click at [817, 227] on div "$ 429.99" at bounding box center [824, 231] width 313 height 15
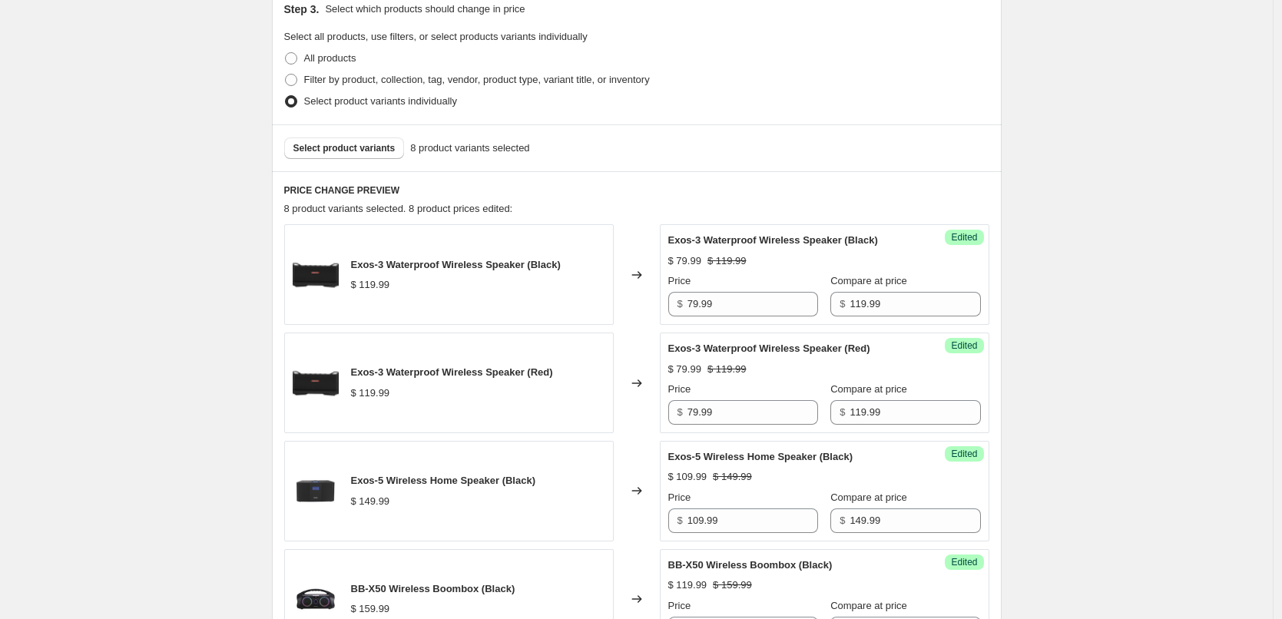
scroll to position [187, 0]
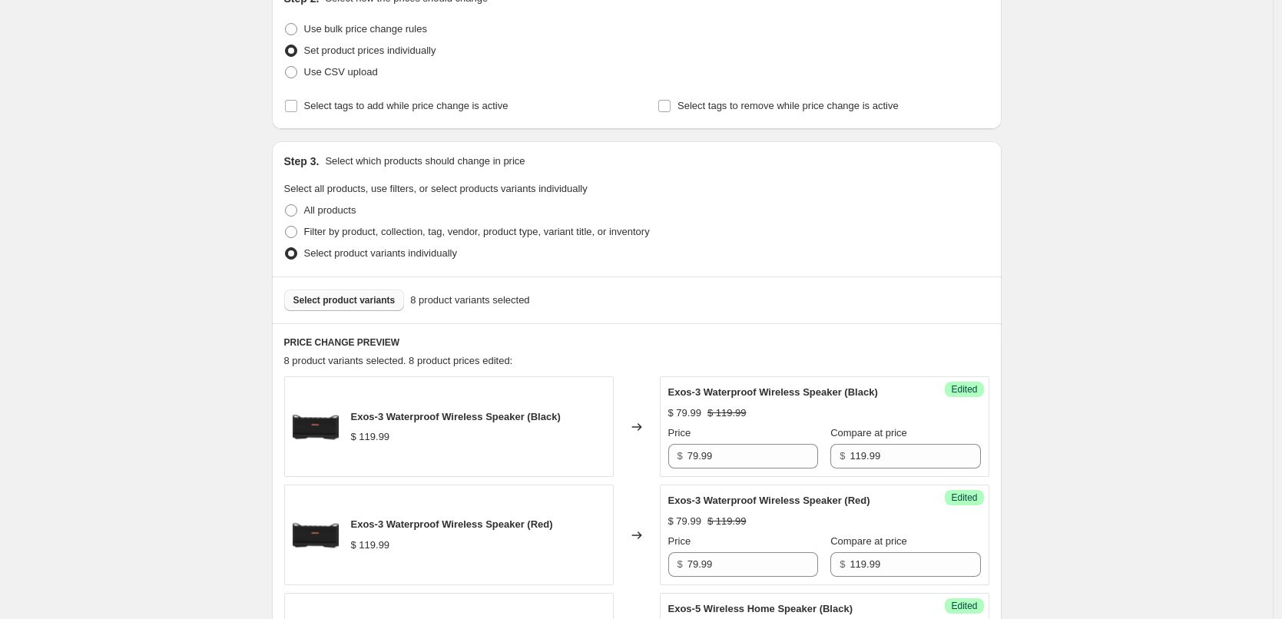
click at [351, 294] on button "Select product variants" at bounding box center [344, 301] width 121 height 22
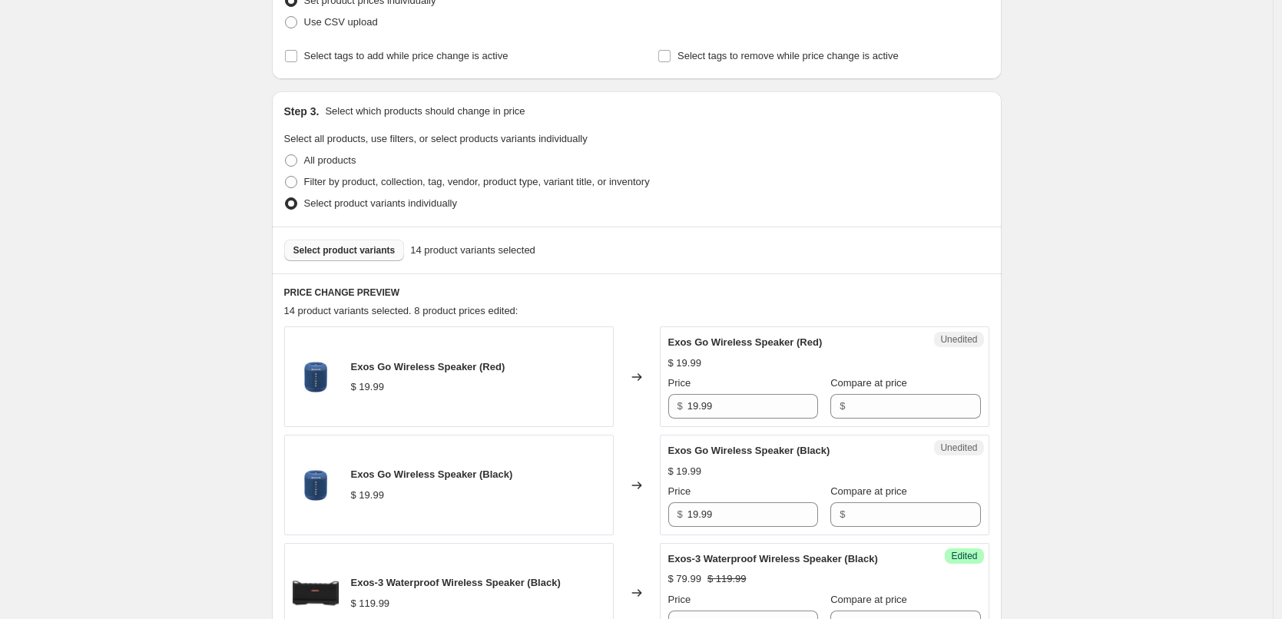
scroll to position [264, 0]
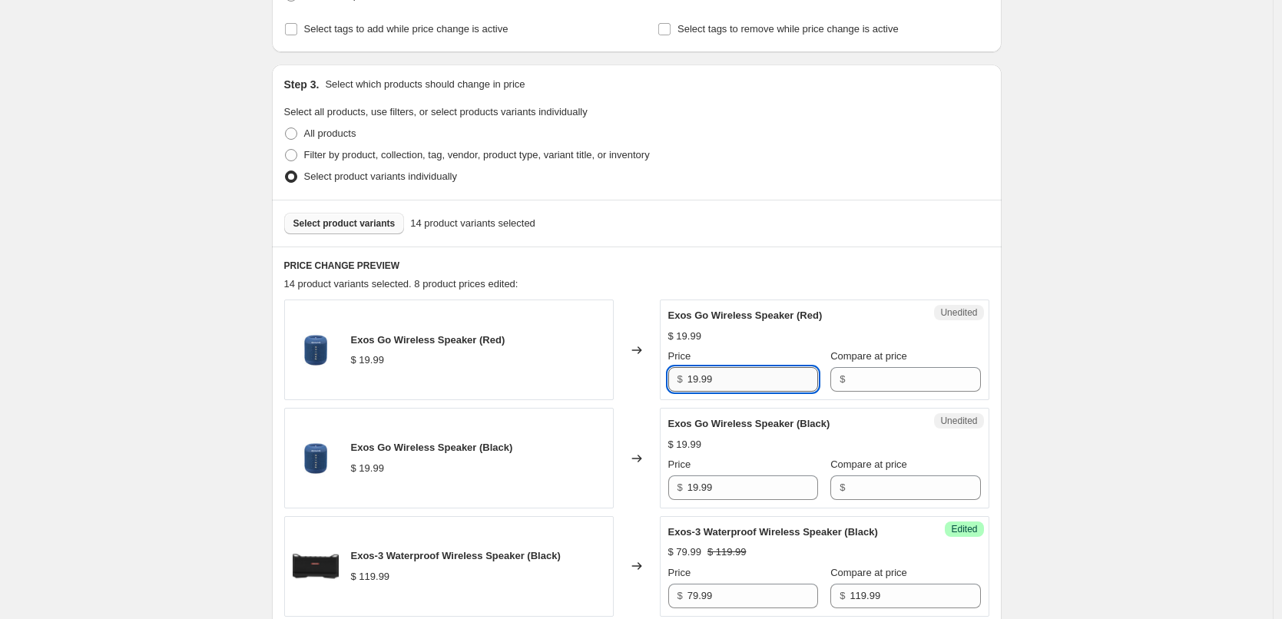
click at [736, 387] on input "19.99" at bounding box center [753, 379] width 131 height 25
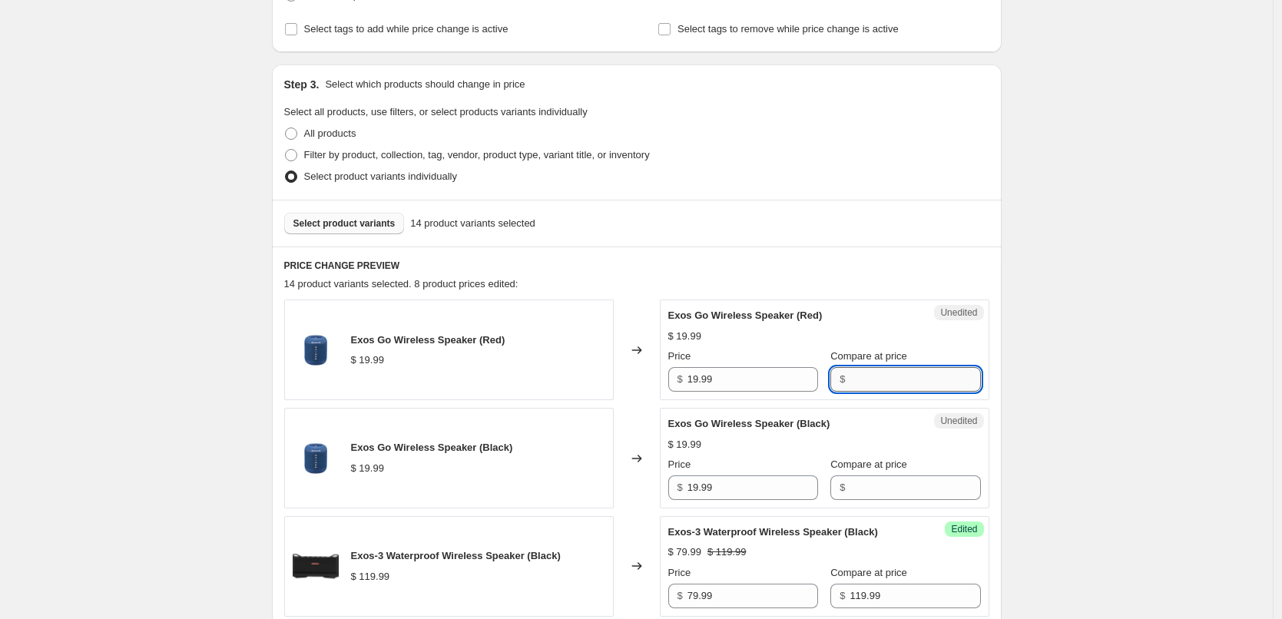
click at [850, 385] on input "Compare at price" at bounding box center [915, 379] width 131 height 25
paste input "19.99"
type input "19.99"
click at [896, 486] on input "Compare at price" at bounding box center [915, 487] width 131 height 25
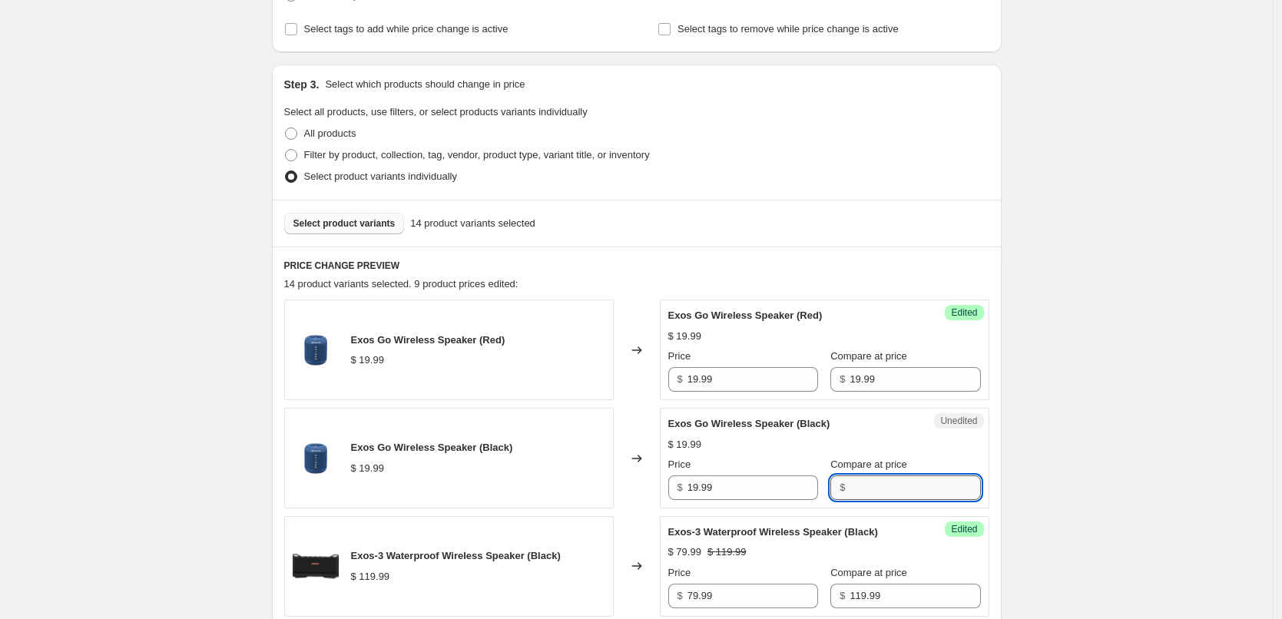
paste input "19.99"
type input "19.99"
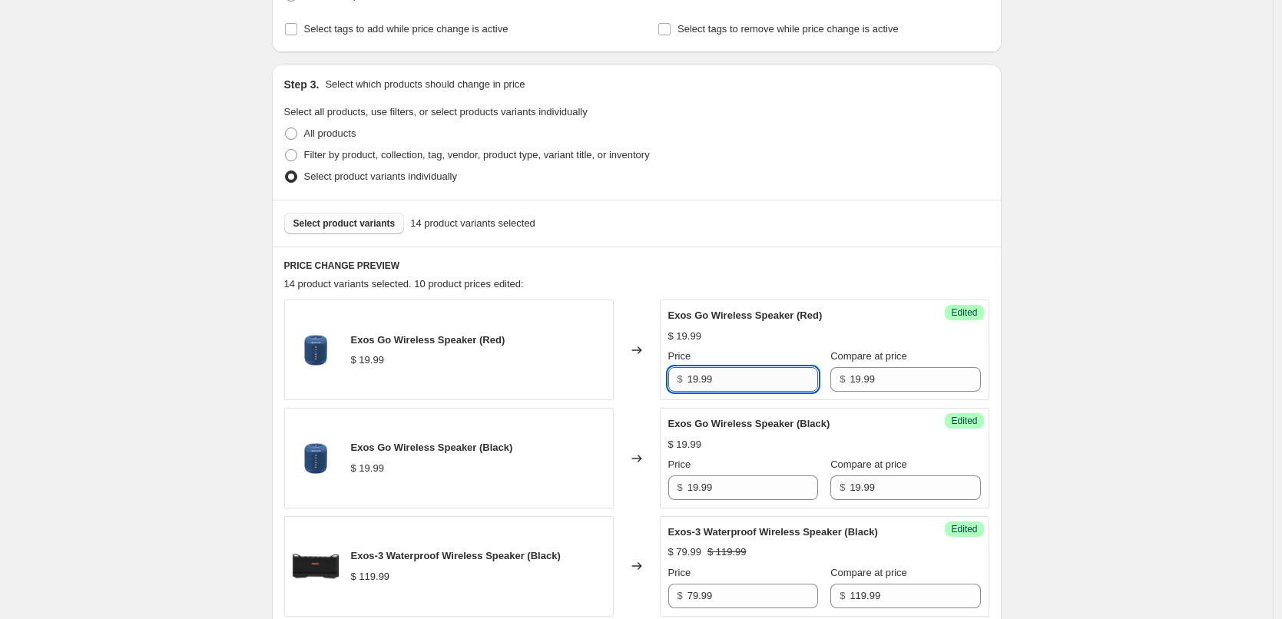
click at [754, 386] on input "19.99" at bounding box center [753, 379] width 131 height 25
type input "14.99"
click at [768, 346] on div "Exos Go Wireless Speaker (Red) $ 19.99 Price $ 14.99 Compare at price $ 19.99" at bounding box center [824, 350] width 313 height 84
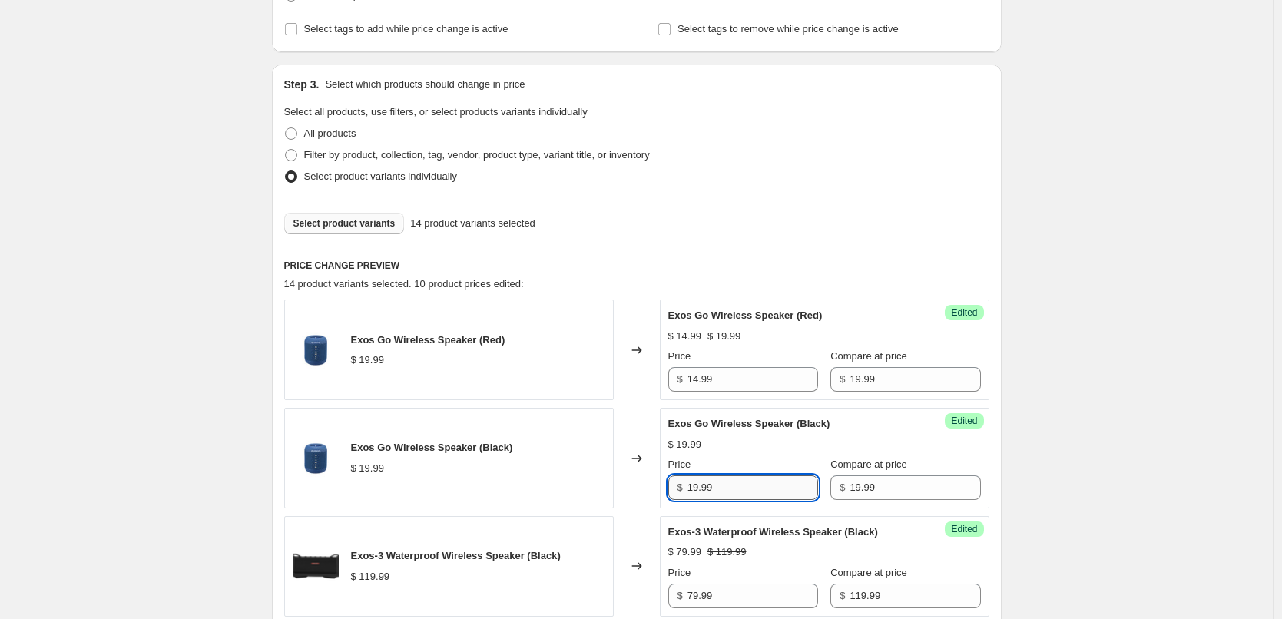
click at [723, 487] on input "19.99" at bounding box center [753, 487] width 131 height 25
type input "14.99"
click at [797, 453] on div "Exos Go Wireless Speaker (Black) $ 14.99 $ 19.99 Price $ 14.99 Compare at price…" at bounding box center [824, 458] width 313 height 84
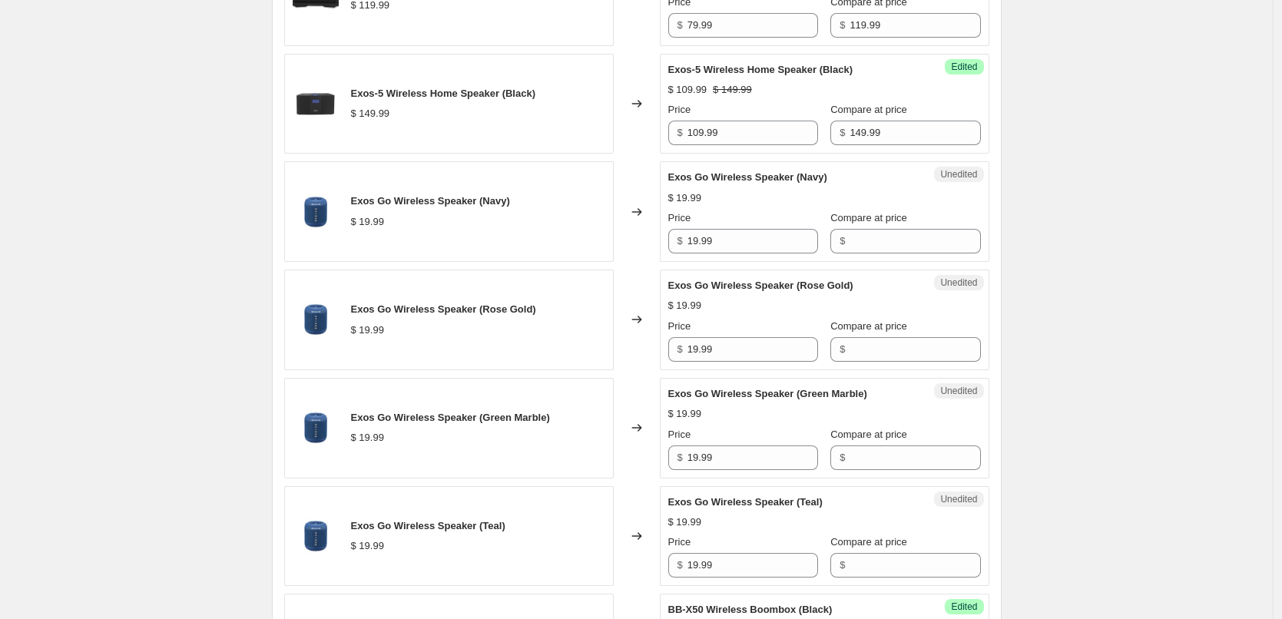
scroll to position [956, 0]
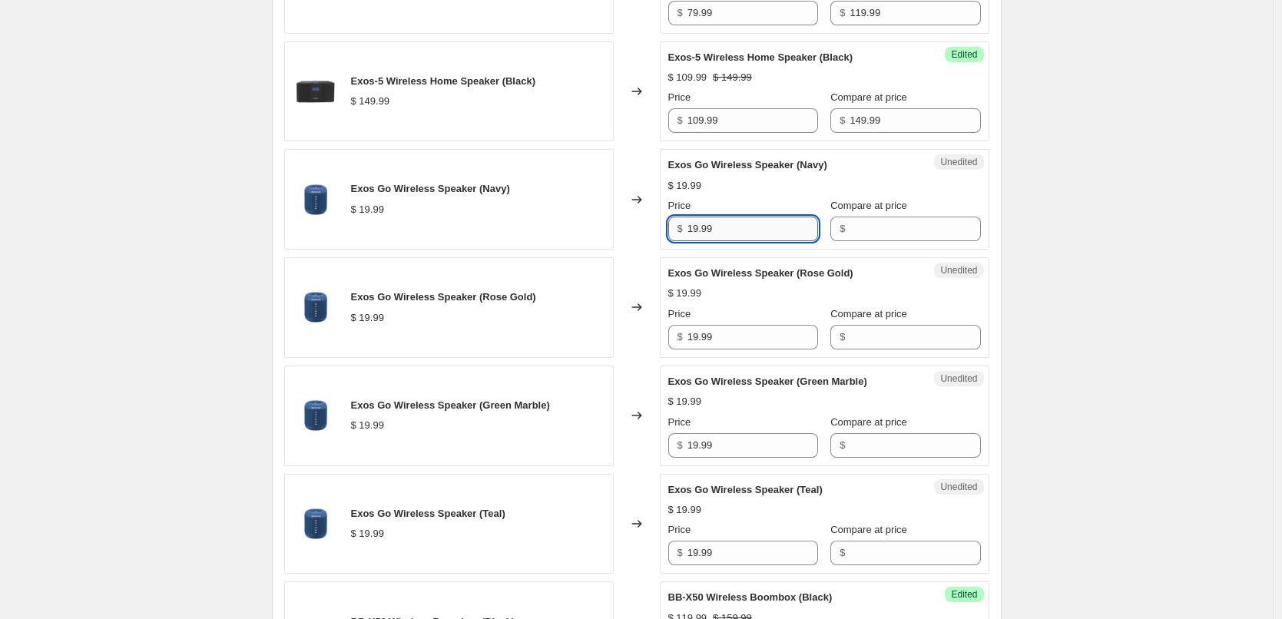
click at [747, 229] on input "19.99" at bounding box center [753, 229] width 131 height 25
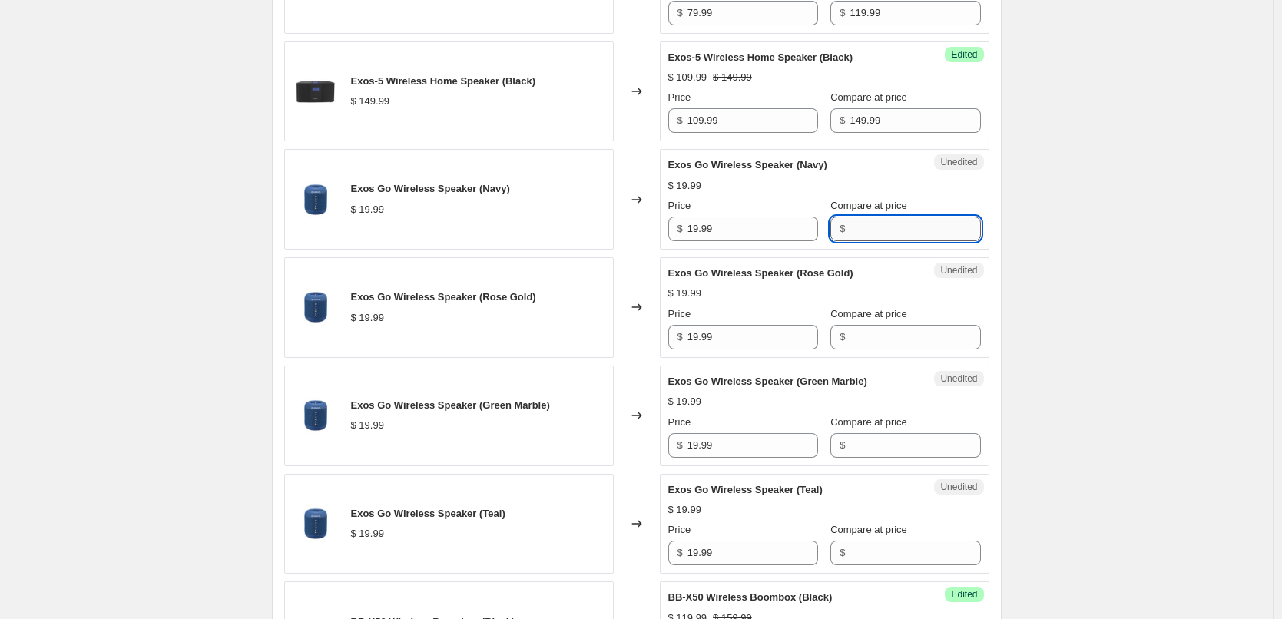
click at [862, 229] on input "Compare at price" at bounding box center [915, 229] width 131 height 25
paste input "19.99"
type input "19.99"
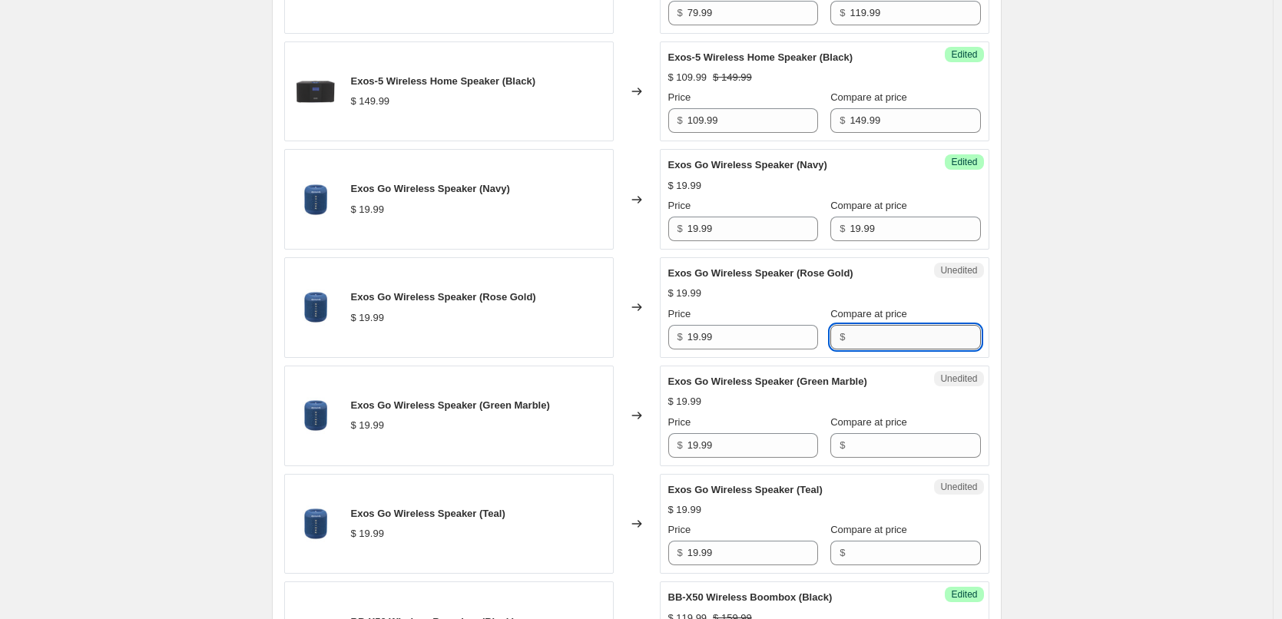
click at [900, 336] on input "Compare at price" at bounding box center [915, 337] width 131 height 25
paste input "19.99"
type input "19.99"
click at [885, 445] on input "Compare at price" at bounding box center [915, 445] width 131 height 25
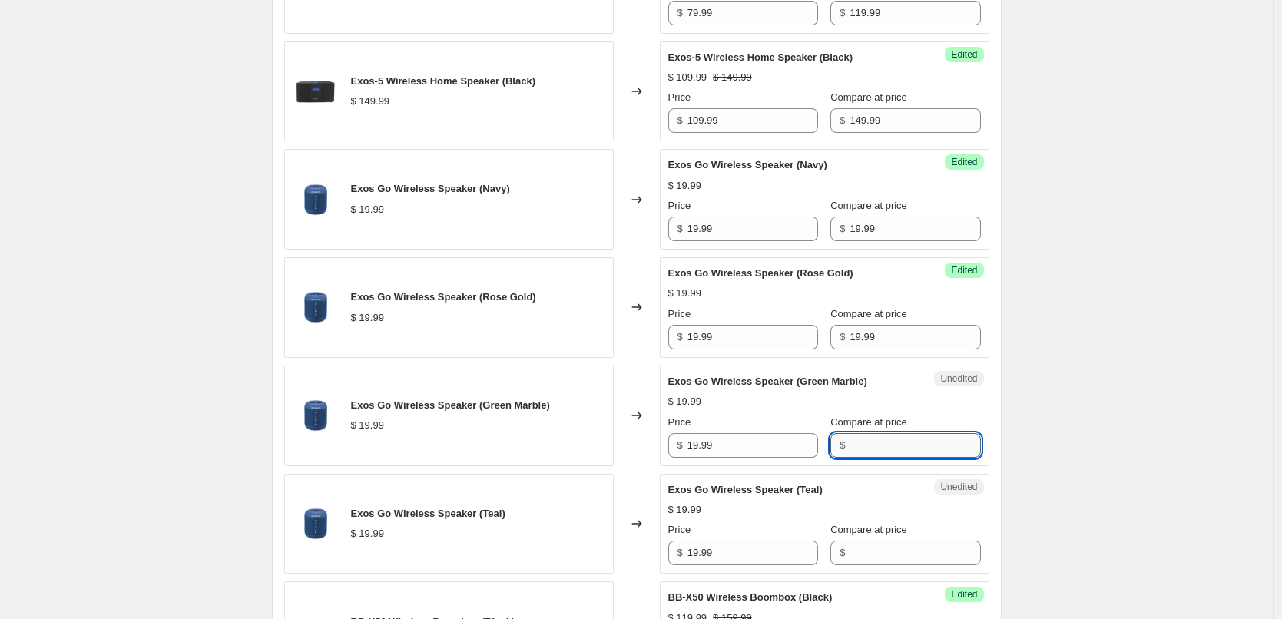
paste input "19.99"
type input "19.99"
click at [893, 555] on input "Compare at price" at bounding box center [915, 553] width 131 height 25
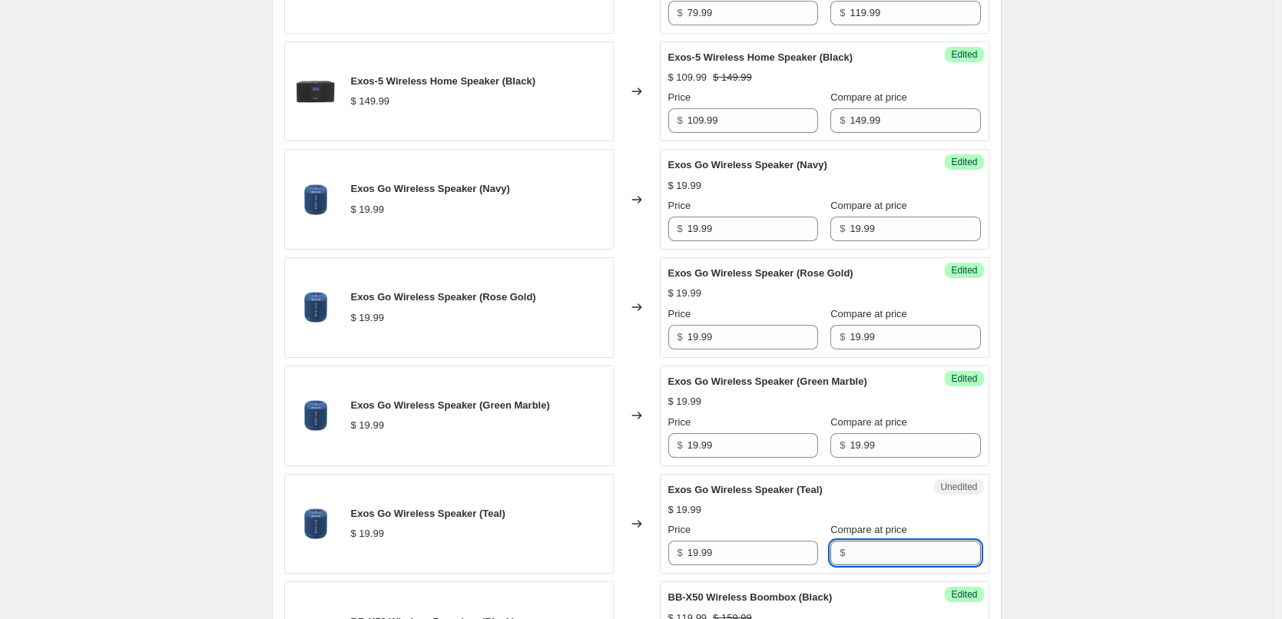
paste input "19.99"
type input "19.99"
click at [883, 509] on div "$ 19.99" at bounding box center [824, 509] width 313 height 15
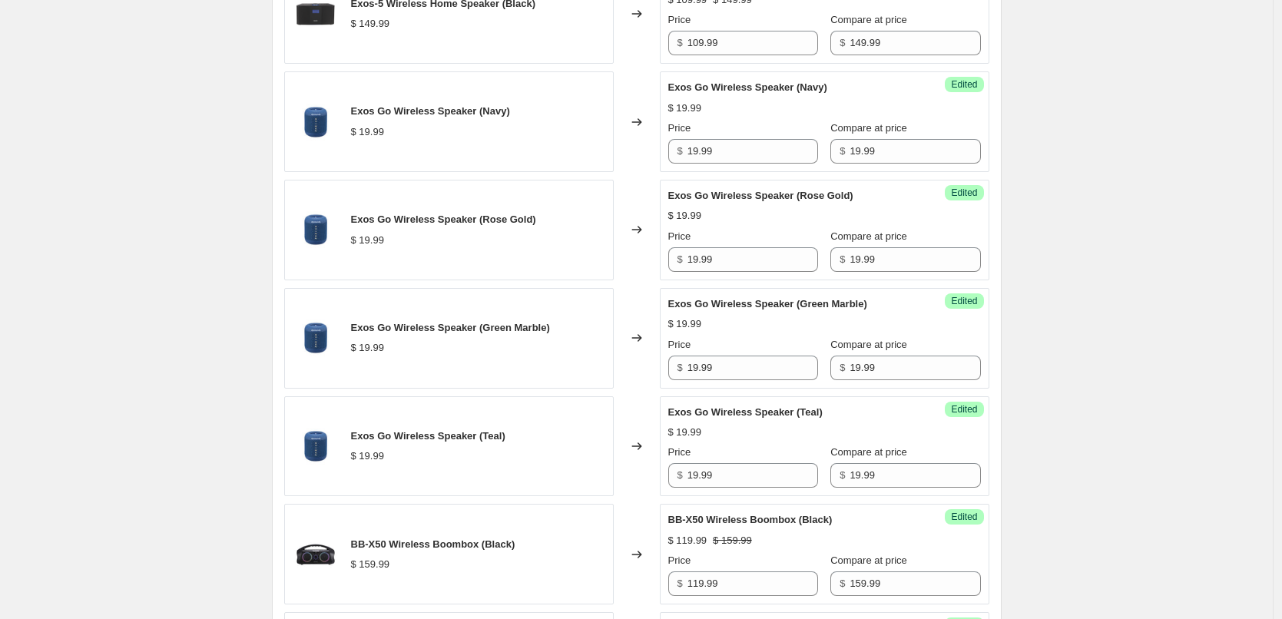
scroll to position [1109, 0]
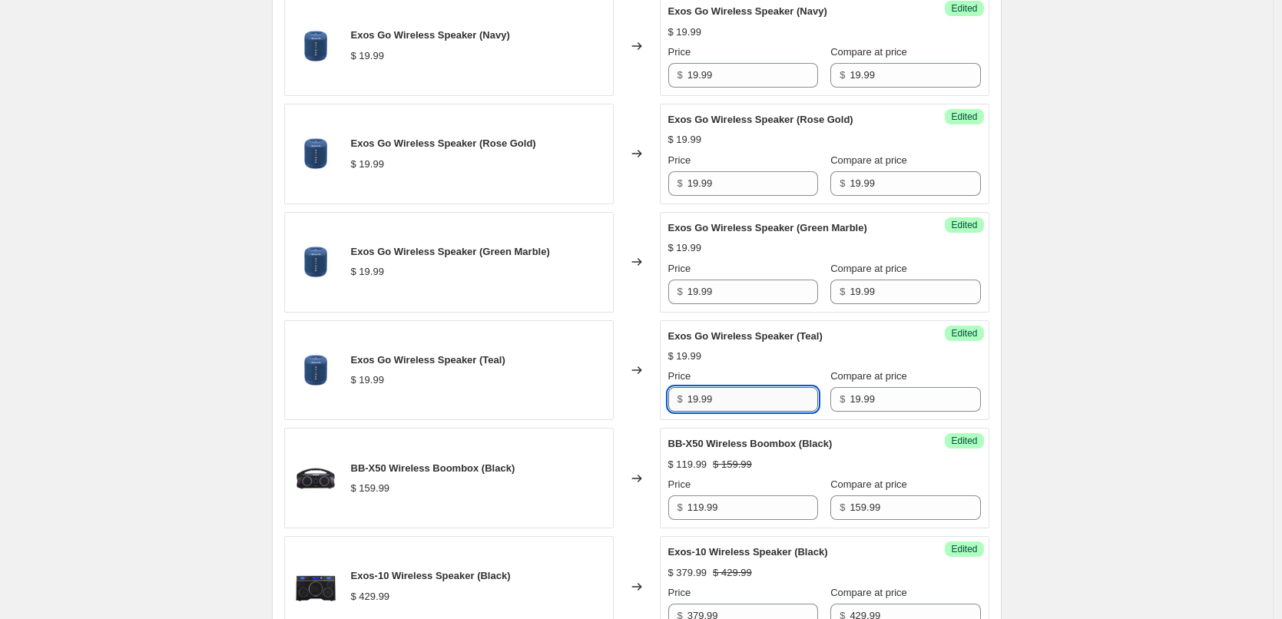
click at [734, 404] on input "19.99" at bounding box center [753, 399] width 131 height 25
type input "14.99"
click at [774, 353] on div "$ 14.99 $ 19.99" at bounding box center [824, 356] width 313 height 15
click at [752, 398] on input "14.99" at bounding box center [753, 399] width 131 height 25
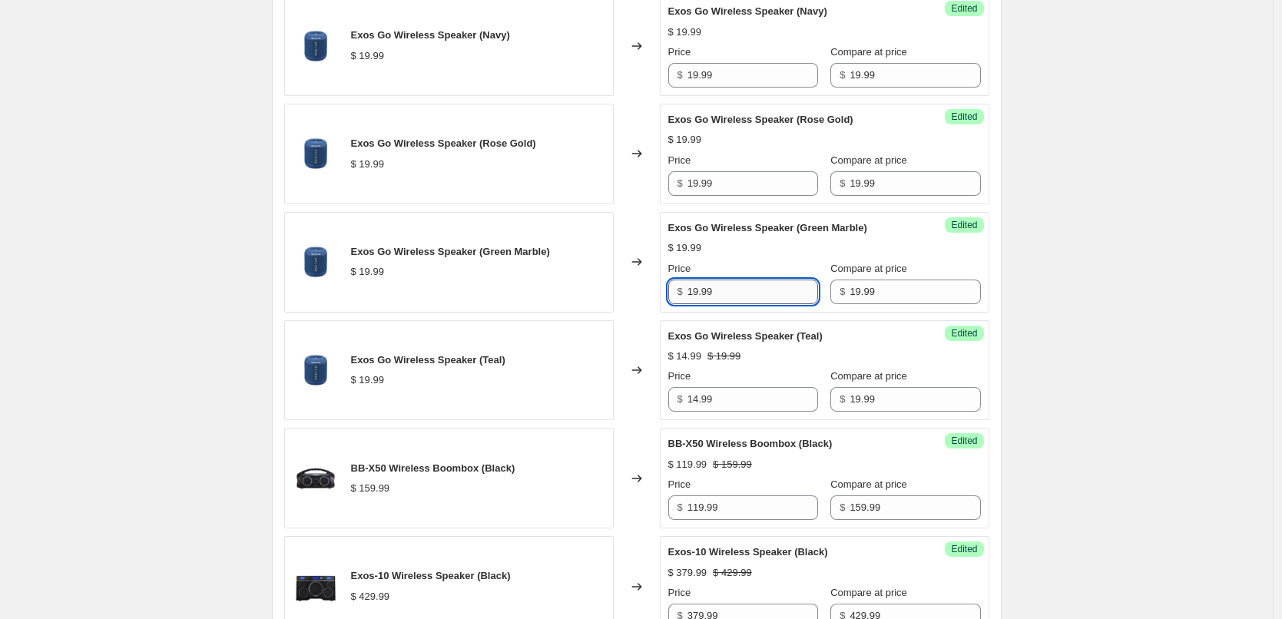
click at [750, 295] on input "19.99" at bounding box center [753, 292] width 131 height 25
paste input "4"
type input "14.99"
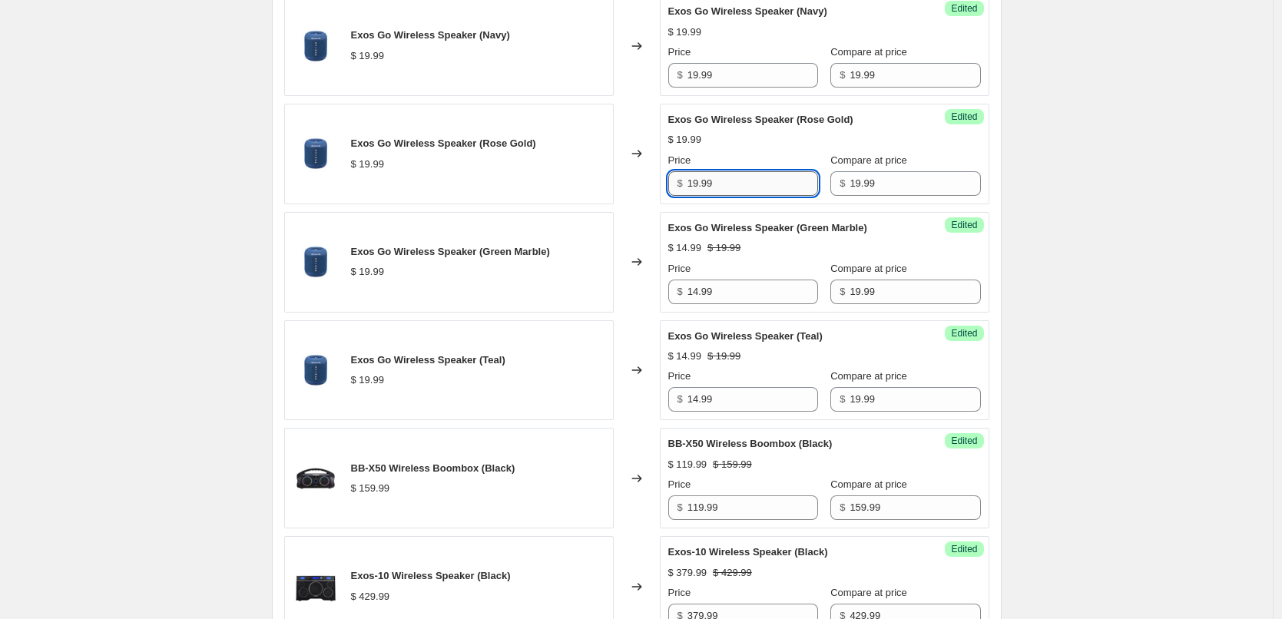
click at [740, 193] on input "19.99" at bounding box center [753, 183] width 131 height 25
paste input "4"
type input "14.99"
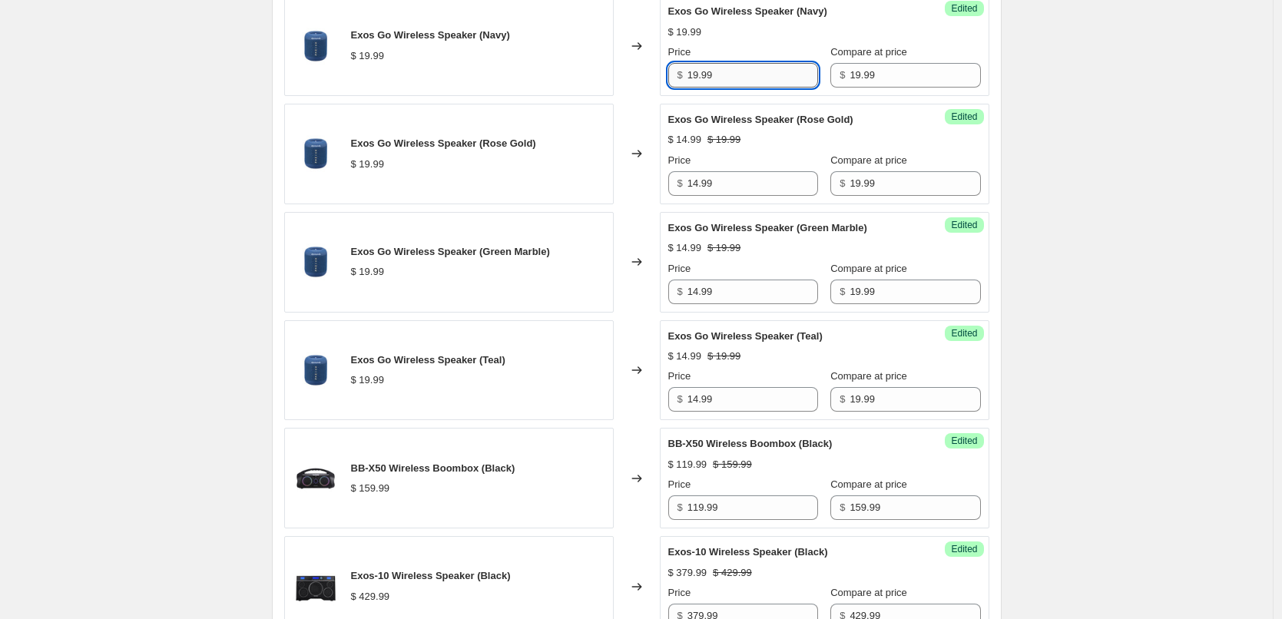
click at [744, 74] on input "19.99" at bounding box center [753, 75] width 131 height 25
paste input "4"
type input "14.99"
click at [758, 45] on div "Price" at bounding box center [743, 52] width 150 height 15
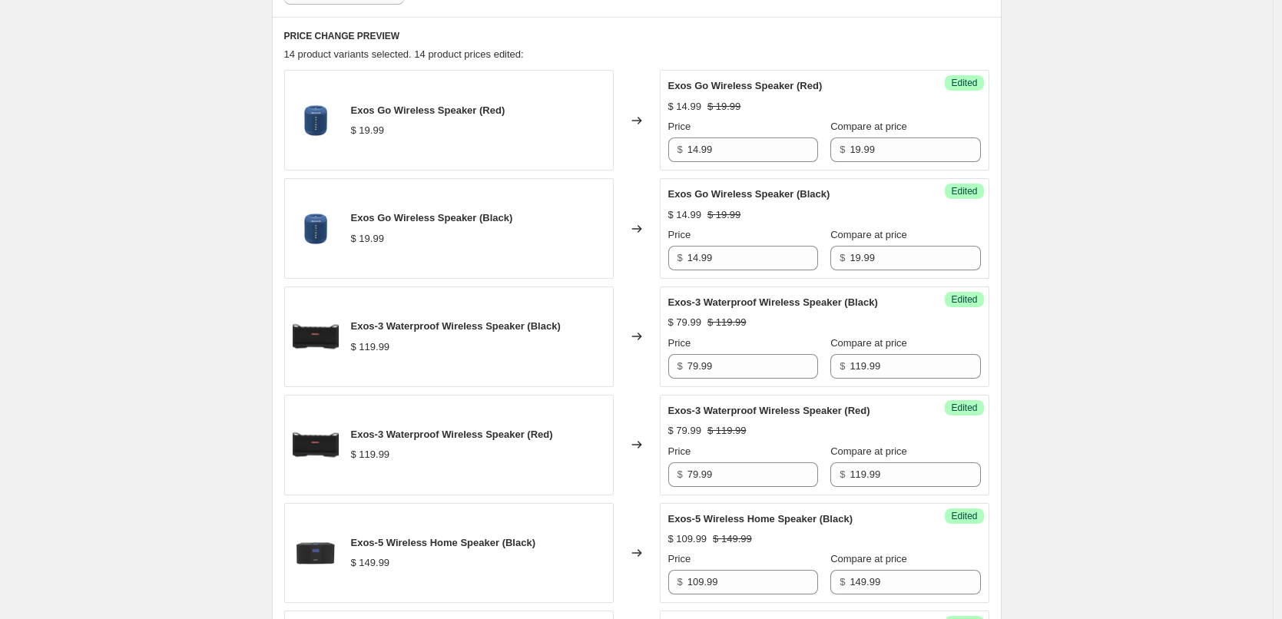
scroll to position [264, 0]
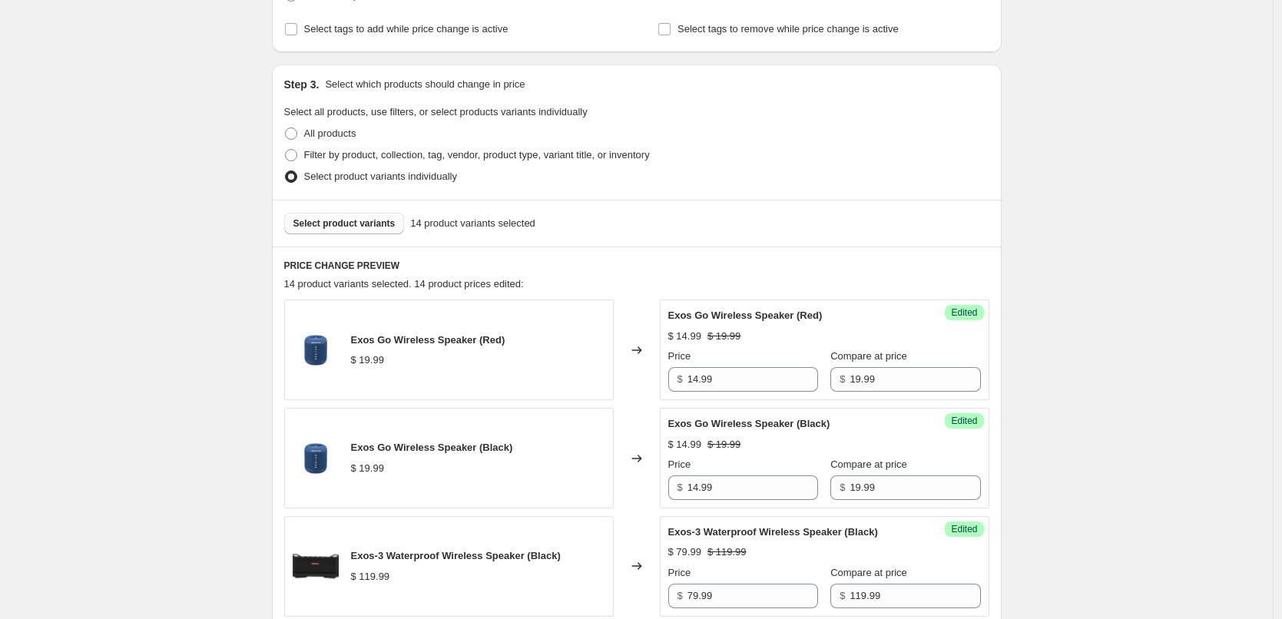
click at [369, 226] on span "Select product variants" at bounding box center [344, 223] width 102 height 12
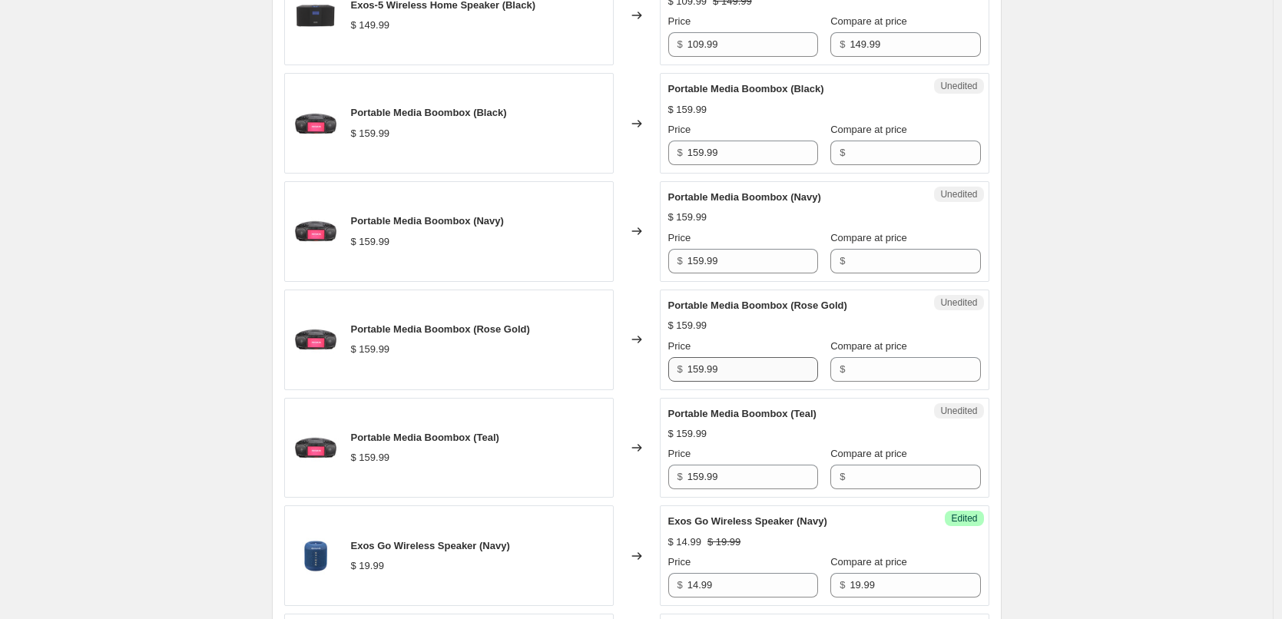
scroll to position [1032, 0]
click at [745, 154] on input "159.99" at bounding box center [753, 152] width 131 height 25
click at [894, 156] on input "Compare at price" at bounding box center [915, 152] width 131 height 25
paste input "159.99"
type input "159.99"
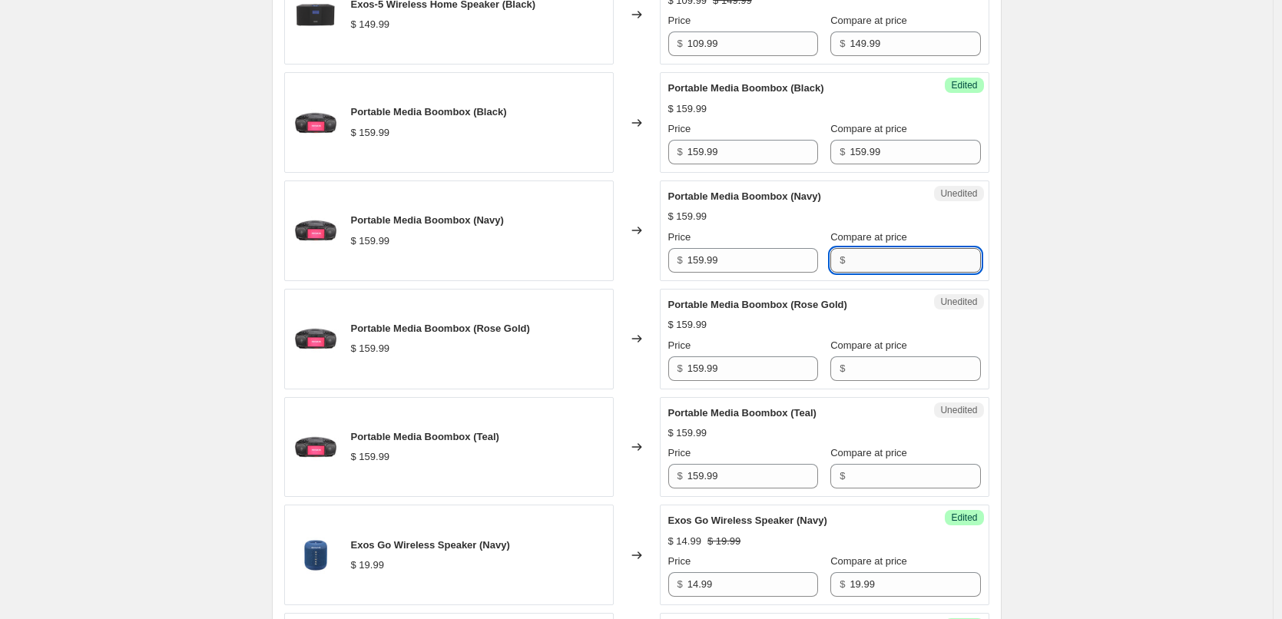
click at [886, 263] on input "Compare at price" at bounding box center [915, 260] width 131 height 25
paste input "159.99"
type input "159.99"
click at [880, 367] on input "Compare at price" at bounding box center [915, 368] width 131 height 25
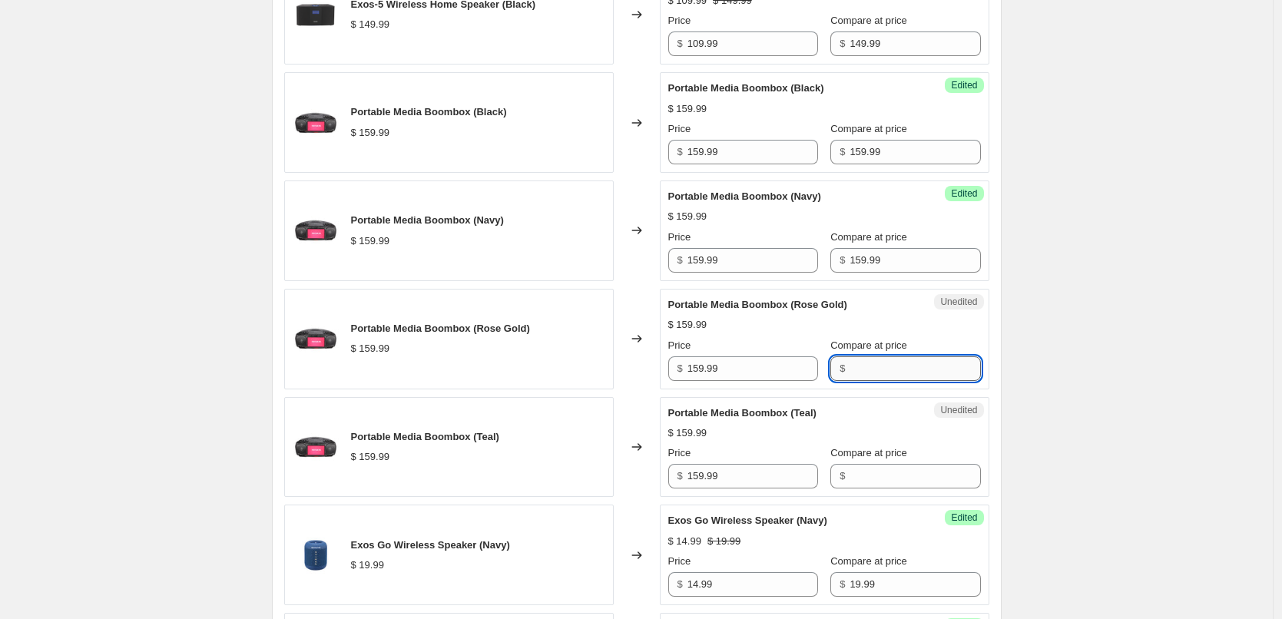
paste input "159.99"
type input "159.99"
click at [877, 486] on input "Compare at price" at bounding box center [915, 476] width 131 height 25
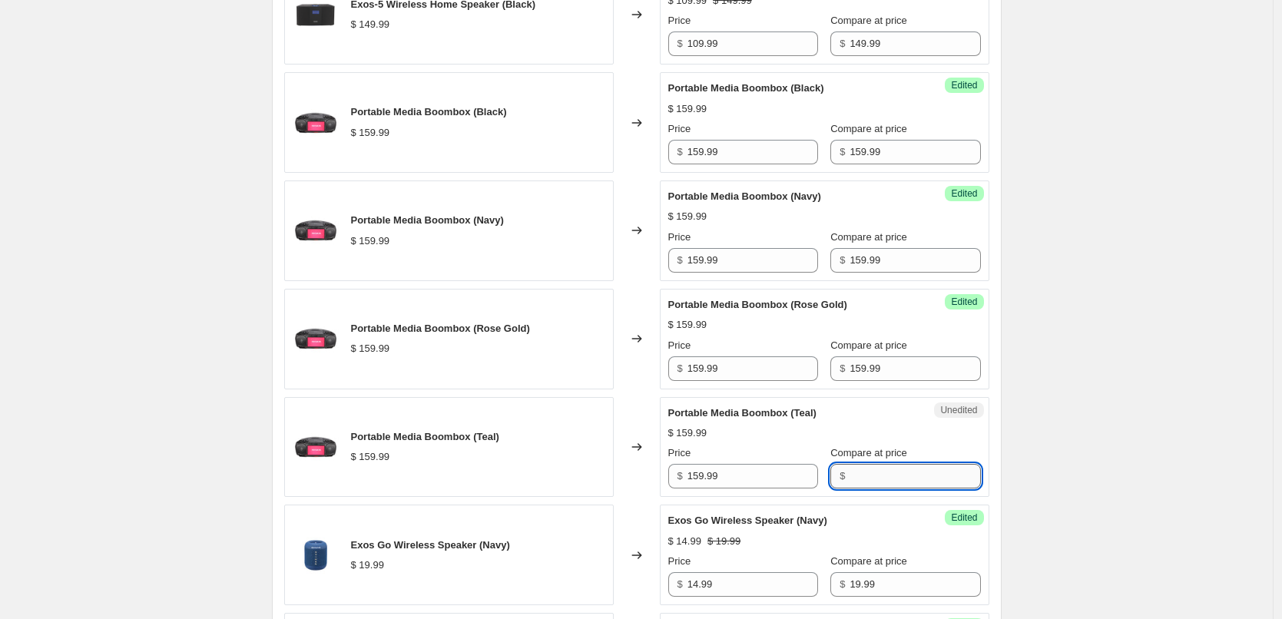
paste input "159.99"
type input "159.99"
click at [755, 482] on input "159.99" at bounding box center [753, 476] width 131 height 25
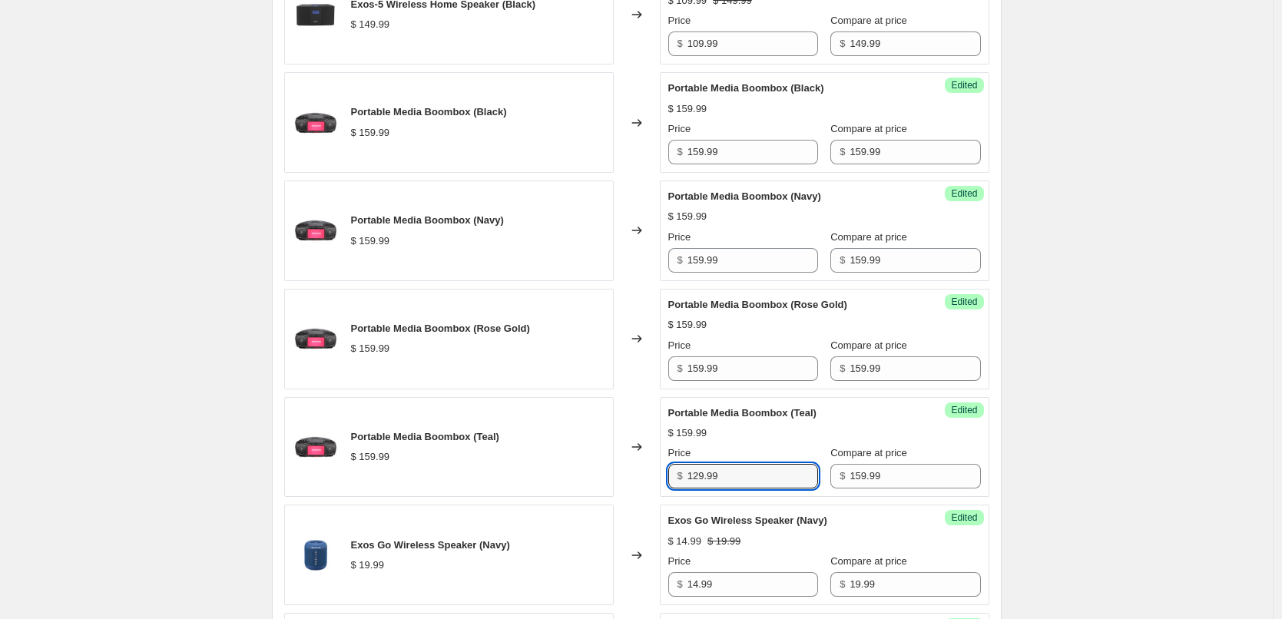
type input "129.99"
click at [756, 439] on div "$ 159.99" at bounding box center [824, 433] width 313 height 15
click at [746, 481] on input "129.99" at bounding box center [753, 476] width 131 height 25
click at [753, 367] on input "159.99" at bounding box center [753, 368] width 131 height 25
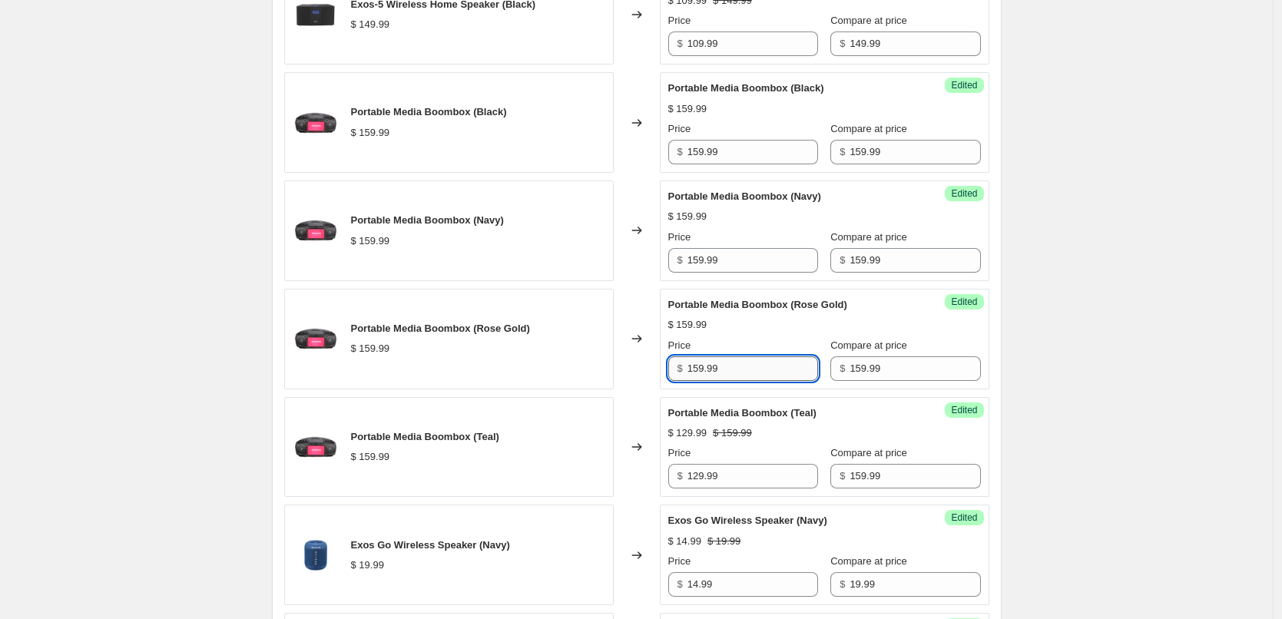
paste input "2"
type input "129.99"
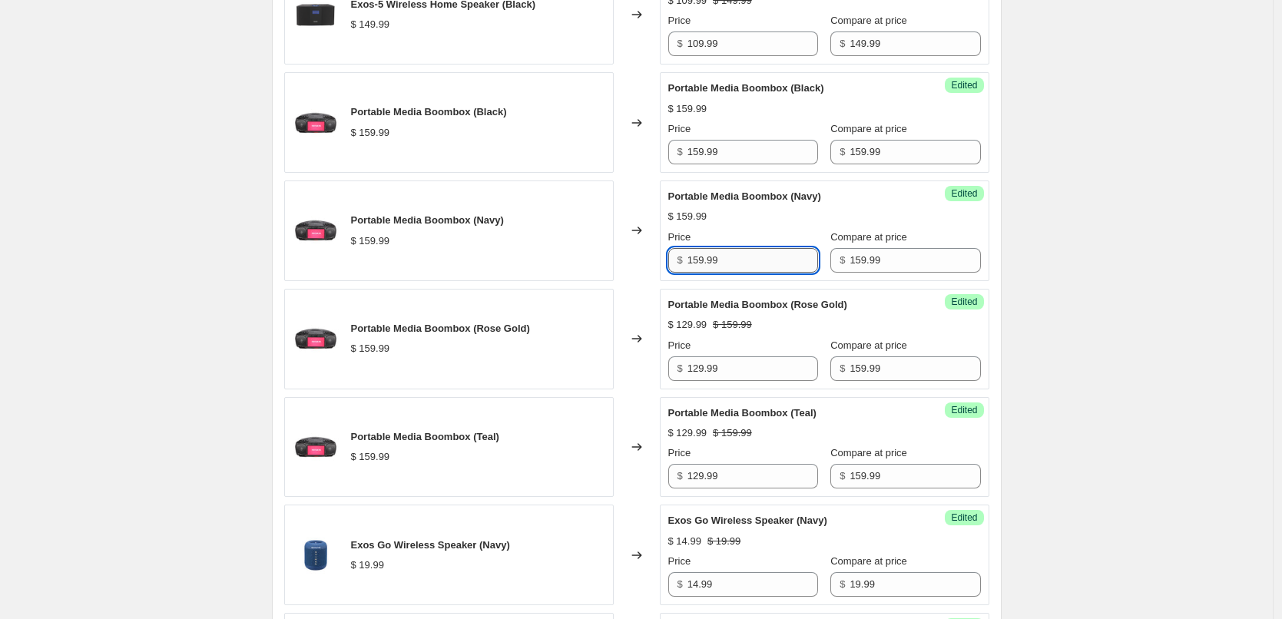
click at [733, 257] on input "159.99" at bounding box center [753, 260] width 131 height 25
paste input "2"
type input "129.99"
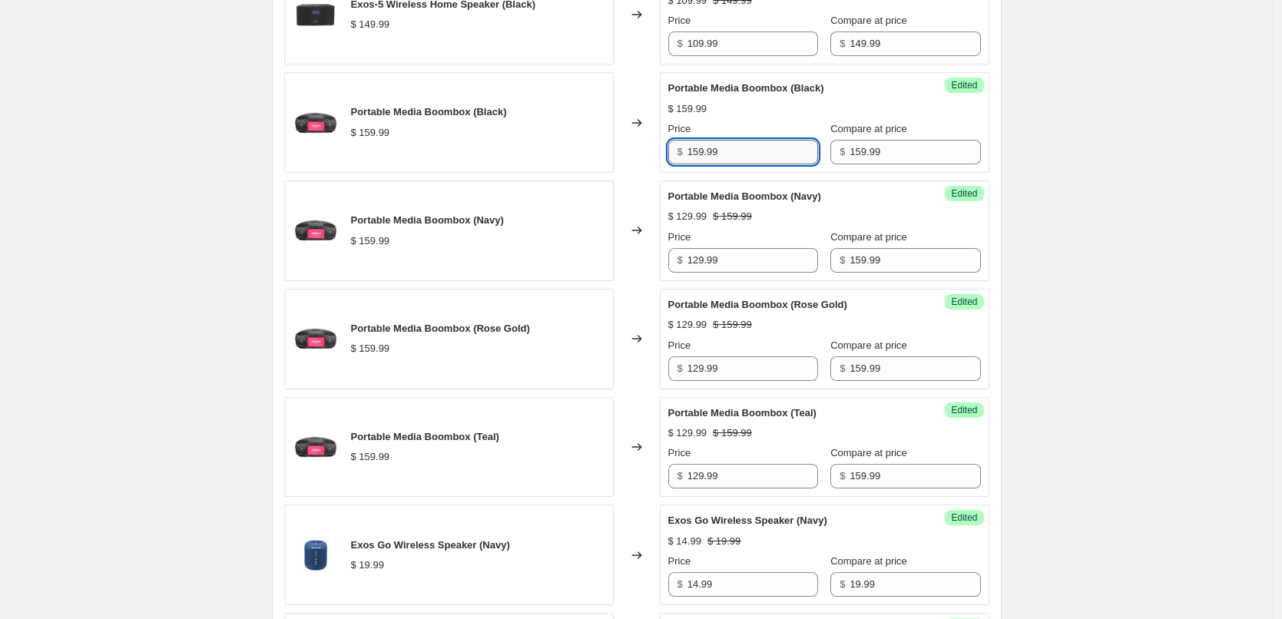
click at [736, 156] on input "159.99" at bounding box center [753, 152] width 131 height 25
paste input "2"
type input "129.99"
click at [764, 112] on div "$ 159.99" at bounding box center [824, 108] width 313 height 15
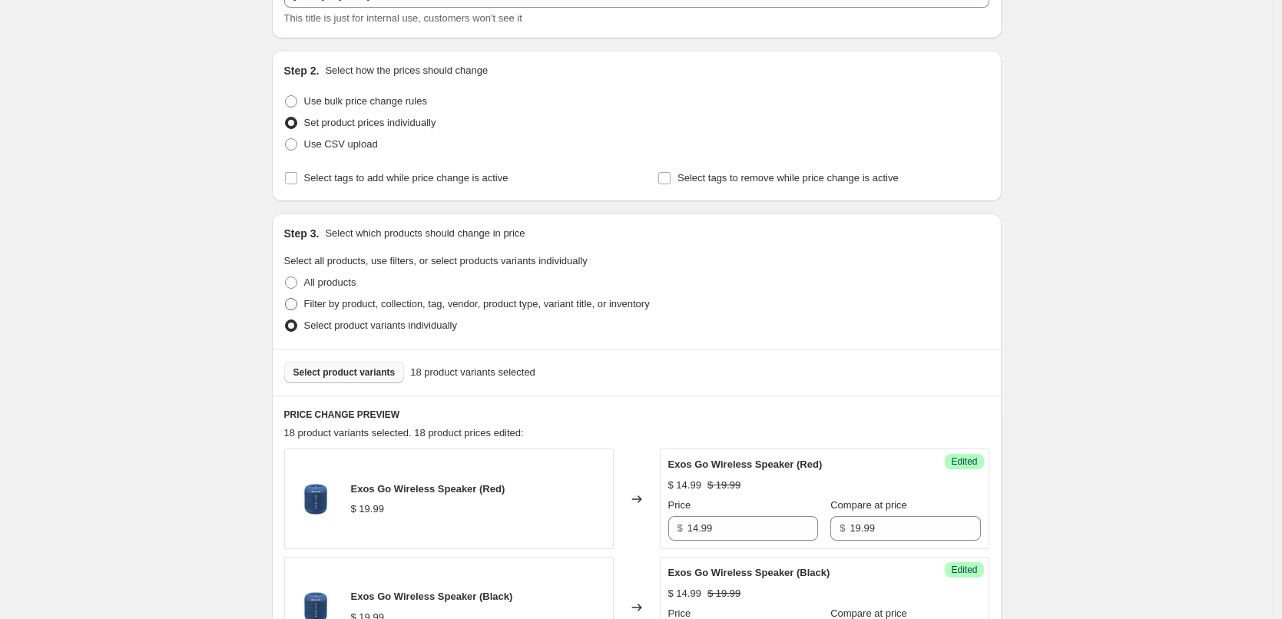
scroll to position [111, 0]
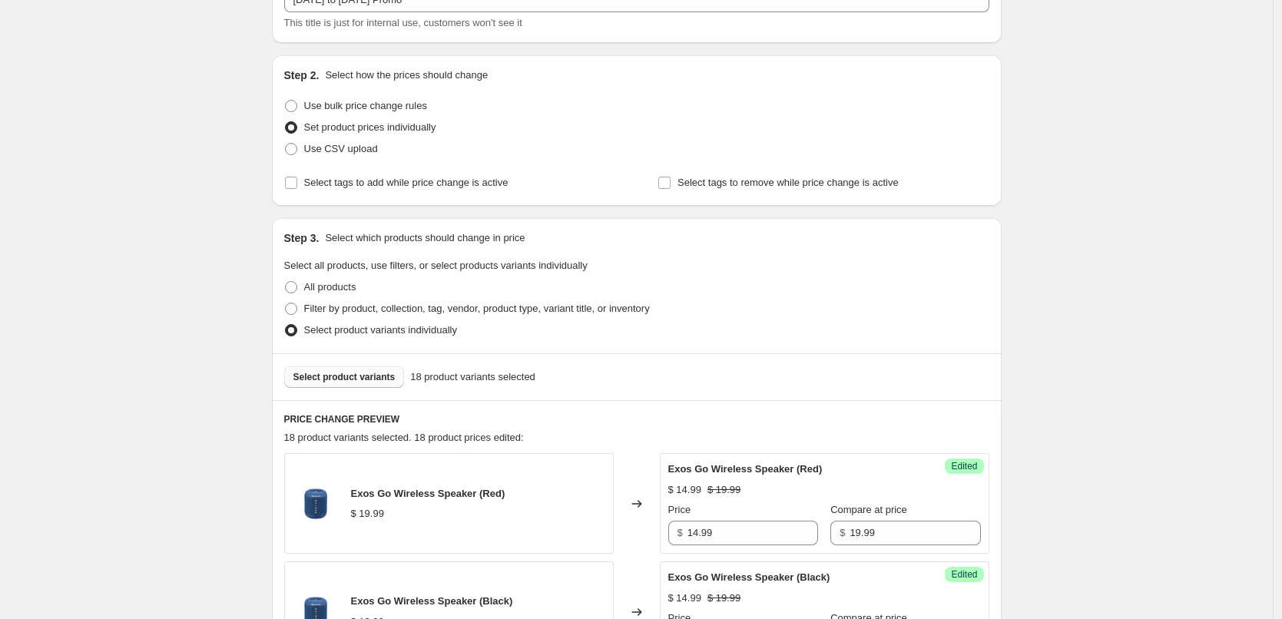
click at [341, 379] on span "Select product variants" at bounding box center [344, 377] width 102 height 12
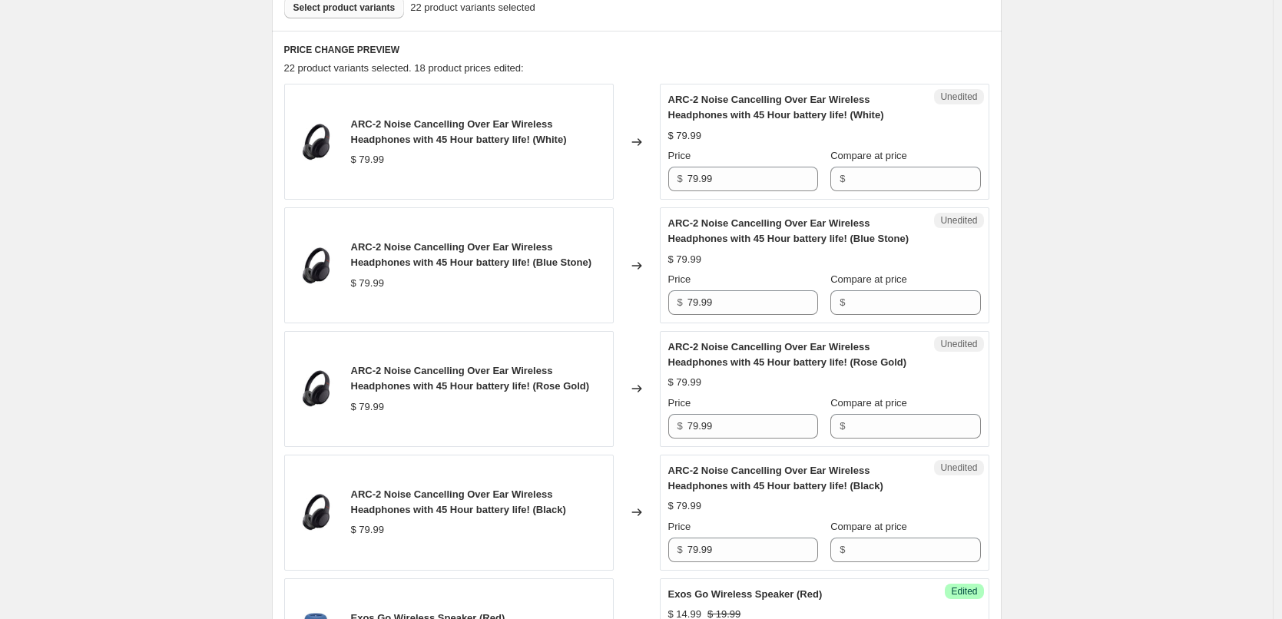
scroll to position [495, 0]
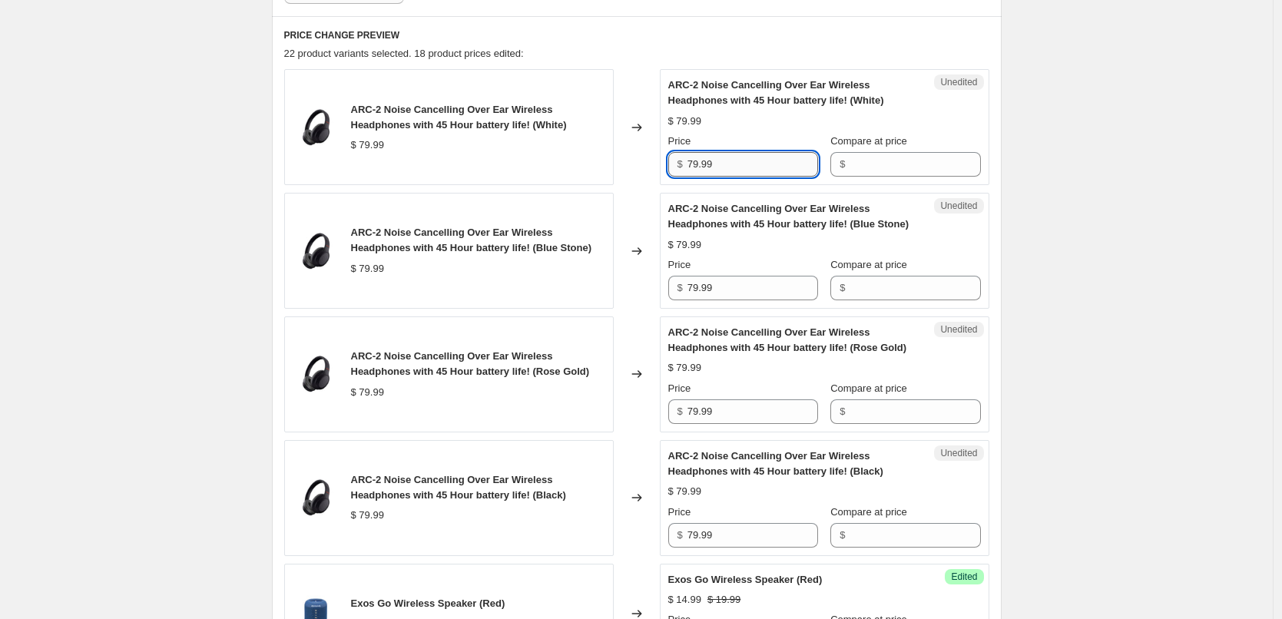
click at [734, 158] on input "79.99" at bounding box center [753, 164] width 131 height 25
click at [873, 166] on input "Compare at price" at bounding box center [915, 164] width 131 height 25
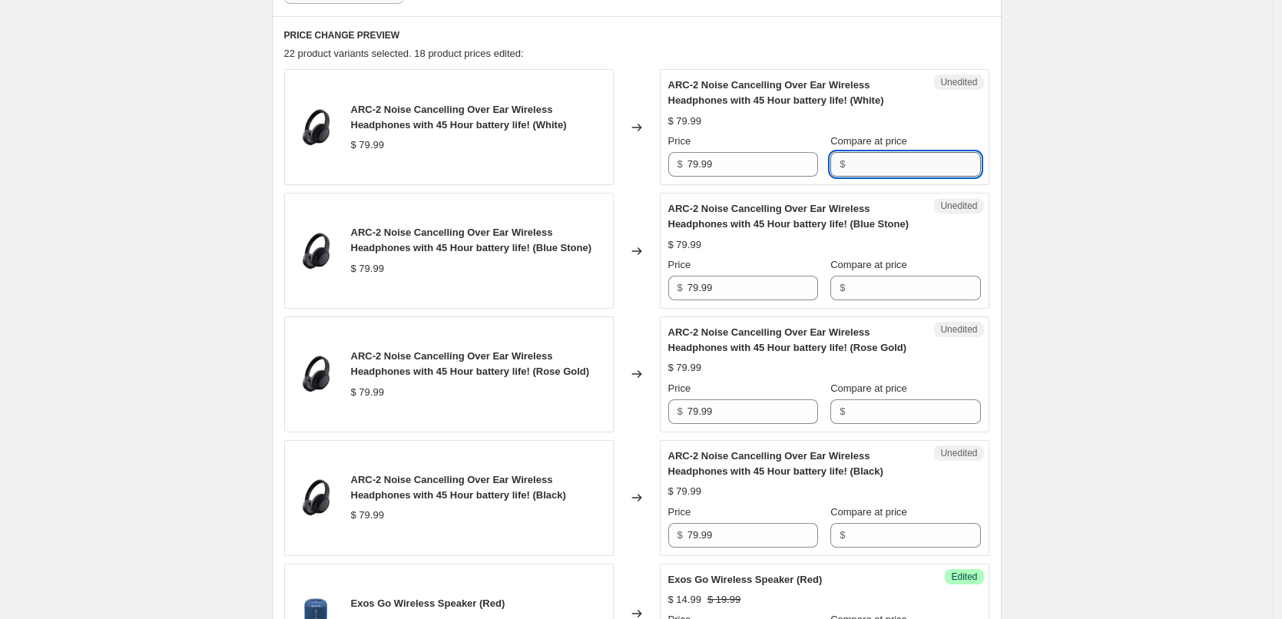
paste input "79.99"
type input "79.99"
click at [887, 284] on input "Compare at price" at bounding box center [915, 288] width 131 height 25
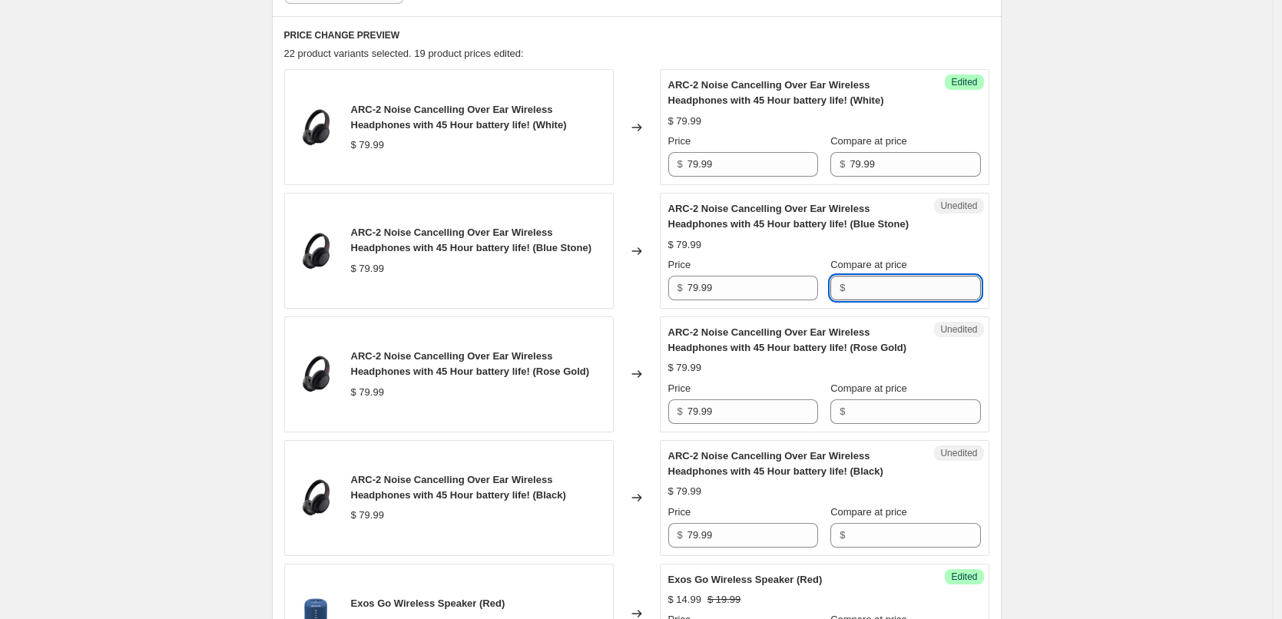
paste input "79.99"
type input "79.99"
click at [903, 410] on input "Compare at price" at bounding box center [915, 411] width 131 height 25
paste input "79.99"
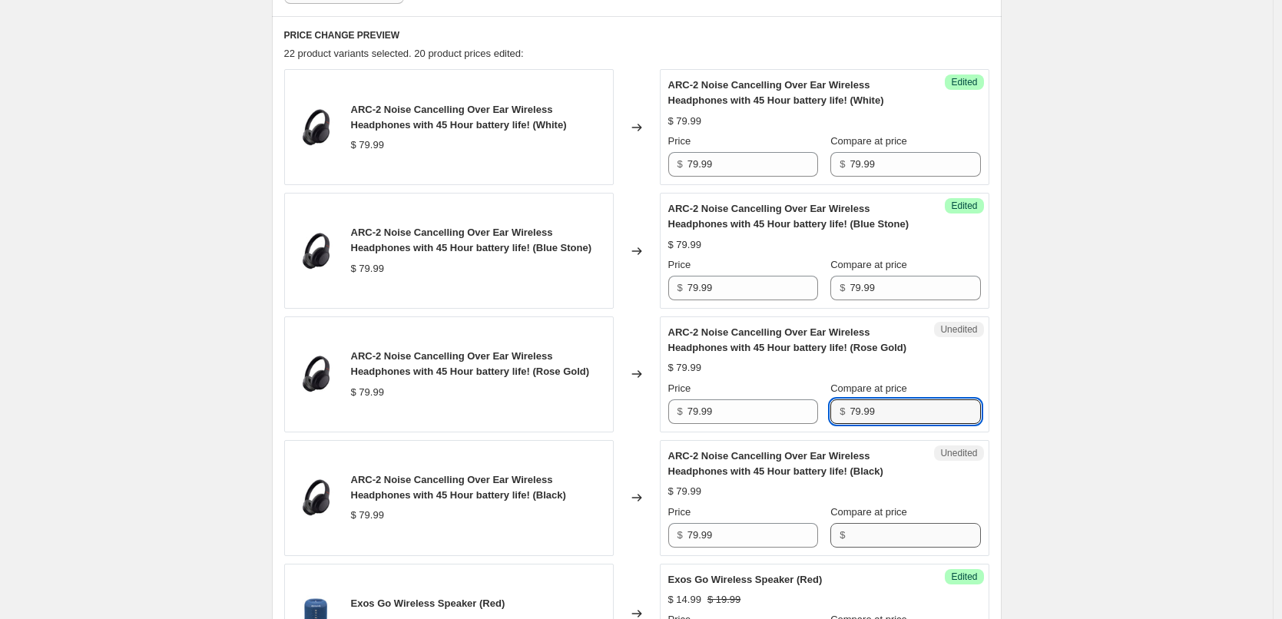
type input "79.99"
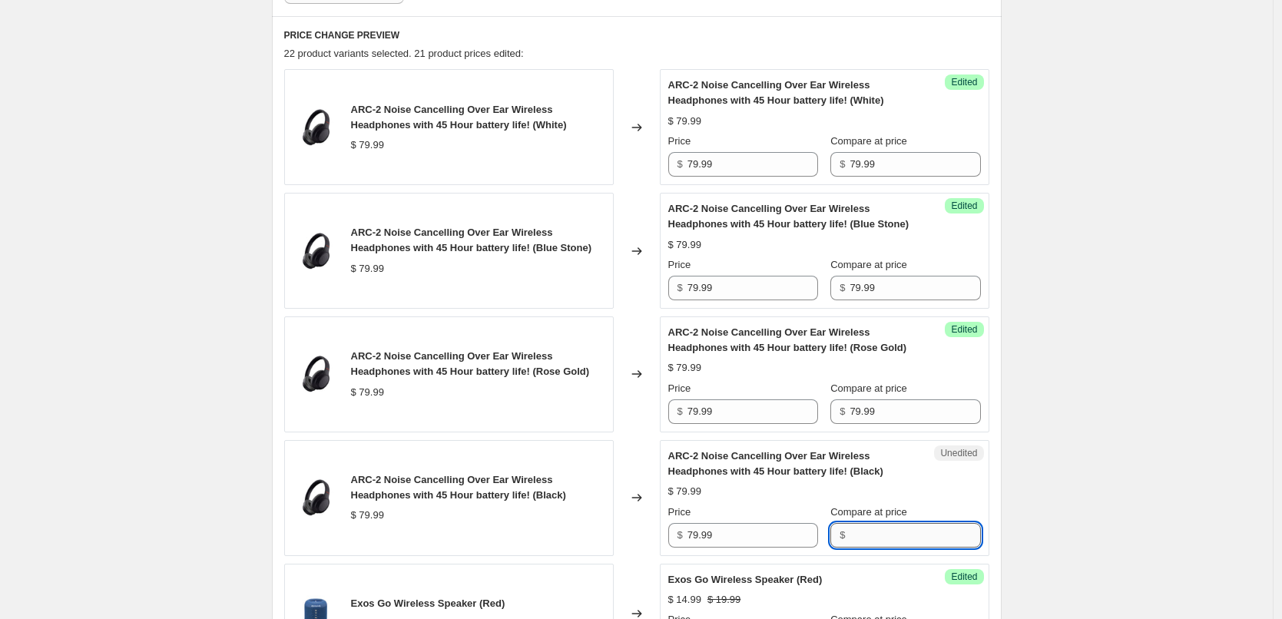
click at [902, 533] on input "Compare at price" at bounding box center [915, 535] width 131 height 25
paste input "79.99"
type input "79.99"
click at [926, 486] on div "$ 79.99" at bounding box center [824, 491] width 313 height 15
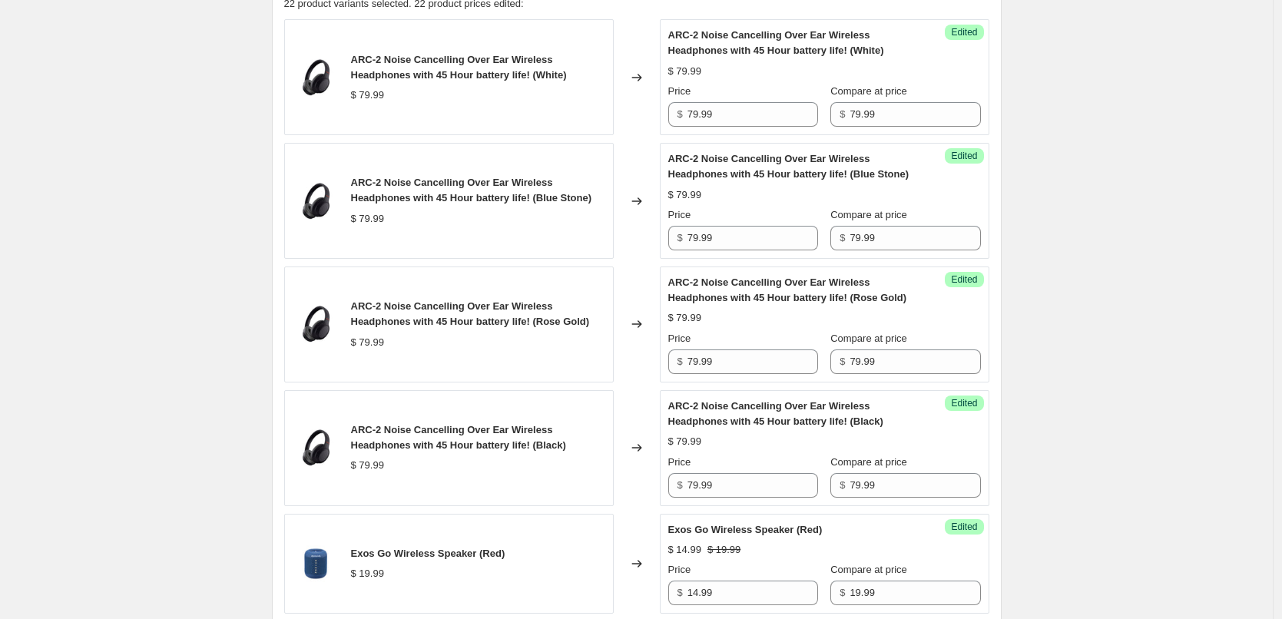
scroll to position [572, 0]
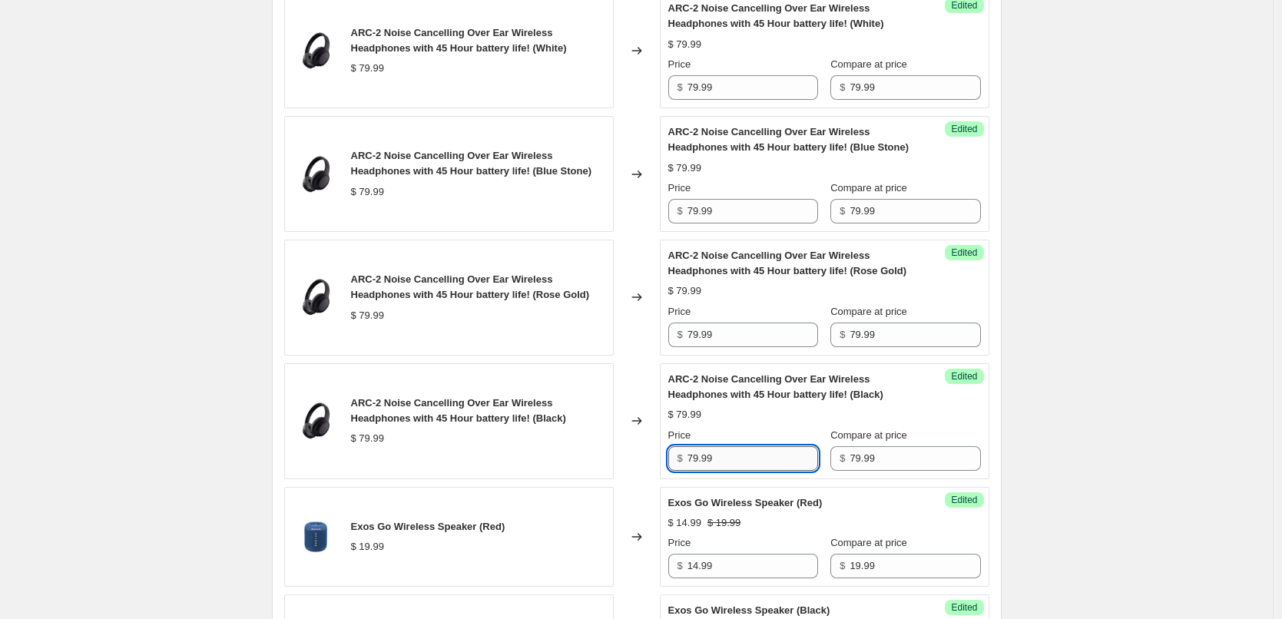
click at [742, 461] on input "79.99" at bounding box center [753, 458] width 131 height 25
type input "24.99"
click at [765, 434] on div "Price" at bounding box center [743, 435] width 150 height 15
click at [731, 458] on input "24.99" at bounding box center [753, 458] width 131 height 25
click at [745, 330] on input "79.99" at bounding box center [753, 335] width 131 height 25
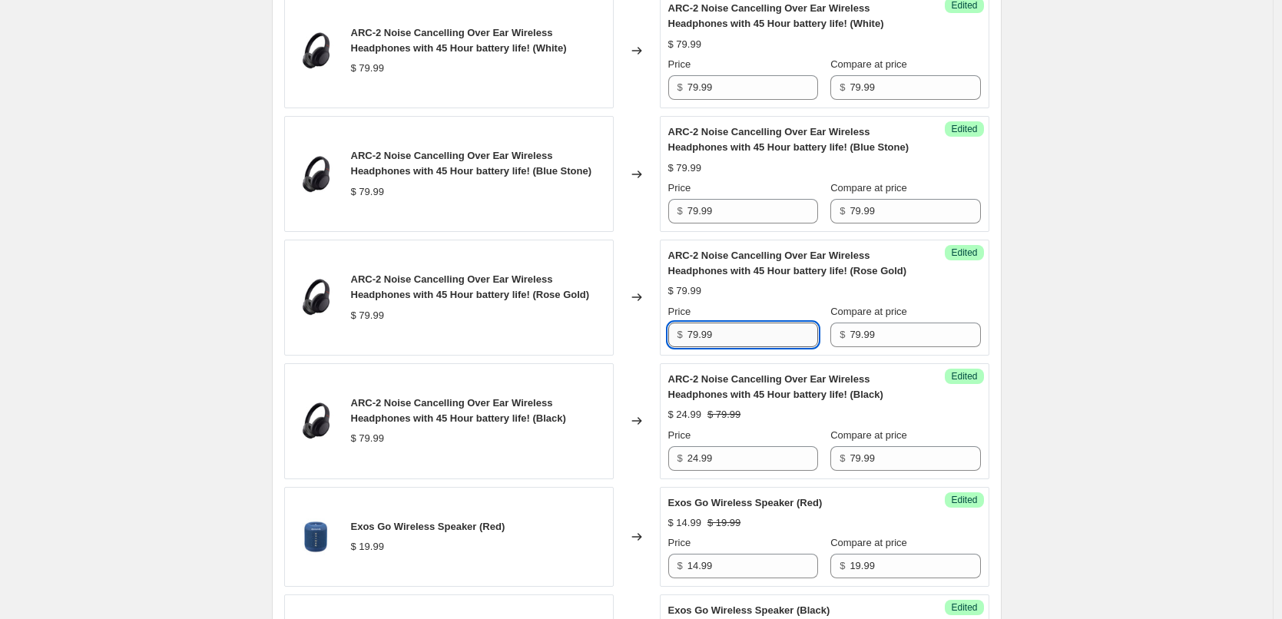
paste input "24"
type input "24.99"
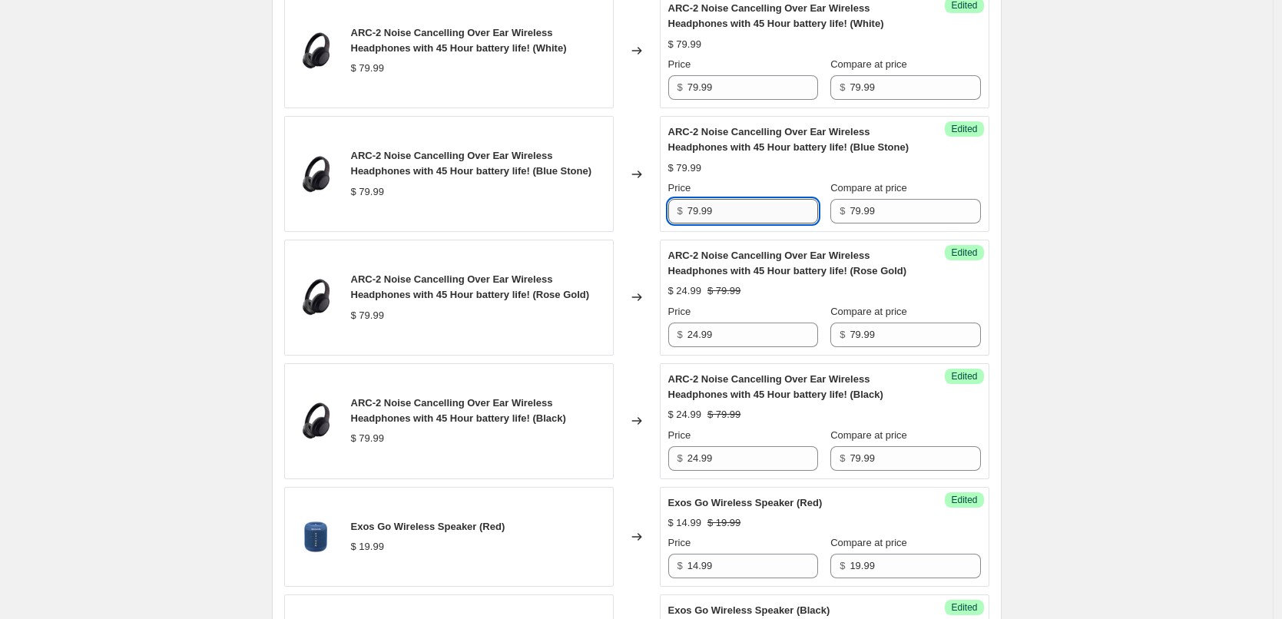
click at [734, 208] on input "79.99" at bounding box center [753, 211] width 131 height 25
paste input "24"
type input "24.99"
click at [734, 96] on input "79.99" at bounding box center [753, 87] width 131 height 25
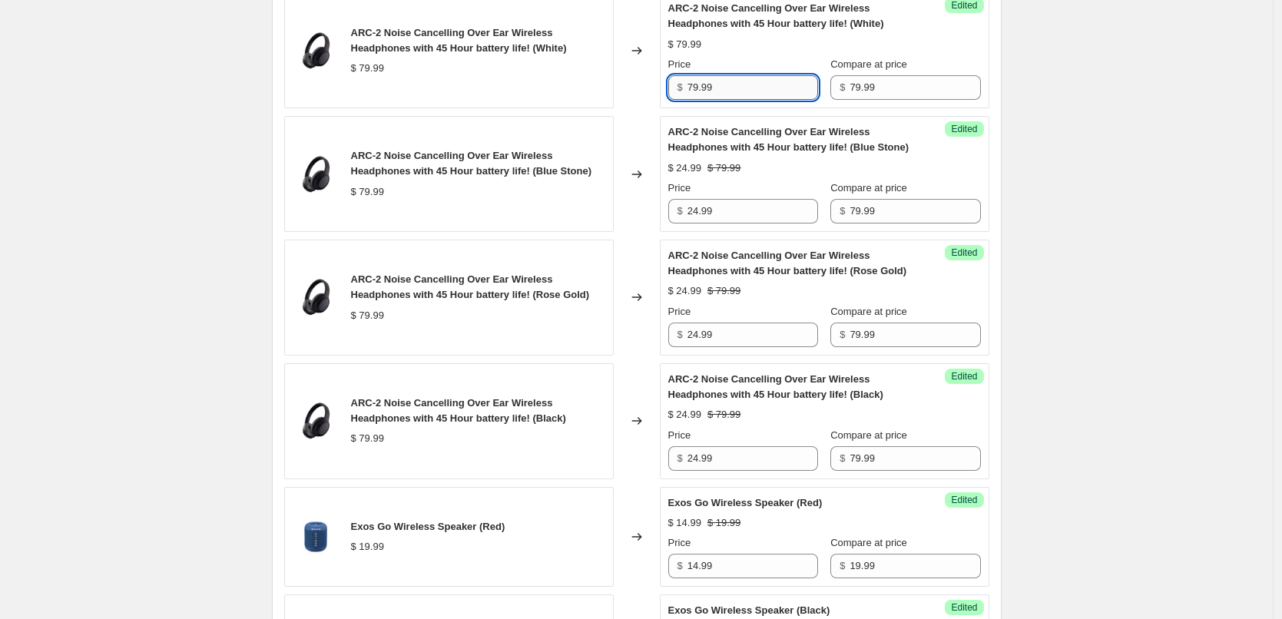
paste input "24"
type input "24.99"
click at [779, 55] on div "ARC-2 Noise Cancelling Over Ear Wireless Headphones with 45 Hour battery life! …" at bounding box center [824, 50] width 313 height 99
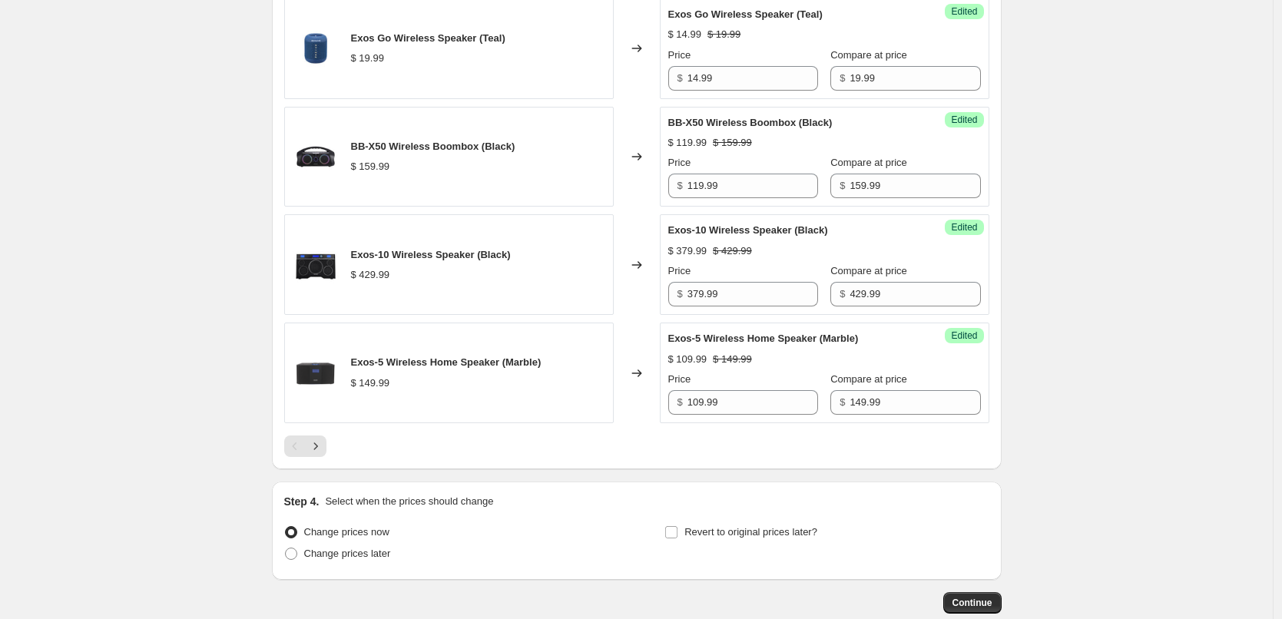
scroll to position [2446, 0]
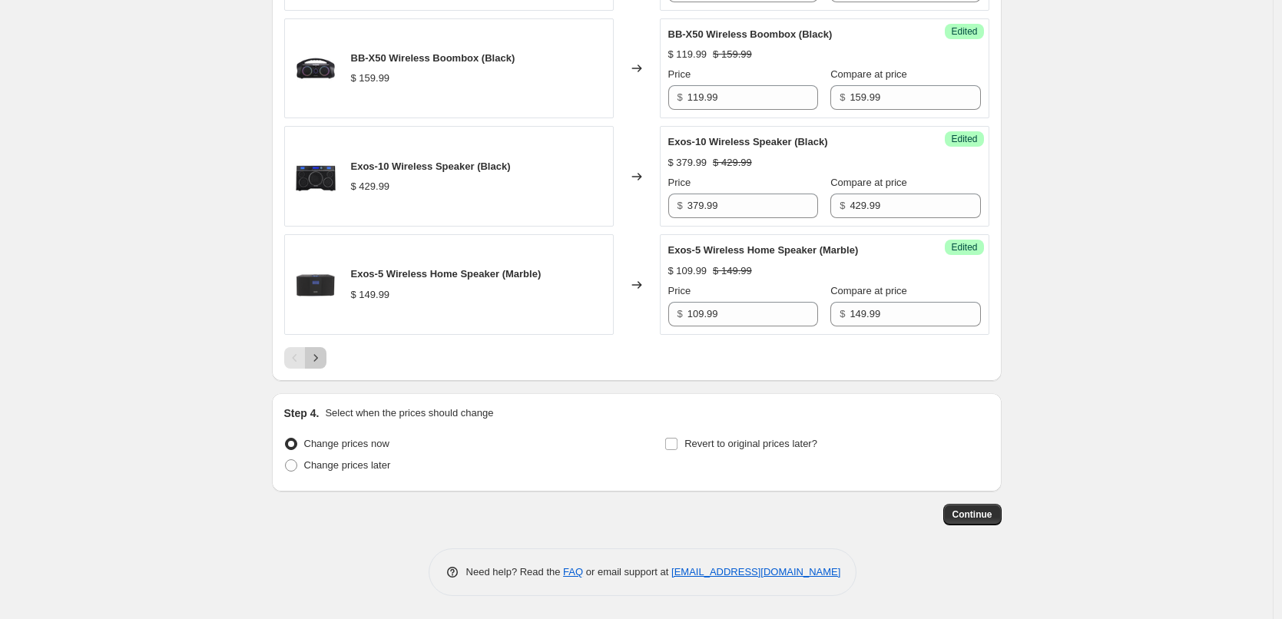
click at [323, 360] on icon "Next" at bounding box center [315, 357] width 15 height 15
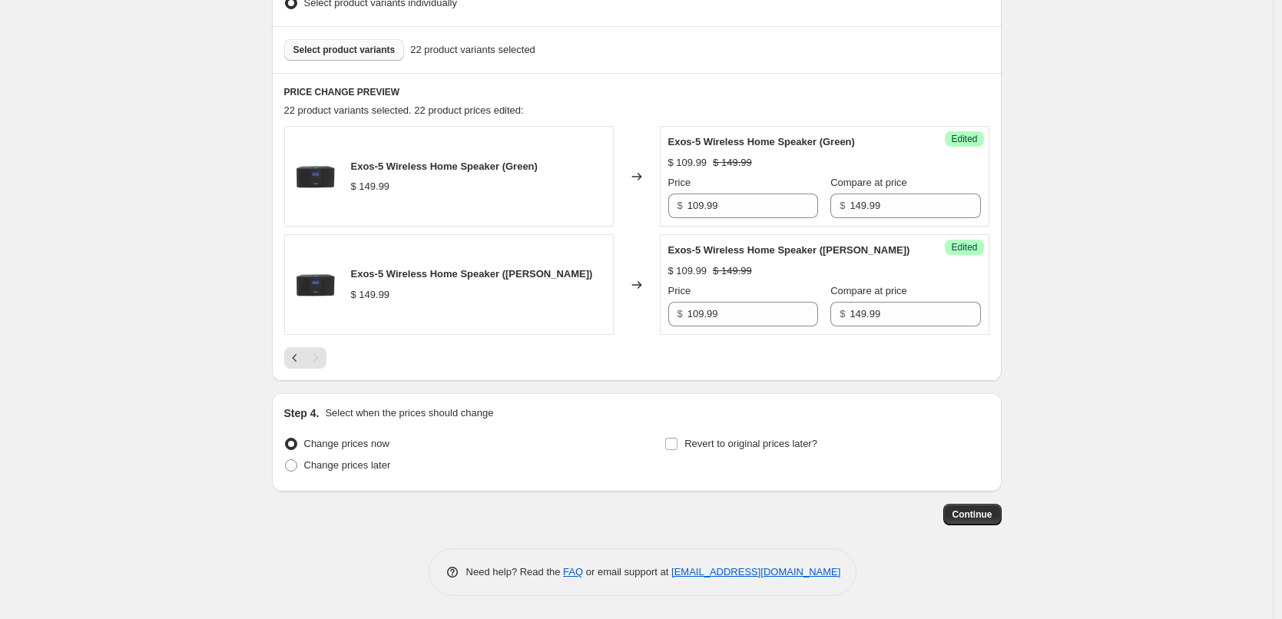
scroll to position [438, 0]
click at [351, 465] on span "Change prices later" at bounding box center [347, 465] width 87 height 12
click at [286, 460] on input "Change prices later" at bounding box center [285, 459] width 1 height 1
radio input "true"
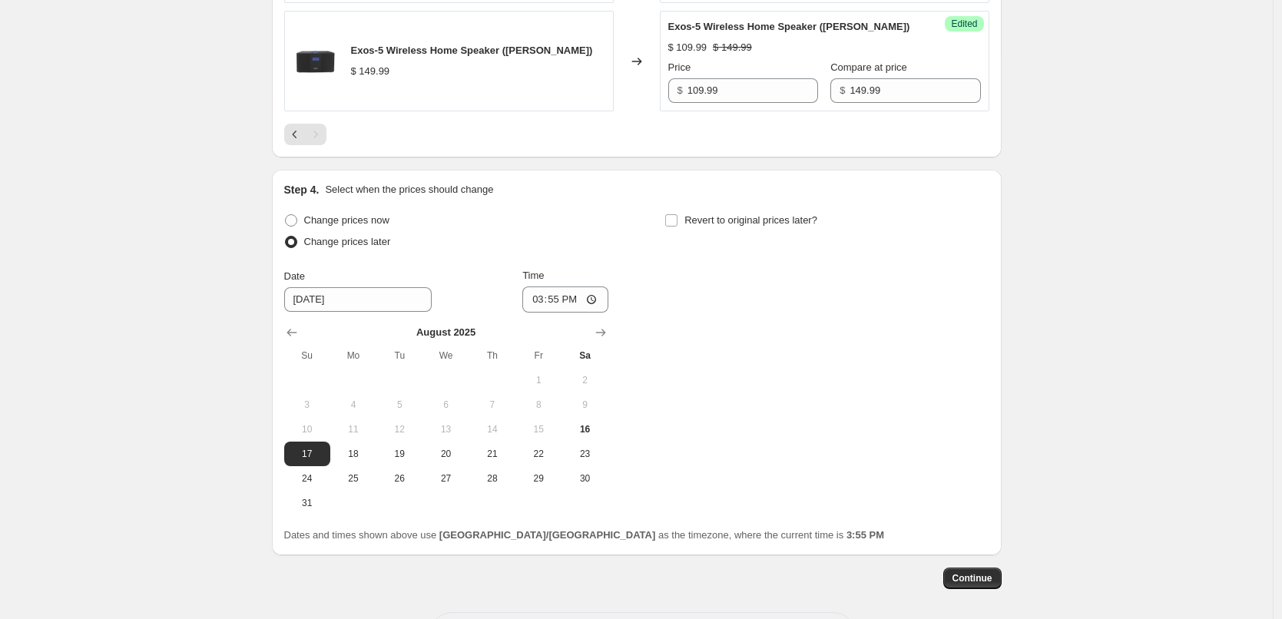
scroll to position [668, 0]
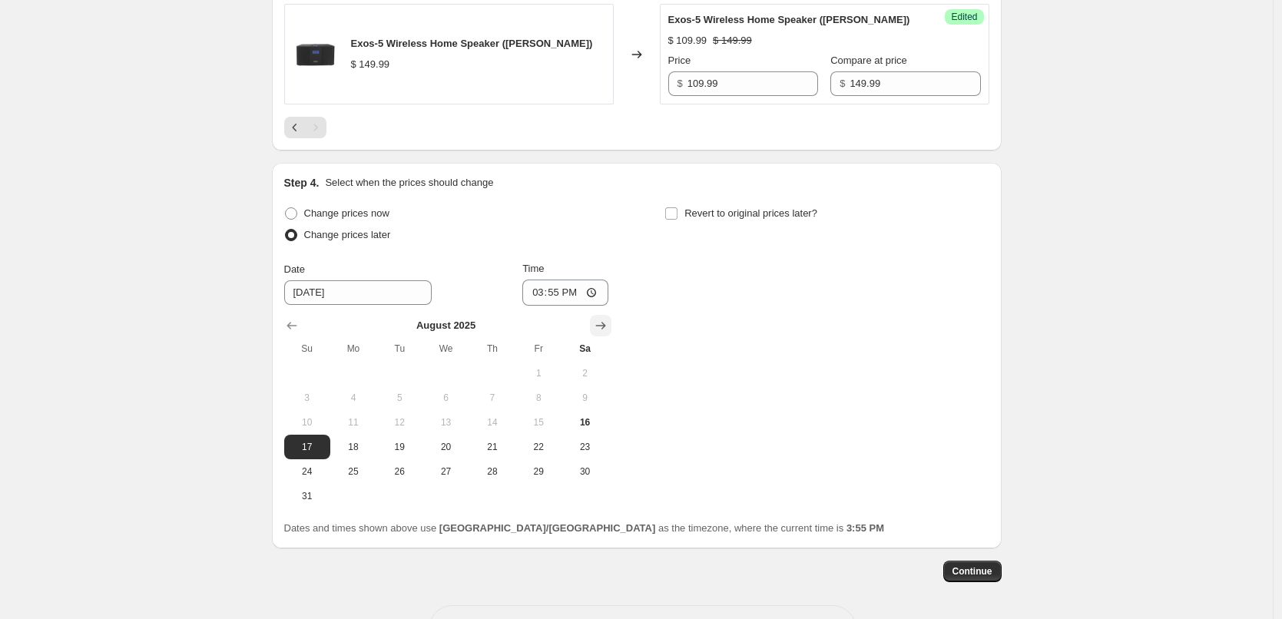
click at [608, 325] on icon "Show next month, September 2025" at bounding box center [600, 325] width 15 height 15
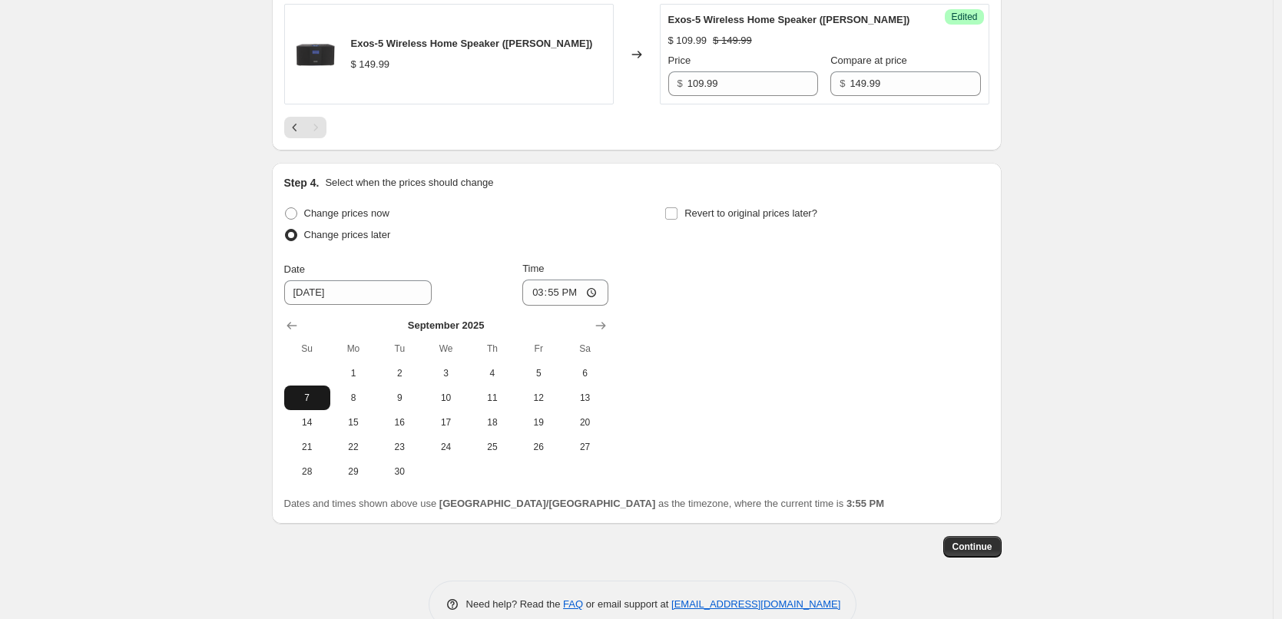
click at [307, 396] on span "7" at bounding box center [307, 398] width 34 height 12
type input "[DATE]"
click at [554, 290] on input "15:55" at bounding box center [565, 293] width 86 height 26
type input "00:05"
click at [624, 242] on div "Change prices now Change prices later Date [DATE] Time 00:[DATE] Mo Tu We Th Fr…" at bounding box center [636, 343] width 705 height 281
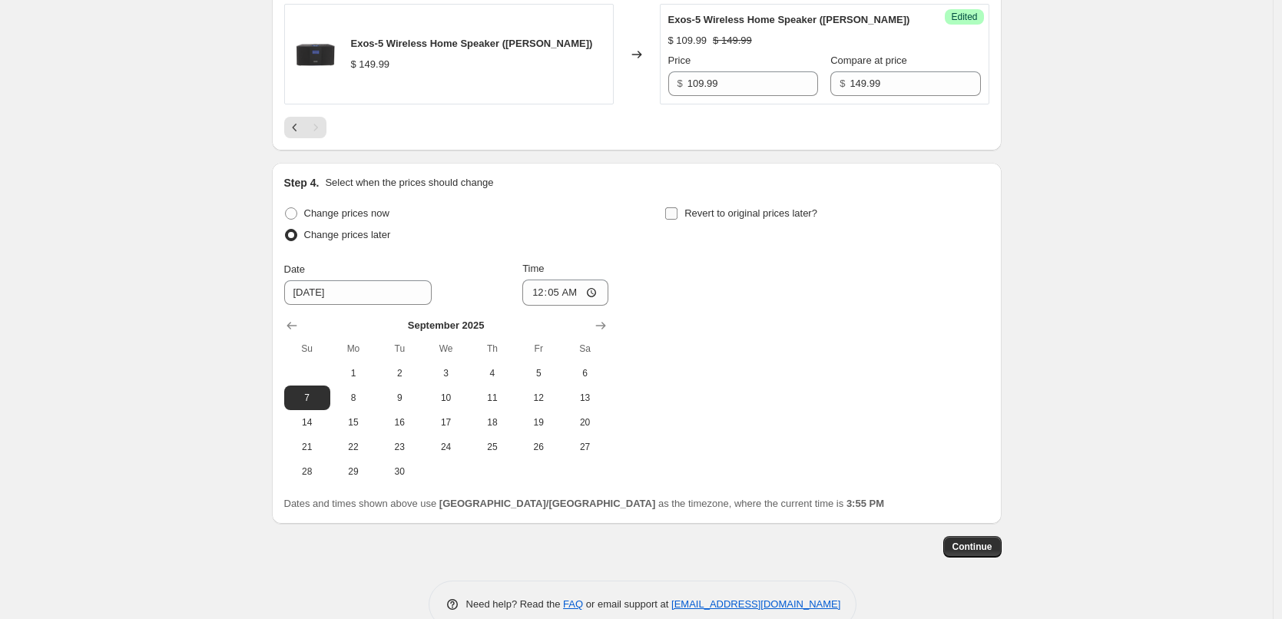
click at [677, 217] on input "Revert to original prices later?" at bounding box center [671, 213] width 12 height 12
checkbox input "true"
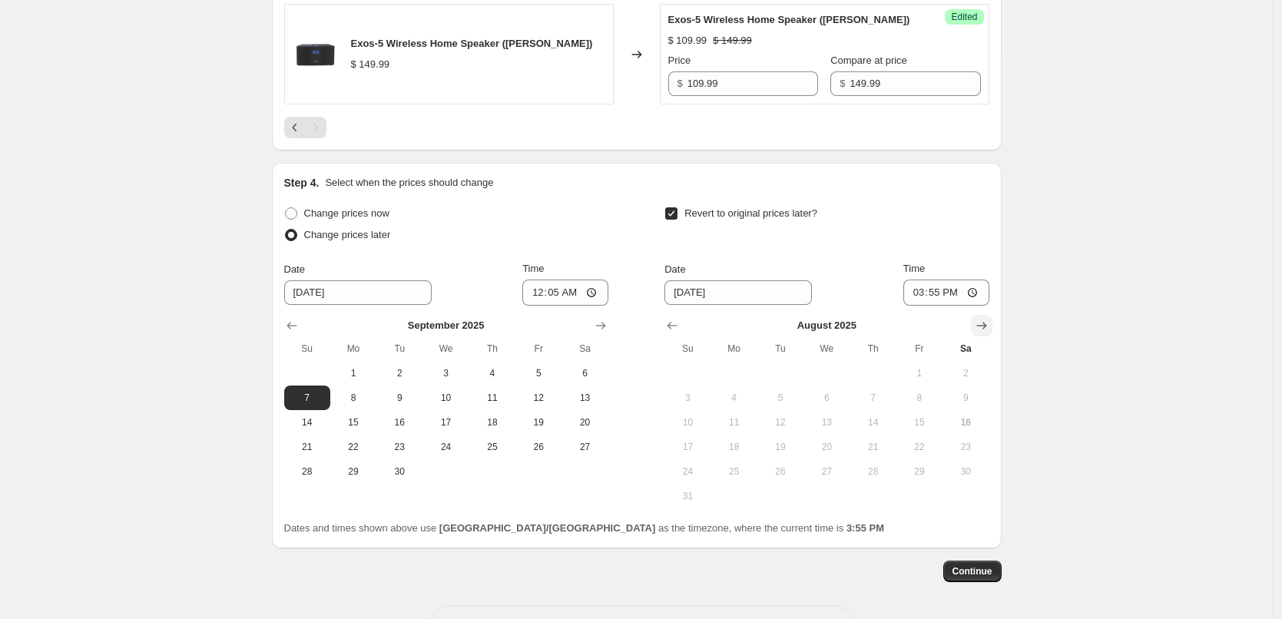
click at [983, 327] on icon "Show next month, September 2025" at bounding box center [981, 325] width 15 height 15
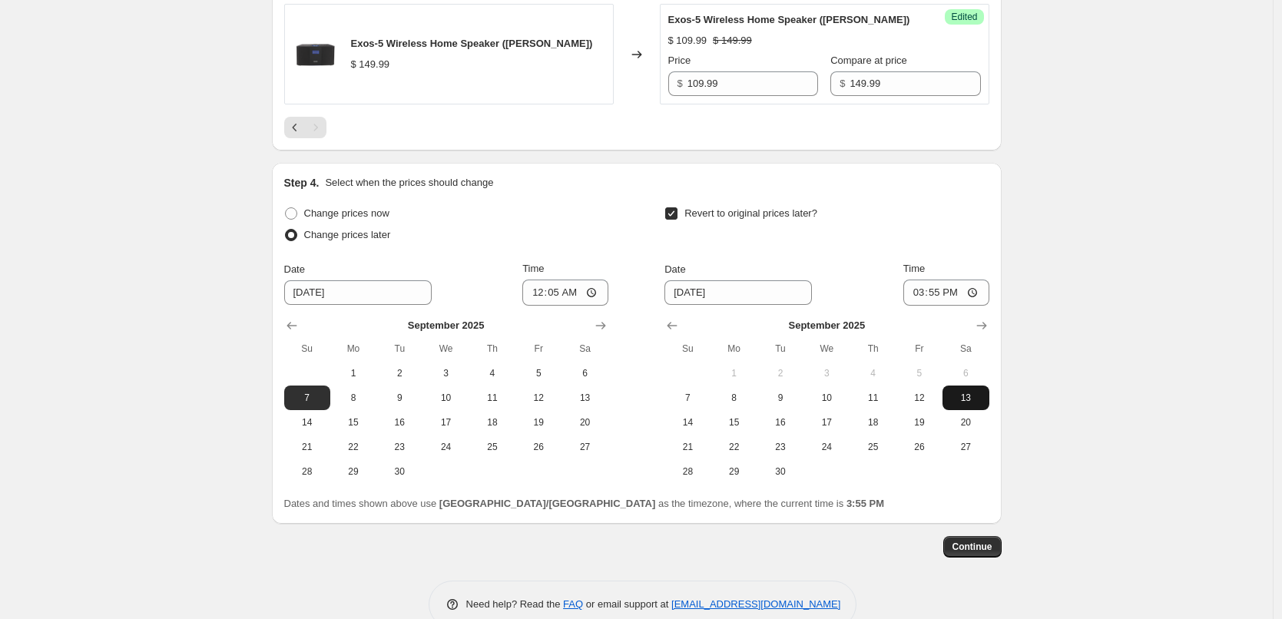
click at [966, 403] on span "13" at bounding box center [966, 398] width 34 height 12
type input "[DATE]"
click at [973, 396] on span "13" at bounding box center [966, 398] width 34 height 12
click at [945, 293] on input "15:55" at bounding box center [946, 293] width 86 height 26
type input "23:55"
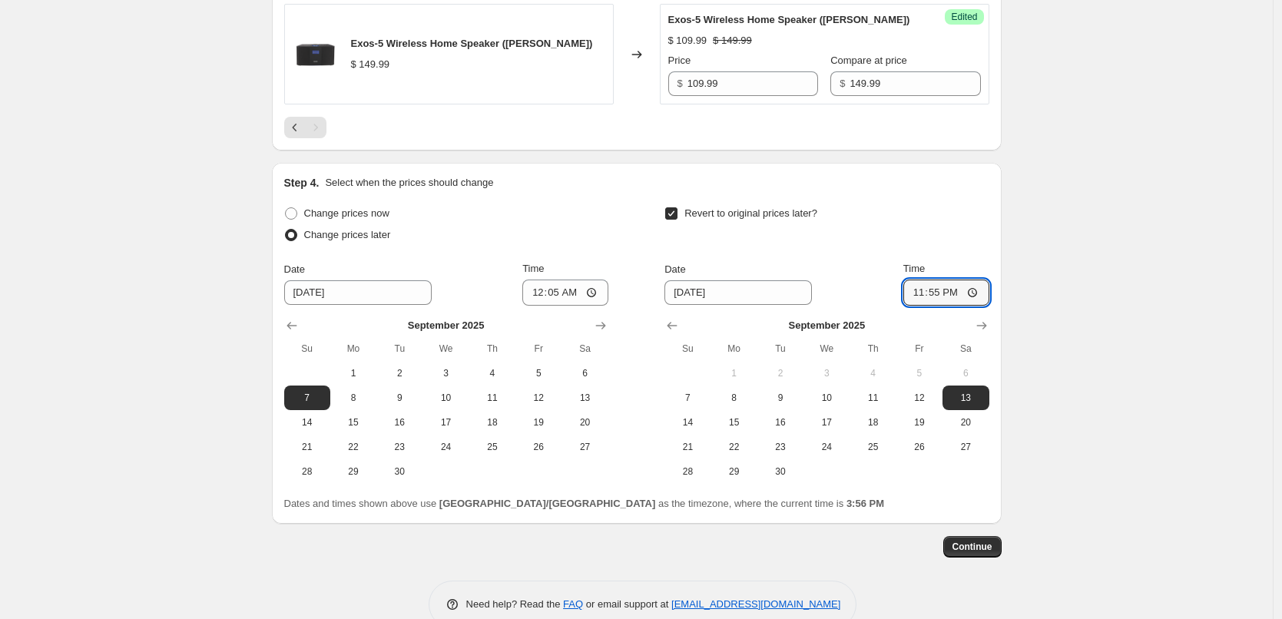
click at [896, 267] on div "Date [DATE] Time 23:55" at bounding box center [826, 283] width 324 height 45
click at [974, 541] on span "Continue" at bounding box center [973, 547] width 40 height 12
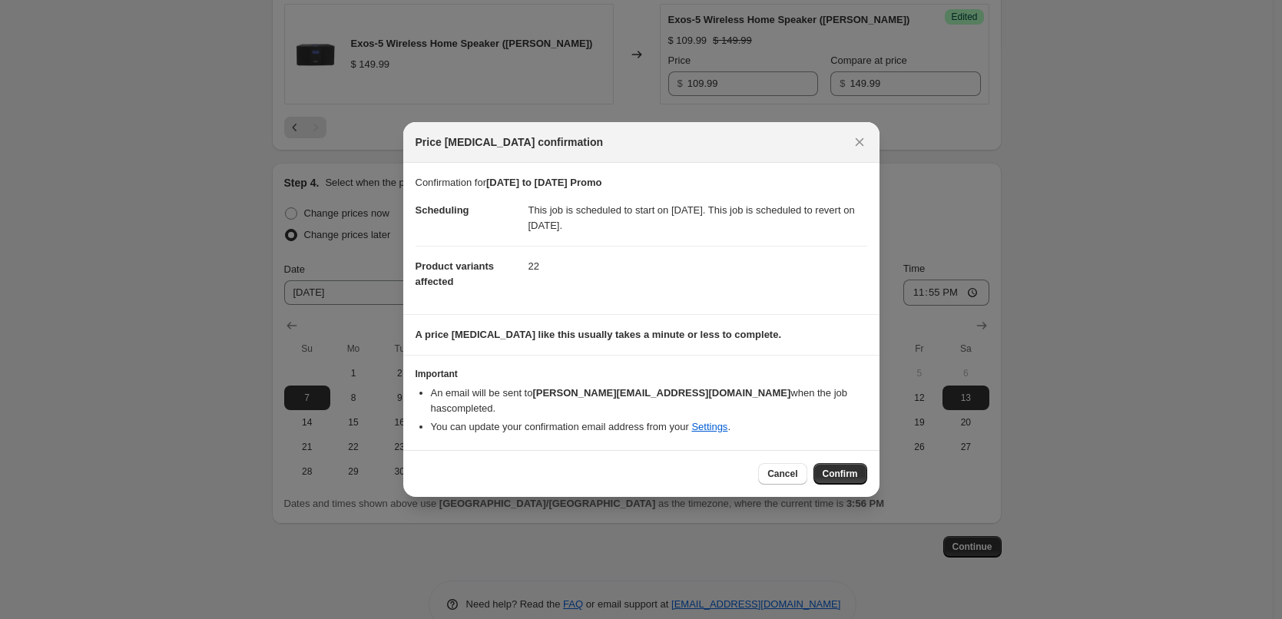
click at [860, 469] on button "Confirm" at bounding box center [840, 474] width 54 height 22
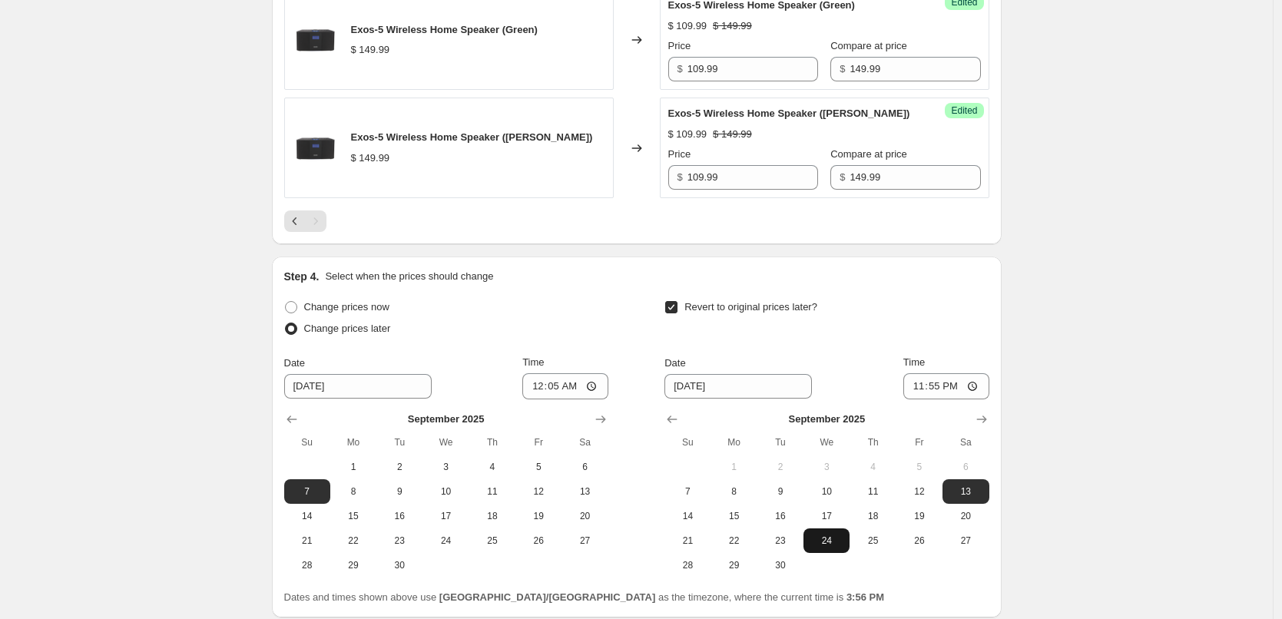
scroll to position [794, 0]
